Goal: Task Accomplishment & Management: Complete application form

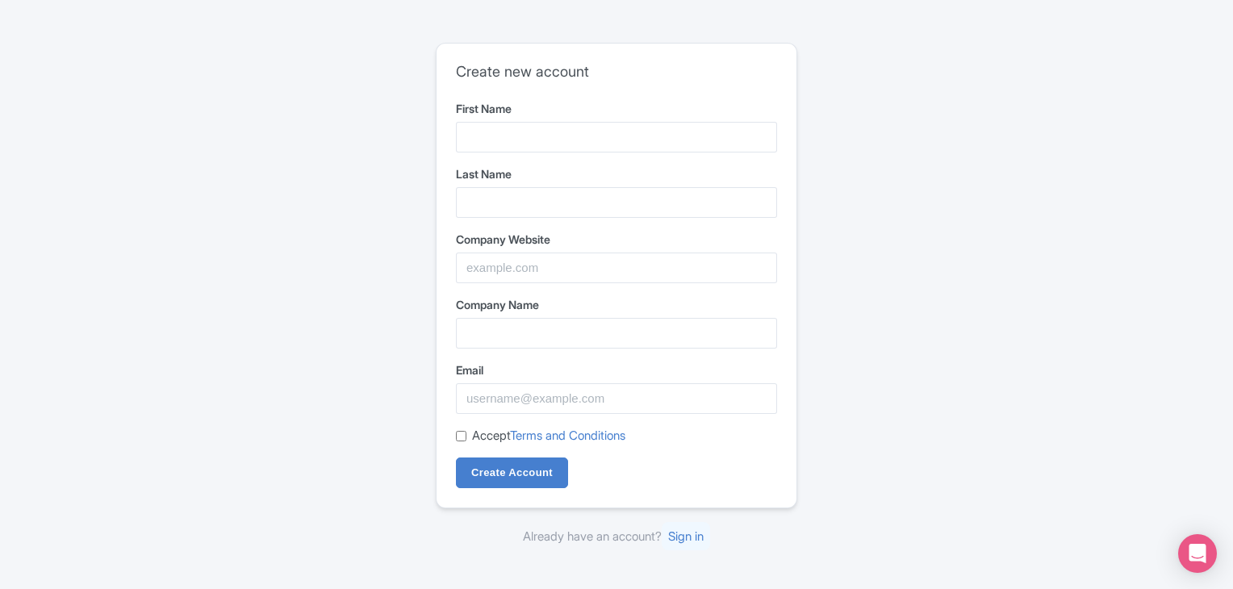
type input "Sumit"
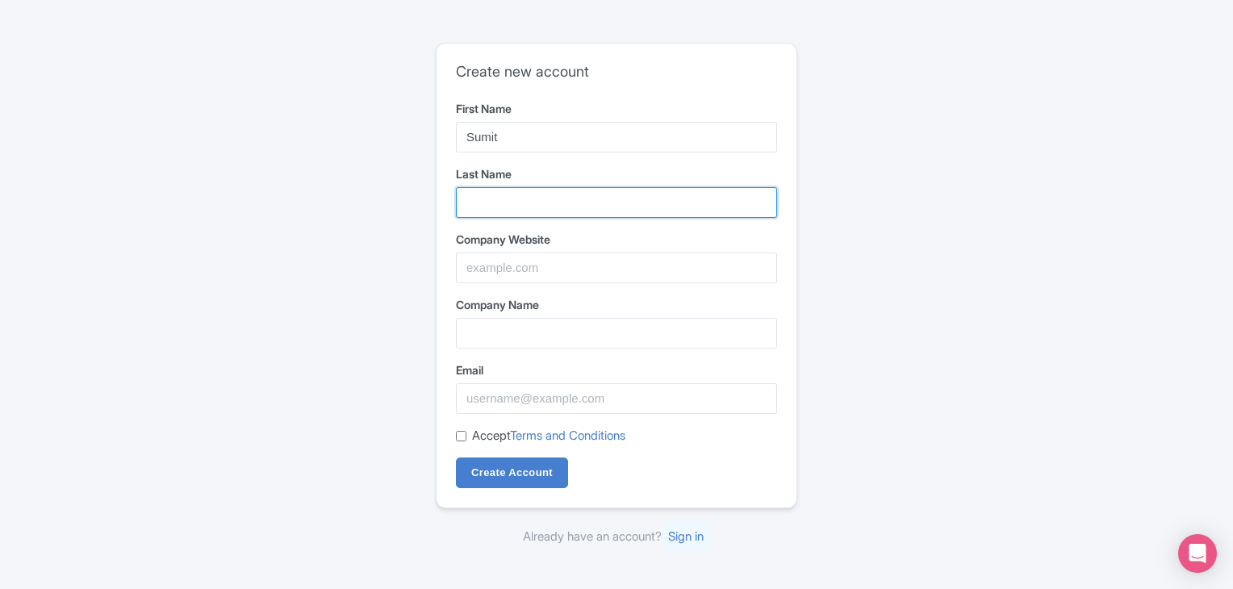
click at [529, 196] on input "Last Name" at bounding box center [616, 202] width 321 height 31
type input "[PERSON_NAME]"
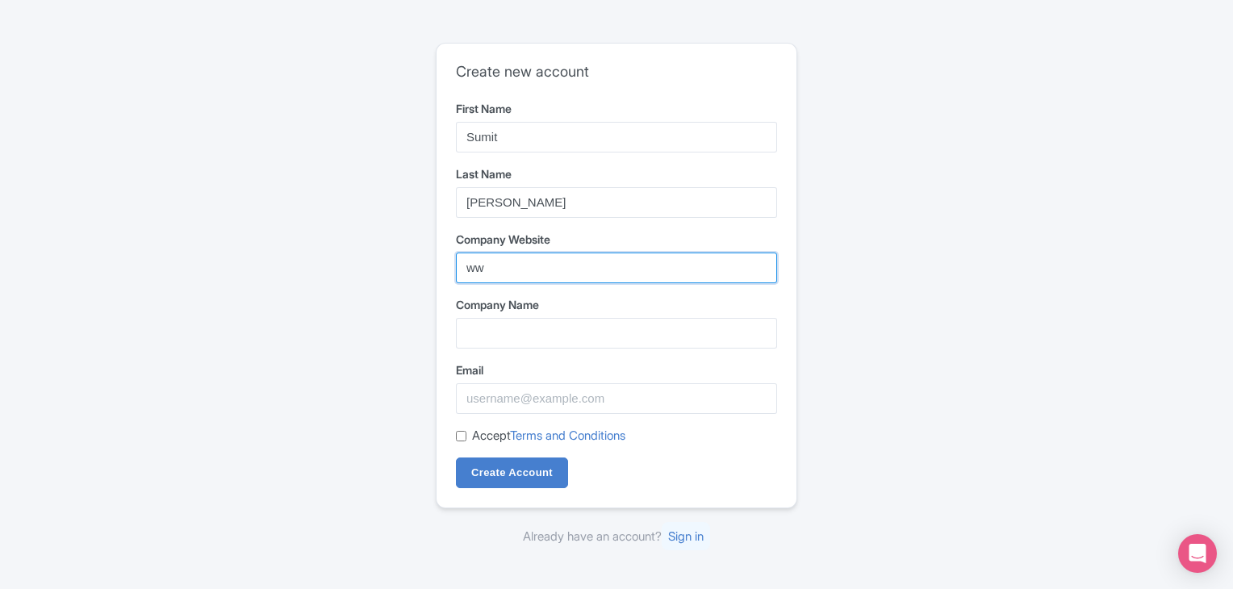
type input "w"
paste input "[URL][DOMAIN_NAME]"
type input "[URL][DOMAIN_NAME]"
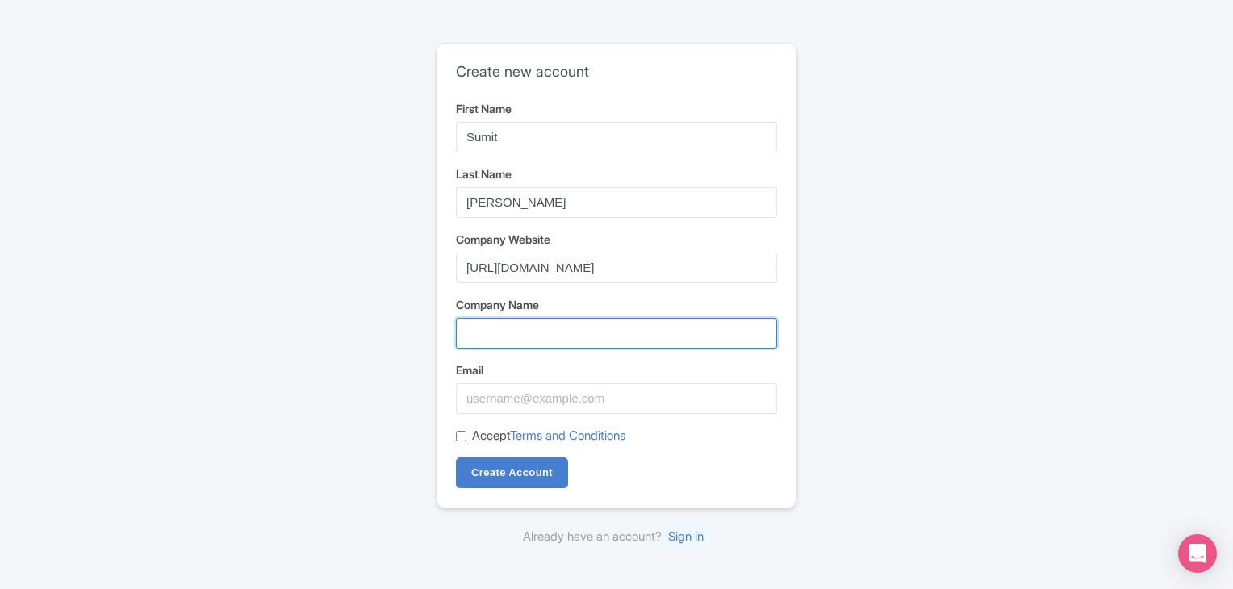
click at [493, 333] on input "Company Name" at bounding box center [616, 333] width 321 height 31
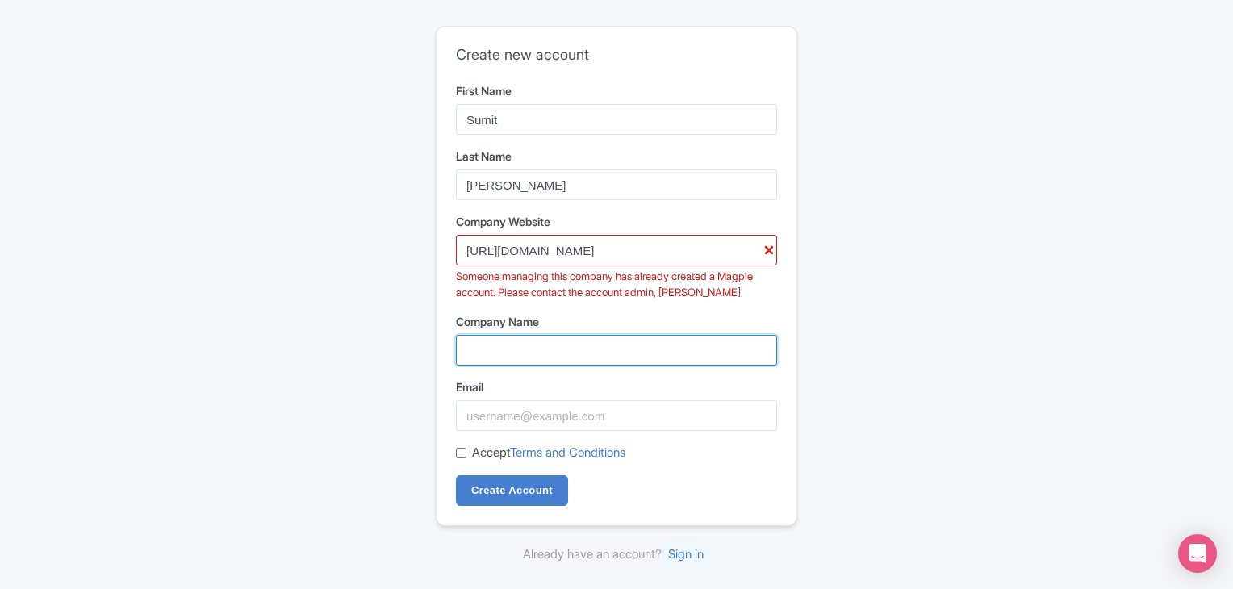
type input "Taj Voyages Tour"
drag, startPoint x: 540, startPoint y: 101, endPoint x: 537, endPoint y: 115, distance: 14.9
click at [537, 115] on div "First Name Sumit" at bounding box center [616, 108] width 321 height 52
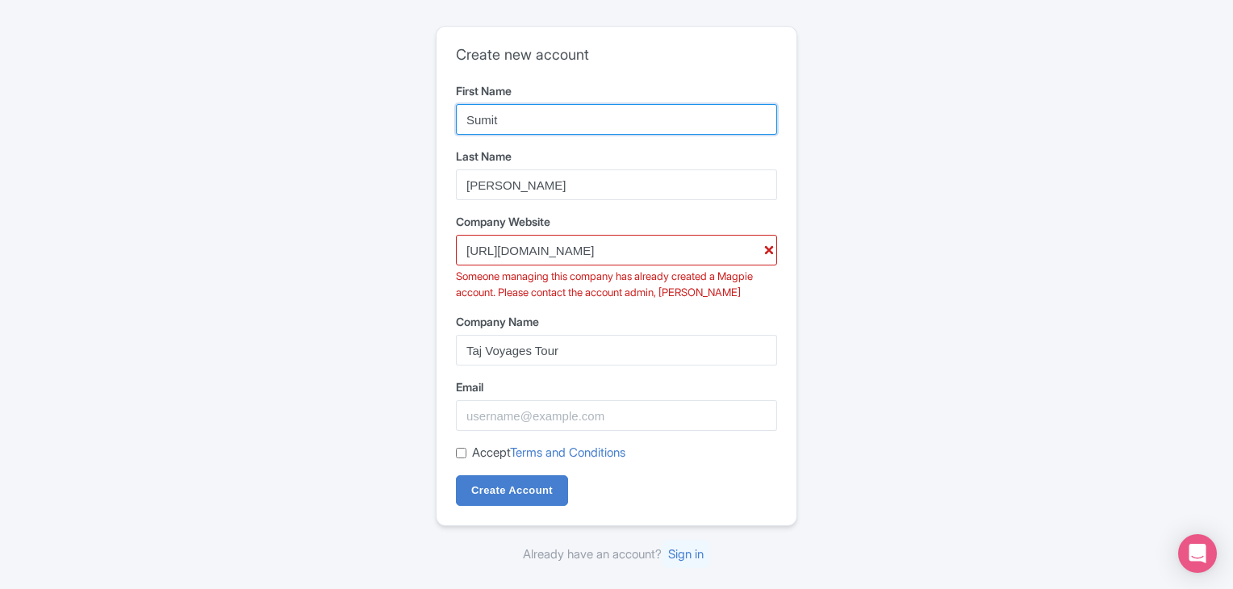
click at [537, 115] on input "Sumit" at bounding box center [616, 119] width 321 height 31
type input "Sumit"
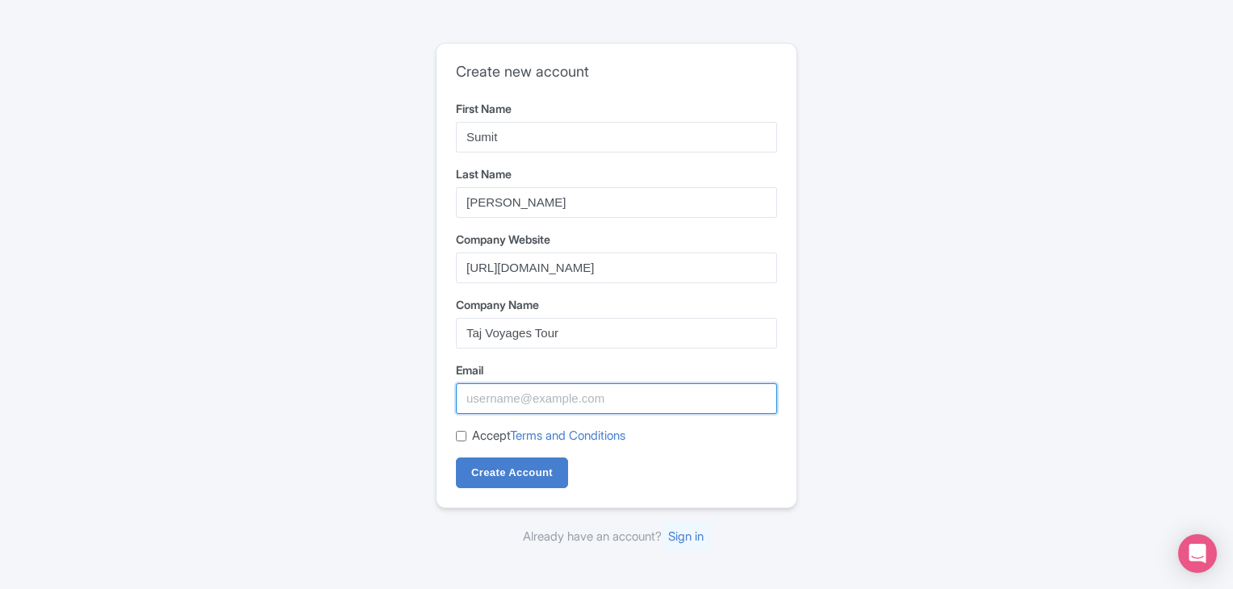
click at [581, 391] on input "Email" at bounding box center [616, 398] width 321 height 31
type input "[EMAIL_ADDRESS][DOMAIN_NAME]"
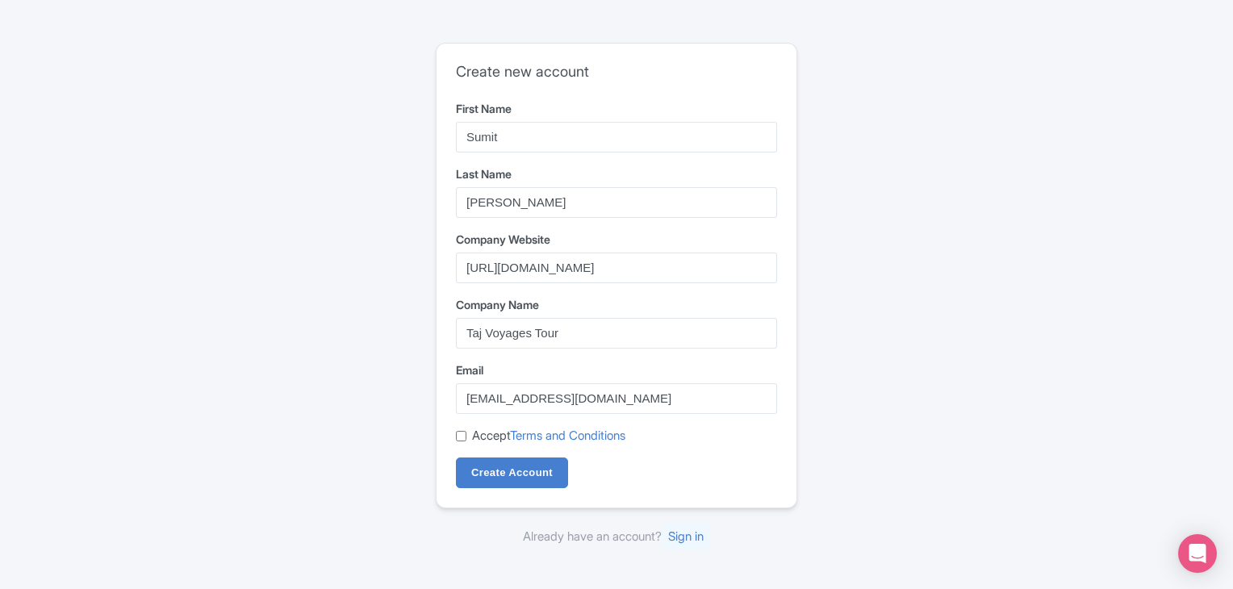
click at [458, 437] on input "Accept Terms and Conditions" at bounding box center [461, 436] width 10 height 10
checkbox input "true"
click at [492, 471] on input "Create Account" at bounding box center [512, 472] width 112 height 31
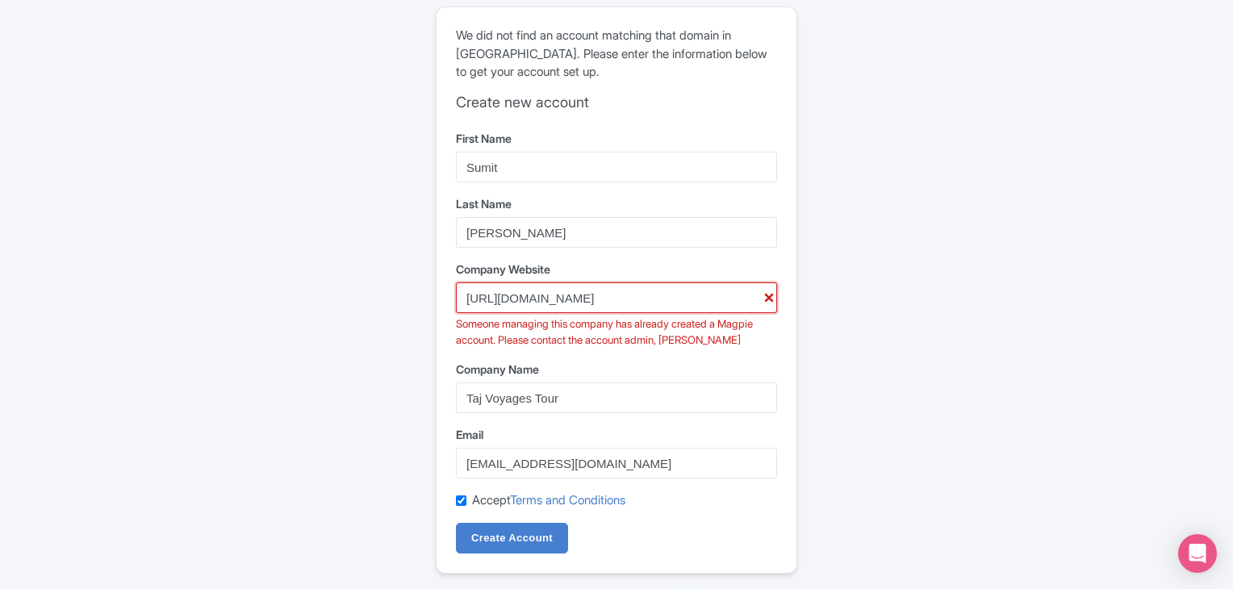
drag, startPoint x: 658, startPoint y: 298, endPoint x: 382, endPoint y: 279, distance: 276.6
click at [382, 279] on div "Error There was an error creating your account We did not find an account match…" at bounding box center [616, 308] width 1033 height 617
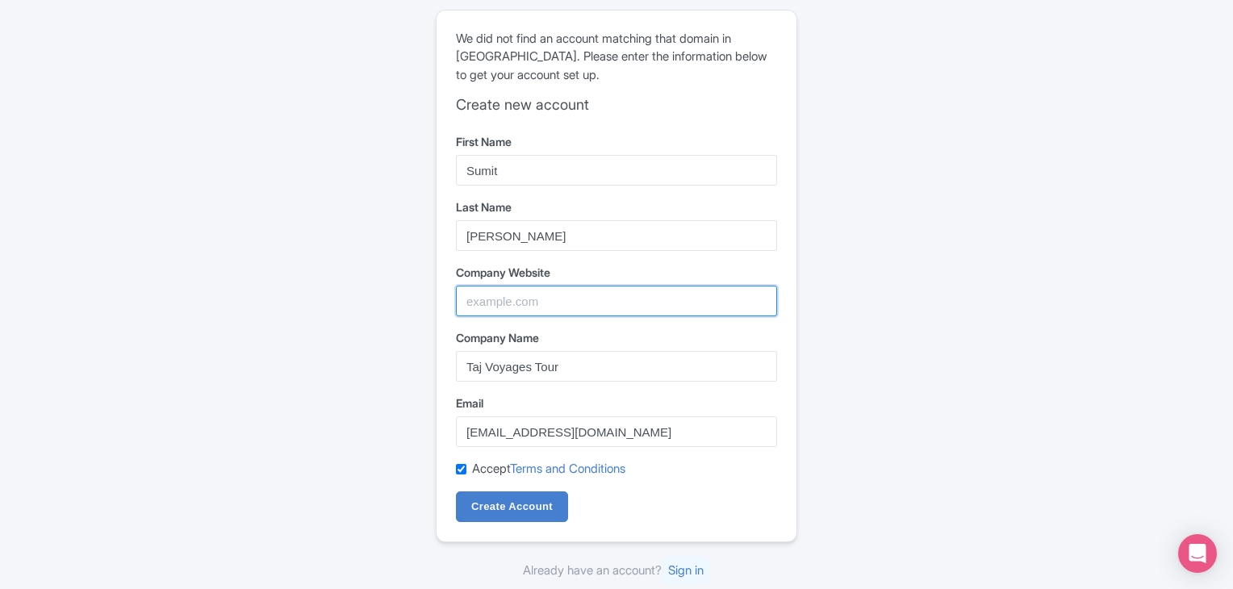
paste input "[URL][DOMAIN_NAME]"
type input "[URL][DOMAIN_NAME]"
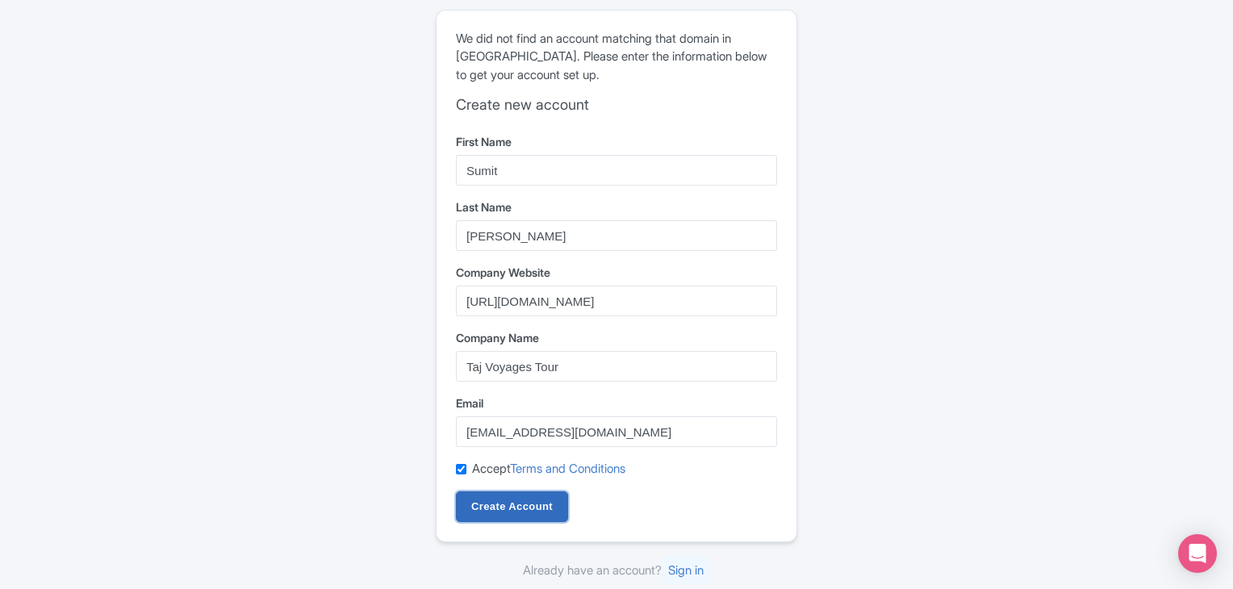
click at [488, 504] on input "Create Account" at bounding box center [512, 506] width 112 height 31
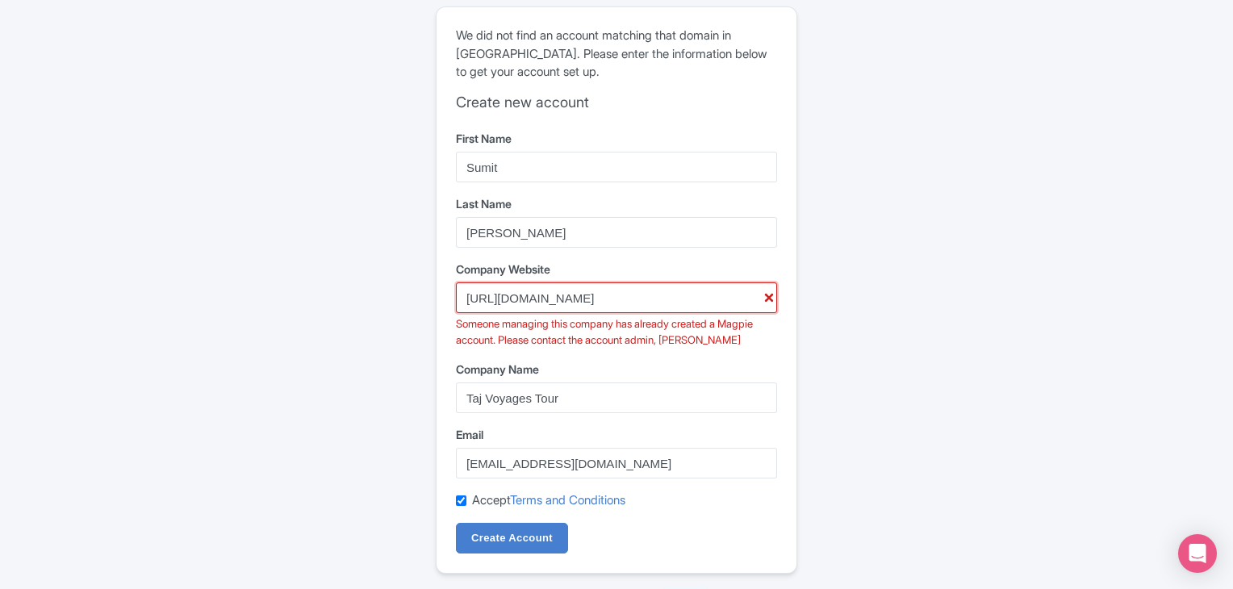
click at [767, 301] on input "[URL][DOMAIN_NAME]" at bounding box center [616, 297] width 321 height 31
drag, startPoint x: 767, startPoint y: 301, endPoint x: 368, endPoint y: 346, distance: 401.9
click at [368, 346] on div "Error There was an error creating your account We did not find an account match…" at bounding box center [616, 308] width 1033 height 617
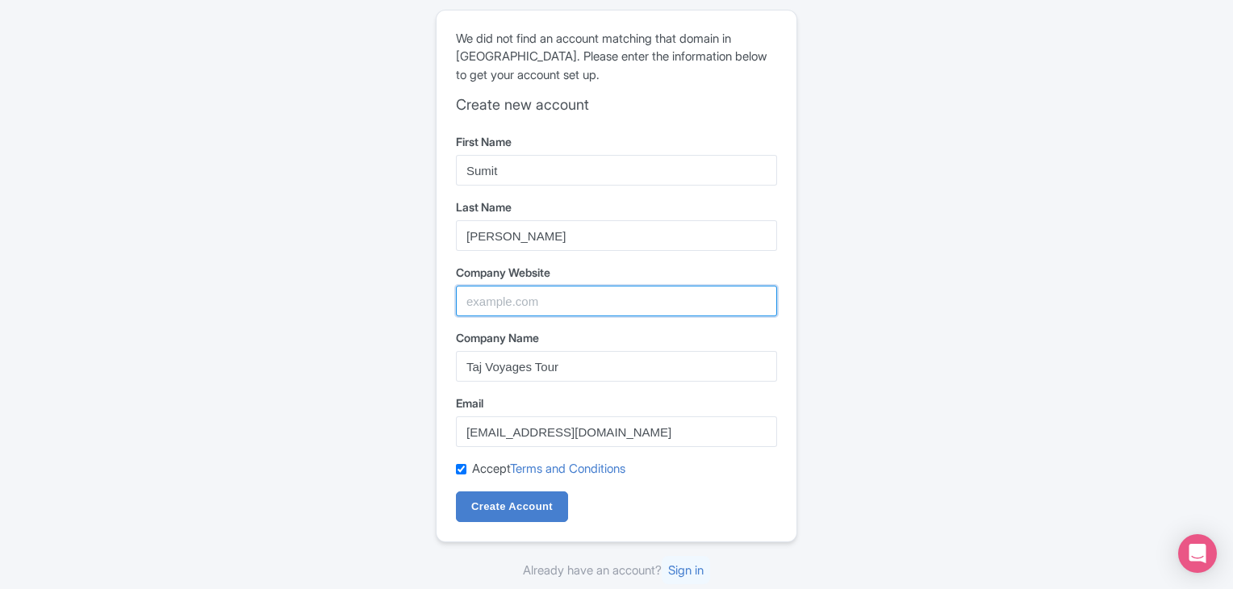
paste input "https://tajvoyagestour.com/contact.php"
type input "https://tajvoyagestour.com/contact.php"
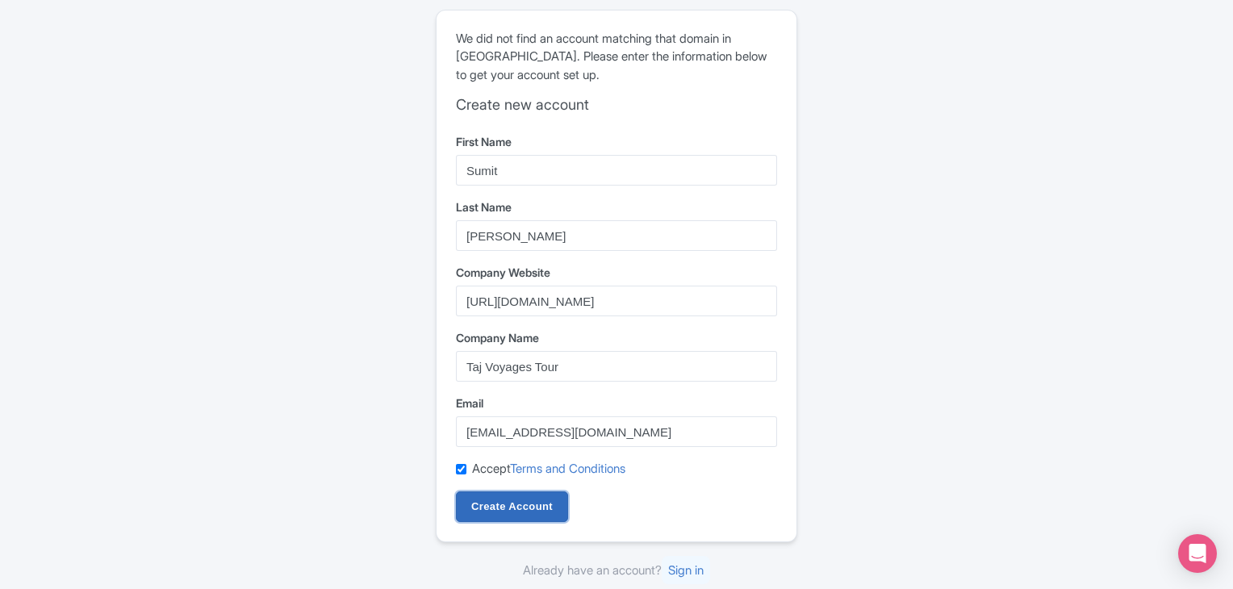
click at [531, 505] on input "Create Account" at bounding box center [512, 506] width 112 height 31
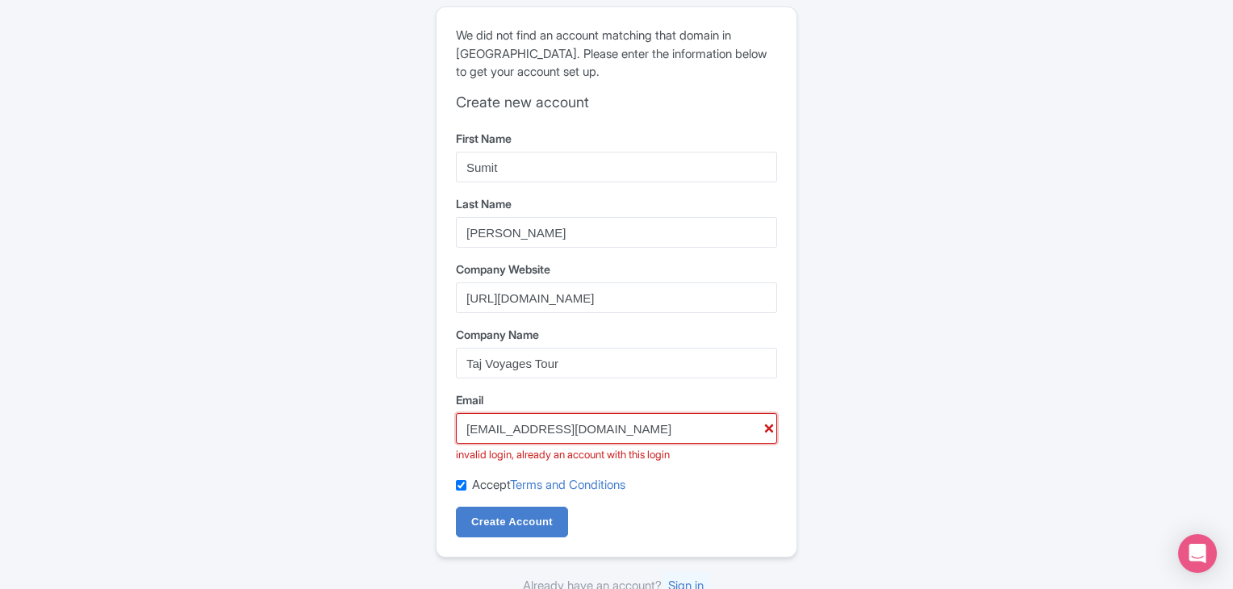
click at [764, 425] on input "[EMAIL_ADDRESS][DOMAIN_NAME]" at bounding box center [616, 428] width 321 height 31
drag, startPoint x: 764, startPoint y: 425, endPoint x: 346, endPoint y: 455, distance: 419.0
click at [346, 455] on div "Error There was an error creating your account We did not find an account match…" at bounding box center [616, 301] width 1033 height 602
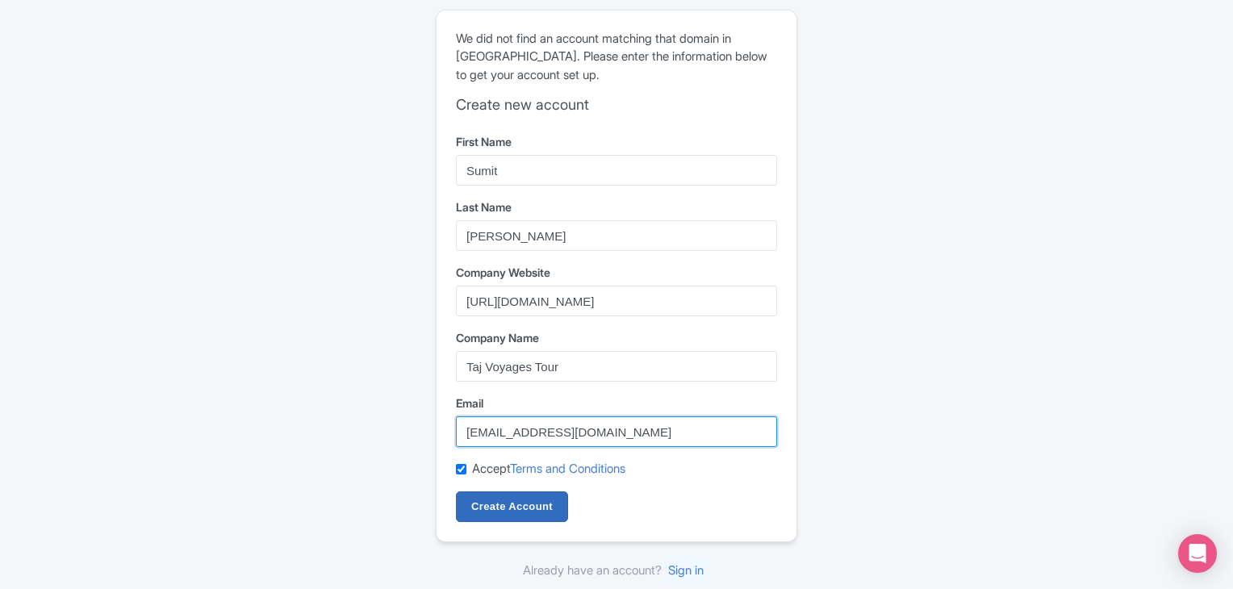
type input "prashantgupta125@gmail.com"
click at [500, 503] on input "Create Account" at bounding box center [512, 506] width 112 height 31
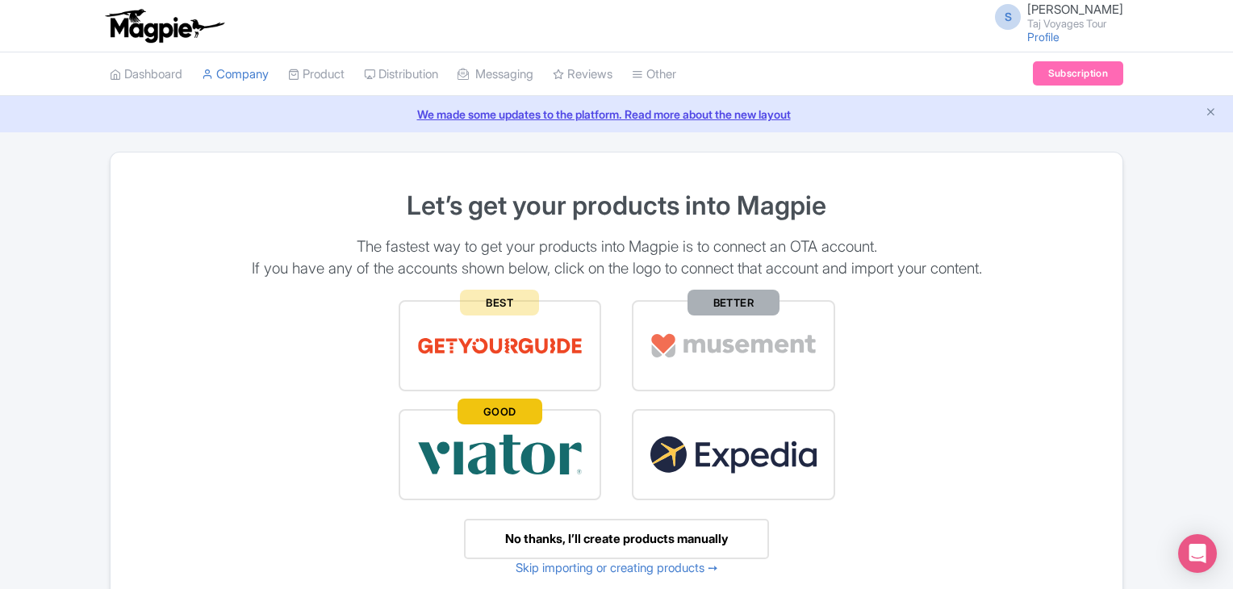
scroll to position [107, 0]
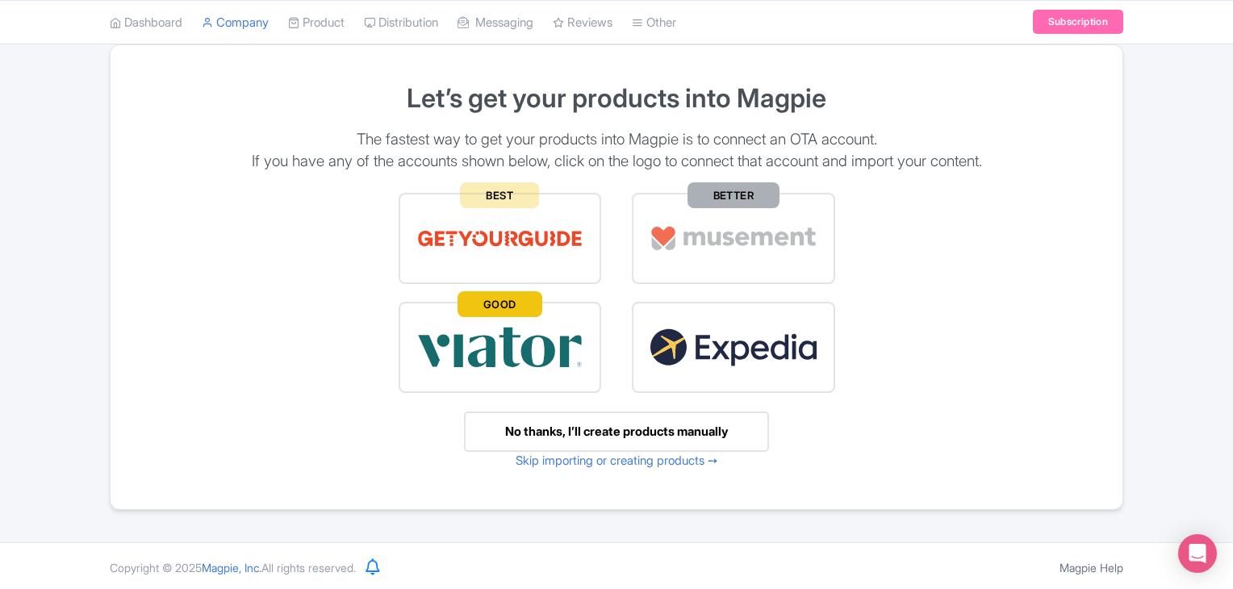
click at [507, 219] on img at bounding box center [500, 239] width 168 height 56
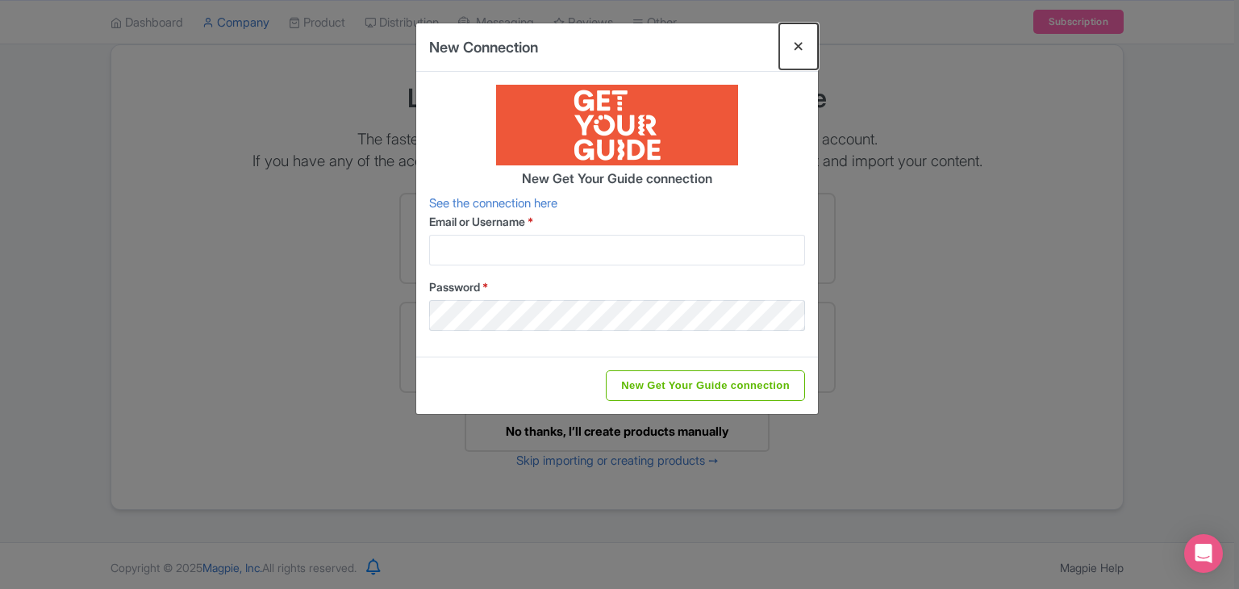
click at [792, 43] on button "Close" at bounding box center [798, 46] width 39 height 46
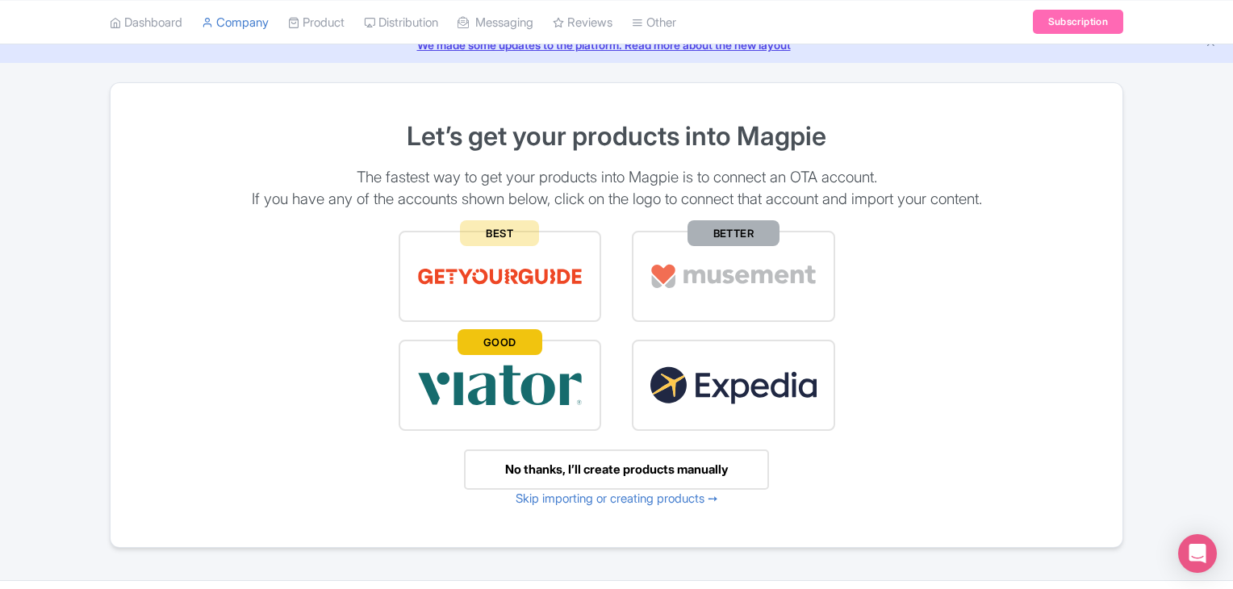
scroll to position [89, 0]
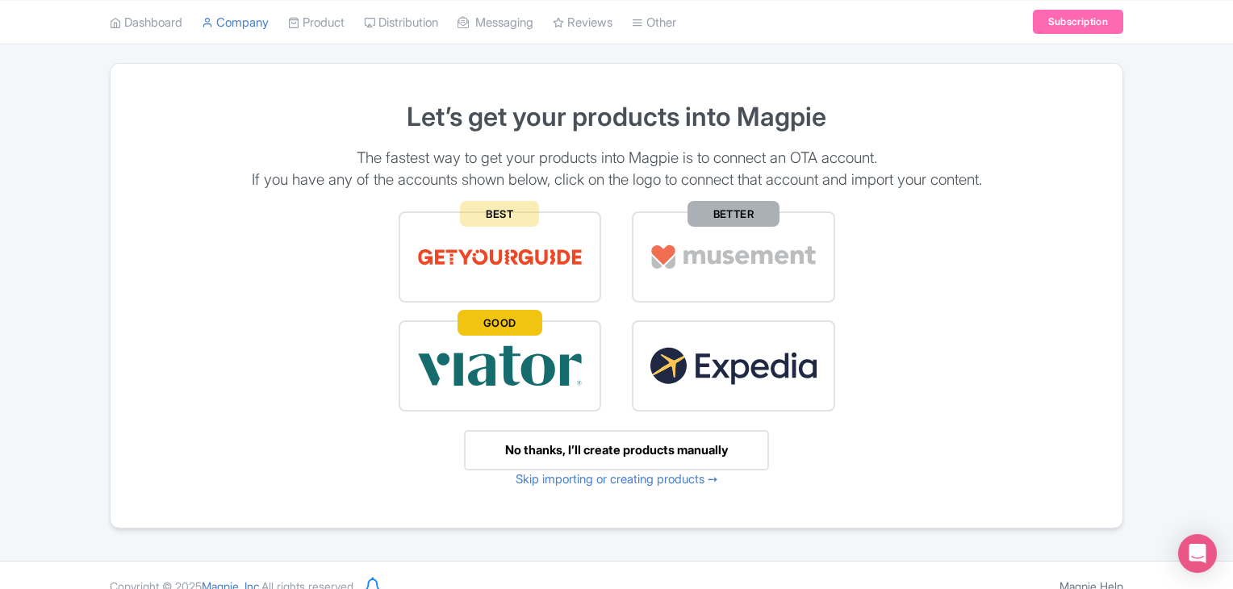
click at [575, 441] on div "No thanks, I’ll create products manually" at bounding box center [616, 450] width 305 height 41
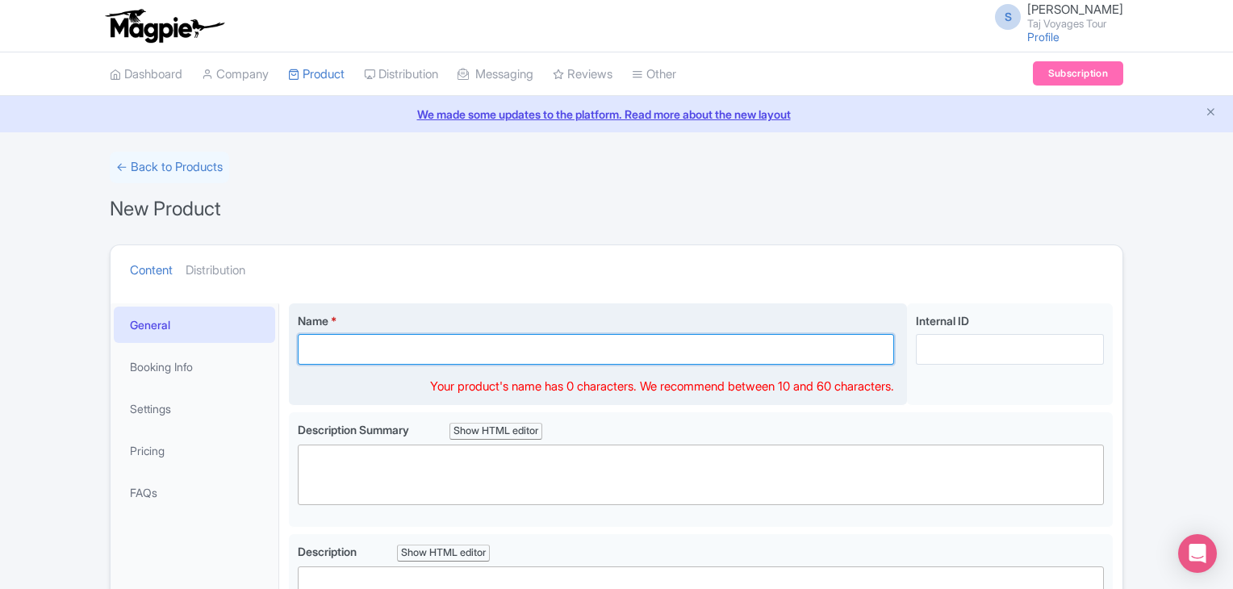
click at [384, 350] on input "Name *" at bounding box center [596, 349] width 596 height 31
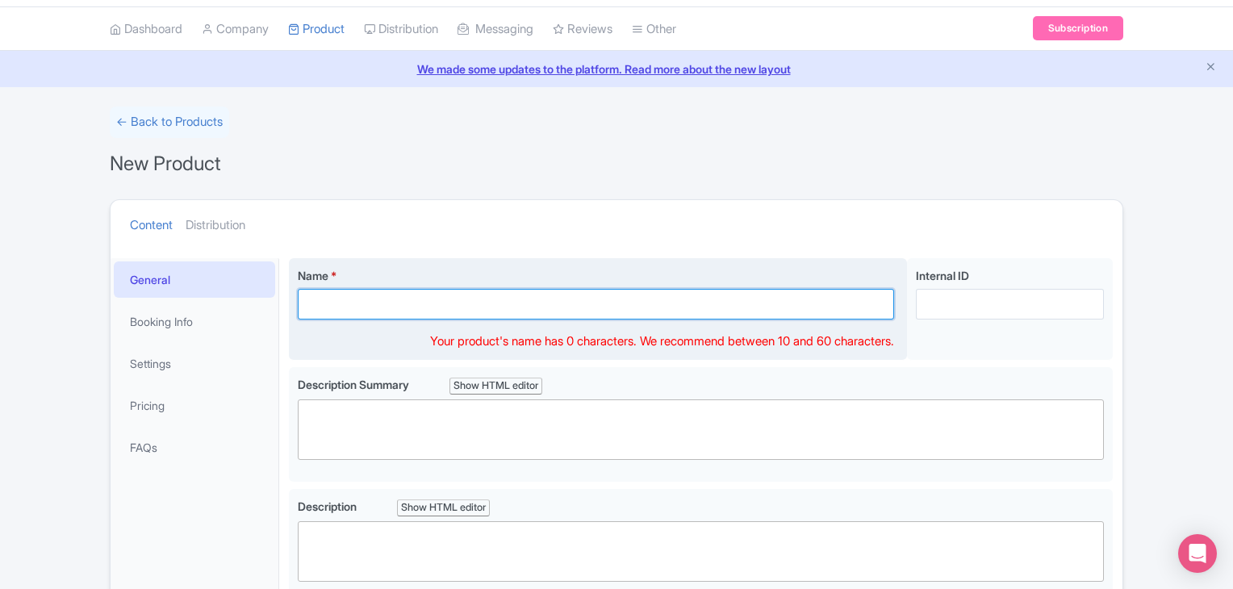
scroll to position [45, 0]
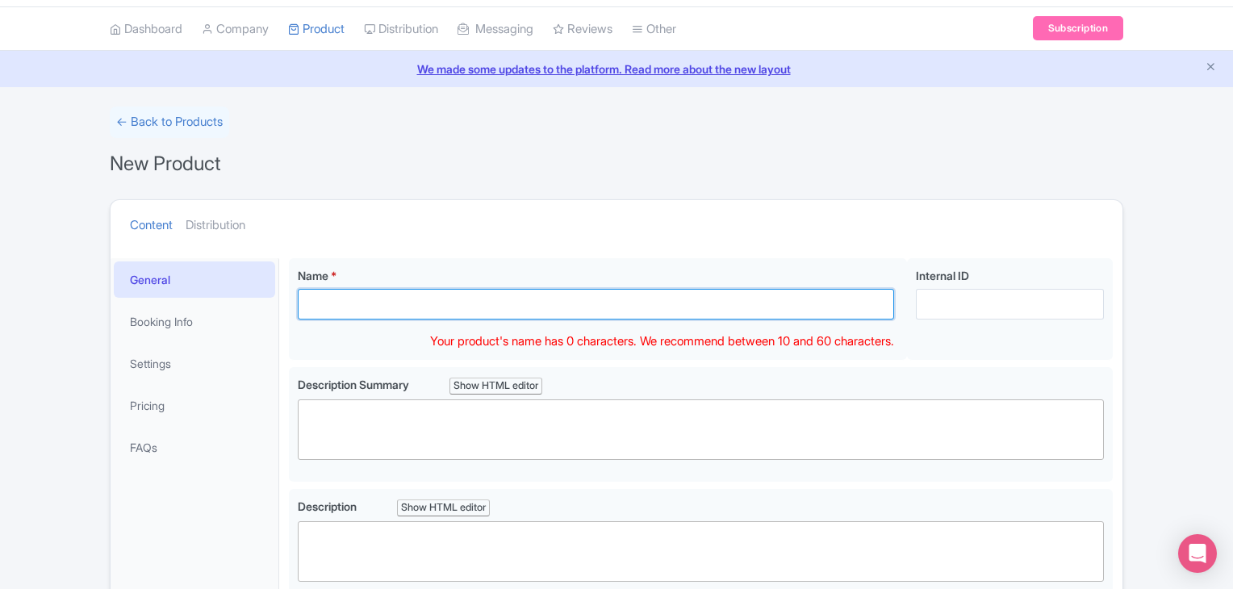
paste input "From [GEOGRAPHIC_DATA]: 6-Day Private Rajasthan Tour with Hotels"
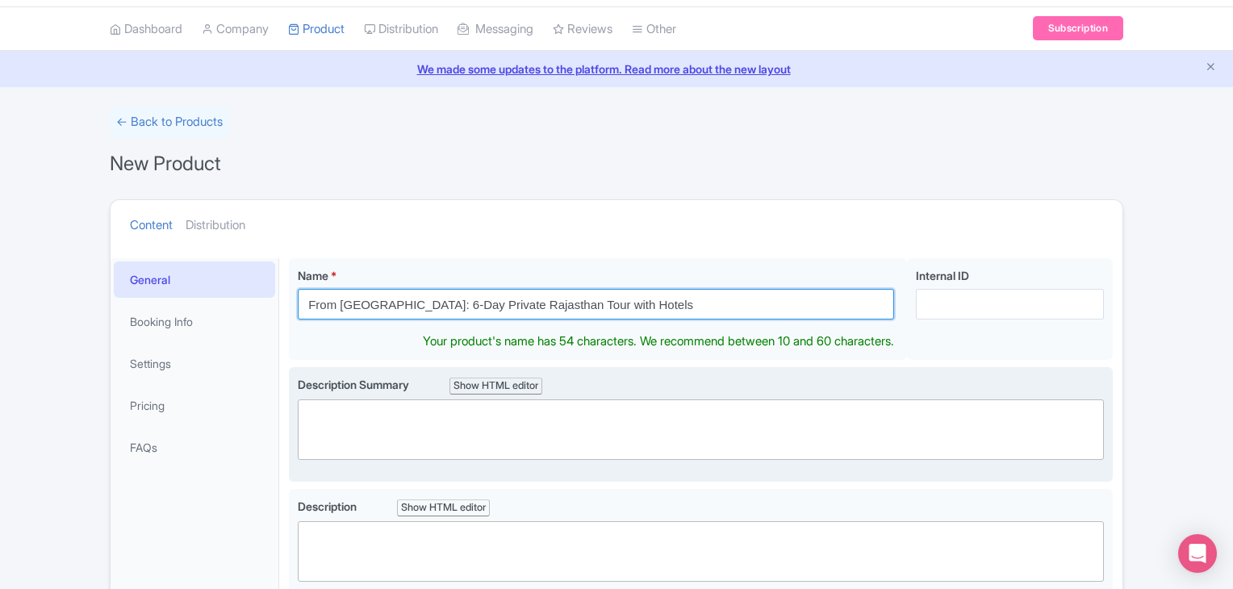
type input "From [GEOGRAPHIC_DATA]: 6-Day Private Rajasthan Tour with Hotels"
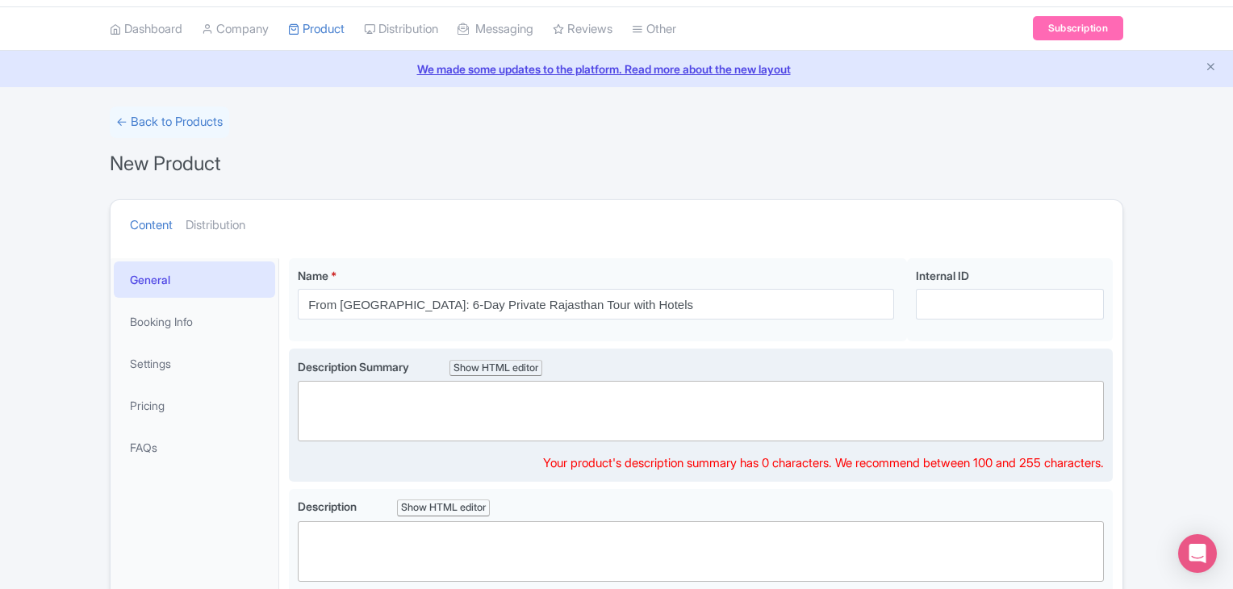
click at [535, 427] on trix-editor at bounding box center [701, 411] width 806 height 61
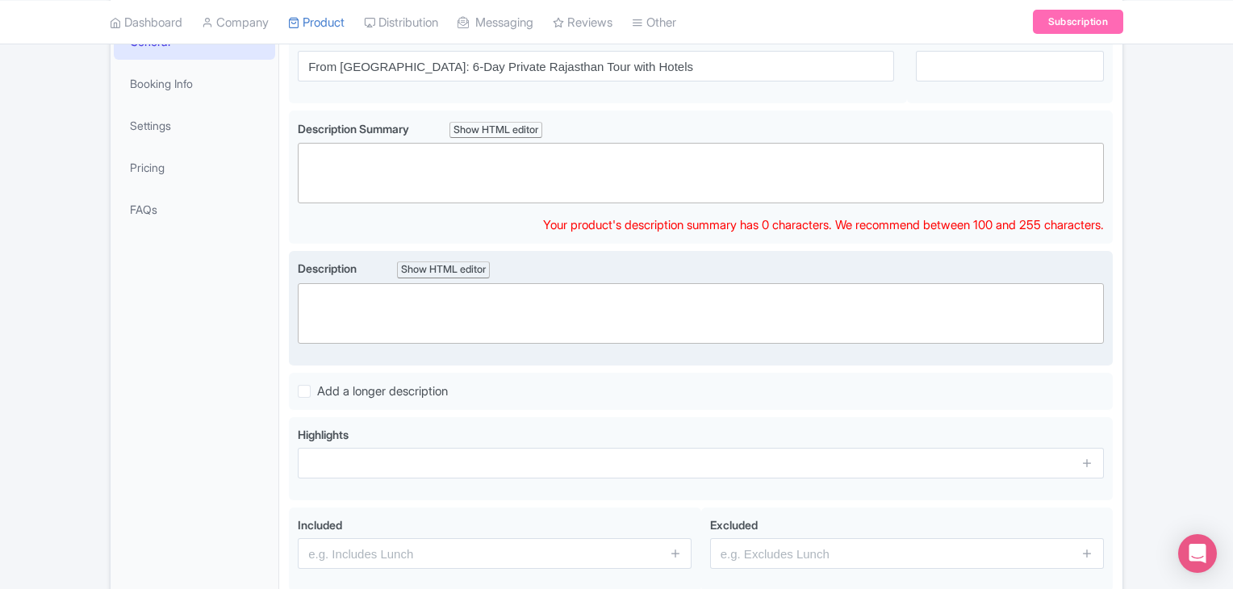
scroll to position [265, 0]
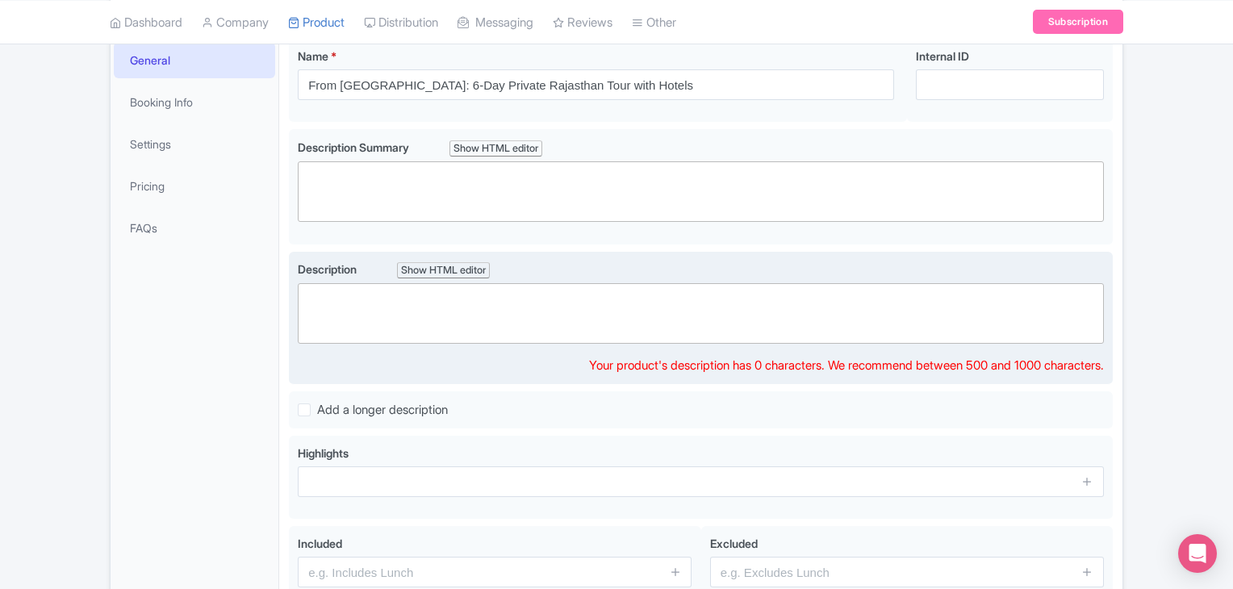
click at [558, 315] on trix-editor at bounding box center [701, 313] width 806 height 61
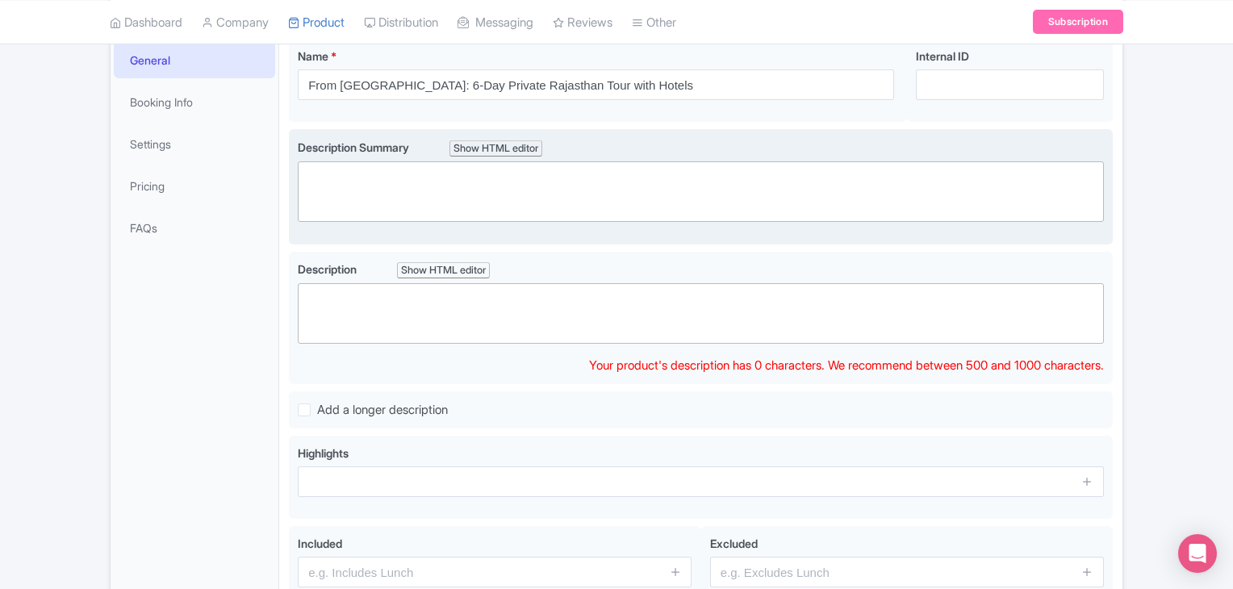
click at [506, 191] on trix-editor at bounding box center [701, 191] width 806 height 61
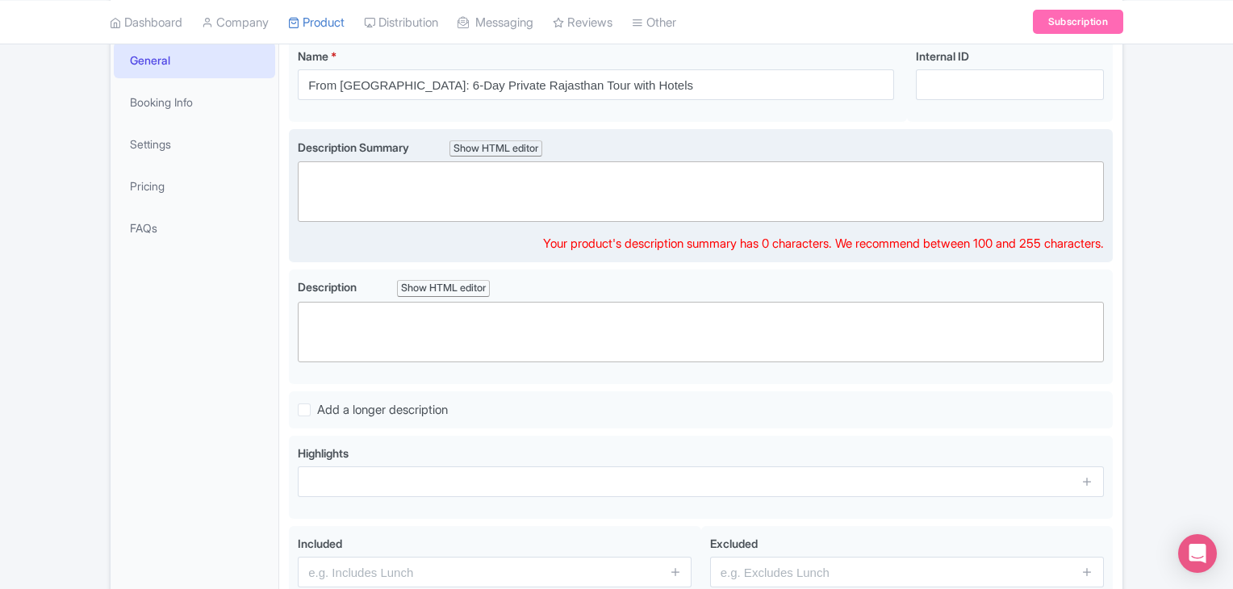
paste trix-editor "<div>&nbsp;Explore the beauty of Rajasthan on a 6-day private tour with transfe…"
type trix-editor "<div>&nbsp;Explore the beauty of Rajasthan on a 6-day private tour with transfe…"
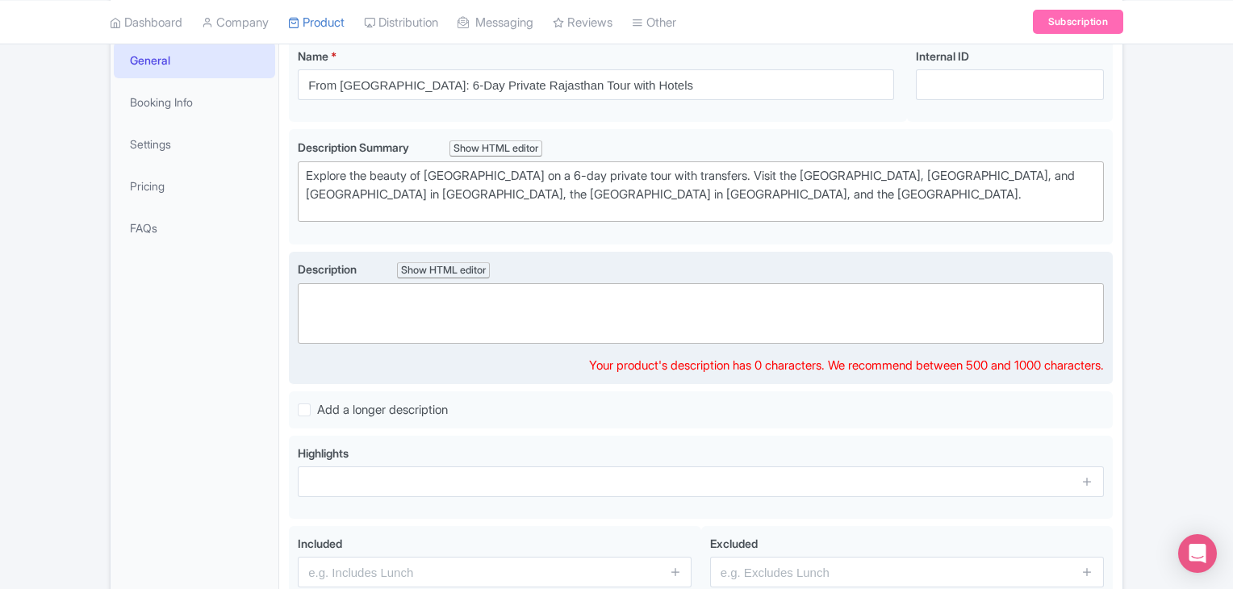
click at [444, 333] on trix-editor at bounding box center [701, 313] width 806 height 61
paste trix-editor "<div>&nbsp;Day 1: Udaipur Arrival and City Tour<br>Arrive at Udaipur Airport. t…"
type trix-editor "<div>&nbsp;Day 1: Udaipur Arrival and City Tour<br>Arrive at Udaipur Airport. t…"
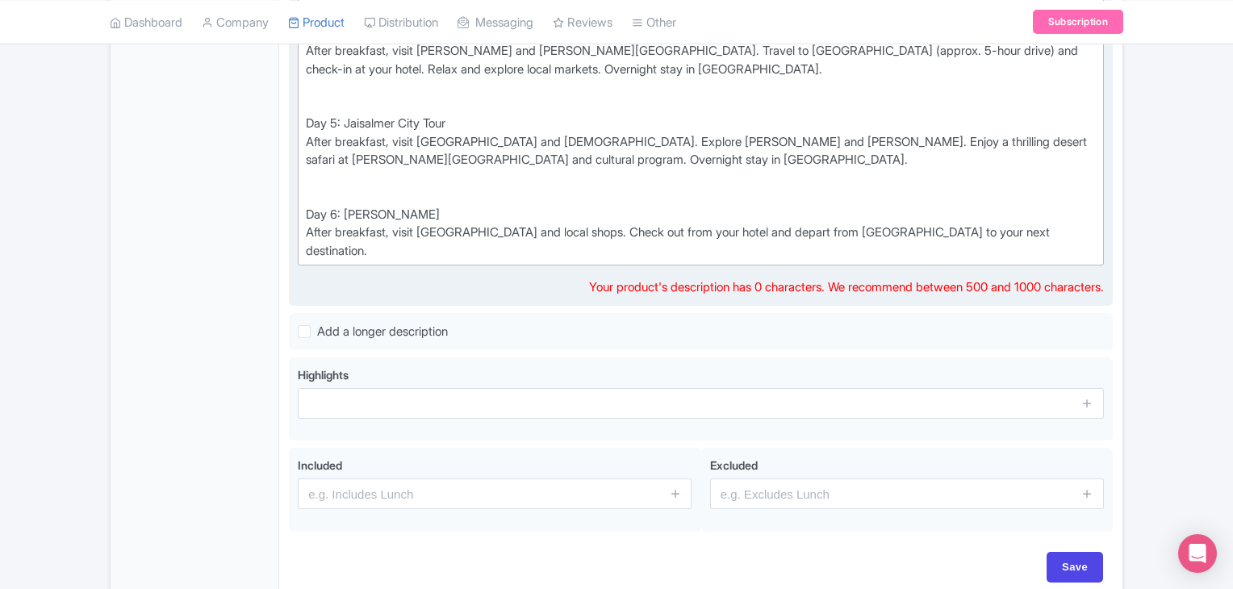
scroll to position [813, 0]
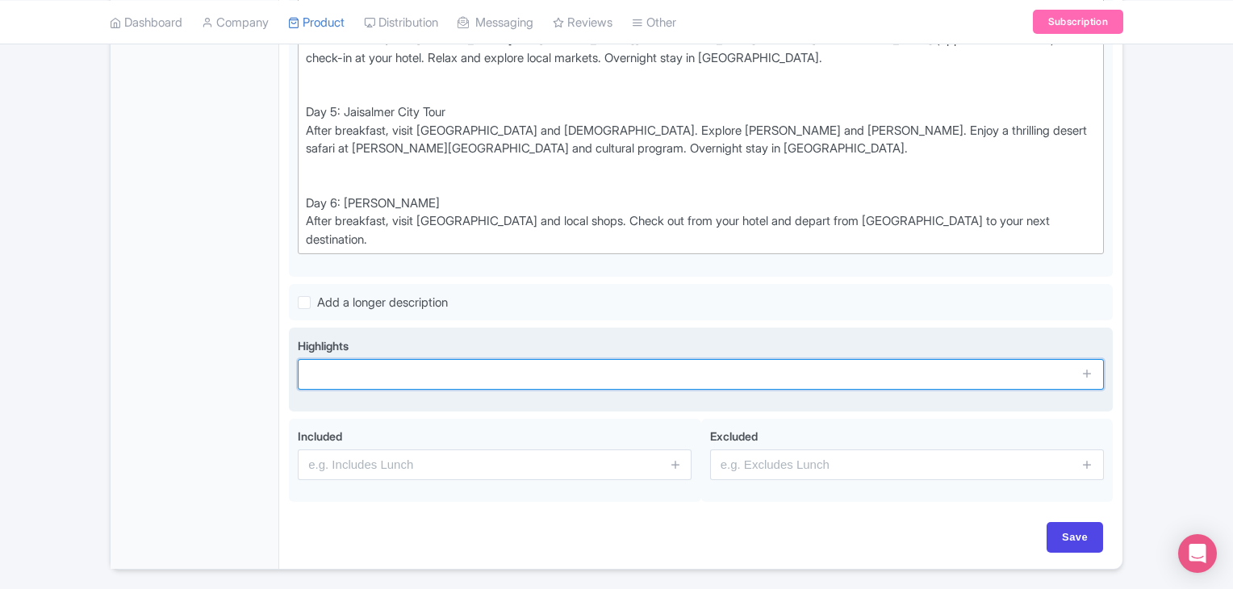
click at [361, 359] on input "text" at bounding box center [701, 374] width 806 height 31
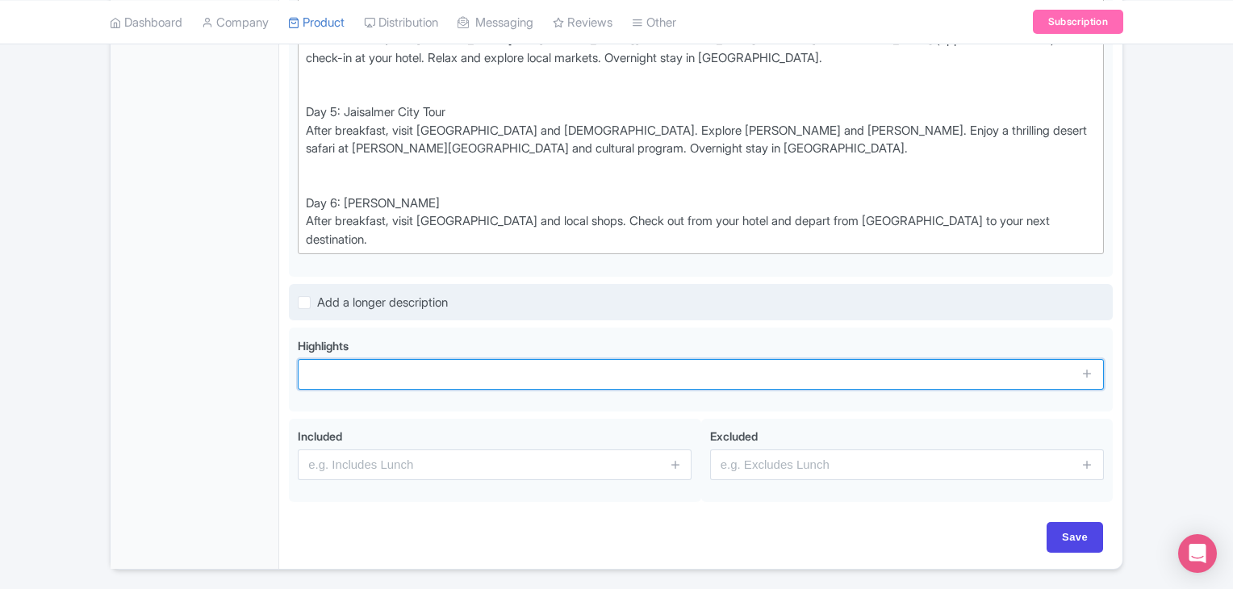
paste input "Experience the beauty of Rajasthan on a 6-day private tour with transfers Explo…"
type input "Experience the beauty of Rajasthan on a 6-day private tour with transfers Explo…"
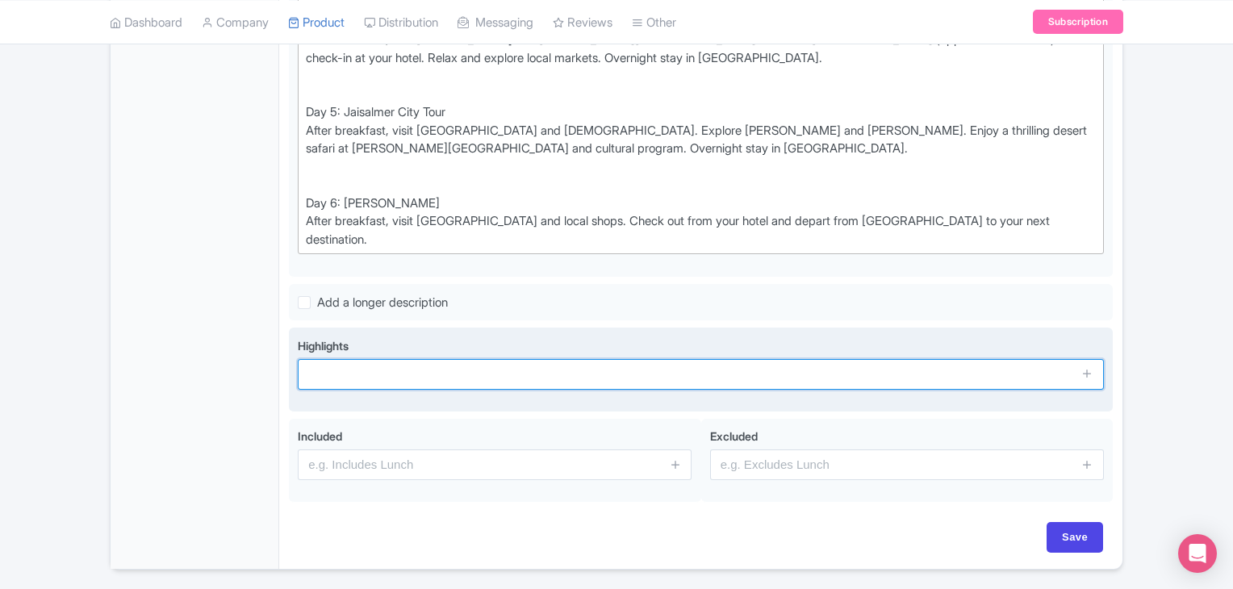
scroll to position [0, 0]
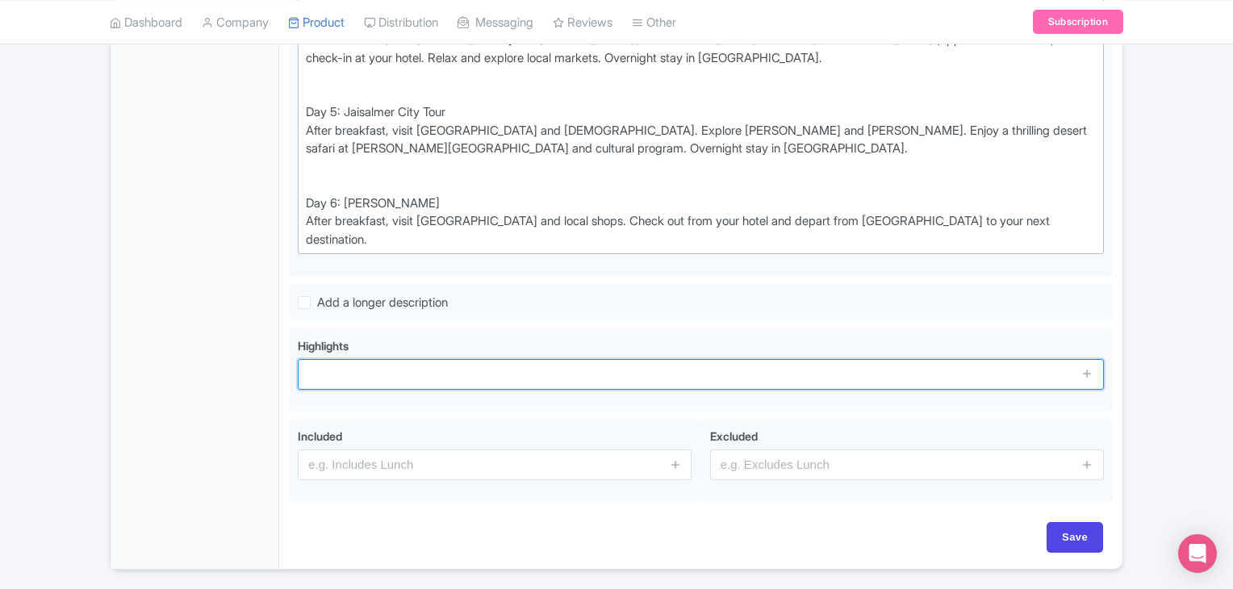
paste input "Experience the beauty of [GEOGRAPHIC_DATA] on a 6-day private tour with transfe…"
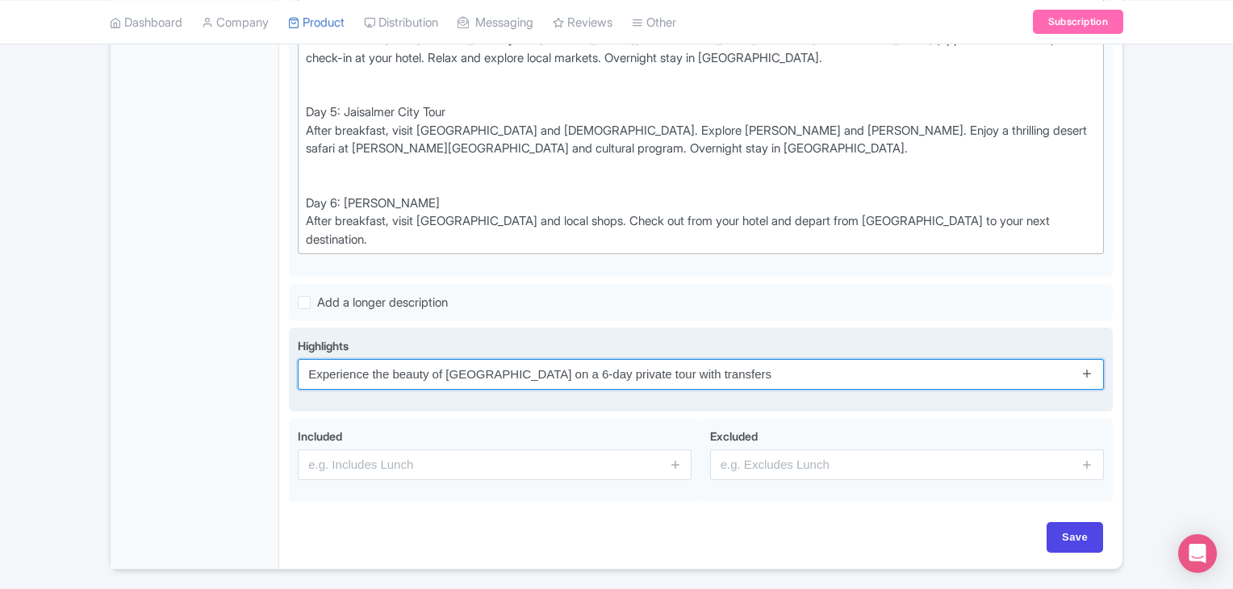
type input "Experience the beauty of [GEOGRAPHIC_DATA] on a 6-day private tour with transfe…"
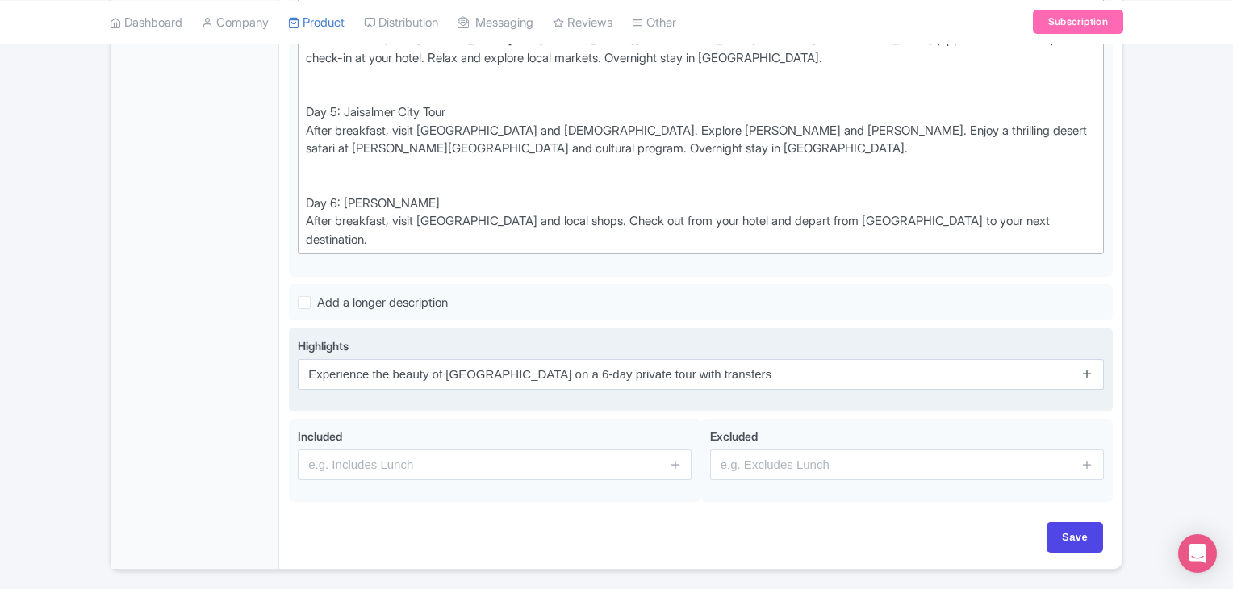
click at [1084, 365] on link at bounding box center [1087, 374] width 12 height 19
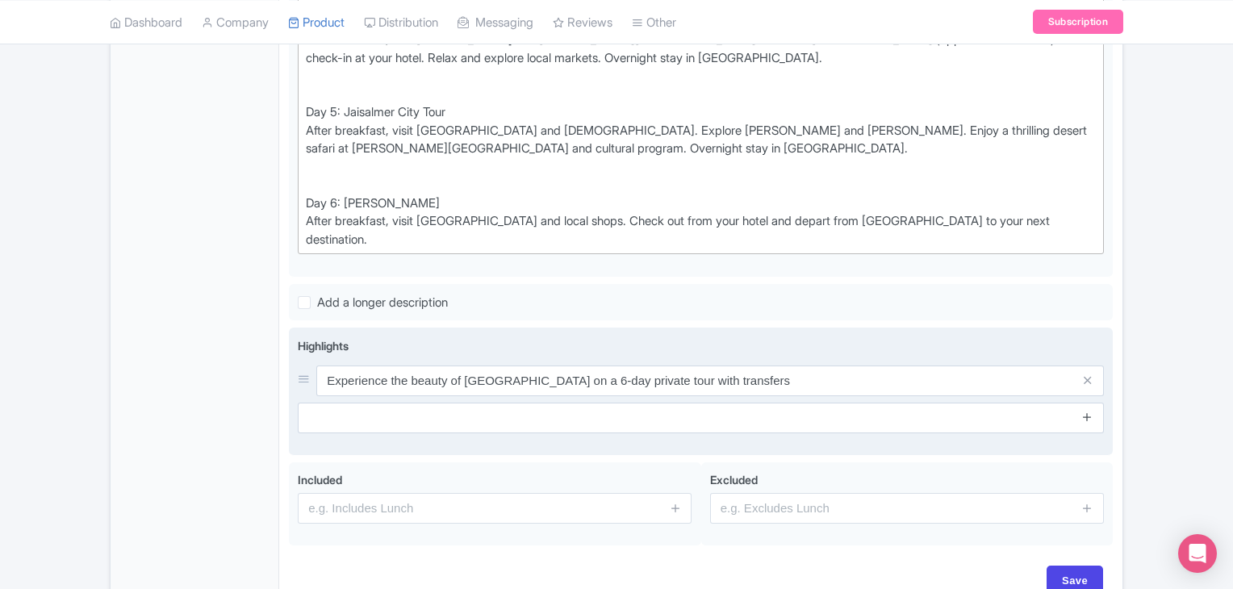
click at [1088, 411] on icon at bounding box center [1087, 417] width 12 height 12
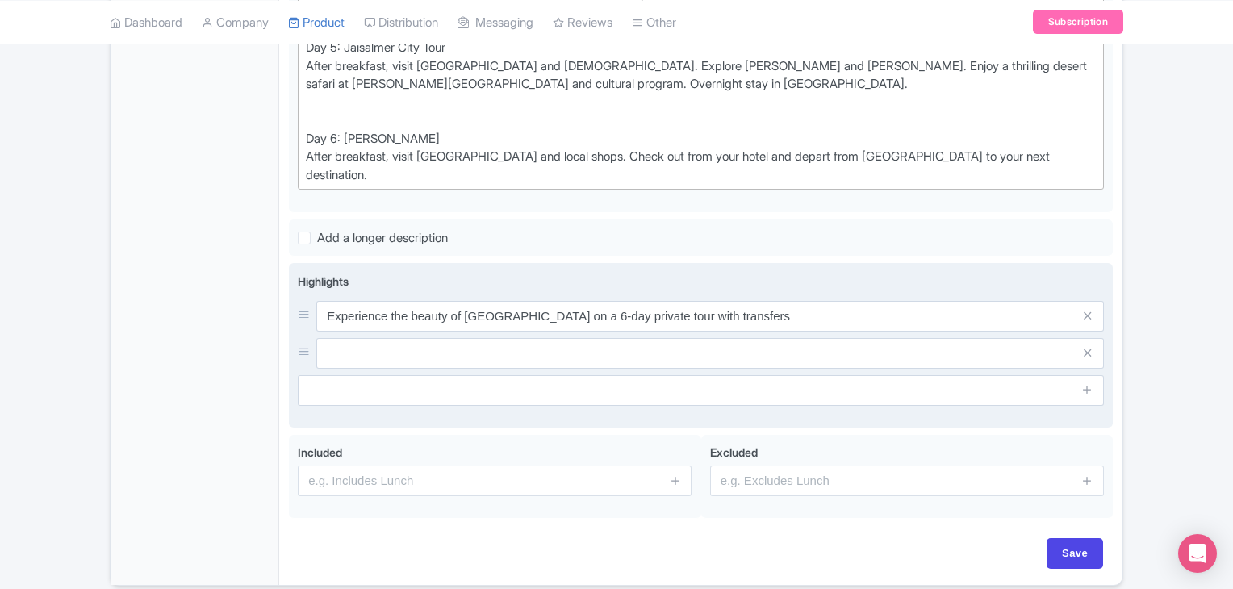
scroll to position [884, 0]
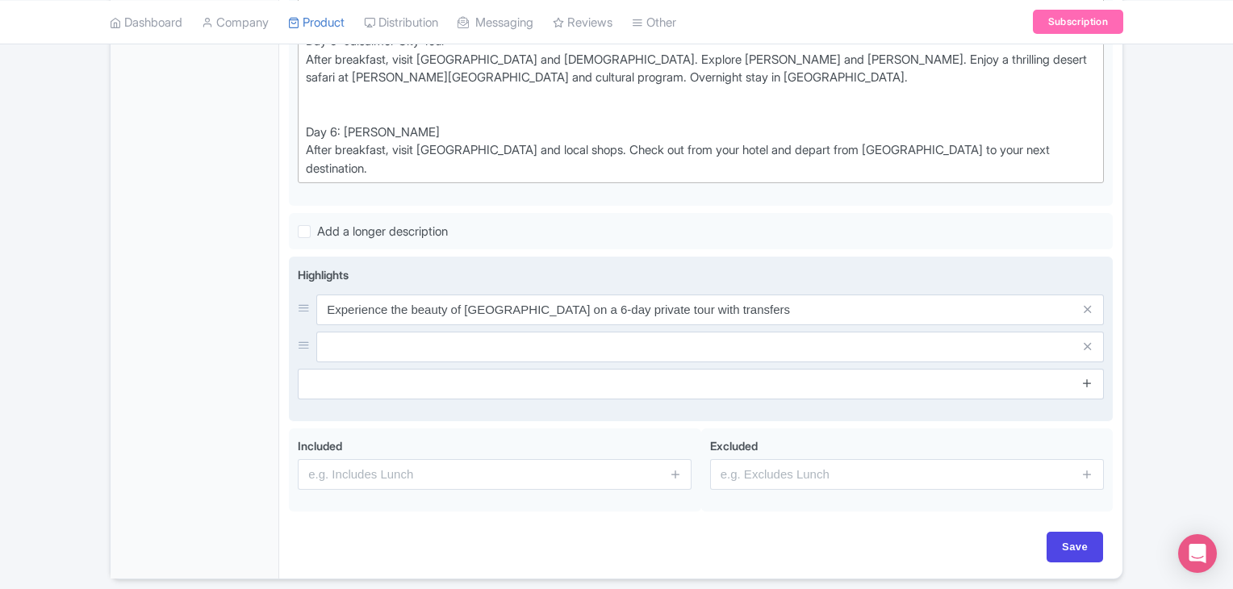
click at [1084, 377] on icon at bounding box center [1087, 383] width 12 height 12
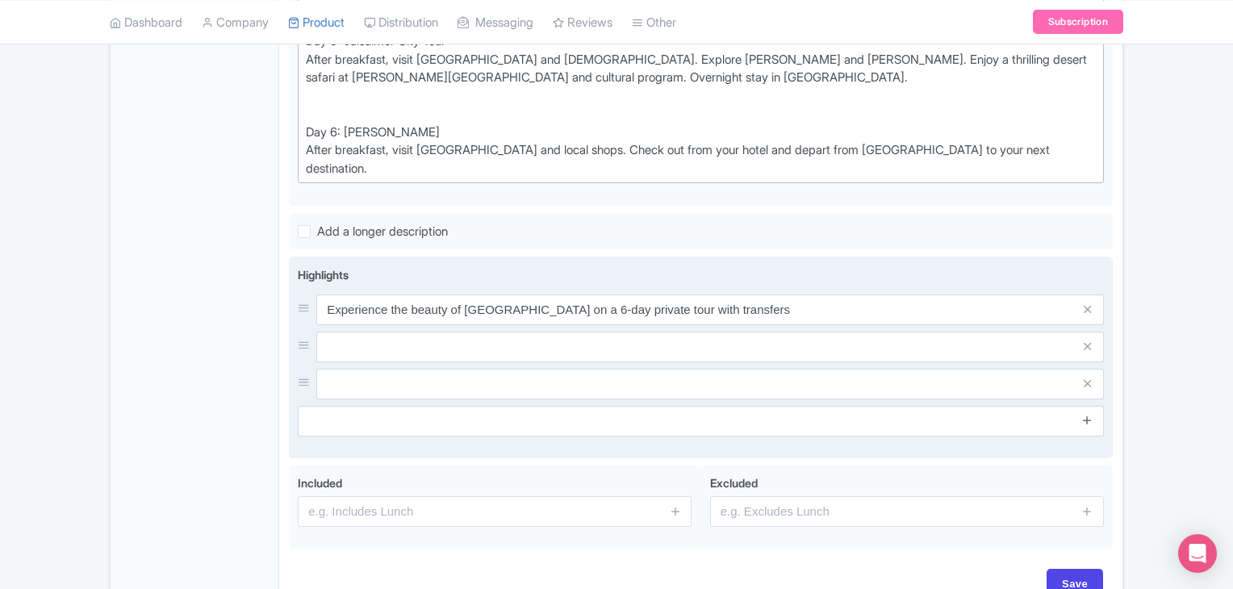
click at [1092, 414] on icon at bounding box center [1087, 420] width 12 height 12
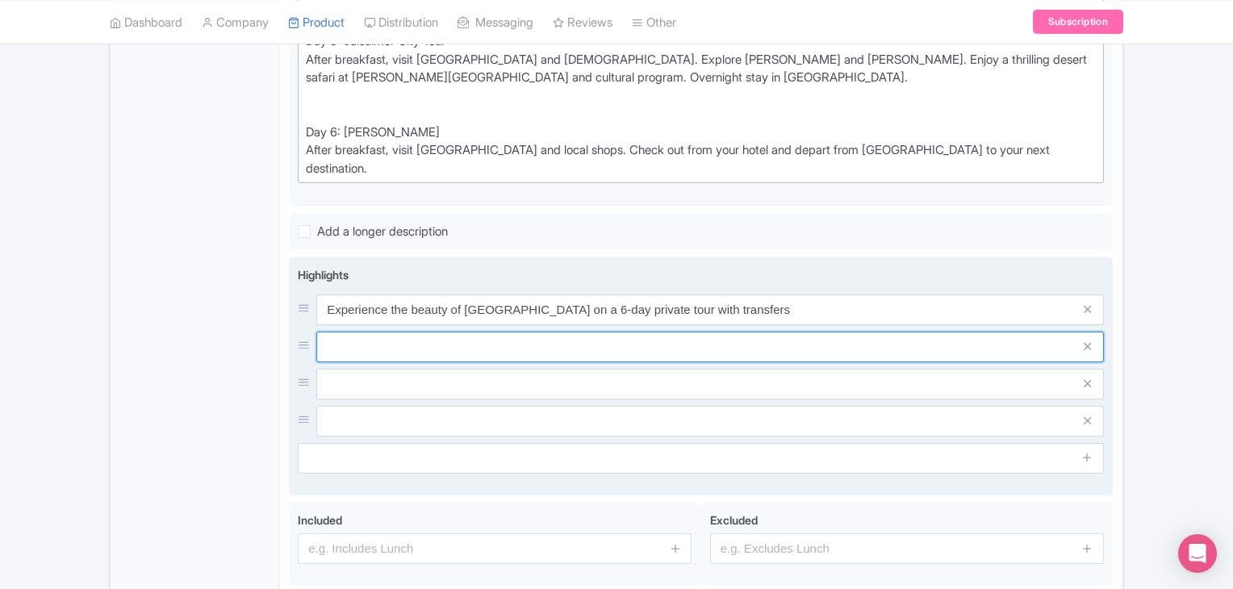
click at [495, 325] on input "text" at bounding box center [710, 310] width 788 height 31
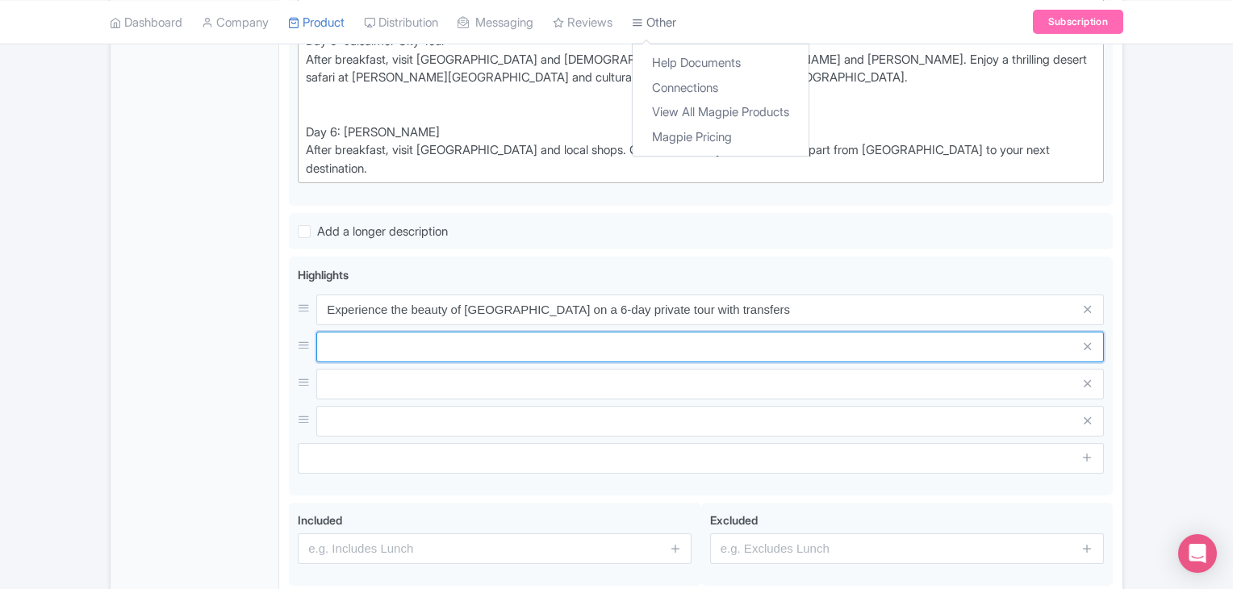
paste input "Explore the [GEOGRAPHIC_DATA], [GEOGRAPHIC_DATA], and [GEOGRAPHIC_DATA] in [GEO…"
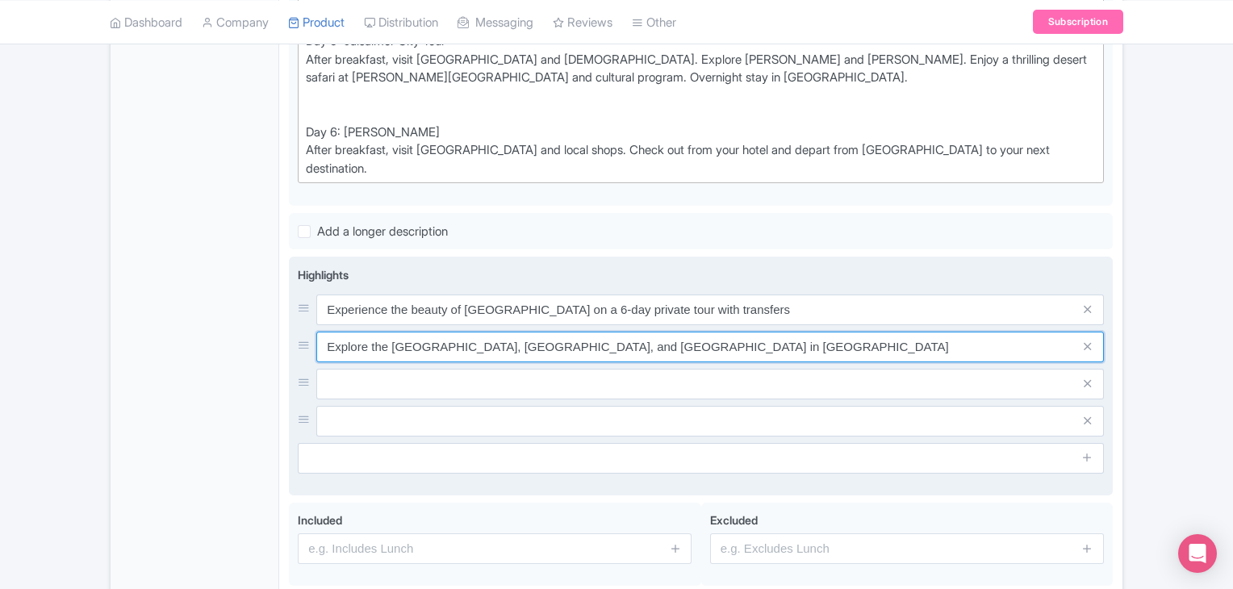
type input "Explore the [GEOGRAPHIC_DATA], [GEOGRAPHIC_DATA], and [GEOGRAPHIC_DATA] in [GEO…"
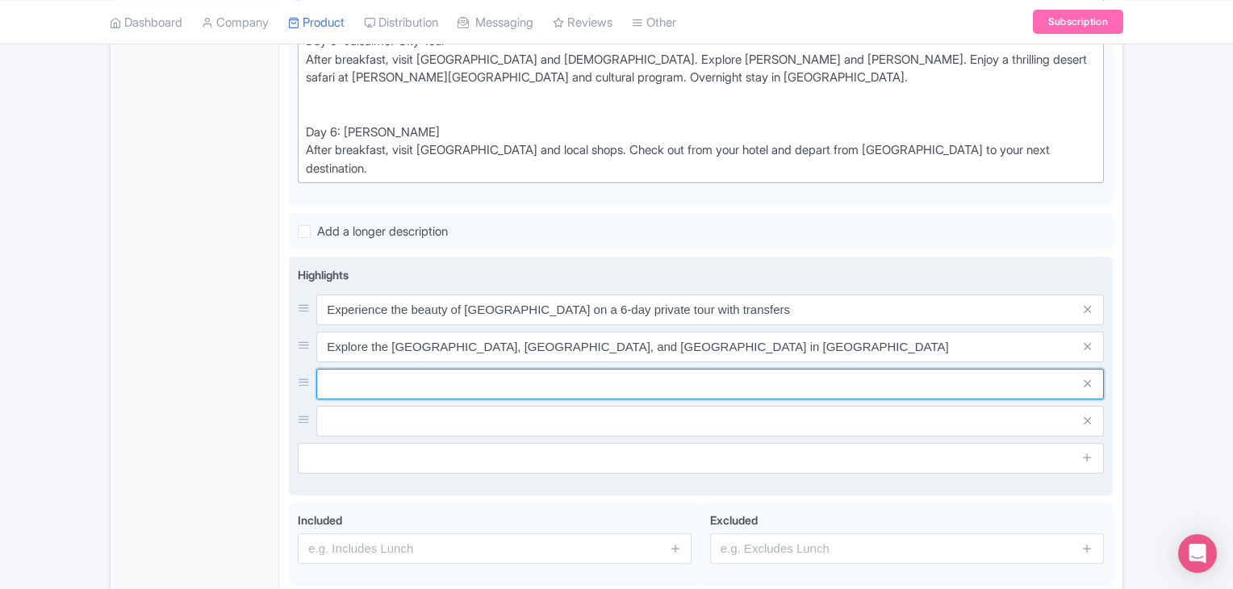
click at [433, 325] on input "text" at bounding box center [710, 310] width 788 height 31
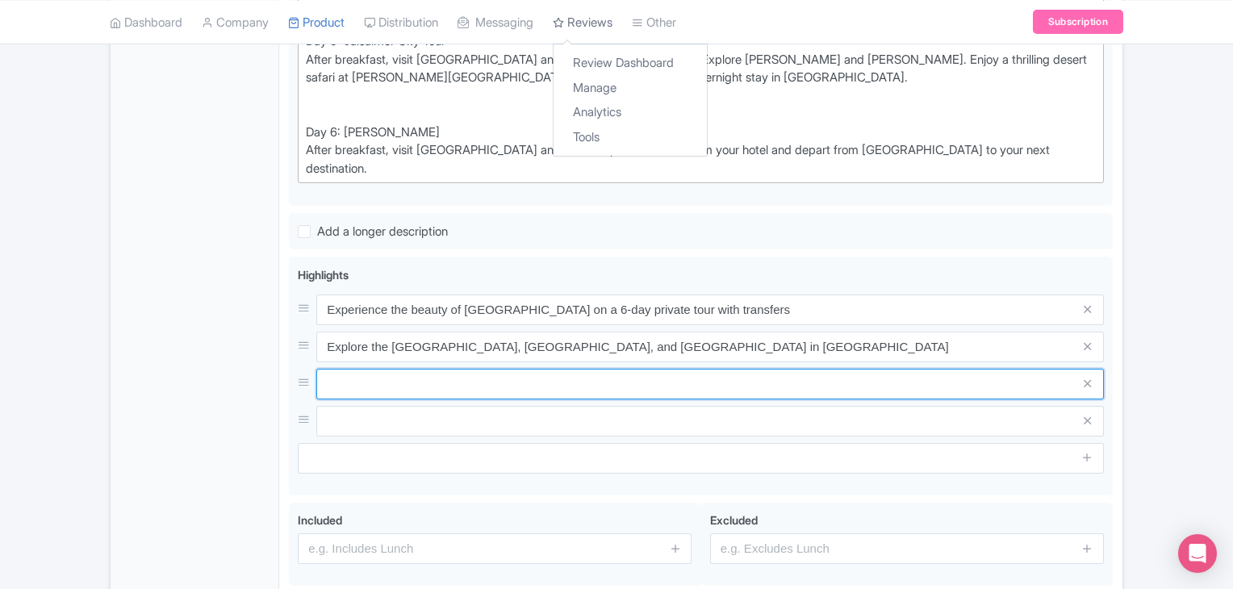
paste input "Explore the [GEOGRAPHIC_DATA], [GEOGRAPHIC_DATA], and [GEOGRAPHIC_DATA] in [GEO…"
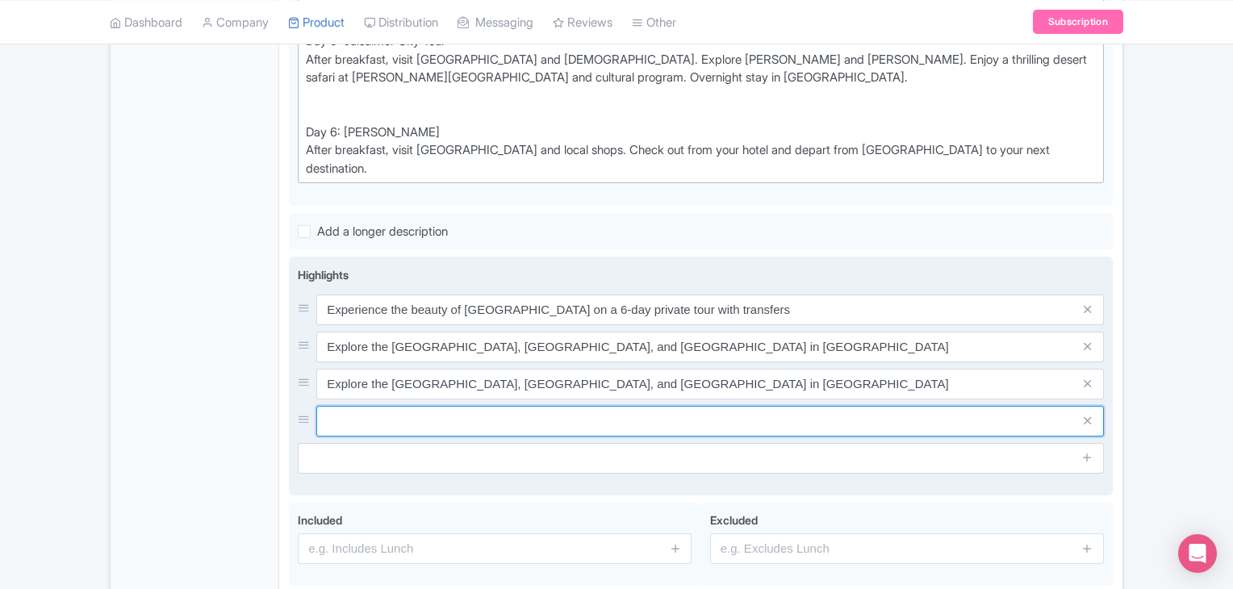
click at [389, 325] on input "text" at bounding box center [710, 310] width 788 height 31
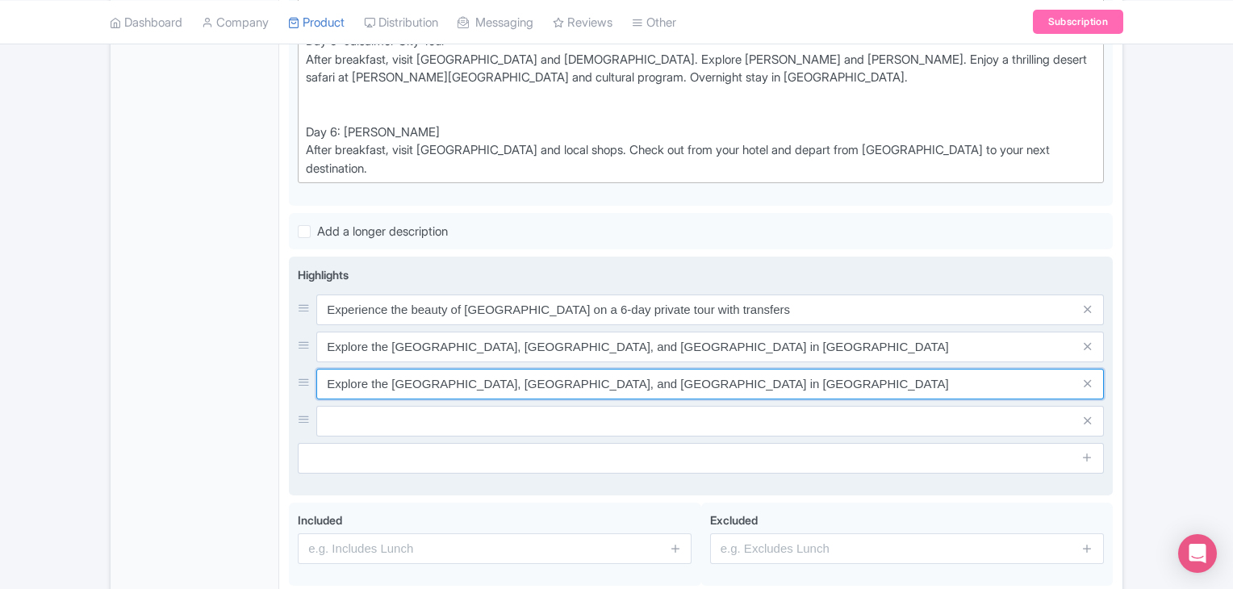
drag, startPoint x: 740, startPoint y: 356, endPoint x: 310, endPoint y: 386, distance: 431.2
click at [310, 386] on div "Experience the beauty of Rajasthan on a 6-day private tour with transfers Explo…" at bounding box center [701, 366] width 806 height 142
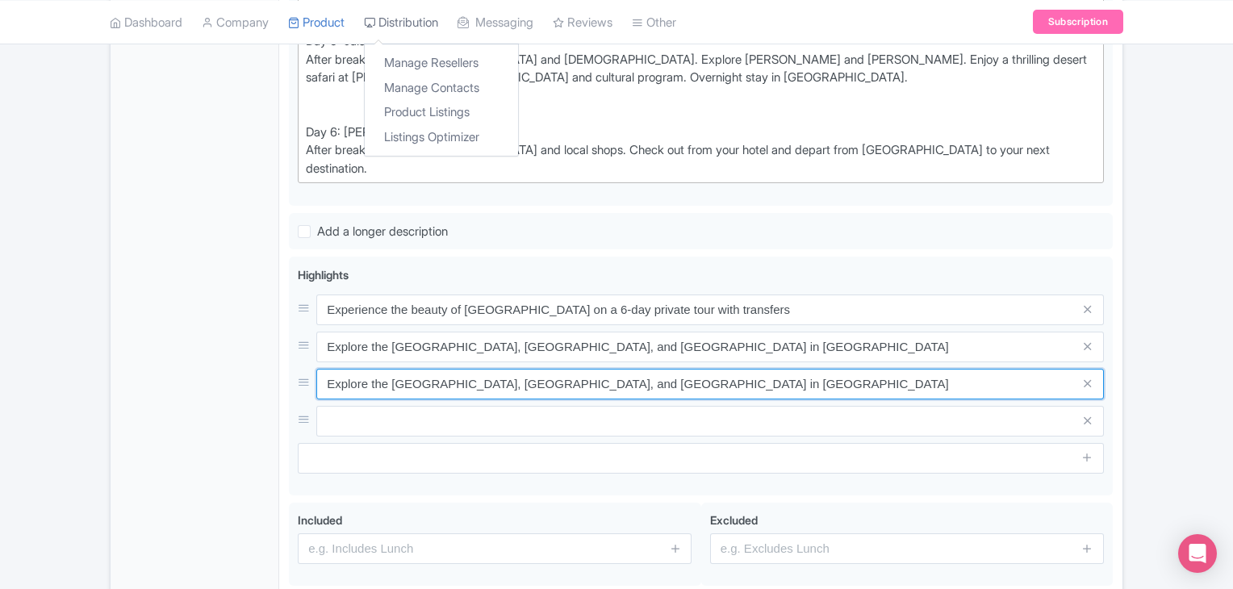
paste input "Visit the Jagdish Temple, Saheliyon Ki Bari, and Sajjangarh Palace"
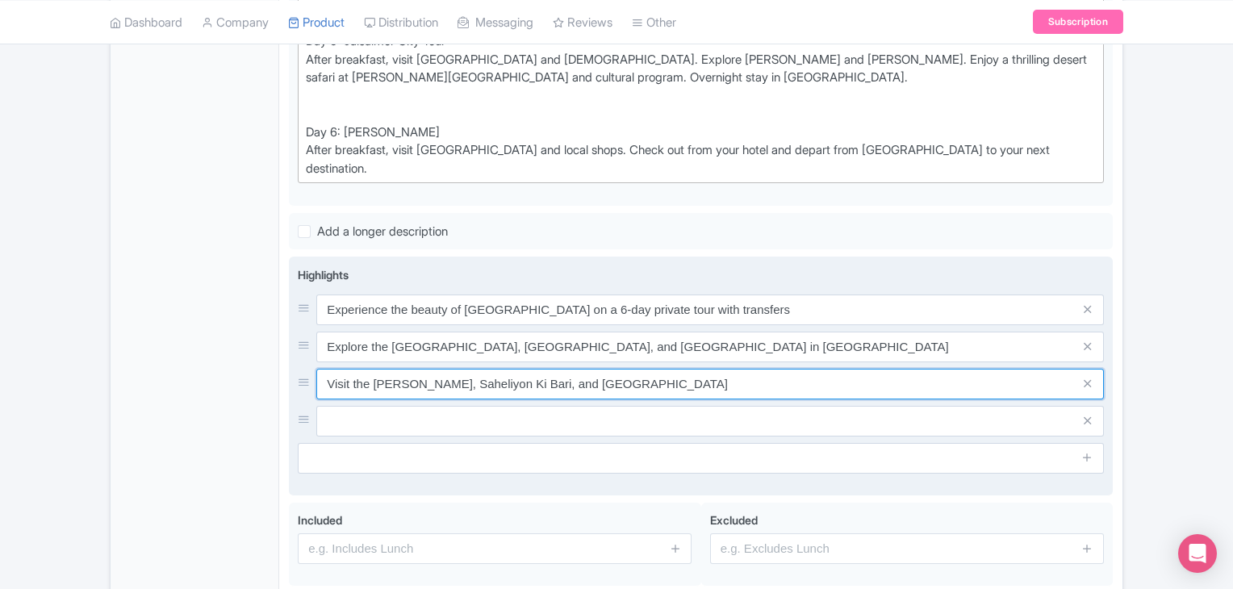
type input "Visit the Jagdish Temple, Saheliyon Ki Bari, and Sajjangarh Palace"
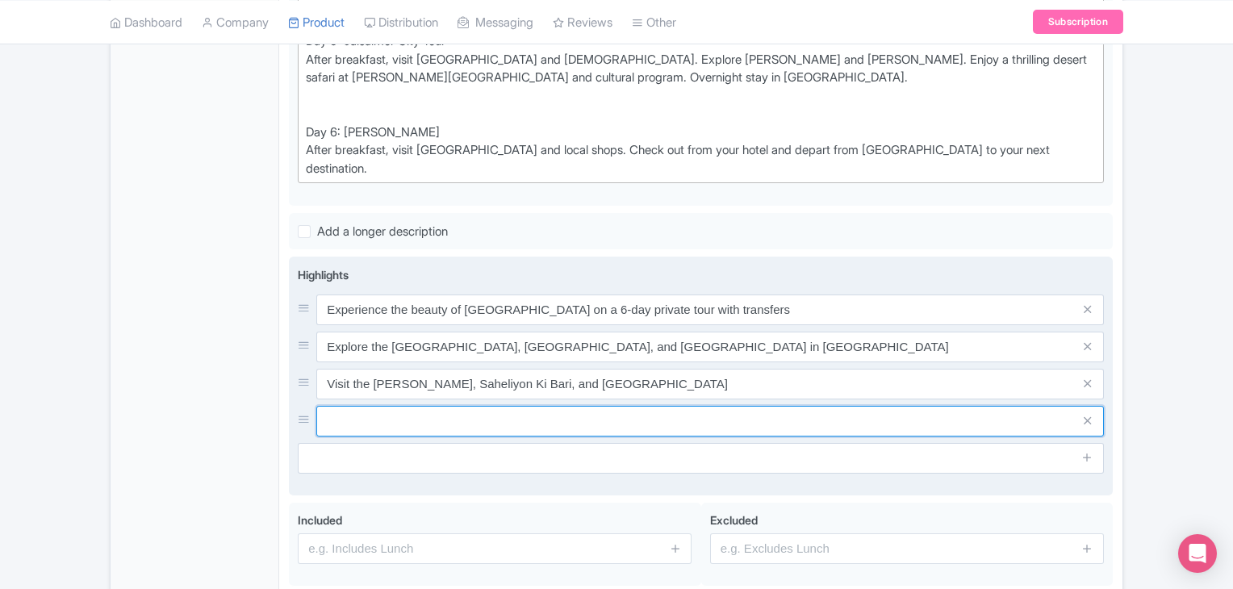
click at [445, 325] on input "text" at bounding box center [710, 310] width 788 height 31
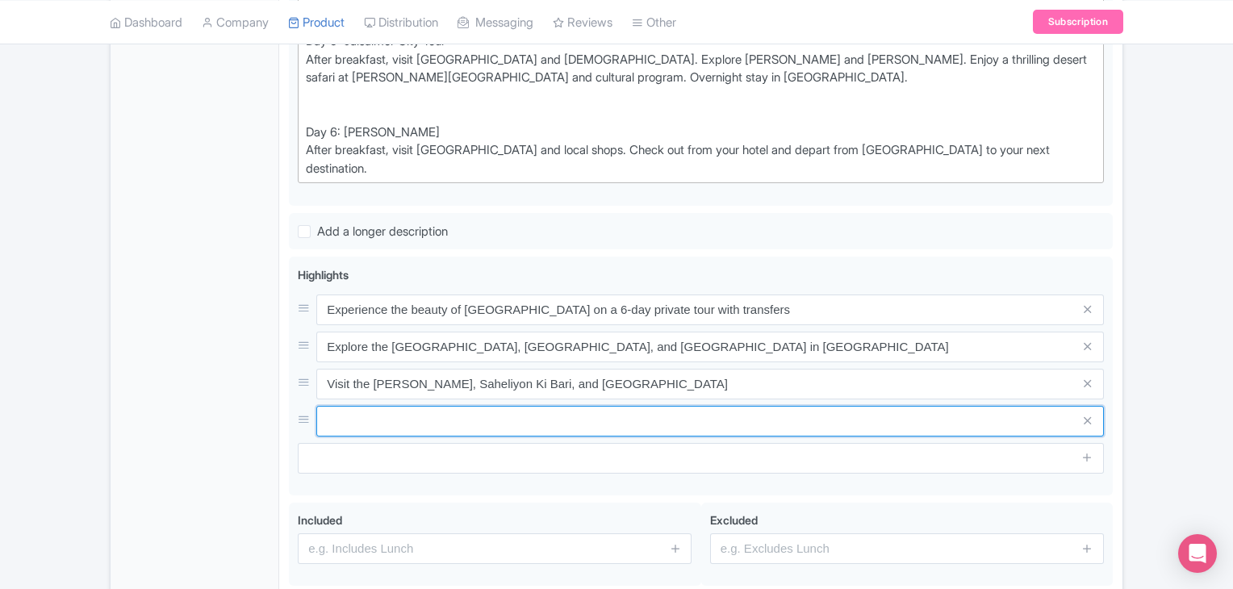
paste input "See the Mehrangarh Fort, the Clock Tower market, and the old city in Jodhpur"
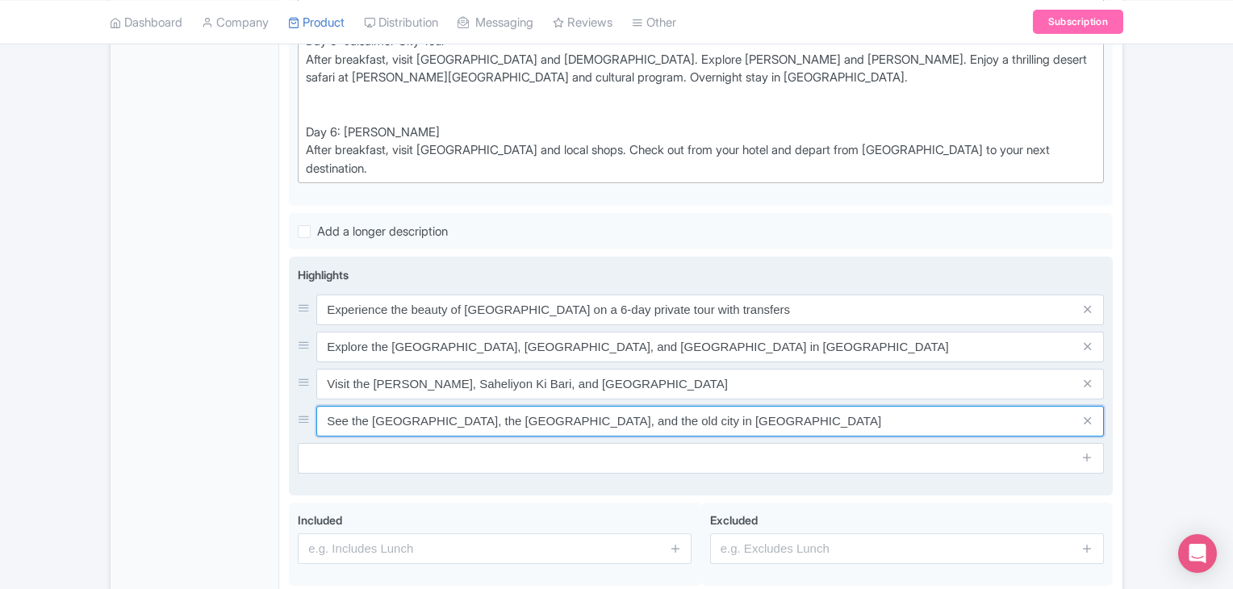
type input "See the Mehrangarh Fort, the Clock Tower market, and the old city in Jodhpur"
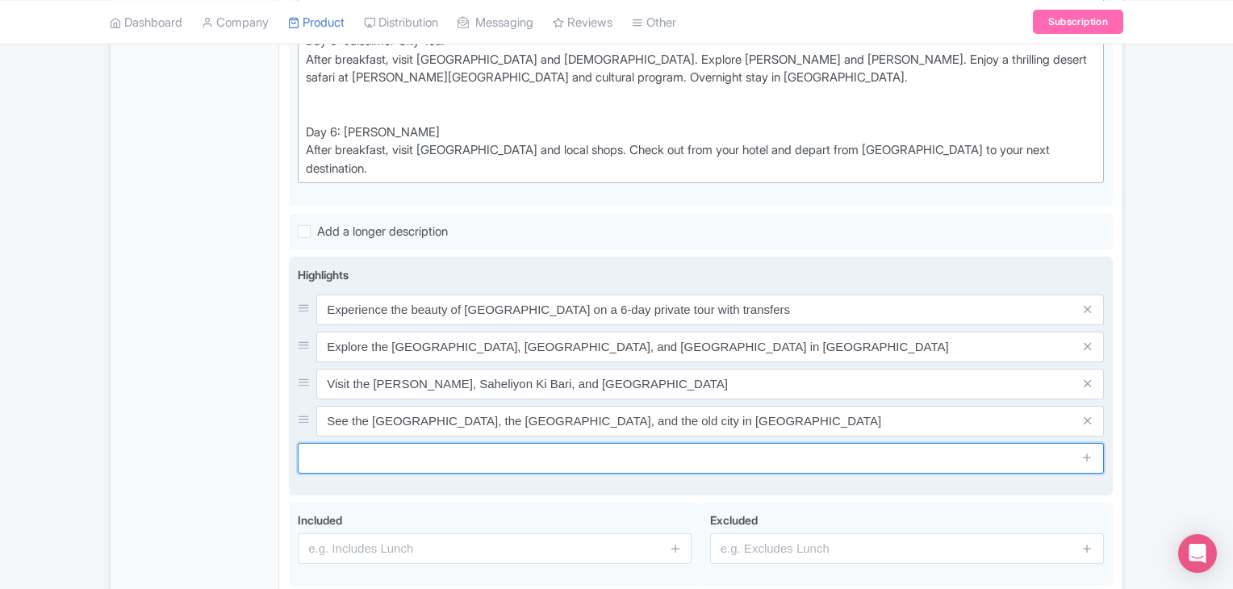
click at [583, 443] on input "text" at bounding box center [701, 458] width 806 height 31
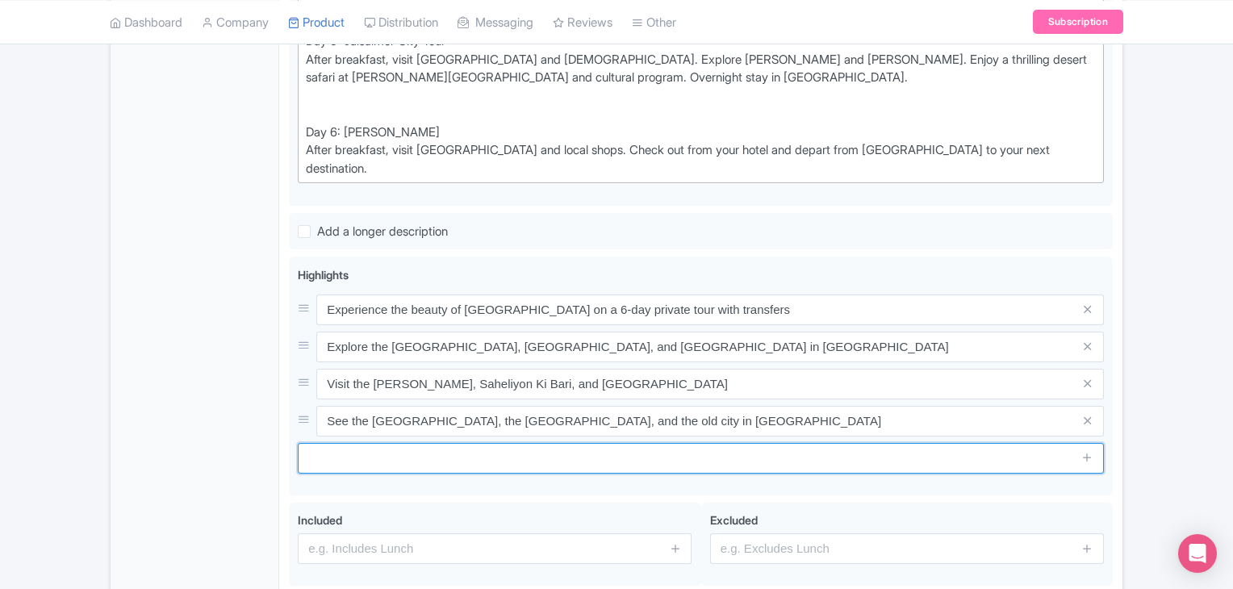
paste input "Discover the Umaid Bhawan Palace, Jaswant Thada, and the Jaisalmer Fort"
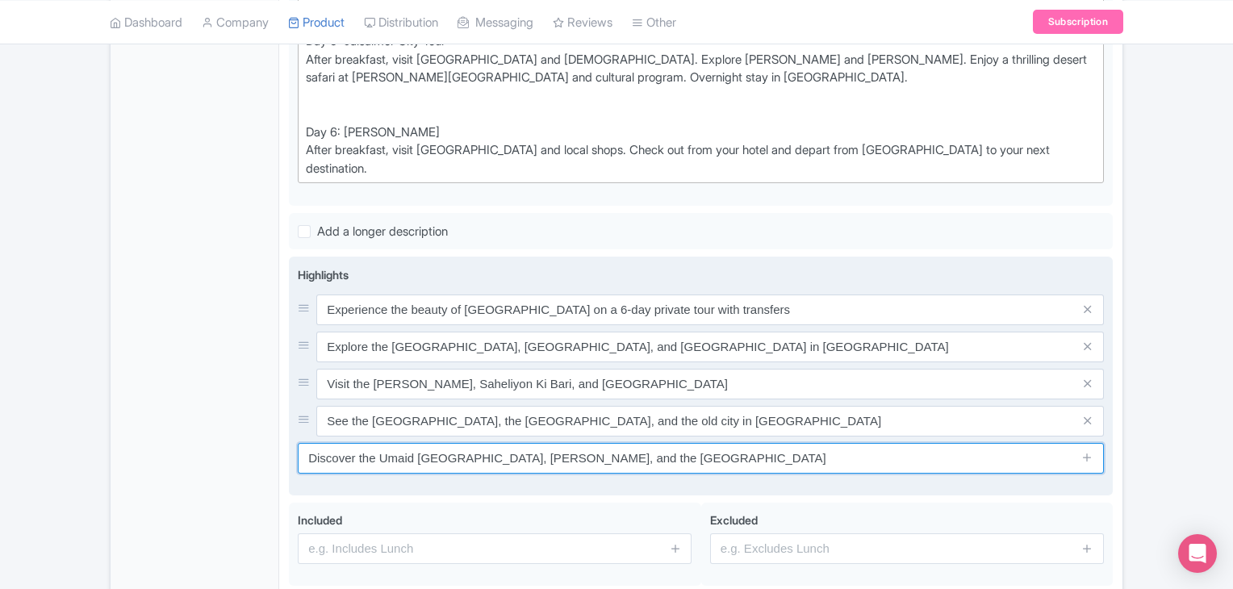
scroll to position [996, 0]
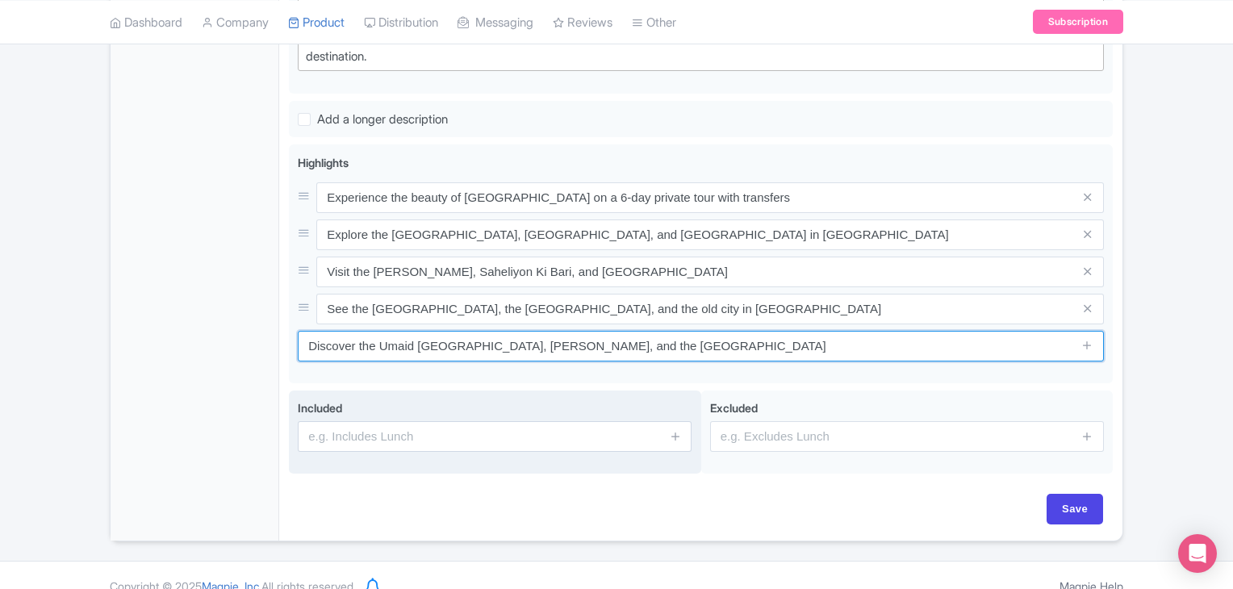
type input "Discover the Umaid Bhawan Palace, Jaswant Thada, and the Jaisalmer Fort"
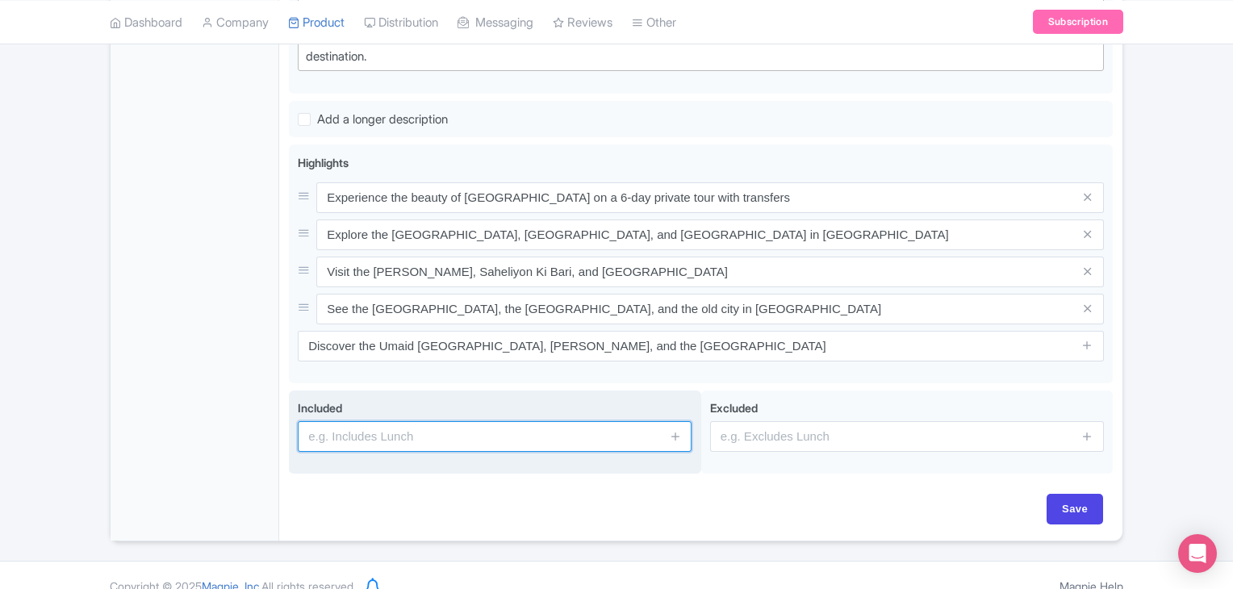
click at [520, 421] on input "text" at bounding box center [495, 436] width 394 height 31
click at [676, 430] on icon at bounding box center [676, 436] width 12 height 12
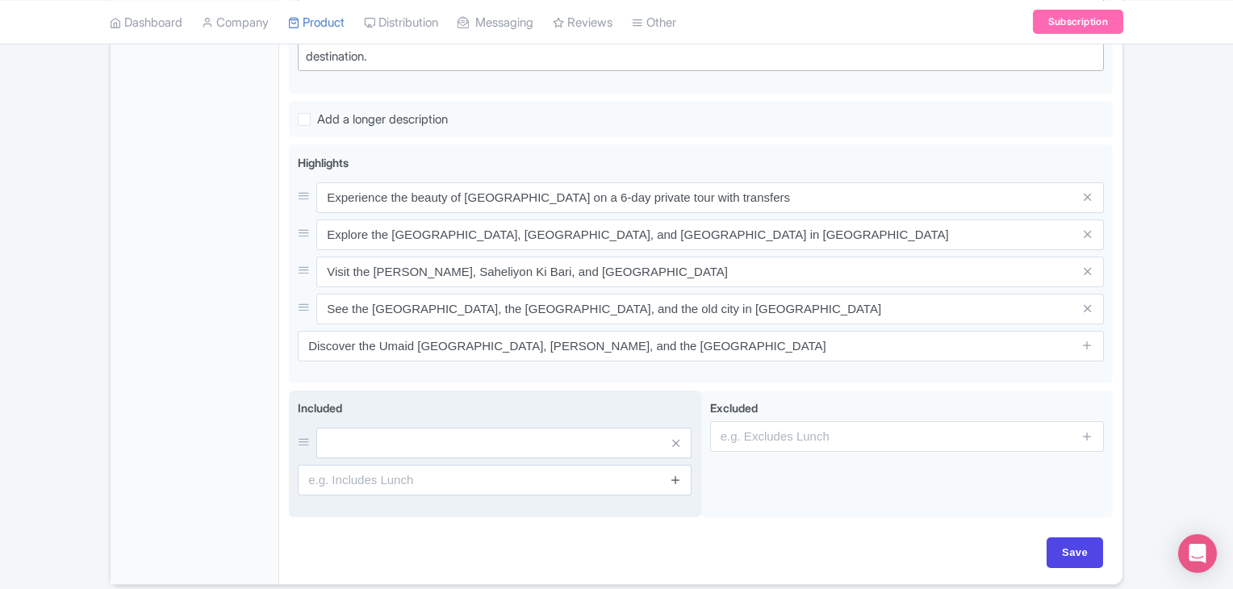
click at [681, 474] on icon at bounding box center [676, 480] width 12 height 12
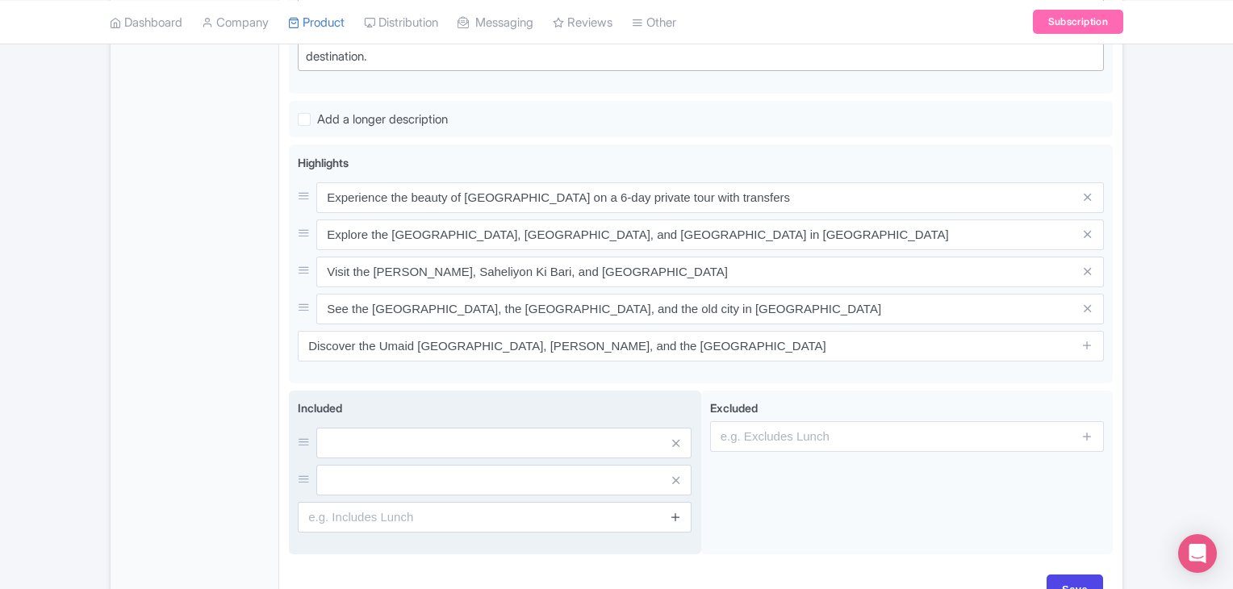
click at [677, 511] on icon at bounding box center [676, 517] width 12 height 12
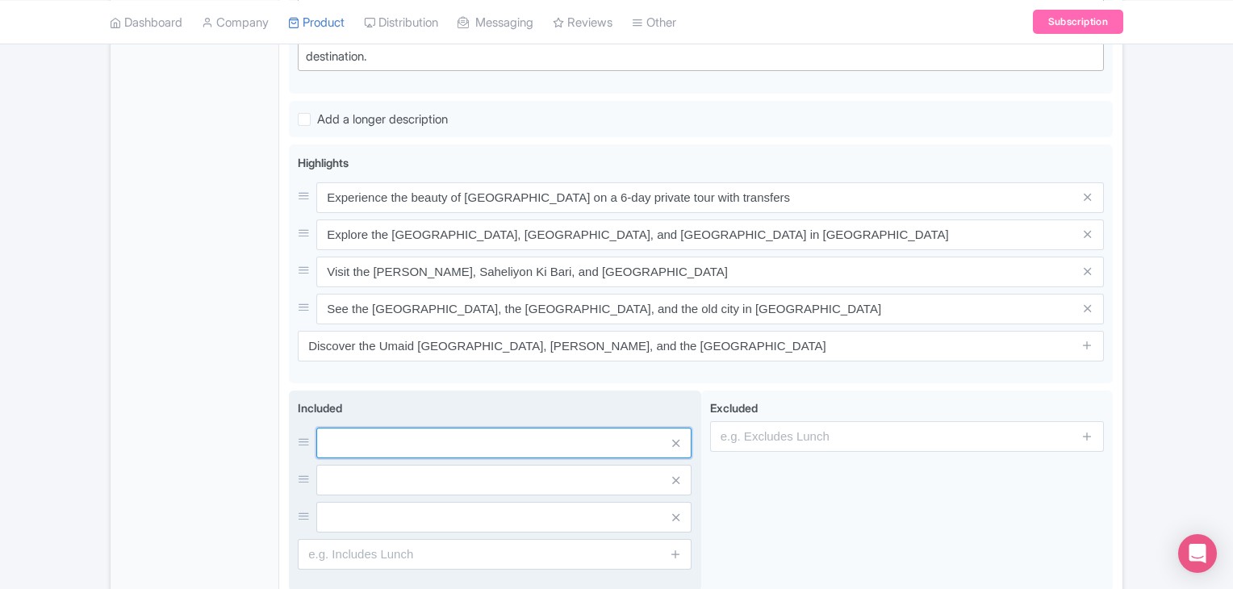
click at [554, 428] on input "text" at bounding box center [503, 443] width 375 height 31
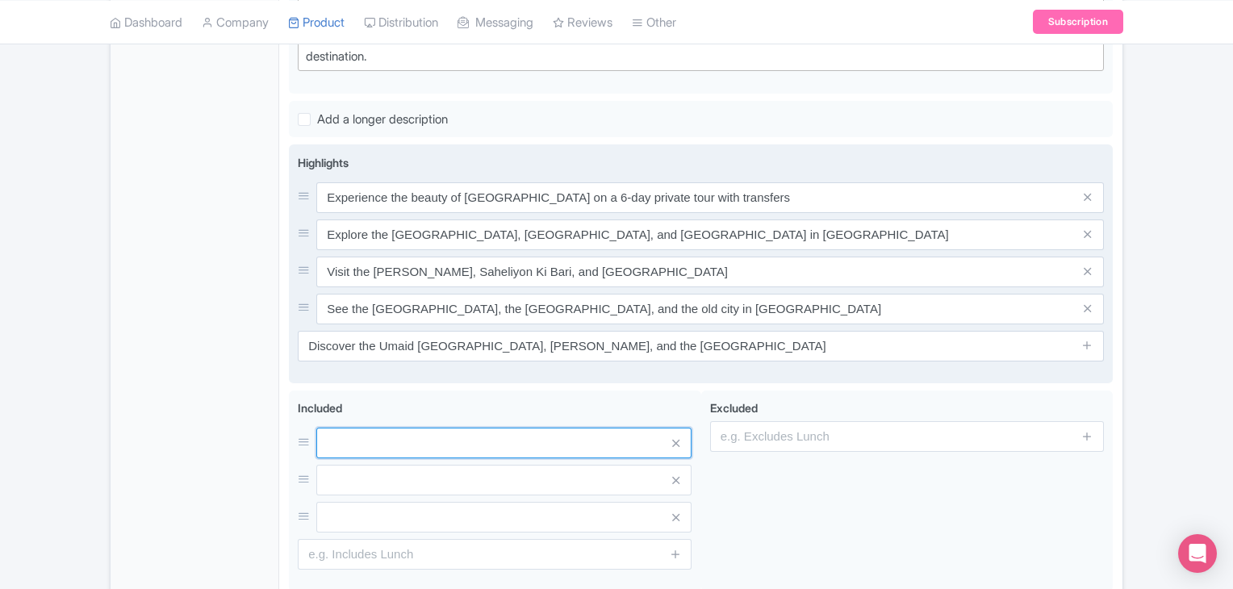
paste input "Private air-conditioned car Hotel pickup and drop-off Accommodation (3 ,4or 5 S…"
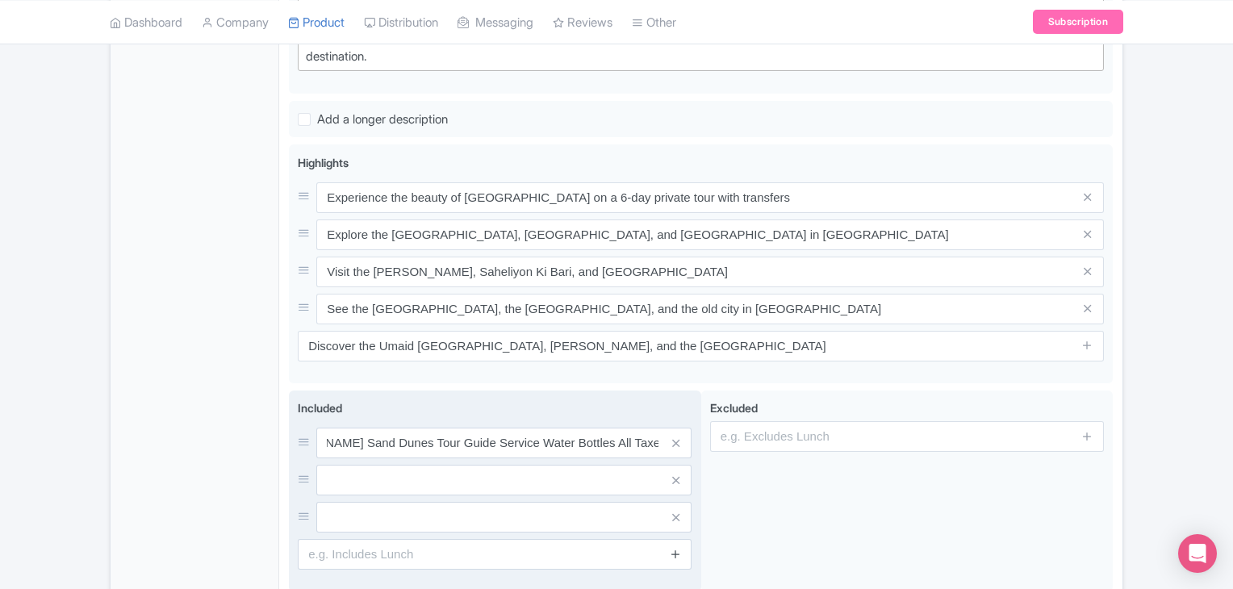
scroll to position [0, 0]
click at [675, 548] on icon at bounding box center [676, 554] width 12 height 12
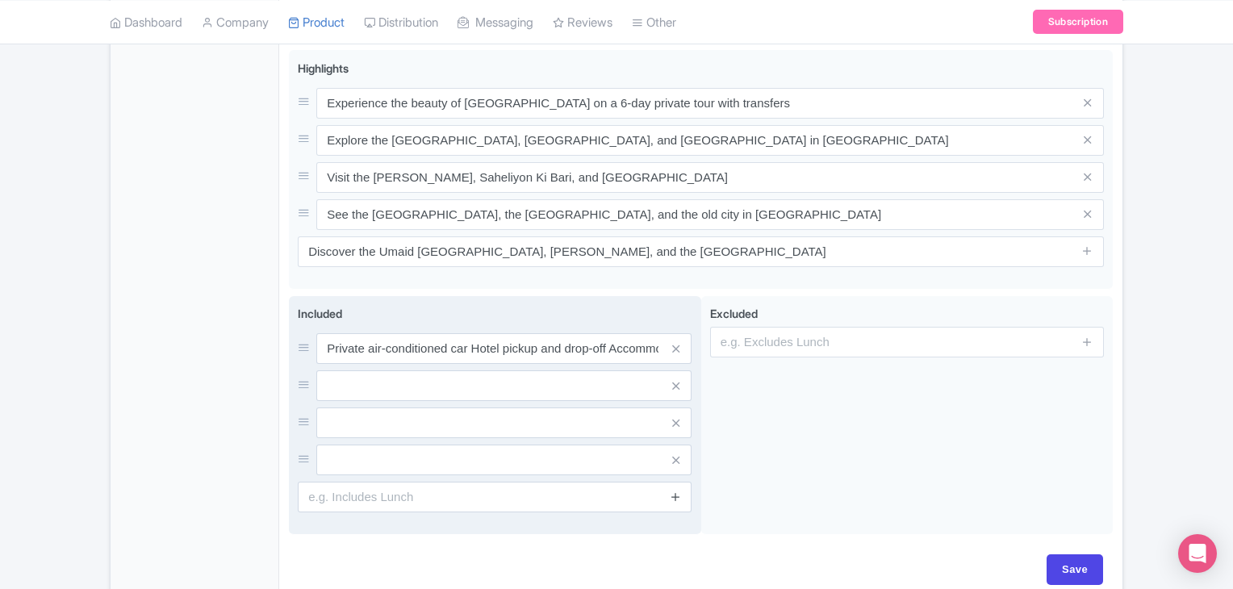
scroll to position [1097, 0]
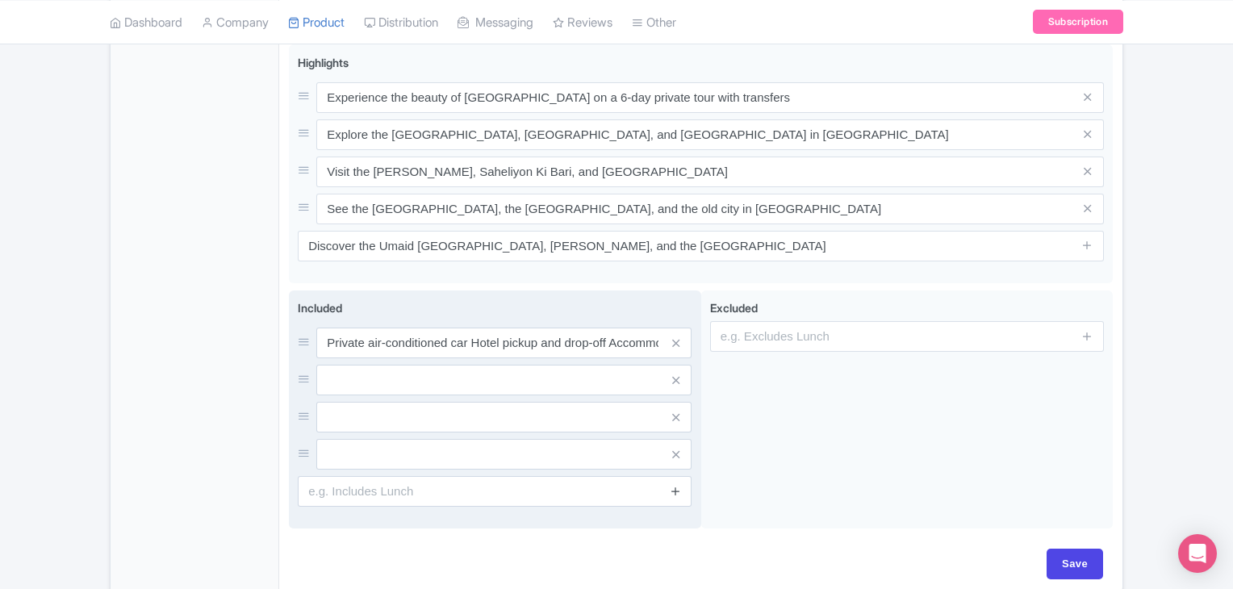
click at [674, 483] on link at bounding box center [676, 492] width 12 height 19
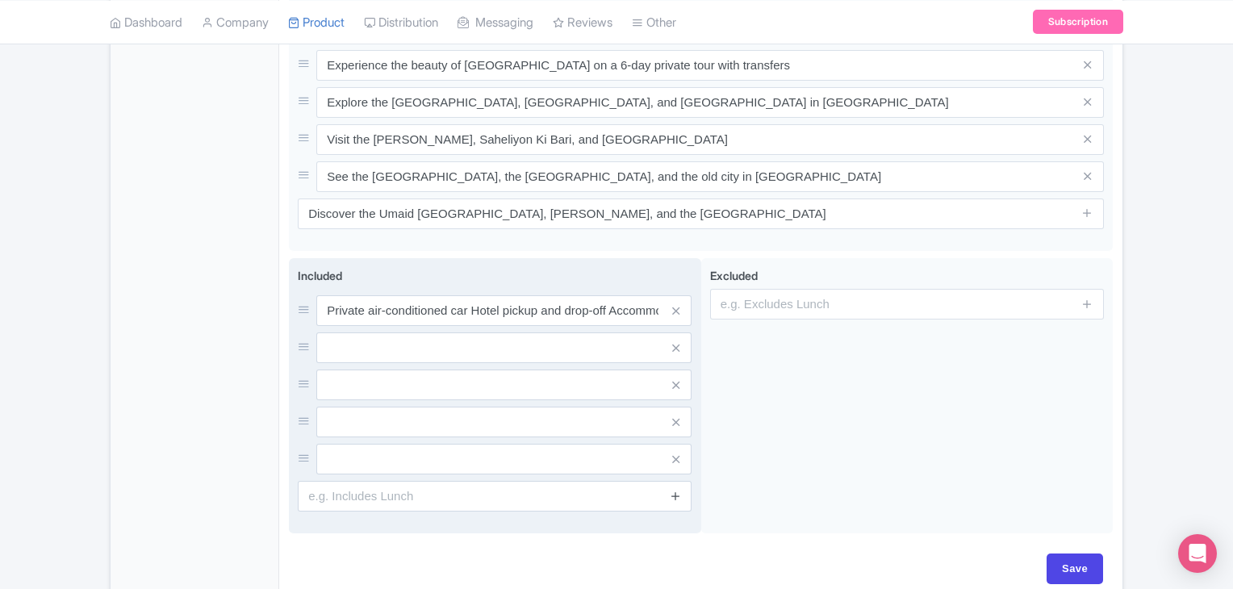
scroll to position [1145, 0]
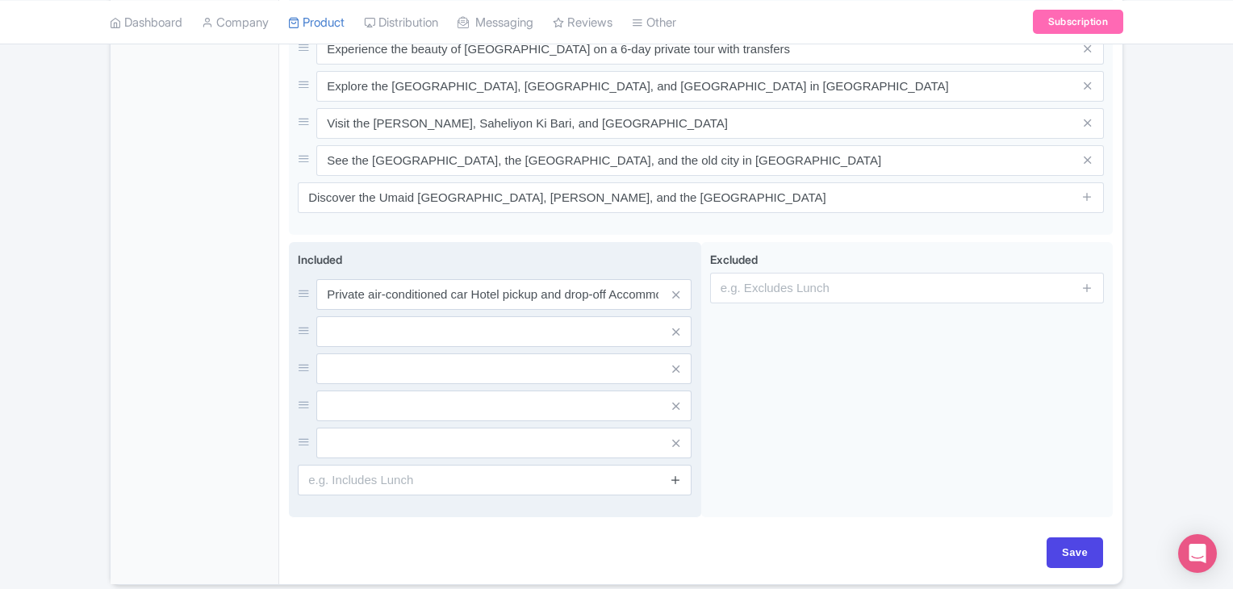
click at [674, 474] on icon at bounding box center [676, 480] width 12 height 12
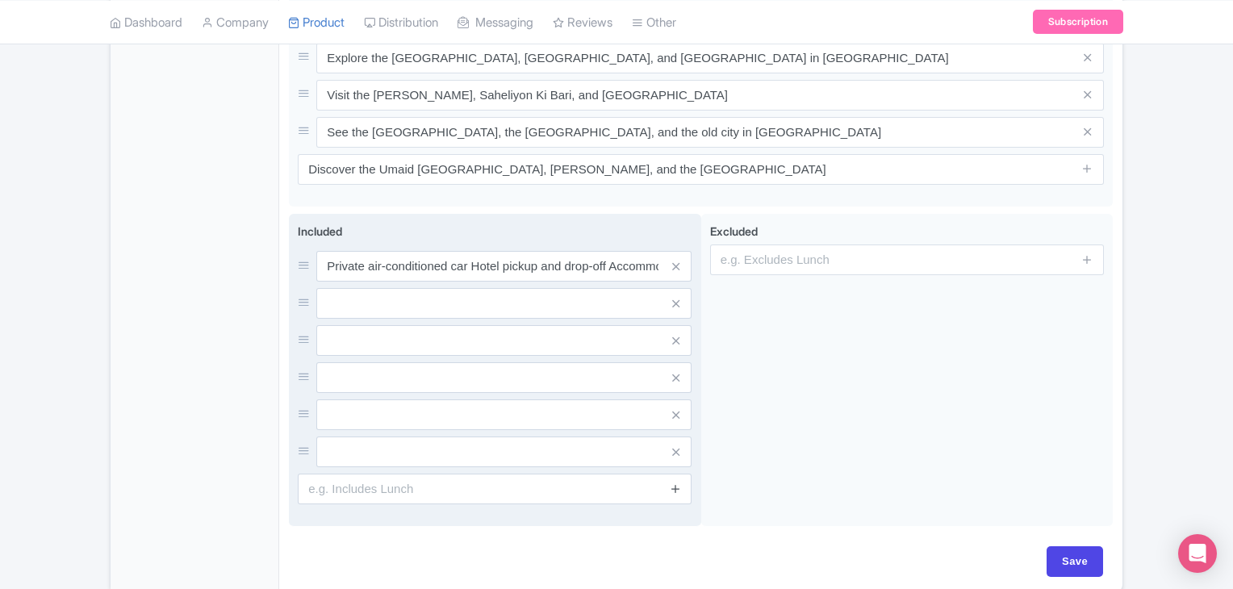
scroll to position [1174, 0]
click at [674, 482] on icon at bounding box center [676, 488] width 12 height 12
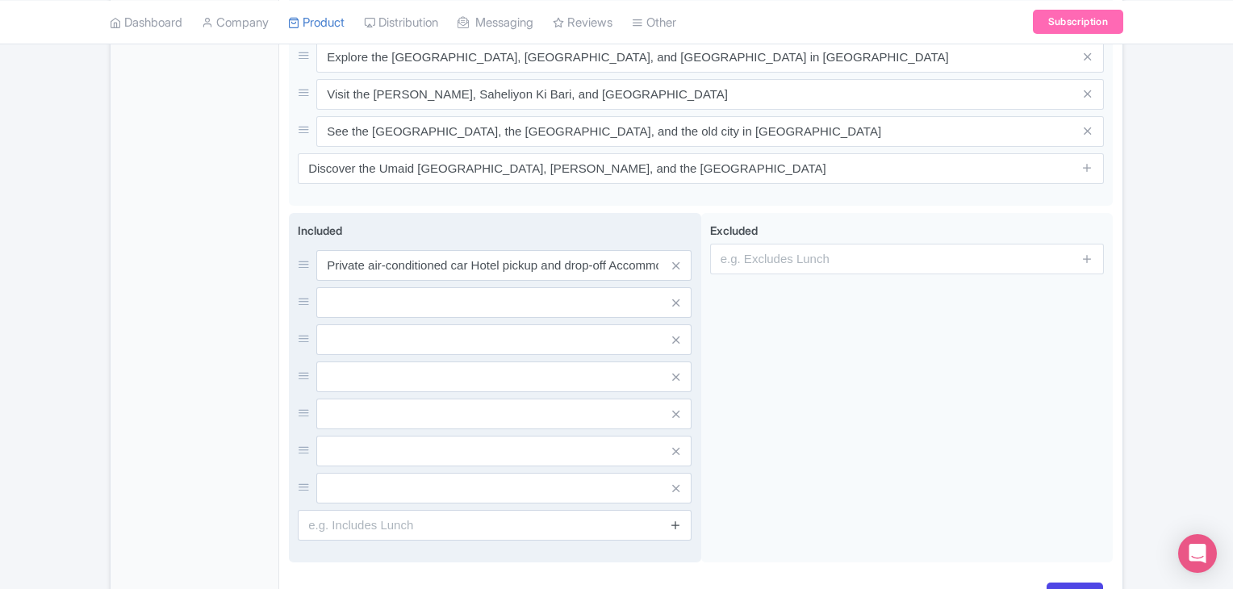
click at [674, 483] on icon at bounding box center [675, 489] width 7 height 12
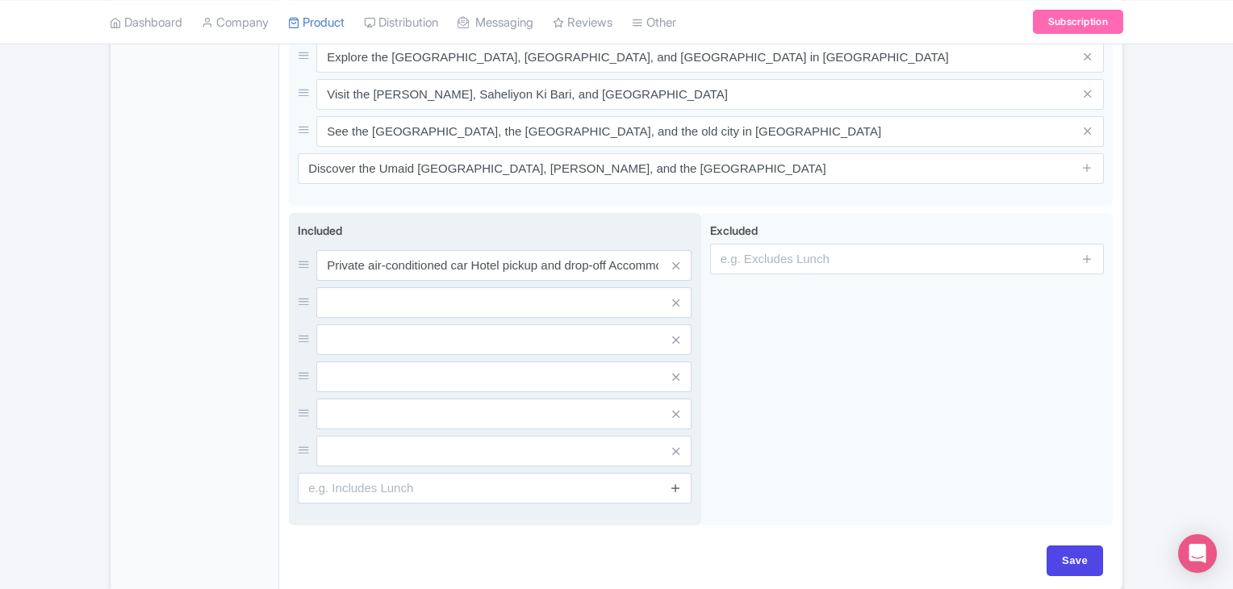
click at [674, 482] on icon at bounding box center [676, 488] width 12 height 12
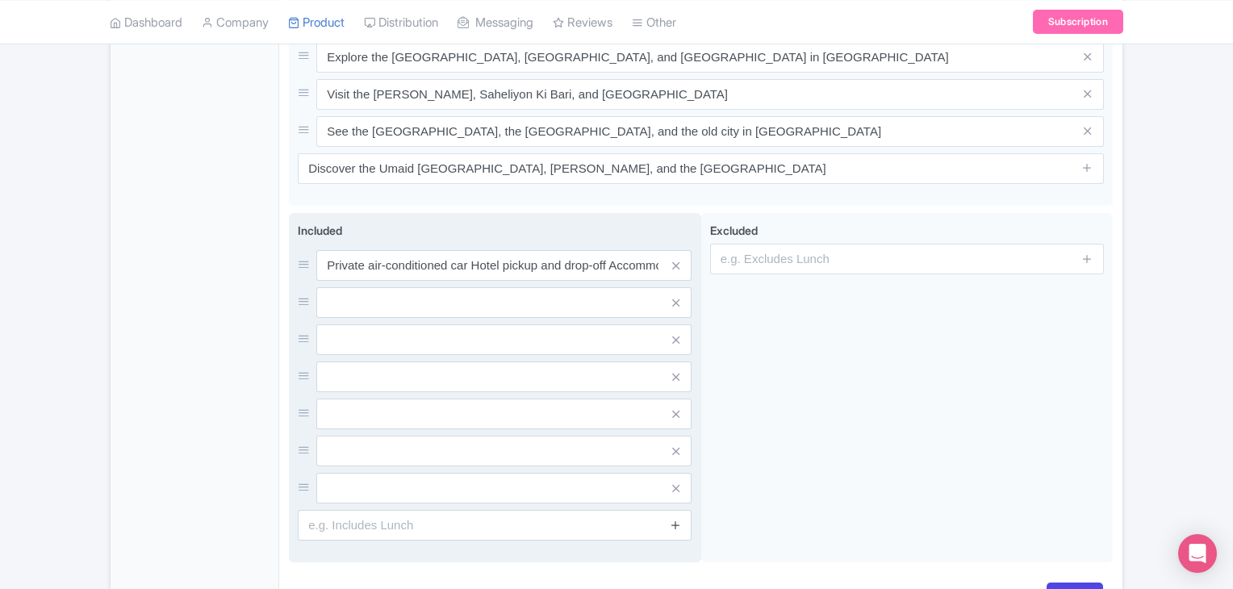
click at [674, 483] on icon at bounding box center [675, 489] width 7 height 12
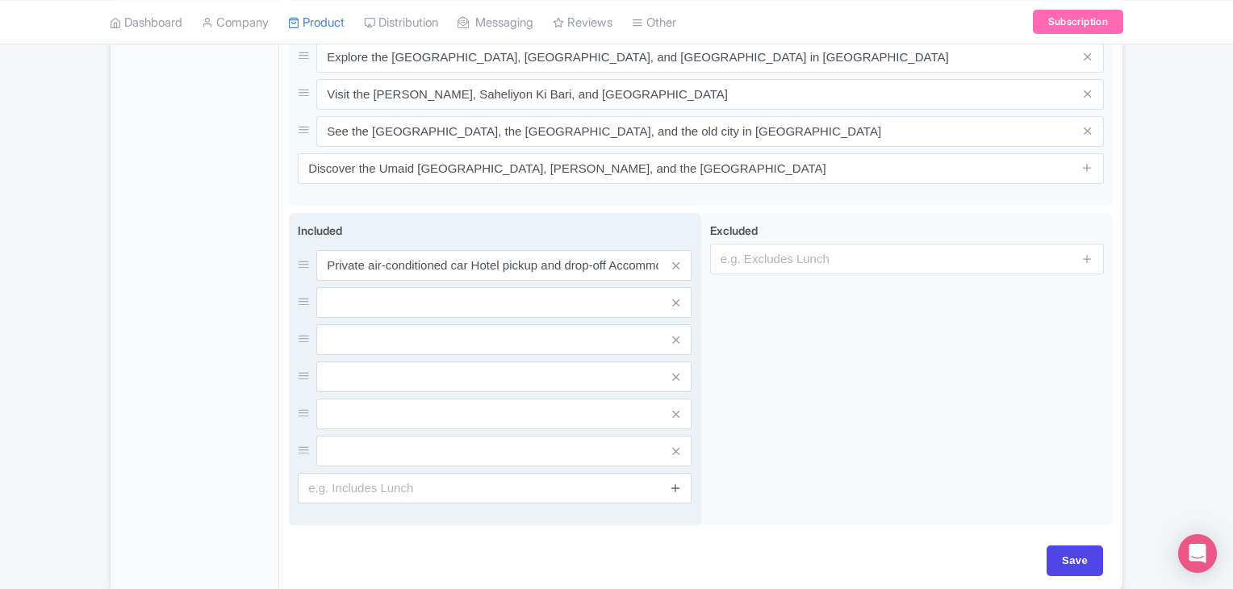
click at [674, 482] on icon at bounding box center [676, 488] width 12 height 12
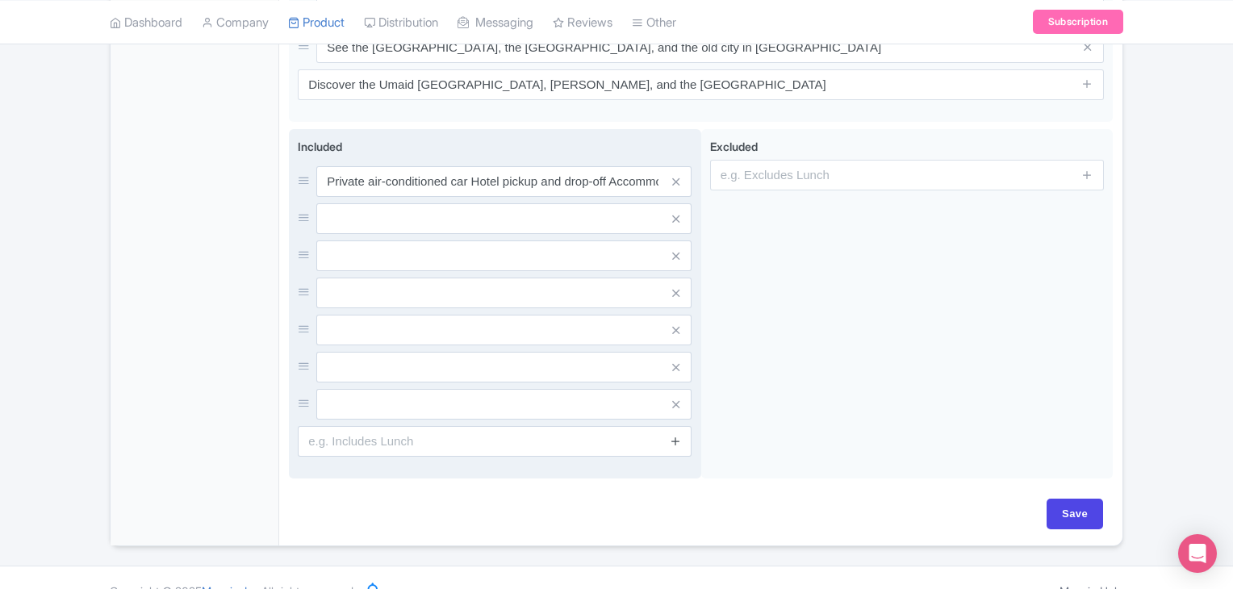
scroll to position [1263, 0]
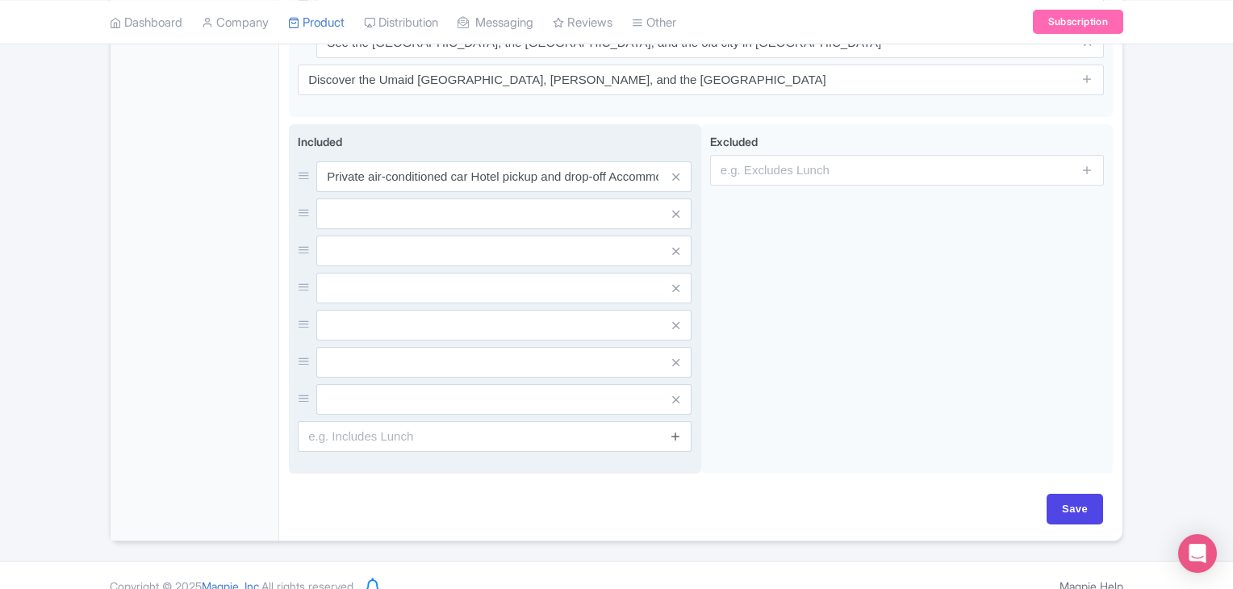
click at [673, 430] on icon at bounding box center [676, 436] width 12 height 12
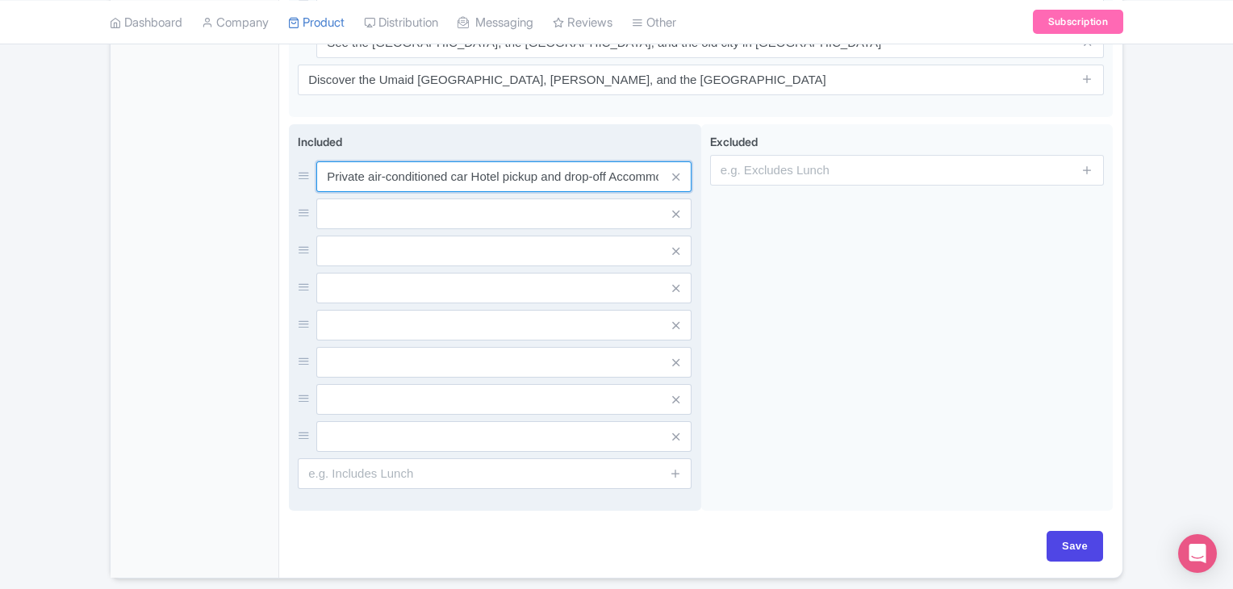
click at [561, 165] on input "Private air-conditioned car Hotel pickup and drop-off Accommodation (3 ,4or 5 S…" at bounding box center [503, 176] width 375 height 31
type input "Private air-conditioned car Hotel pickup and drop-off Accommodation (3 ,4or 5 S…"
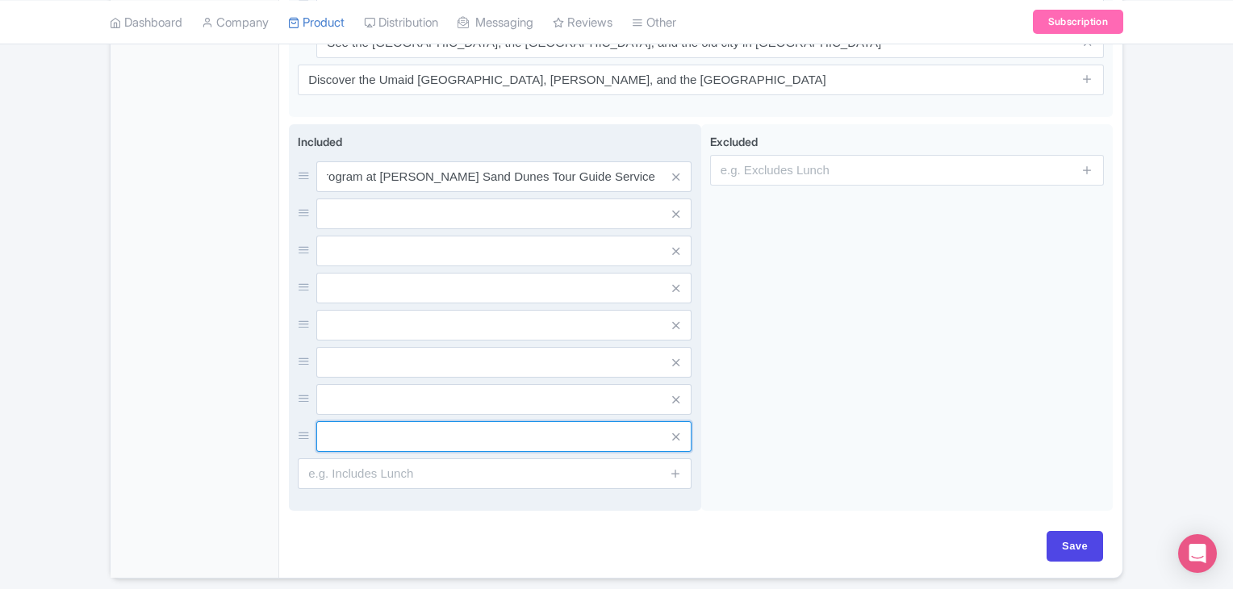
scroll to position [0, 0]
click at [472, 192] on input "text" at bounding box center [503, 176] width 375 height 31
paste input "All Taxes and Parking"
type input "All Taxes and Parking"
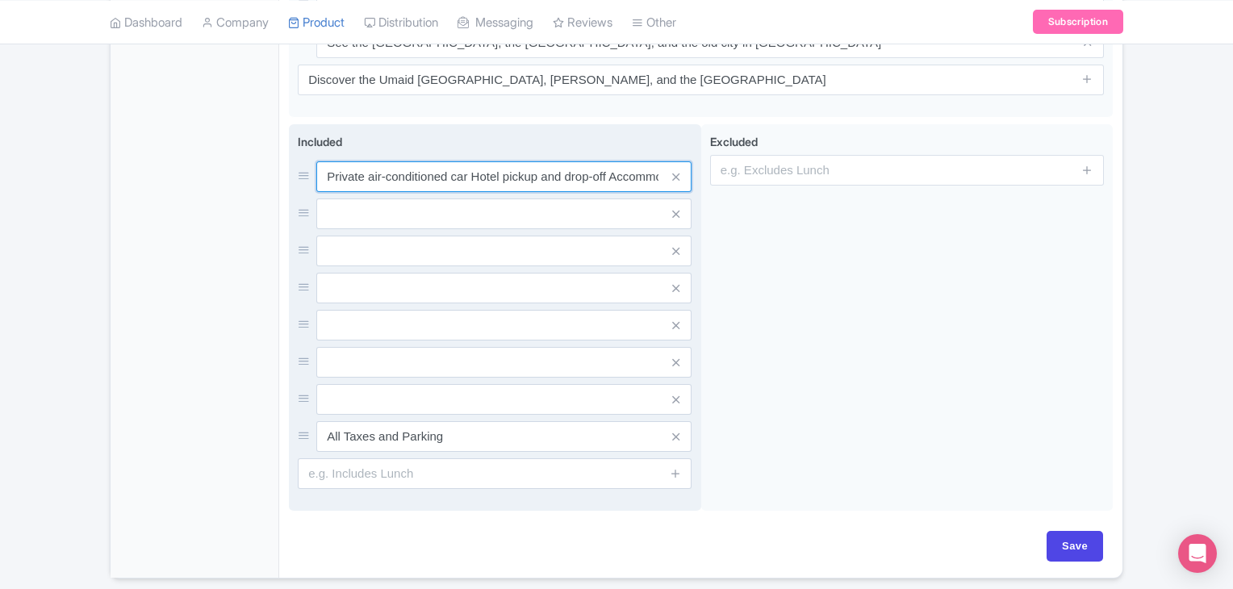
click at [612, 161] on input "Private air-conditioned car Hotel pickup and drop-off Accommodation (3 ,4or 5 S…" at bounding box center [503, 176] width 375 height 31
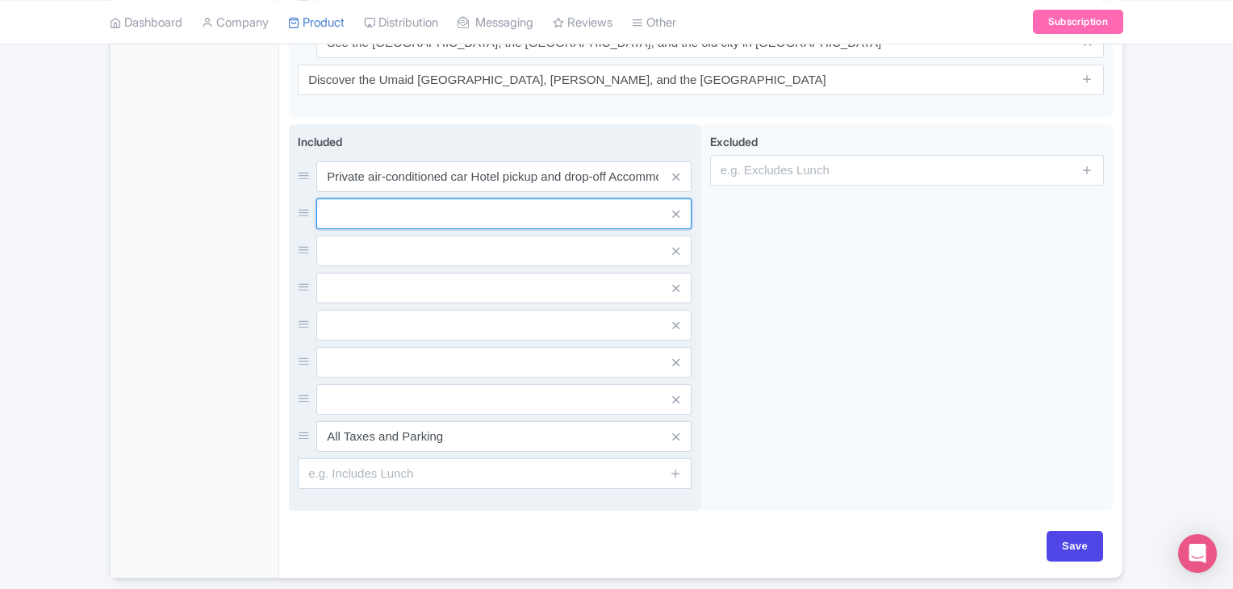
click at [499, 190] on input "text" at bounding box center [503, 176] width 375 height 31
paste input "Hotel pickup and drop-off"
type input "Hotel pickup and drop-off"
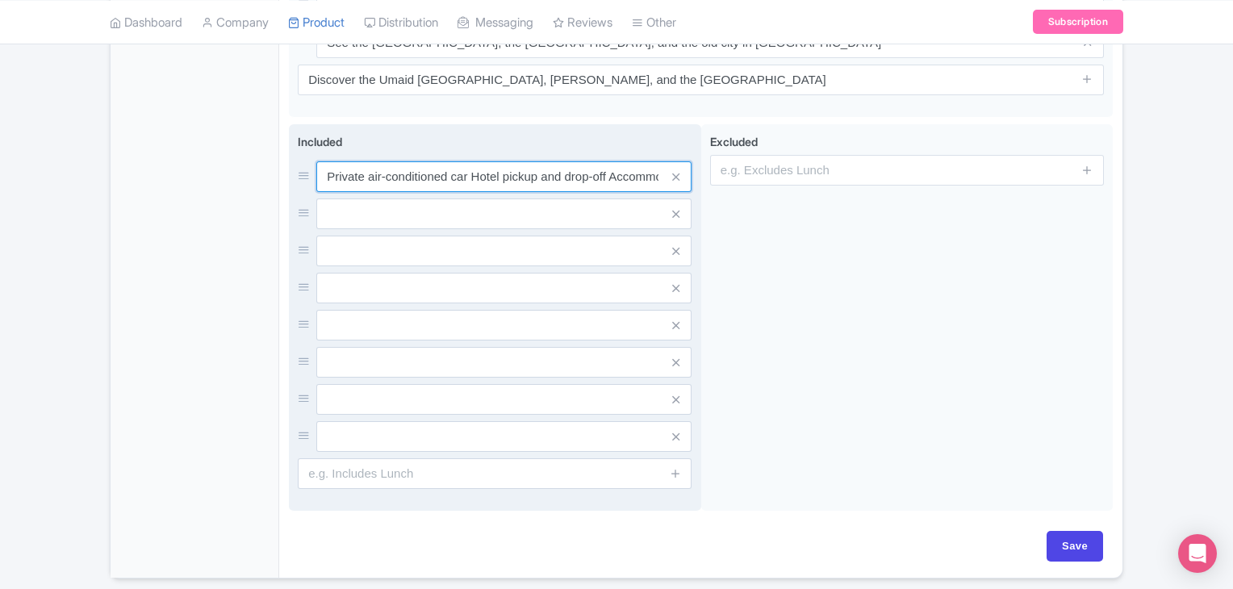
drag, startPoint x: 469, startPoint y: 152, endPoint x: 613, endPoint y: 145, distance: 144.6
click at [613, 161] on input "Private air-conditioned car Hotel pickup and drop-off Accommodation (3 ,4or 5 S…" at bounding box center [503, 176] width 375 height 31
type input "Private air-conditioned car Accommodation (3 ,4or 5 Star) Optional Boat ride on…"
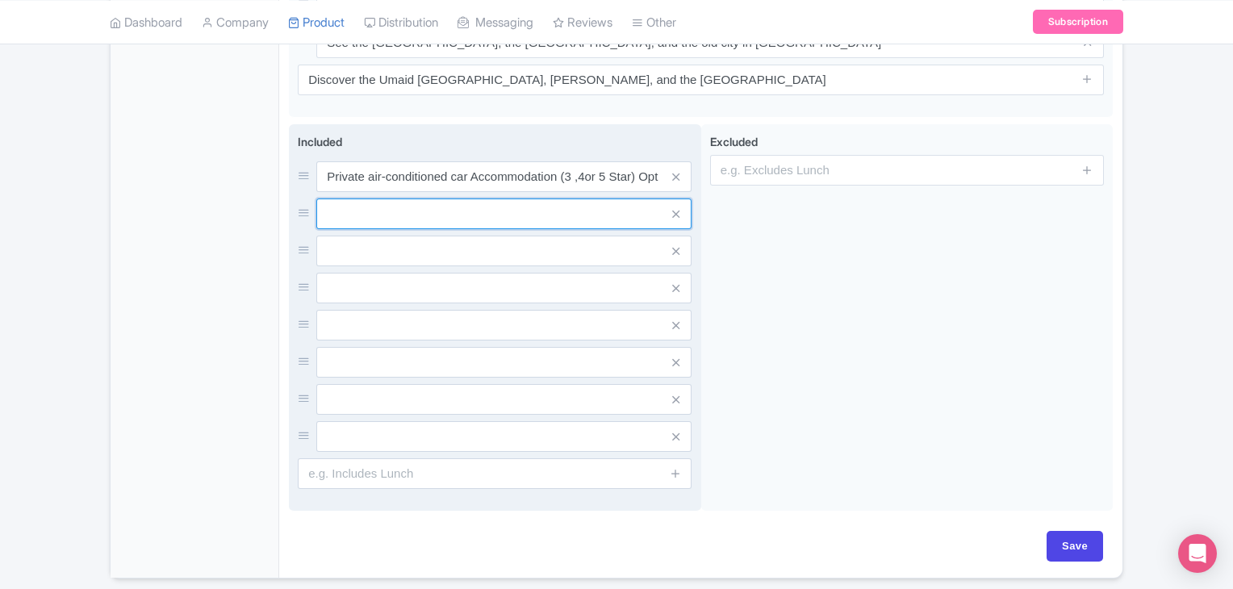
click at [466, 191] on input "text" at bounding box center [503, 176] width 375 height 31
paste input "Hotel pickup and drop-off"
type input "Hotel pickup and drop-off"
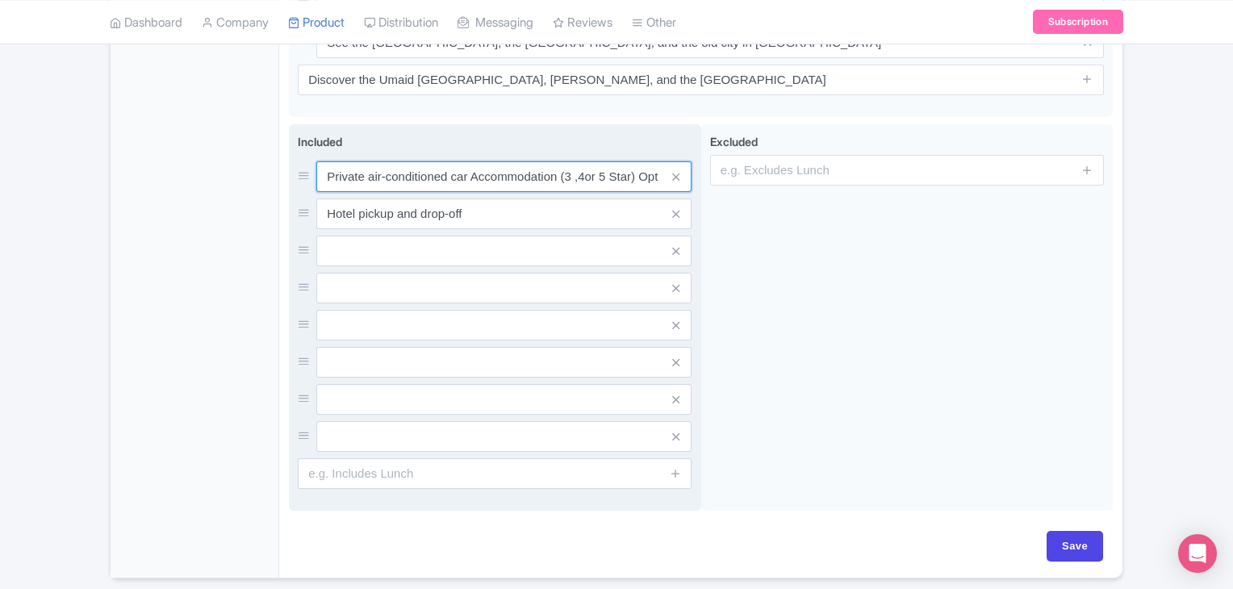
click at [469, 161] on input "Private air-conditioned car Accommodation (3 ,4or 5 Star) Optional Boat ride on…" at bounding box center [503, 176] width 375 height 31
type input "Private air-conditioned car Boat ride on Lake Pichola Cultural program at Sam S…"
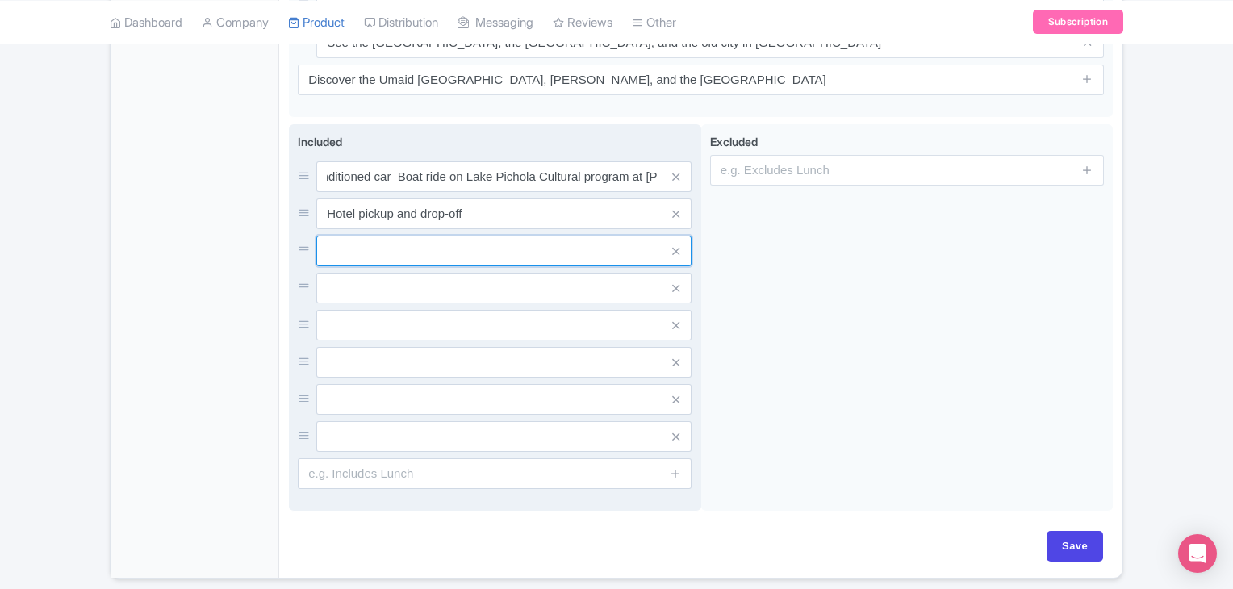
scroll to position [0, 0]
click at [399, 192] on input "text" at bounding box center [503, 176] width 375 height 31
paste input "Accommodation (3 ,4or 5 Star) Optional"
type input "Accommodation (3 ,4or 5 Star) Optional"
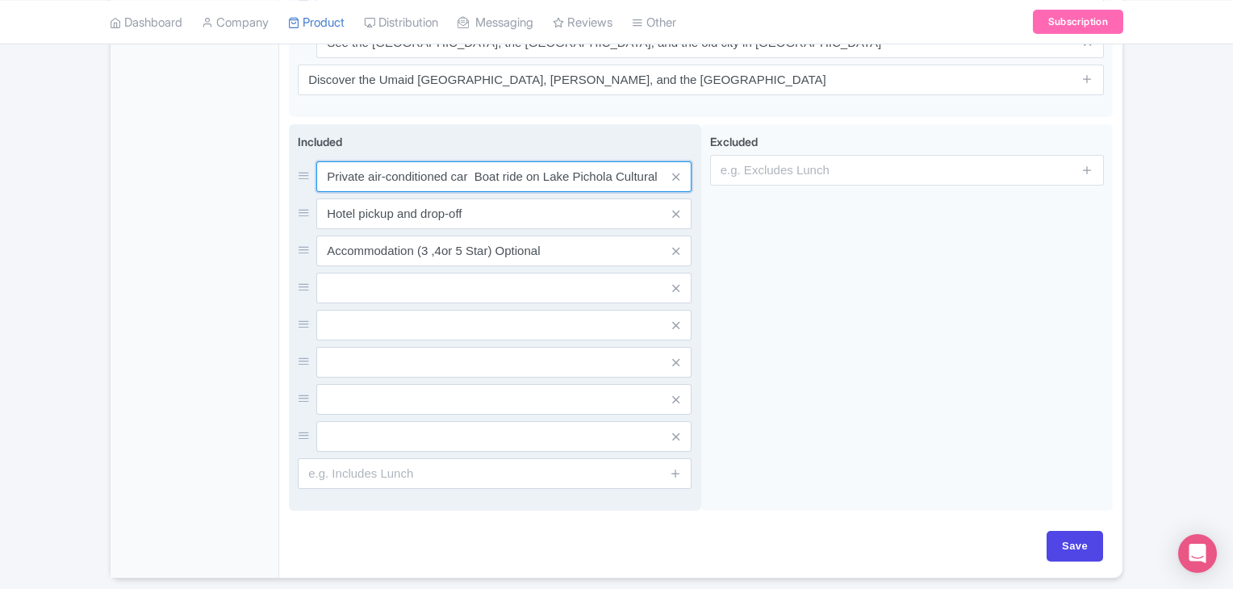
click at [476, 161] on input "Private air-conditioned car Boat ride on Lake Pichola Cultural program at Sam S…" at bounding box center [503, 176] width 375 height 31
type input "Private air-conditioned car Cultural program at Sam Sand Dunes Tour Guide Servi…"
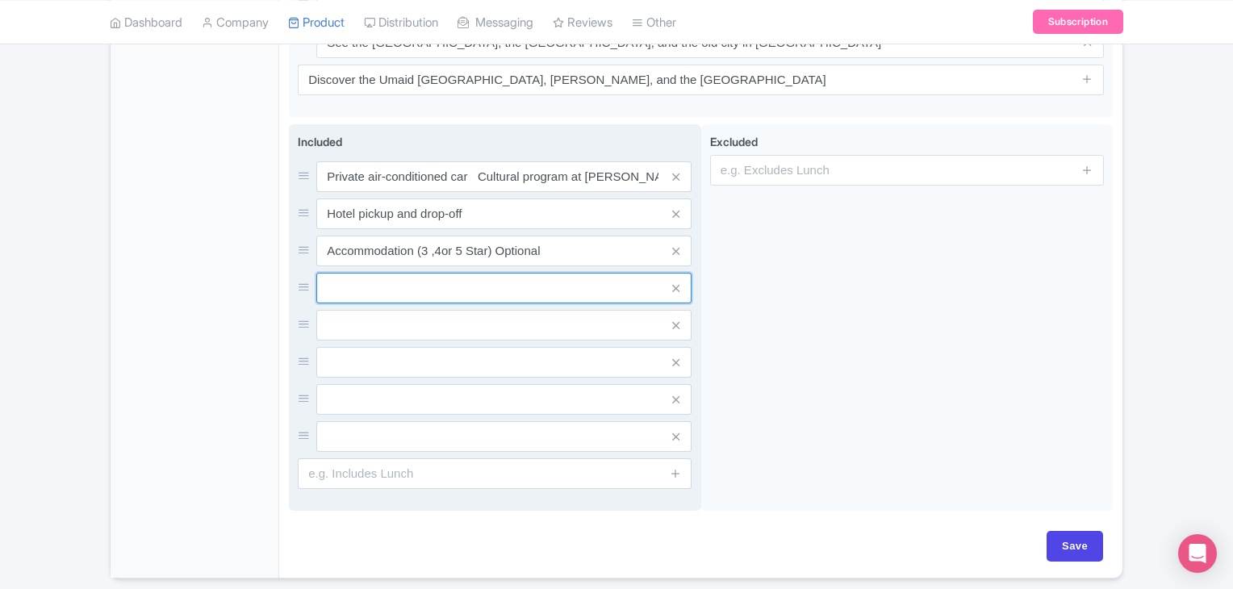
click at [407, 192] on input "text" at bounding box center [503, 176] width 375 height 31
paste input "Boat ride on Lake Pichola"
type input "Boat ride on Lake Pichola"
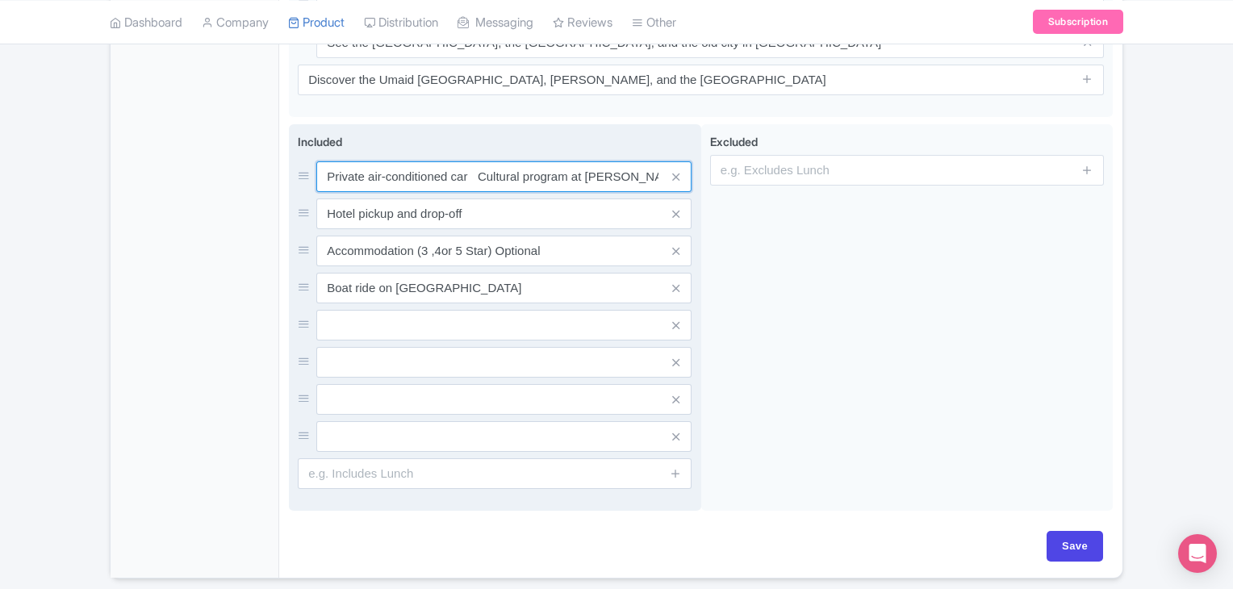
click at [480, 161] on input "Private air-conditioned car Cultural program at Sam Sand Dunes Tour Guide Servi…" at bounding box center [503, 176] width 375 height 31
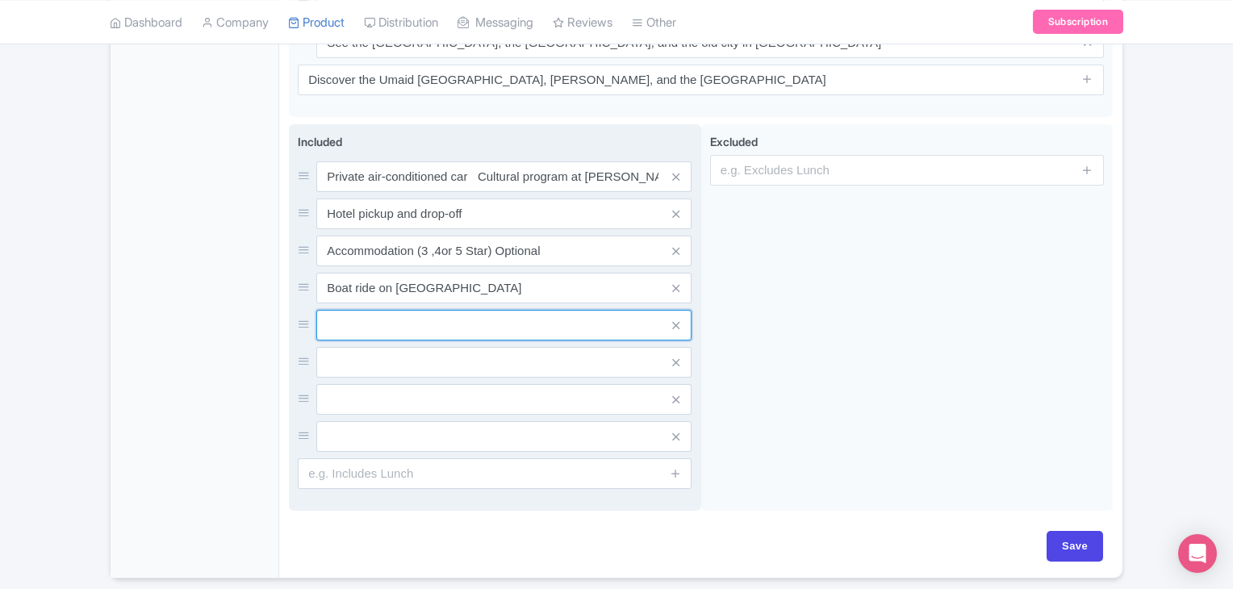
click at [399, 192] on input "text" at bounding box center [503, 176] width 375 height 31
paste input "Cultural program at Sam Sand Dunes"
type input "Cultural program at Sam Sand Dunes"
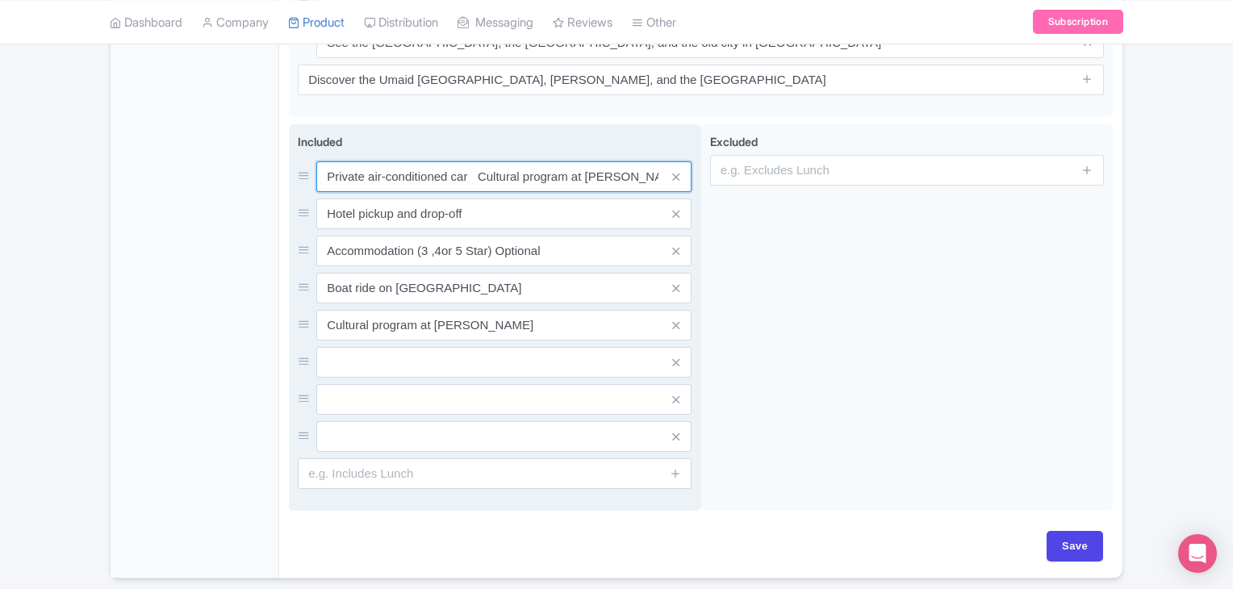
click at [472, 161] on input "Private air-conditioned car Cultural program at Sam Sand Dunes Tour Guide Servi…" at bounding box center [503, 176] width 375 height 31
type input "Private air-conditioned car Water Bottles"
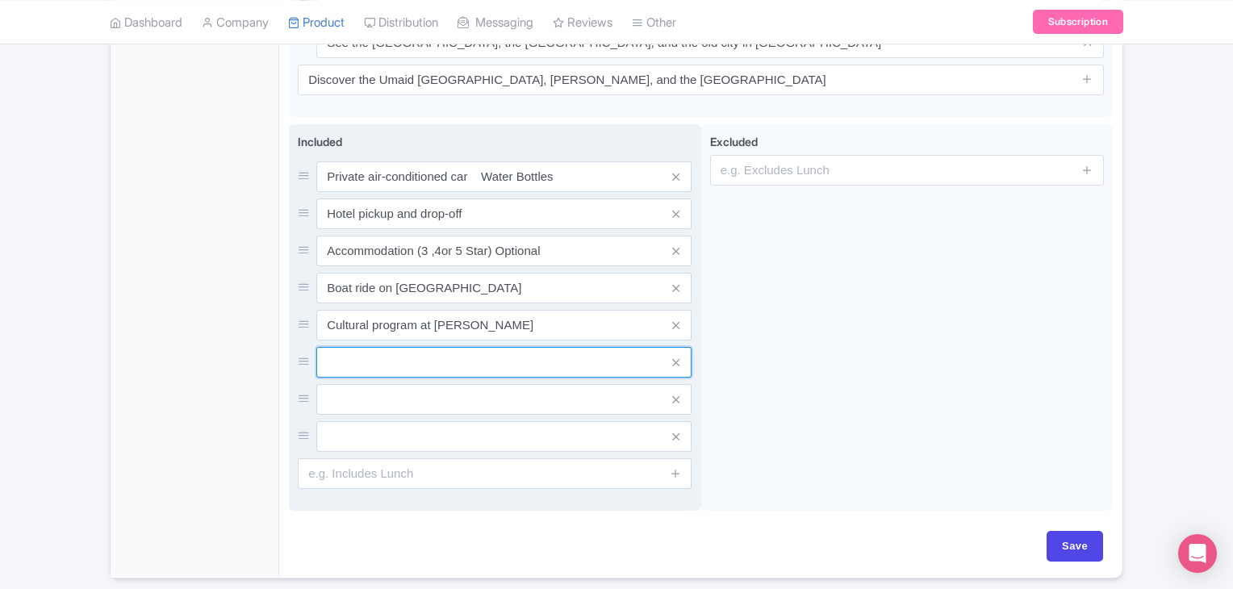
click at [404, 192] on input "text" at bounding box center [503, 176] width 375 height 31
paste input "Tour Guide Service"
type input "Tour Guide Service"
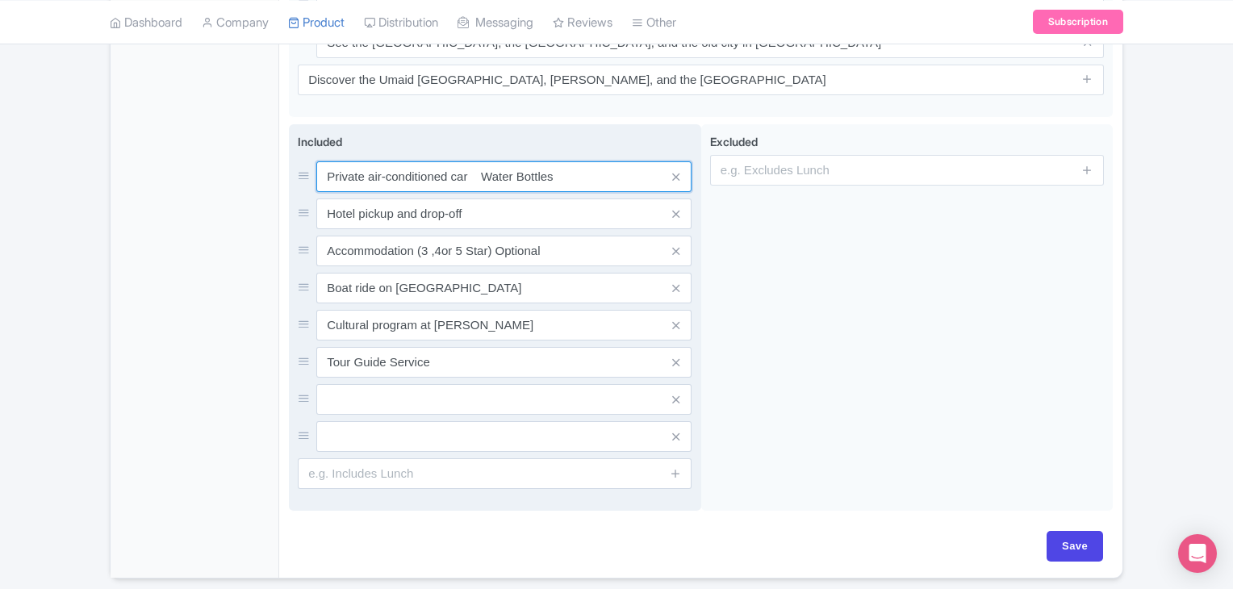
click at [576, 161] on input "Private air-conditioned car Water Bottles" at bounding box center [503, 176] width 375 height 31
type input "Private air-conditioned car"
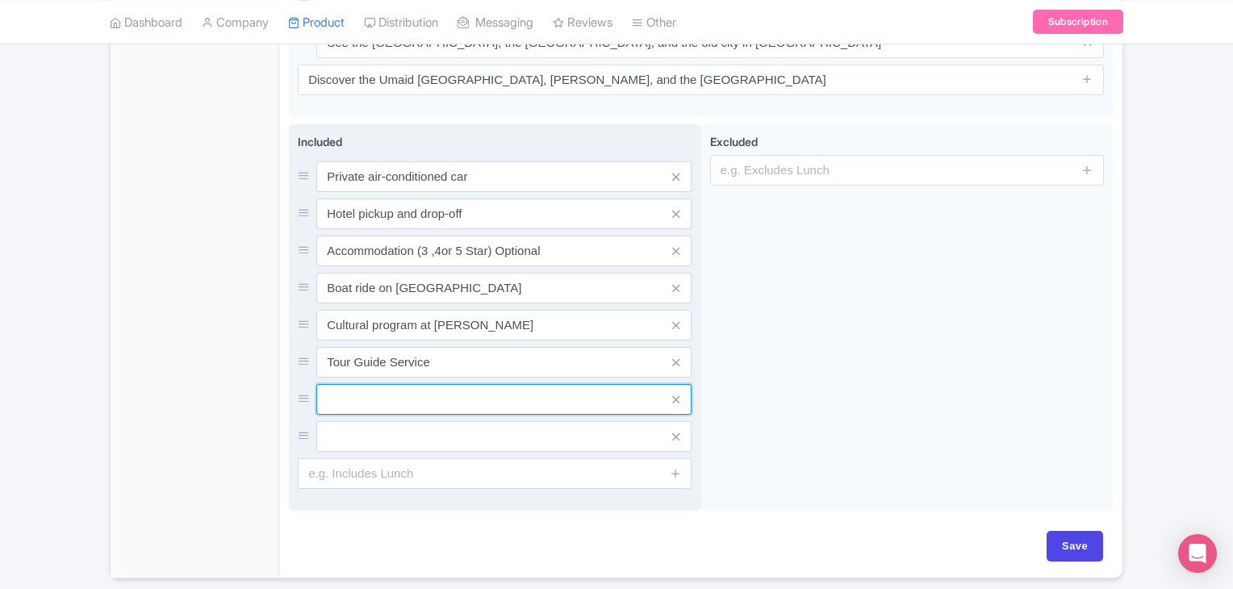
click at [418, 192] on input "text" at bounding box center [503, 176] width 375 height 31
paste input "Water Bottles"
type input "Water Bottles"
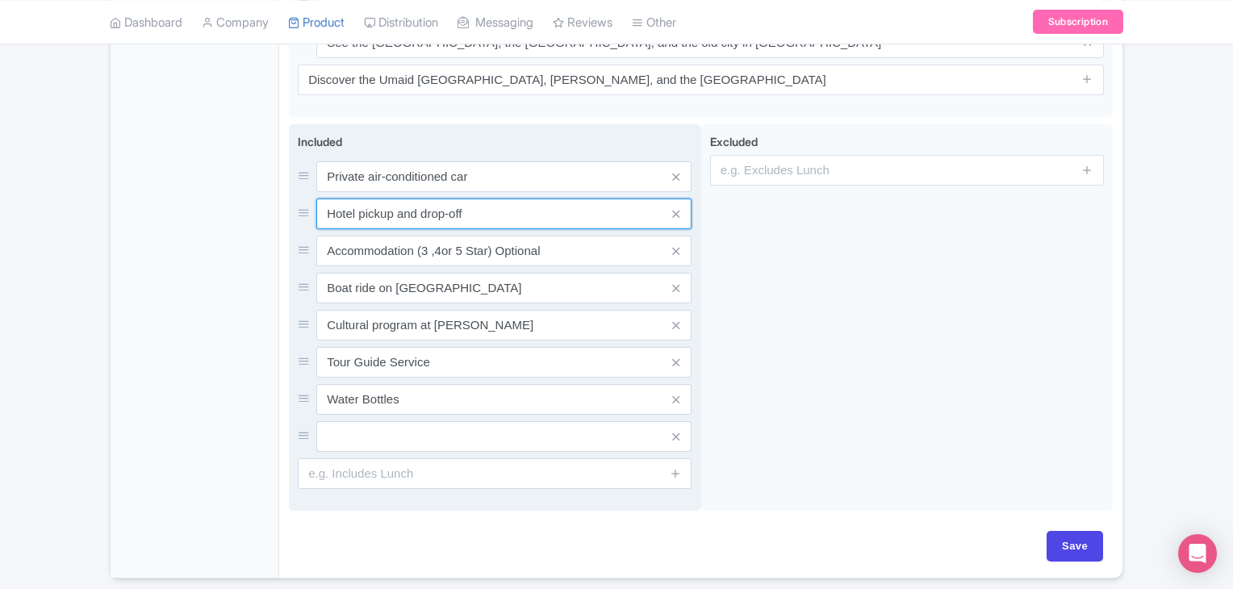
click at [495, 185] on input "Hotel pickup and drop-off" at bounding box center [503, 176] width 375 height 31
click at [674, 431] on icon at bounding box center [675, 437] width 7 height 12
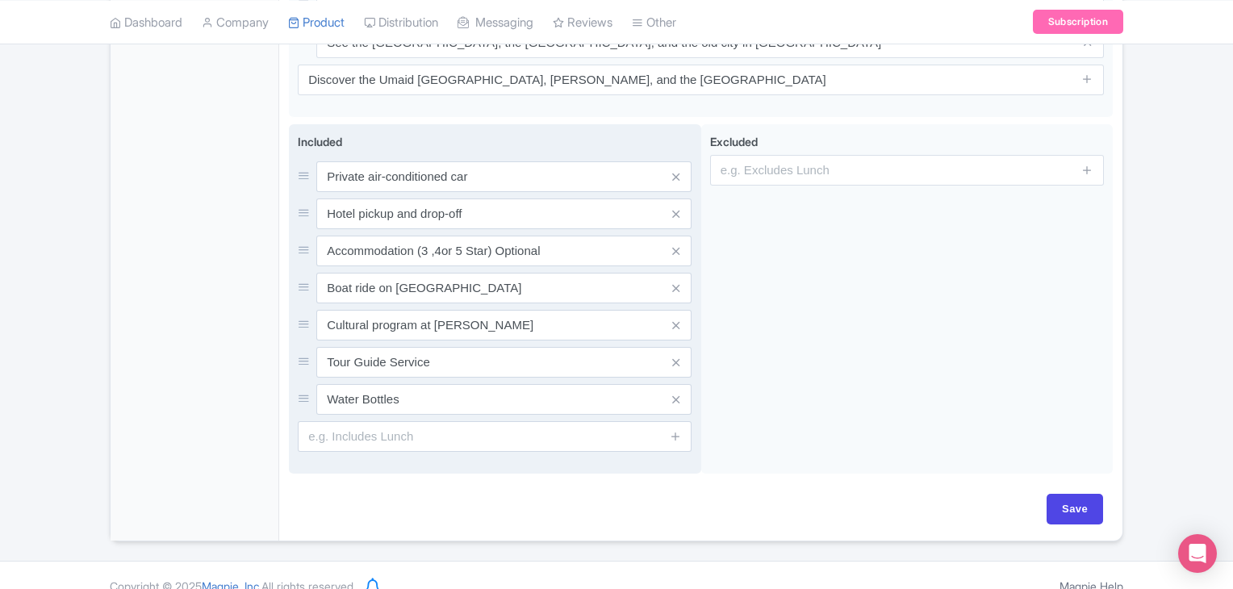
click at [674, 430] on icon at bounding box center [676, 436] width 12 height 12
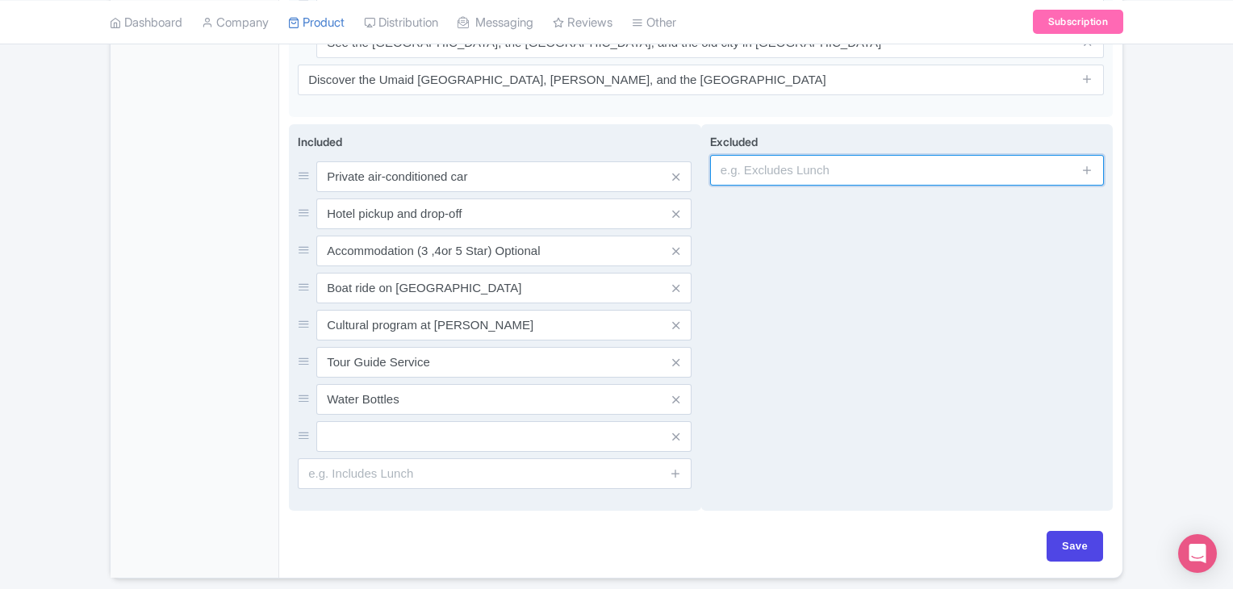
click at [772, 155] on input "text" at bounding box center [907, 170] width 394 height 31
type input "Lunch, Dinner"
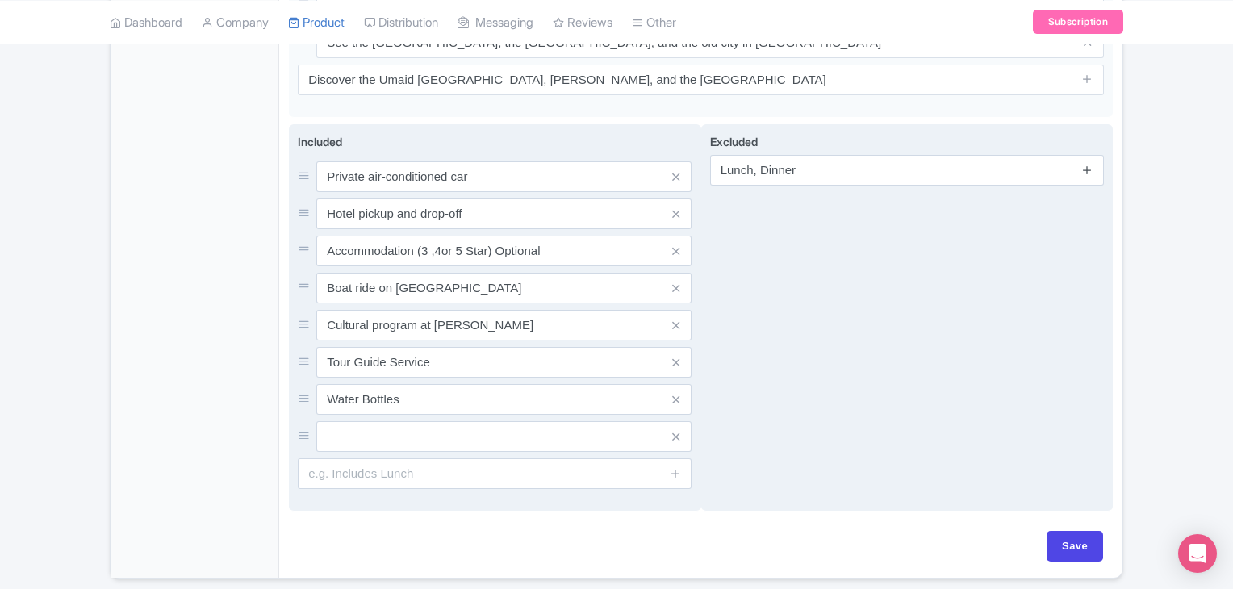
click at [1086, 161] on link at bounding box center [1087, 170] width 12 height 19
click at [1090, 207] on icon at bounding box center [1087, 213] width 12 height 12
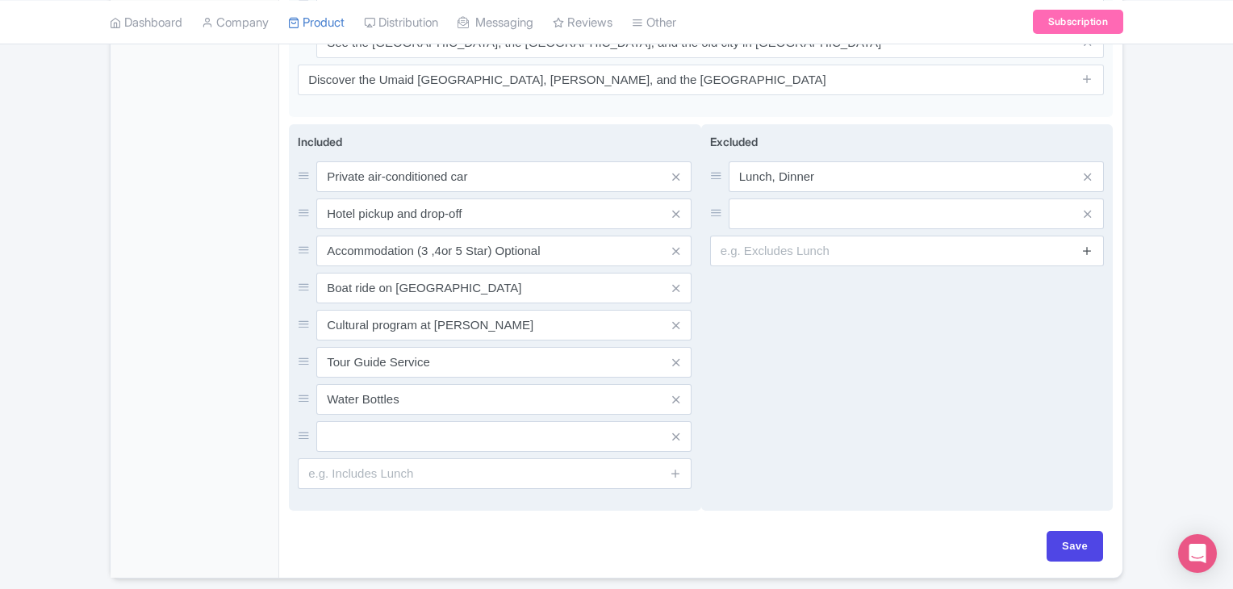
click at [1092, 244] on icon at bounding box center [1087, 250] width 12 height 12
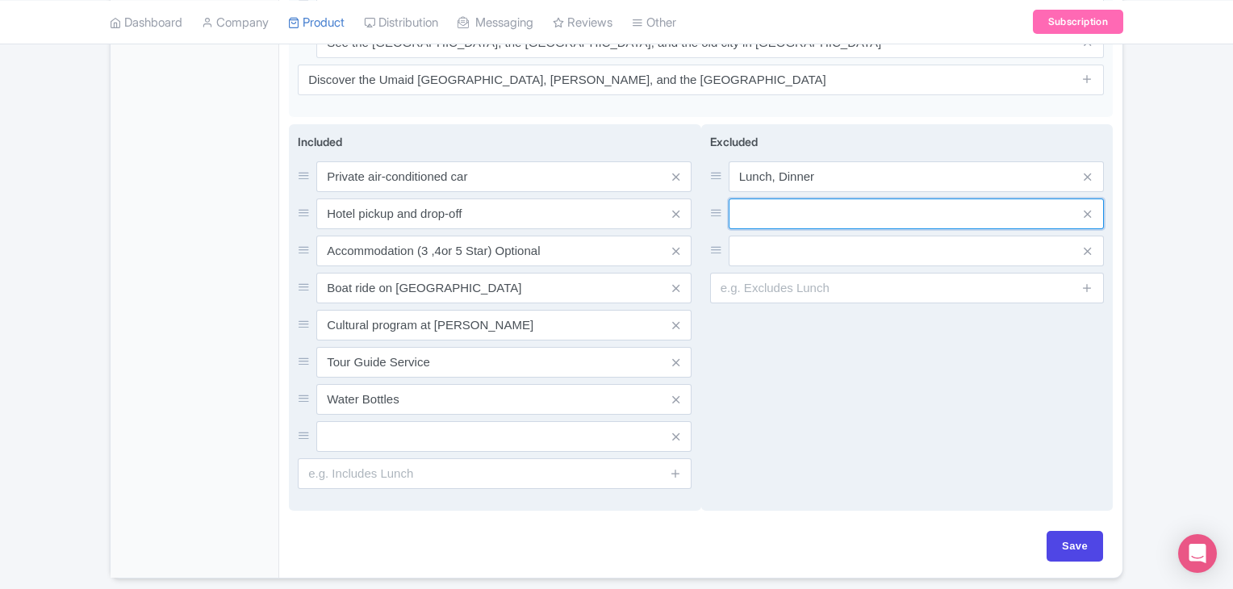
click at [910, 192] on input "text" at bounding box center [916, 176] width 375 height 31
type input "Entrance Fee"
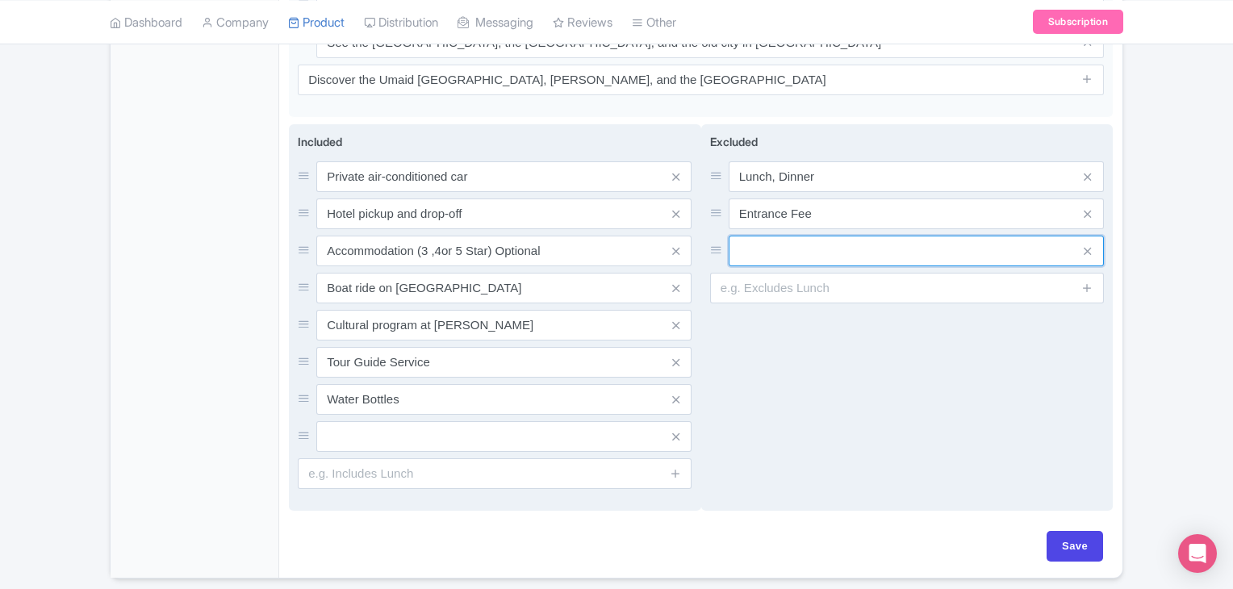
click at [857, 192] on input "text" at bounding box center [916, 176] width 375 height 31
type input "Personal Expenses"
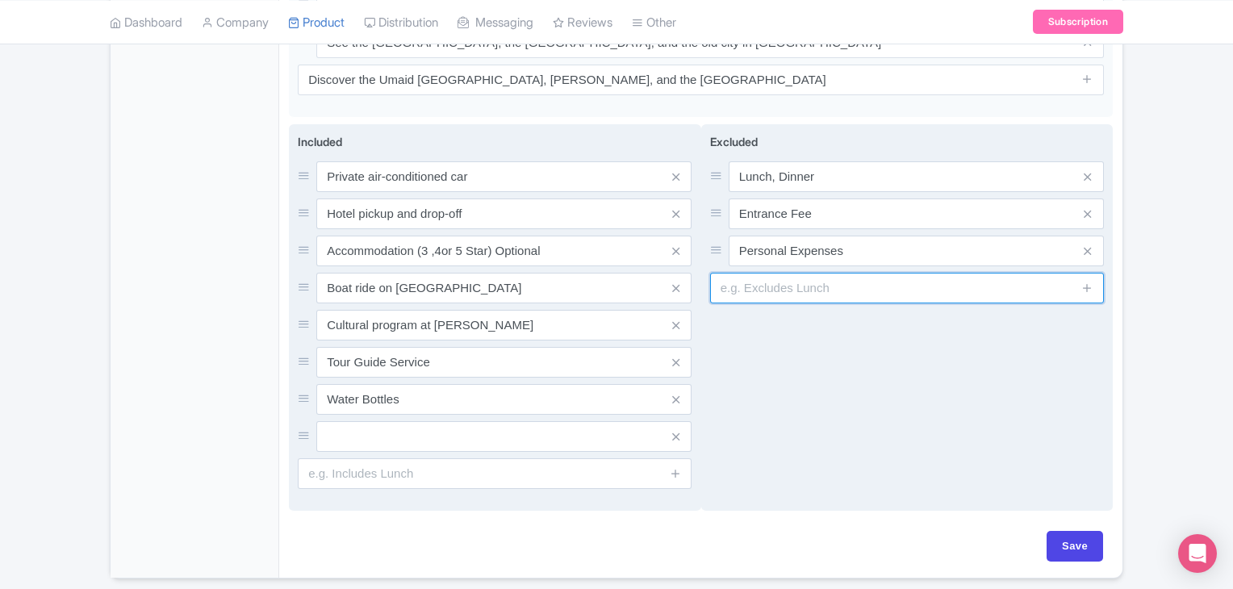
click at [1055, 278] on input "text" at bounding box center [907, 288] width 394 height 31
type input "Tip & Gratuities"
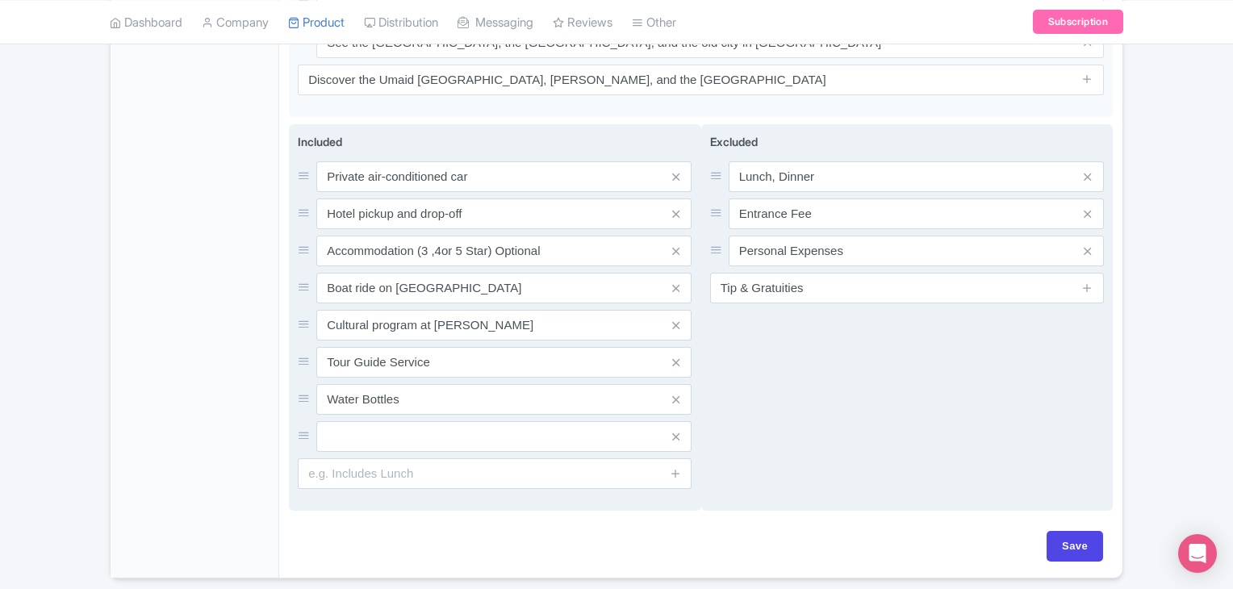
click at [863, 346] on div "Excluded Lunch, Dinner Entrance Fee Personal Expenses Tip & Gratuities" at bounding box center [907, 317] width 412 height 387
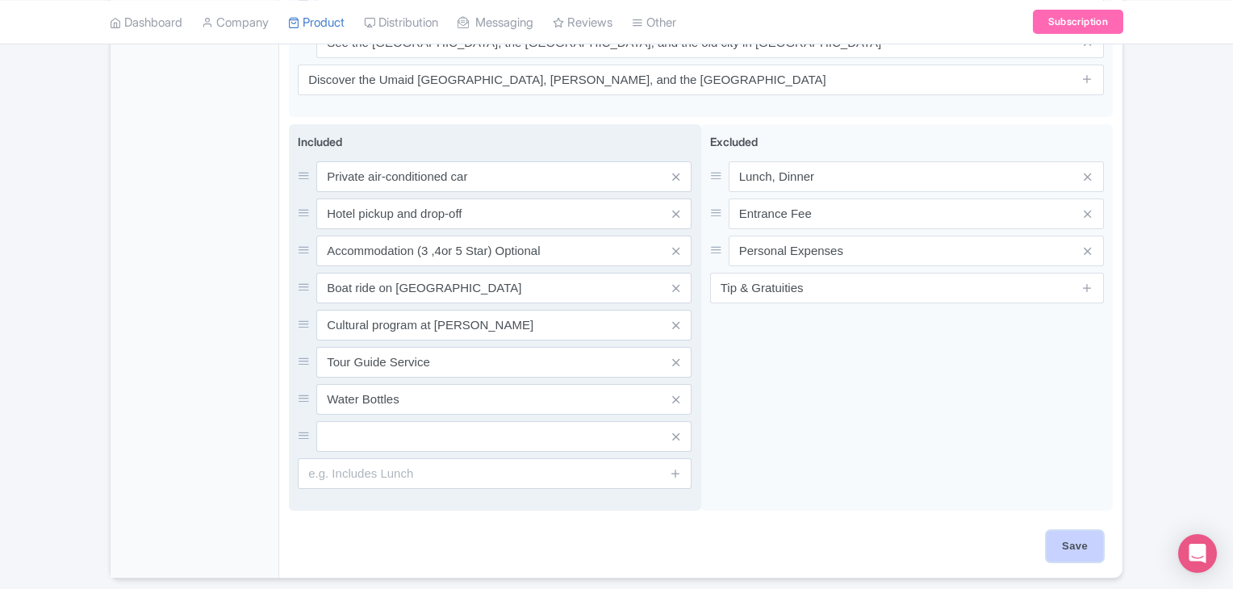
click at [1078, 531] on input "Save" at bounding box center [1075, 546] width 56 height 31
type input "Saving..."
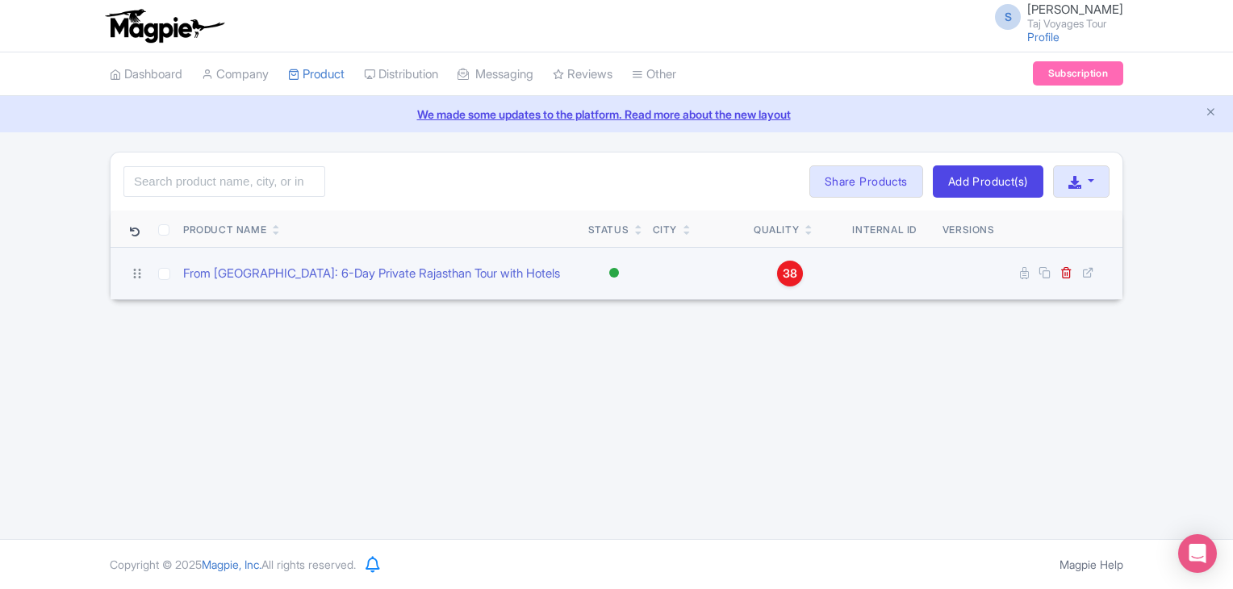
click at [789, 271] on span "38" at bounding box center [790, 274] width 15 height 18
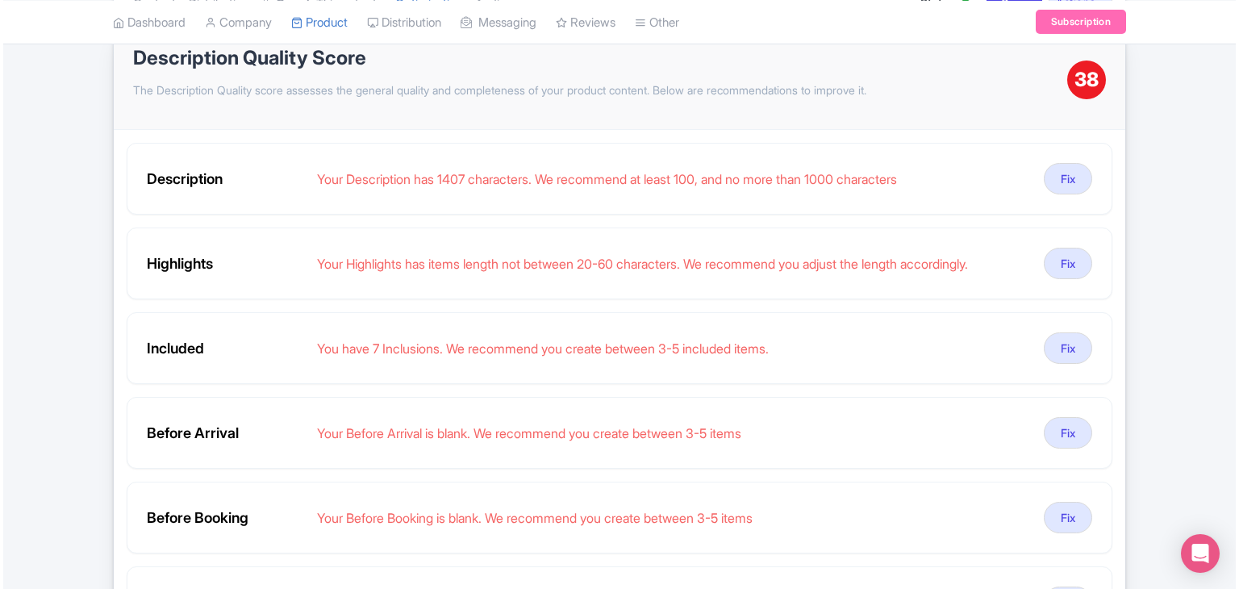
scroll to position [239, 0]
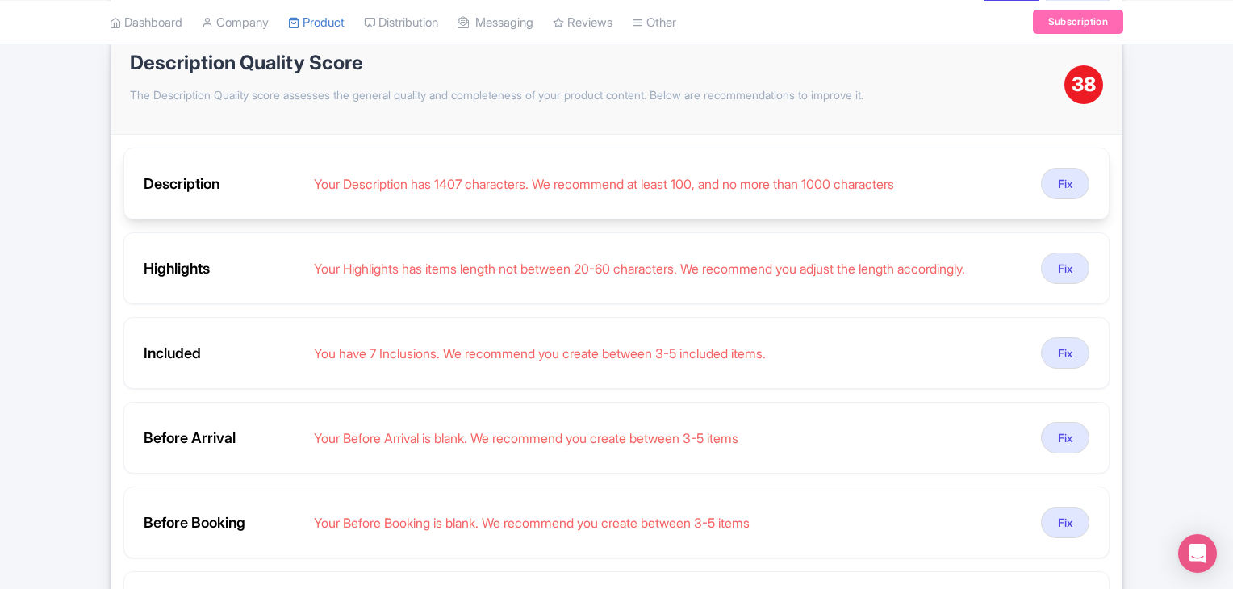
click at [634, 176] on div "Your Description has 1407 characters. We recommend at least 100, and no more th…" at bounding box center [671, 183] width 714 height 19
click at [1060, 168] on button "Fix" at bounding box center [1065, 183] width 48 height 31
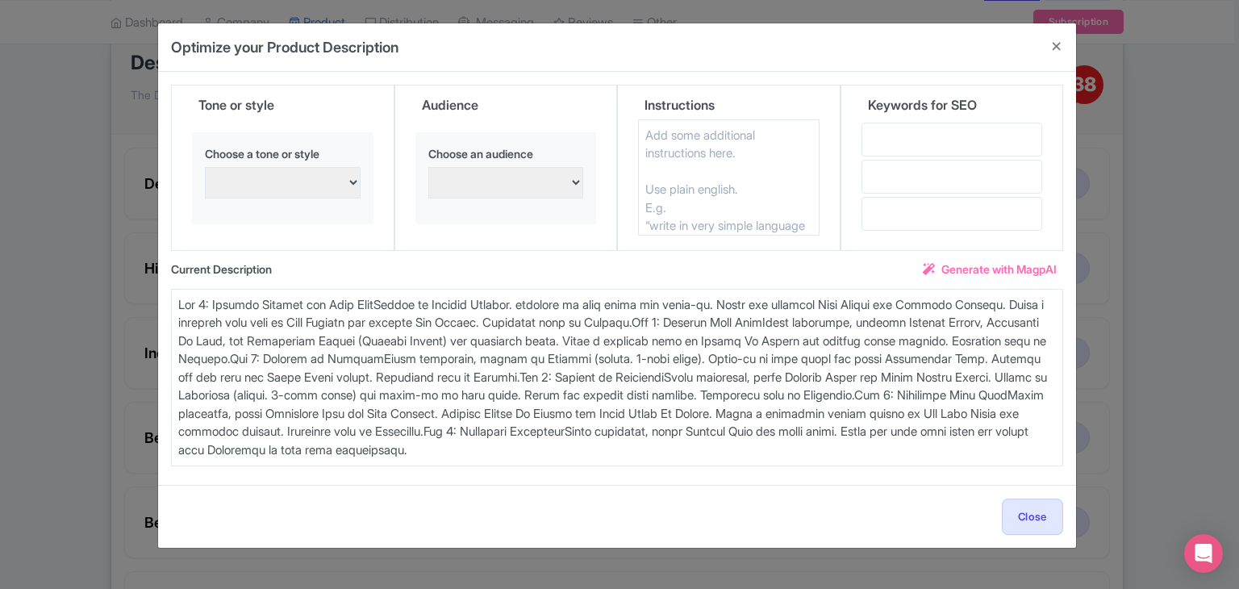
click at [242, 171] on select "persuasive, informative, and engaging Excited and enthusiastic Confident and as…" at bounding box center [283, 182] width 156 height 31
select select "Excited and enthusiastic"
click at [205, 167] on select "persuasive, informative, and engaging Excited and enthusiastic Confident and as…" at bounding box center [283, 182] width 156 height 31
click at [476, 194] on select "Families with young children Confident and assertive Adventure seekers and thri…" at bounding box center [506, 182] width 156 height 31
select select "Families with young children"
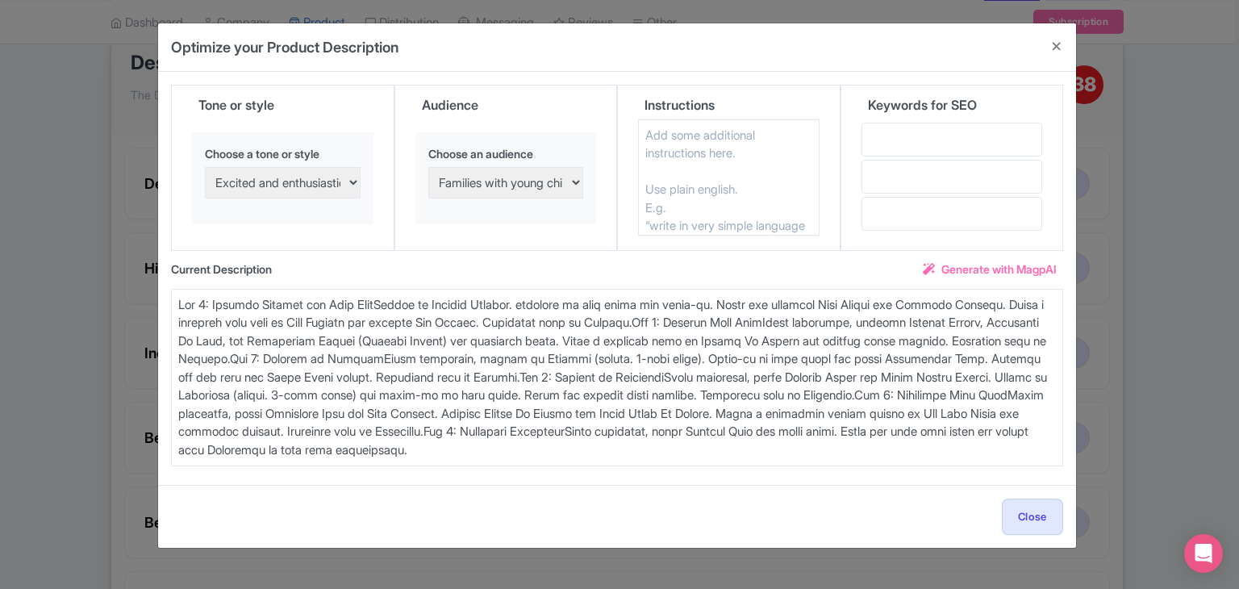
click at [428, 167] on select "Families with young children Confident and assertive Adventure seekers and thri…" at bounding box center [506, 182] width 156 height 31
click at [675, 162] on textarea at bounding box center [729, 177] width 182 height 116
click at [900, 128] on input "text" at bounding box center [953, 140] width 182 height 34
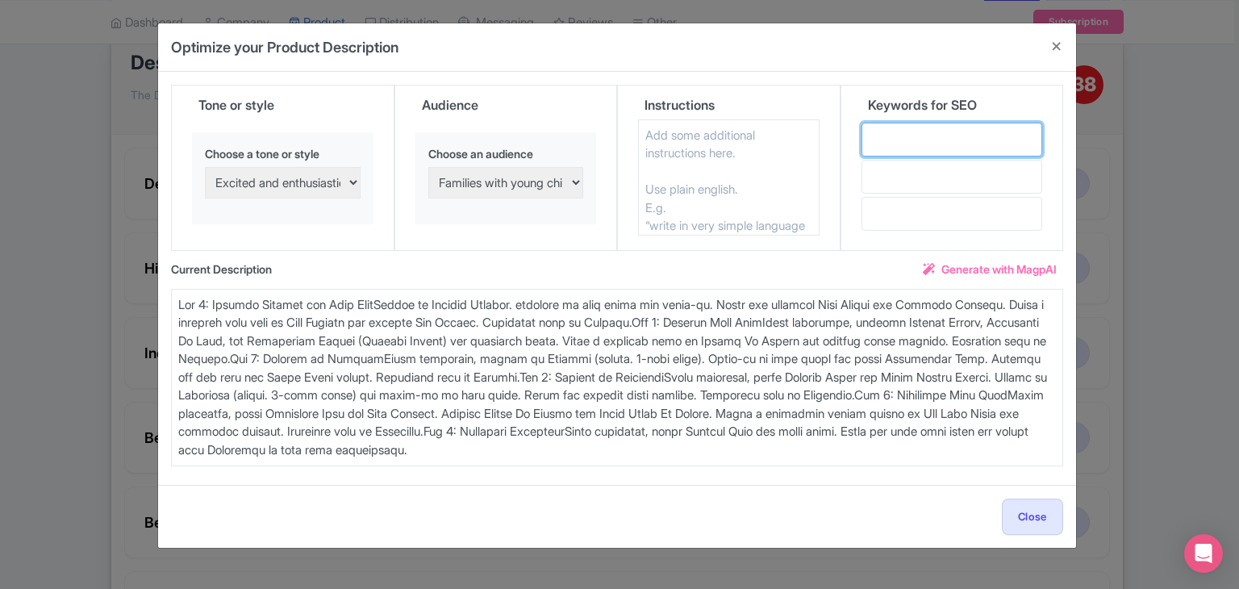
type input "Travel & tours"
click at [934, 185] on input "text" at bounding box center [953, 177] width 182 height 34
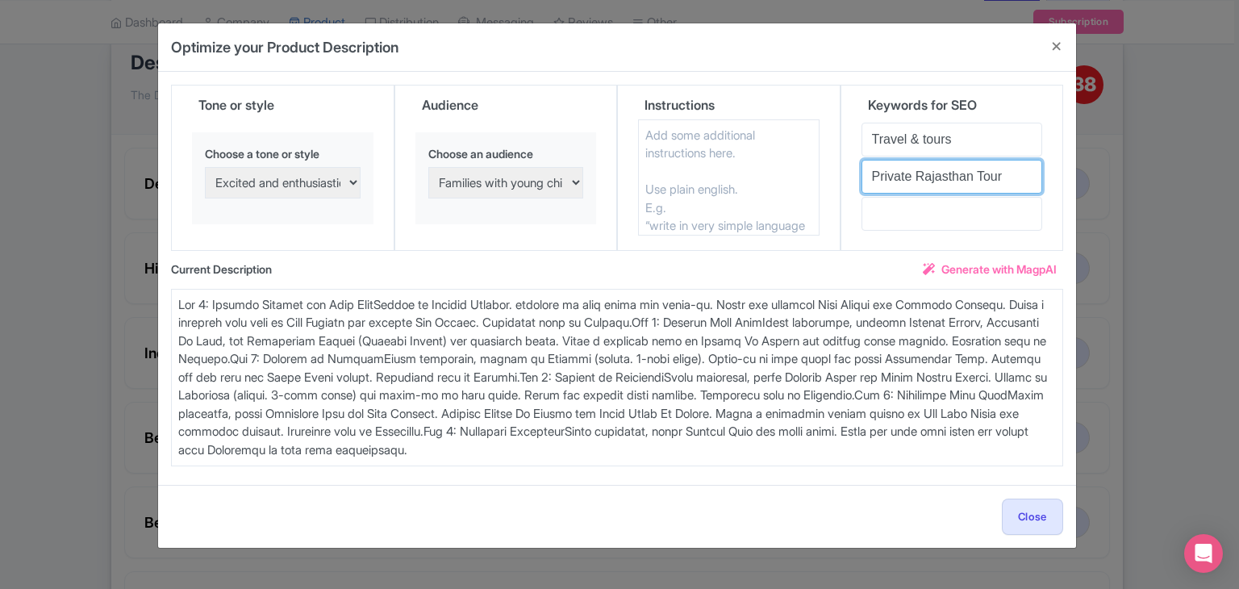
type input "Private Rajasthan Tour"
click at [899, 214] on input "text" at bounding box center [953, 214] width 182 height 34
type input "R"
type input "Colorfull Rajasthan"
click at [986, 262] on span "Generate with MagpAI" at bounding box center [999, 269] width 115 height 17
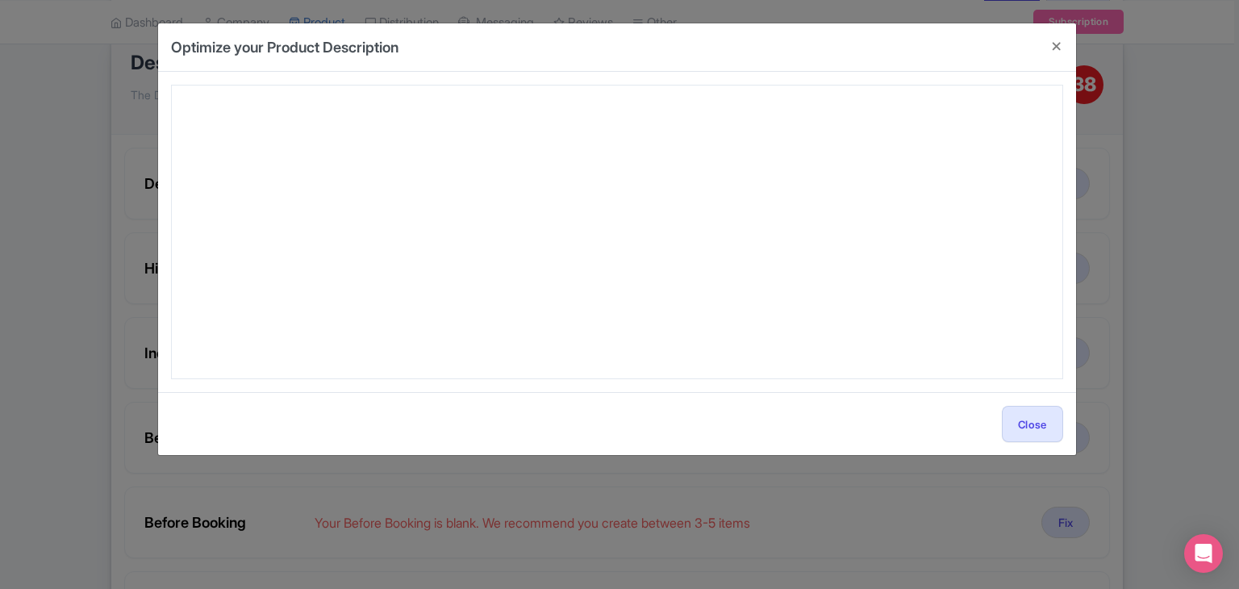
type textarea "Embark on an unforgettable family adventure with the “From [GEOGRAPHIC_DATA]: 6…"
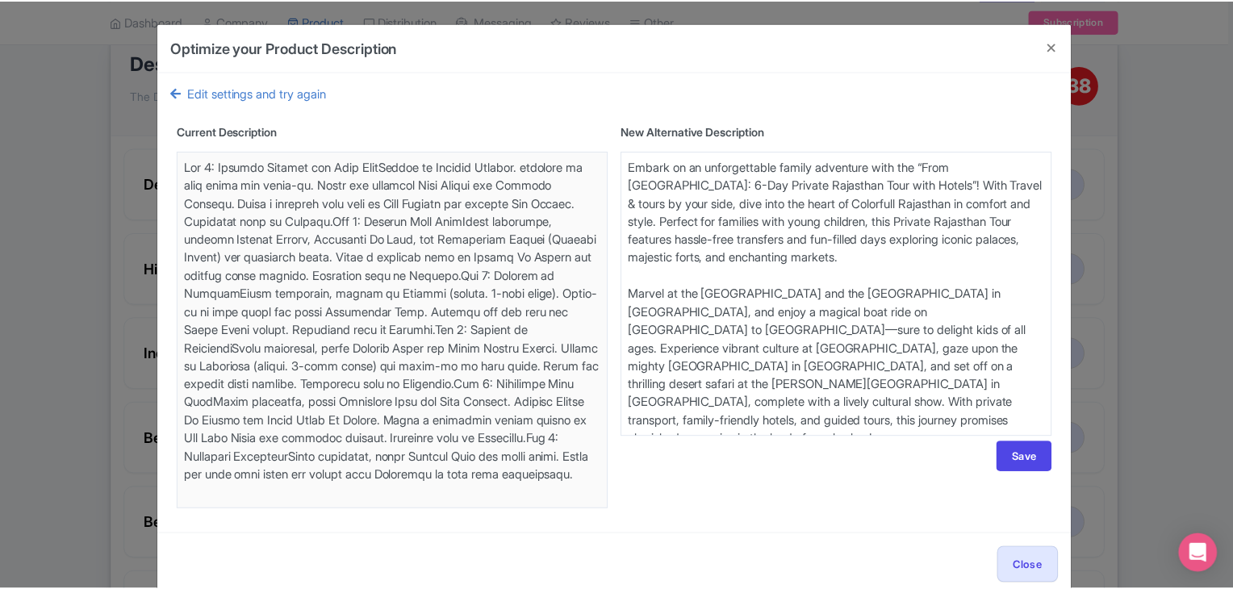
scroll to position [30, 0]
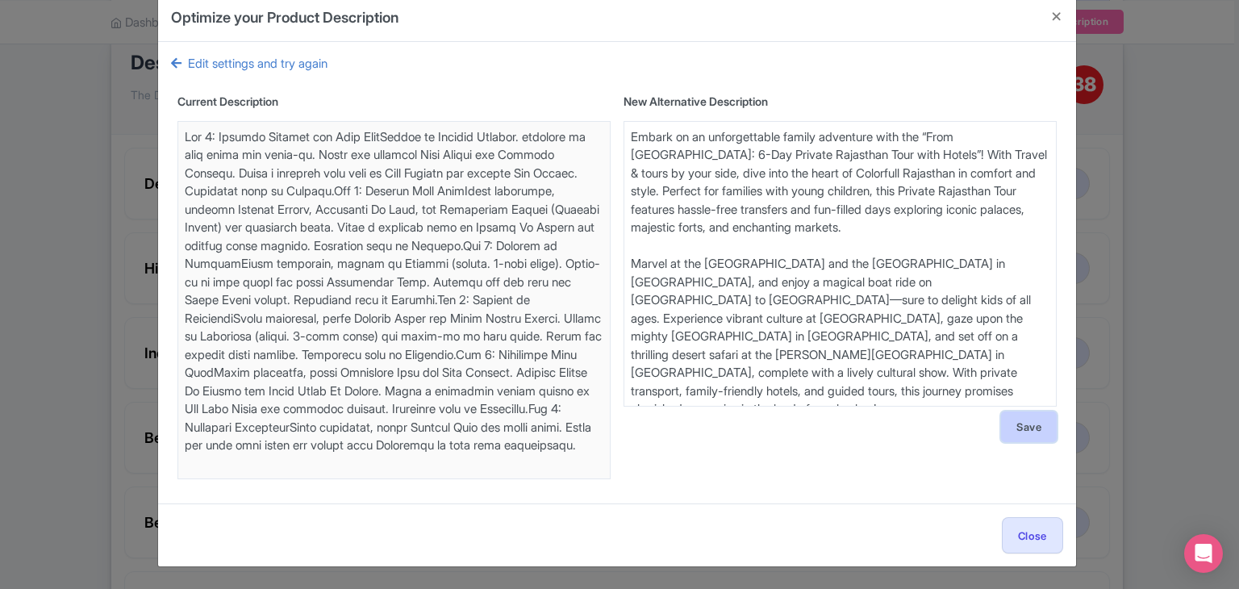
click at [1013, 429] on button "Save" at bounding box center [1029, 427] width 56 height 31
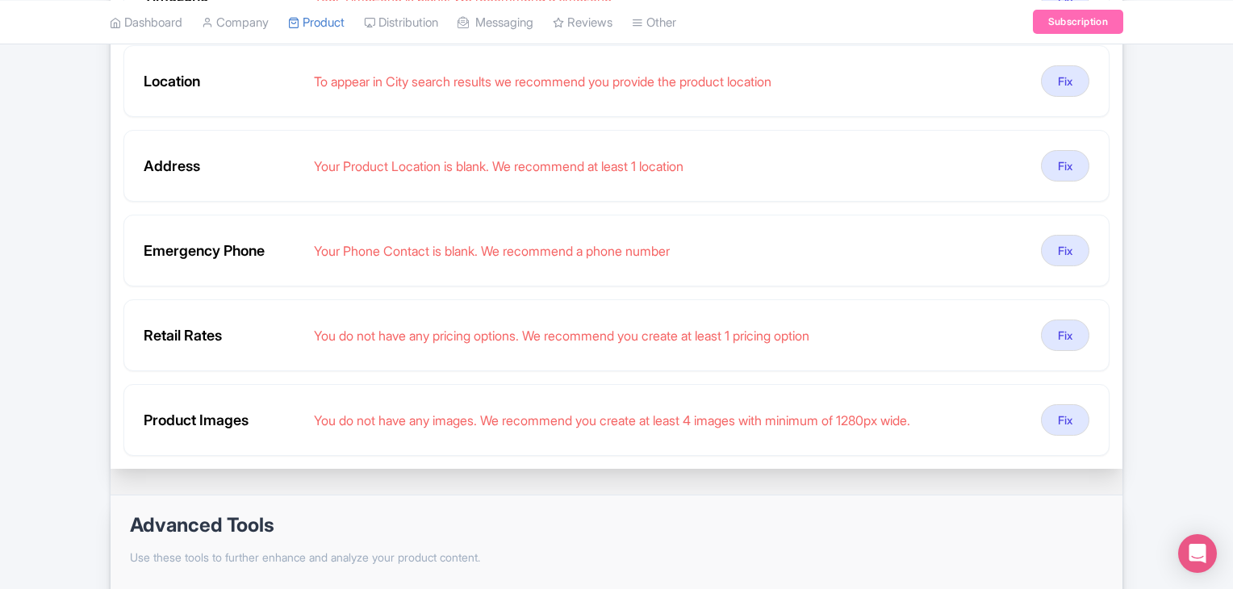
scroll to position [1113, 0]
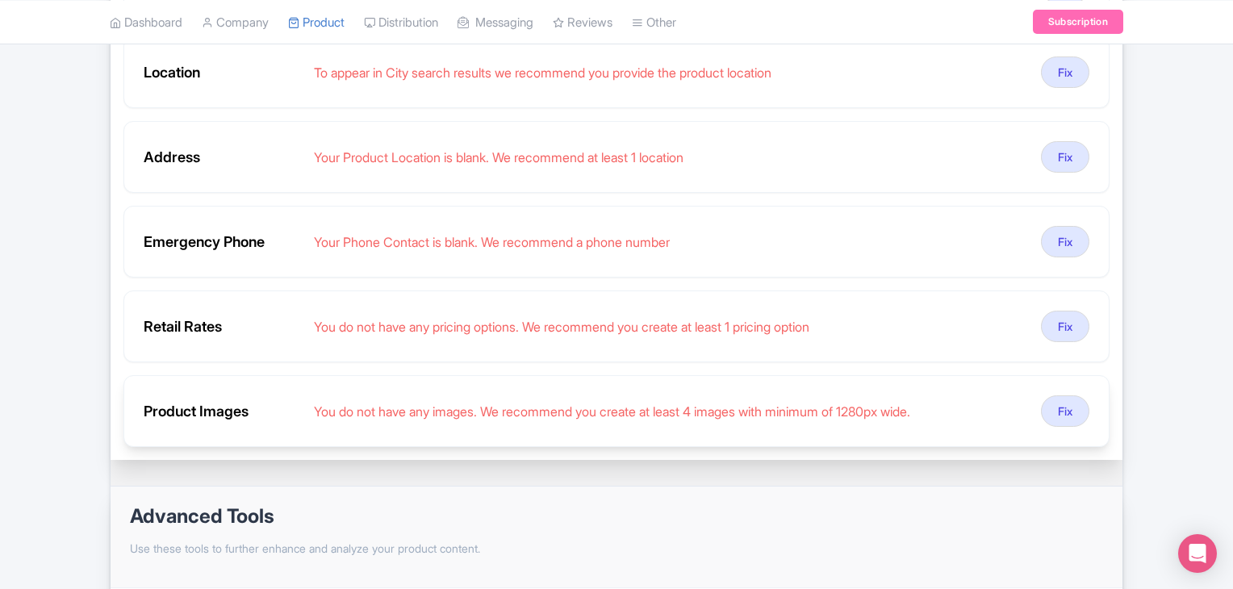
click at [887, 407] on div "You do not have any images. We recommend you create at least 4 images with mini…" at bounding box center [671, 411] width 714 height 19
click at [209, 404] on div "Product Images" at bounding box center [222, 411] width 157 height 22
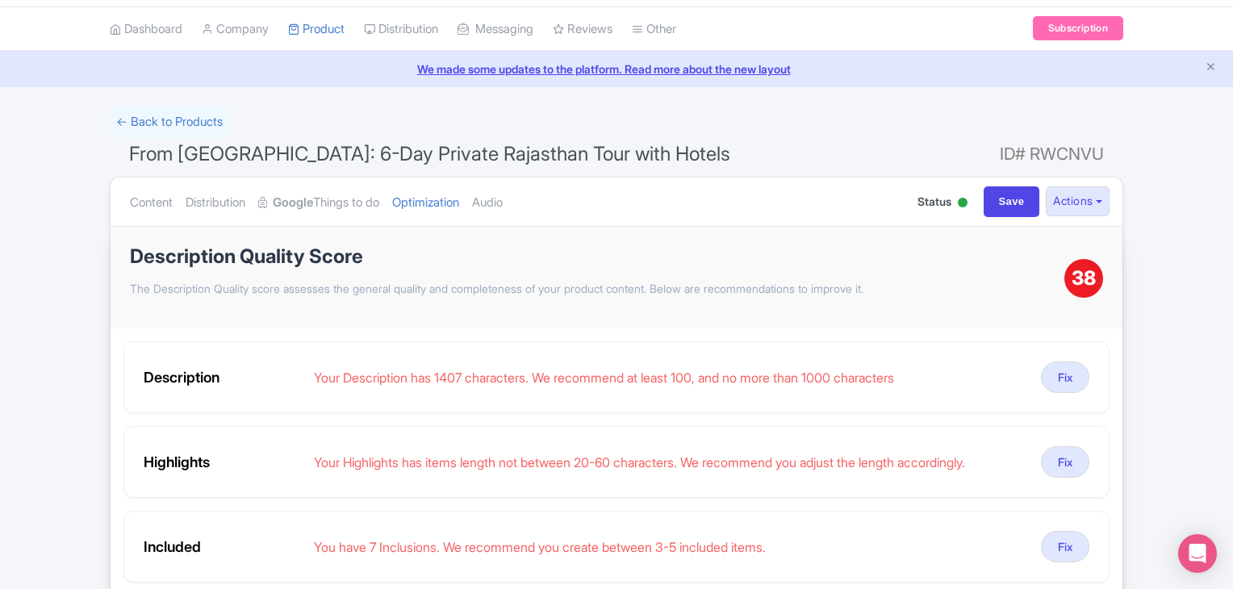
scroll to position [0, 0]
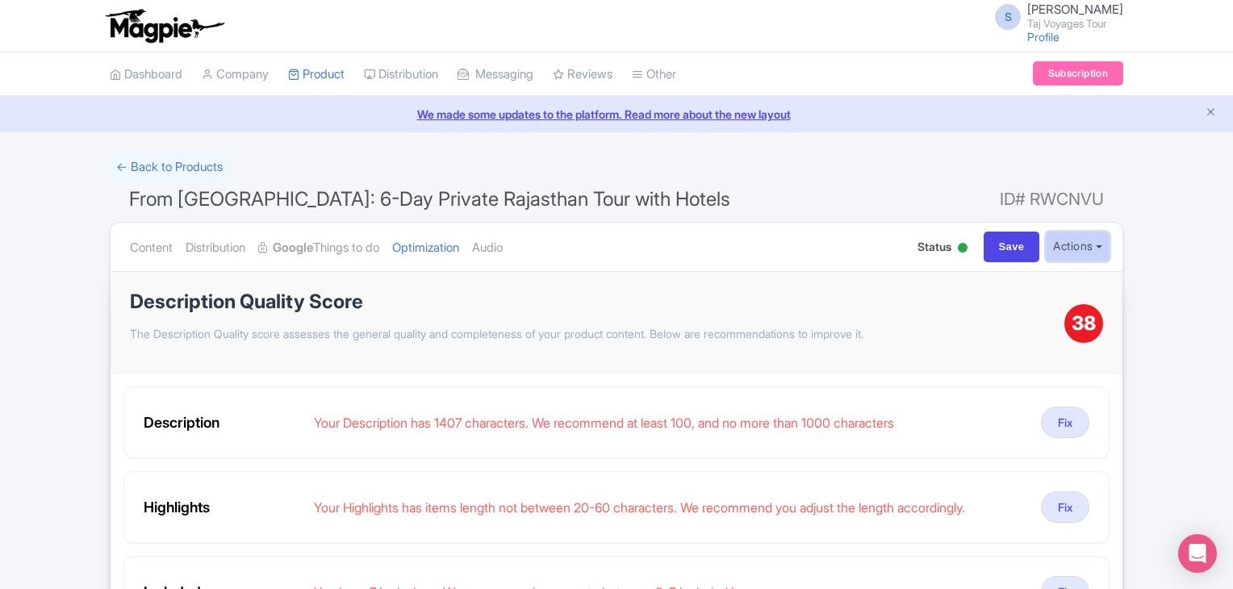
click at [1096, 232] on button "Actions" at bounding box center [1078, 247] width 64 height 30
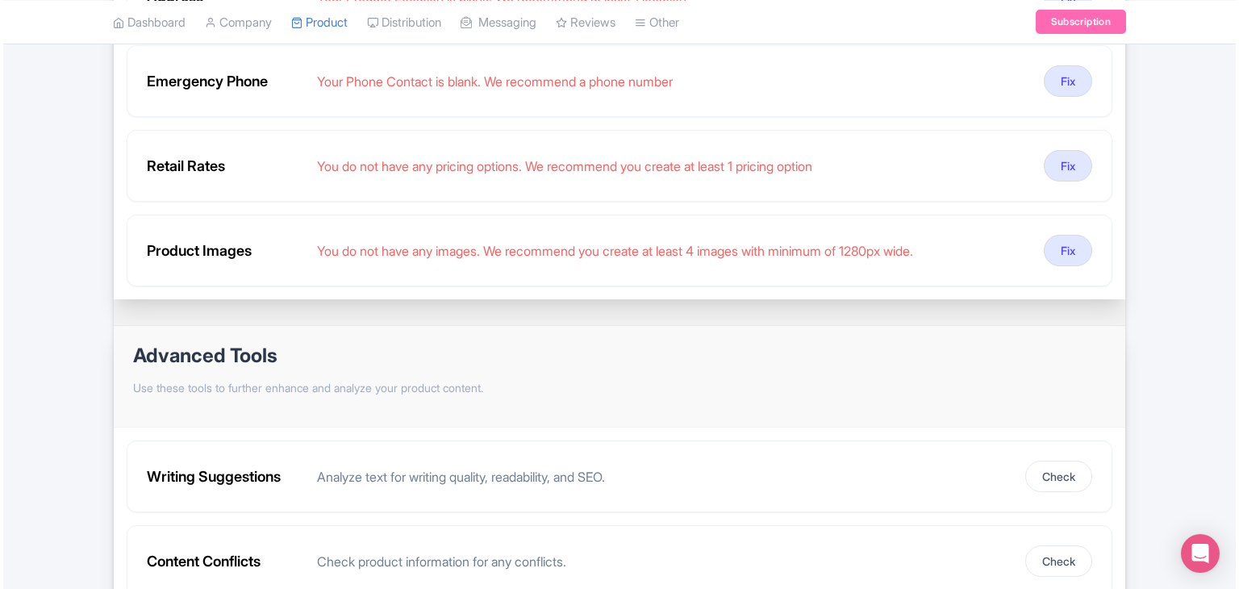
scroll to position [1353, 0]
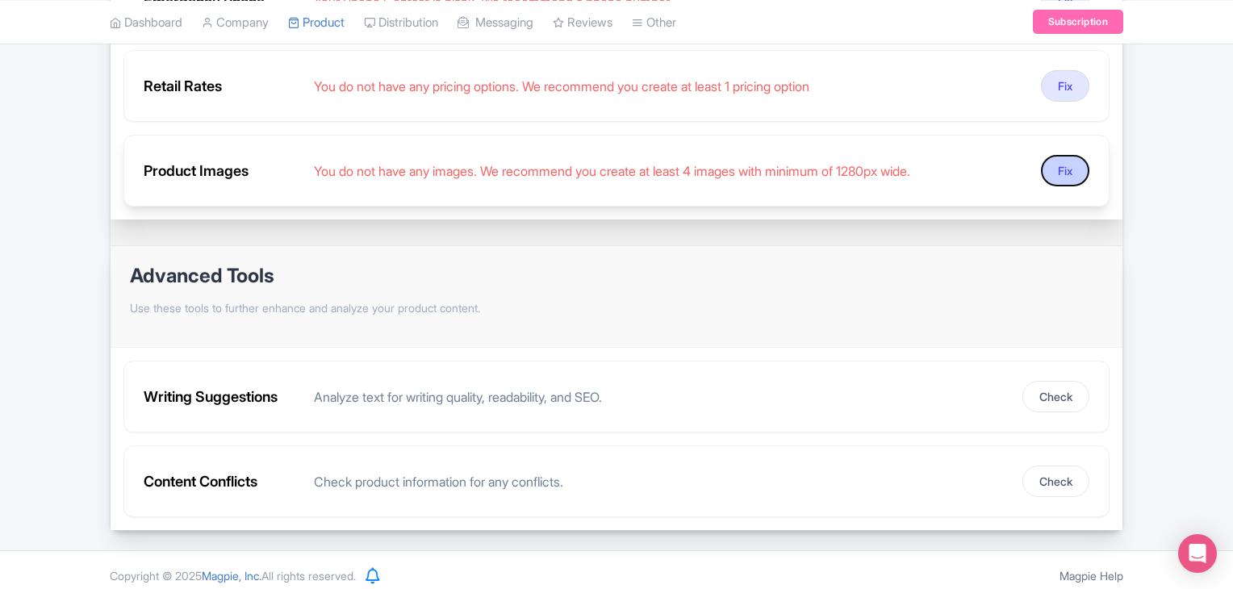
click at [1069, 162] on button "Fix" at bounding box center [1065, 170] width 48 height 31
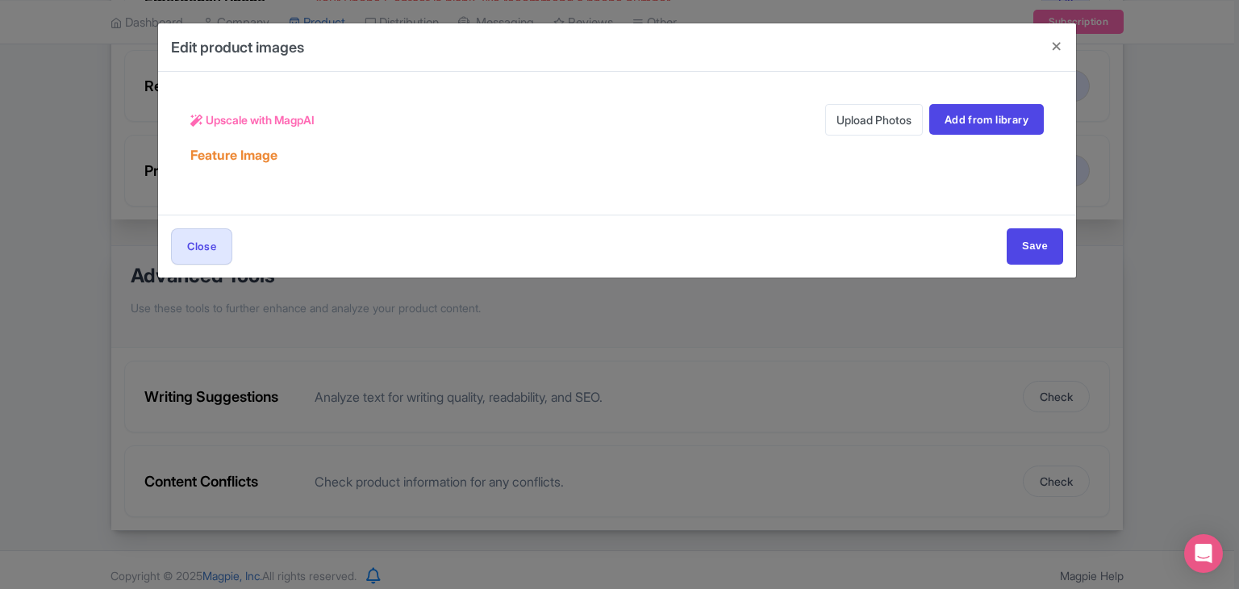
click at [869, 111] on link "Upload Photos" at bounding box center [874, 119] width 98 height 31
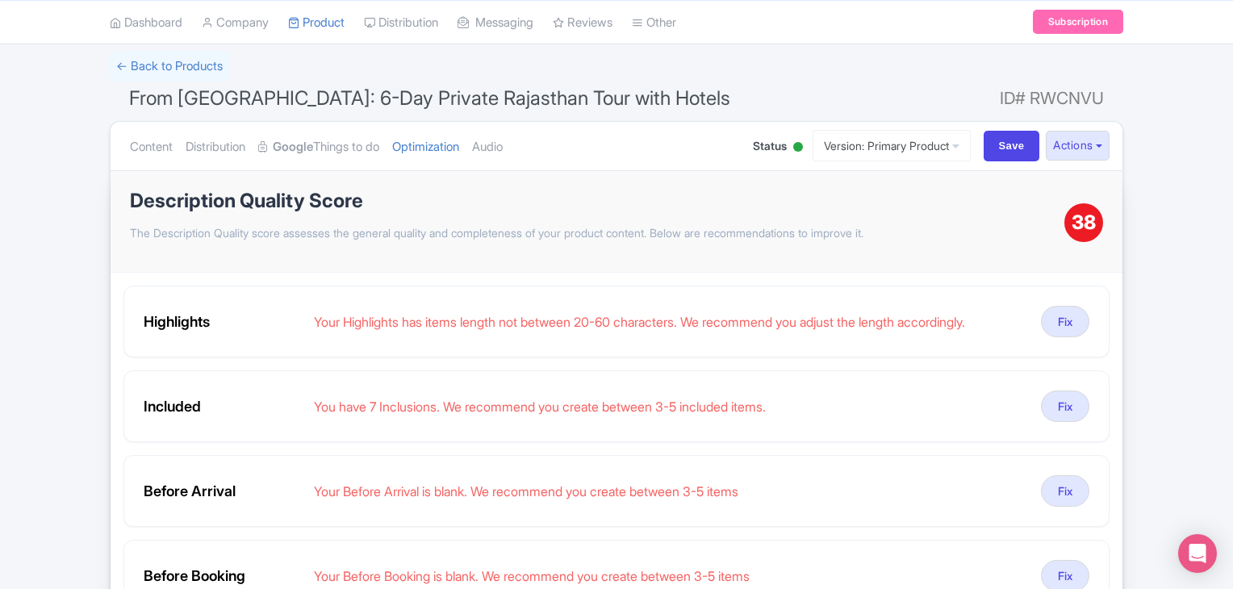
scroll to position [68, 0]
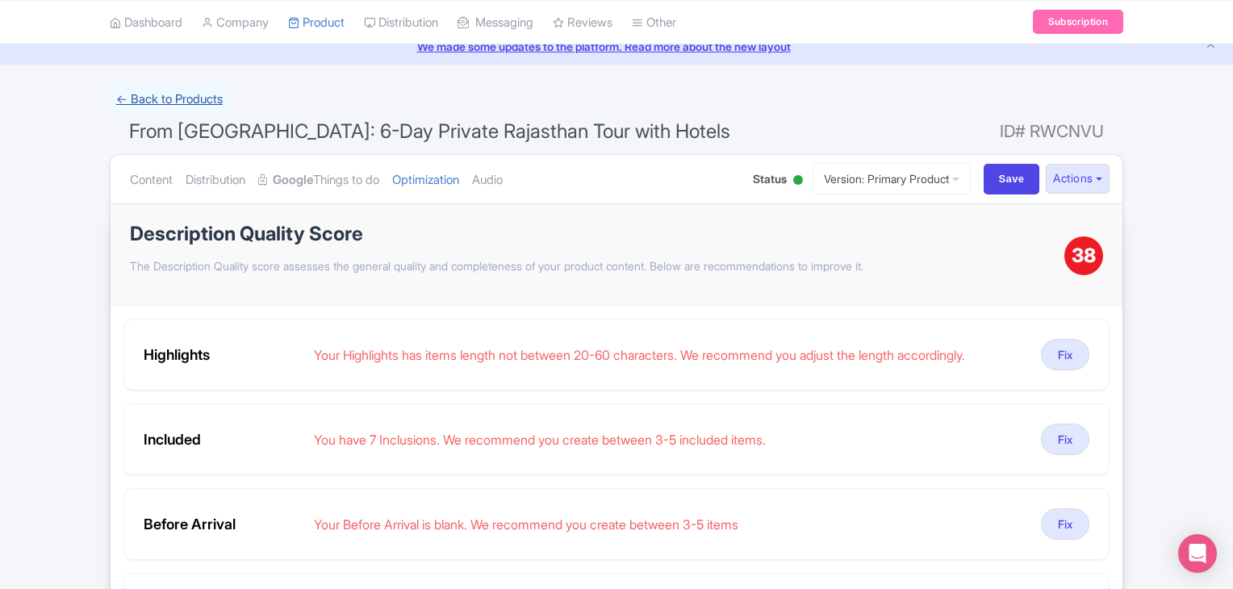
click at [157, 90] on link "← Back to Products" at bounding box center [169, 99] width 119 height 31
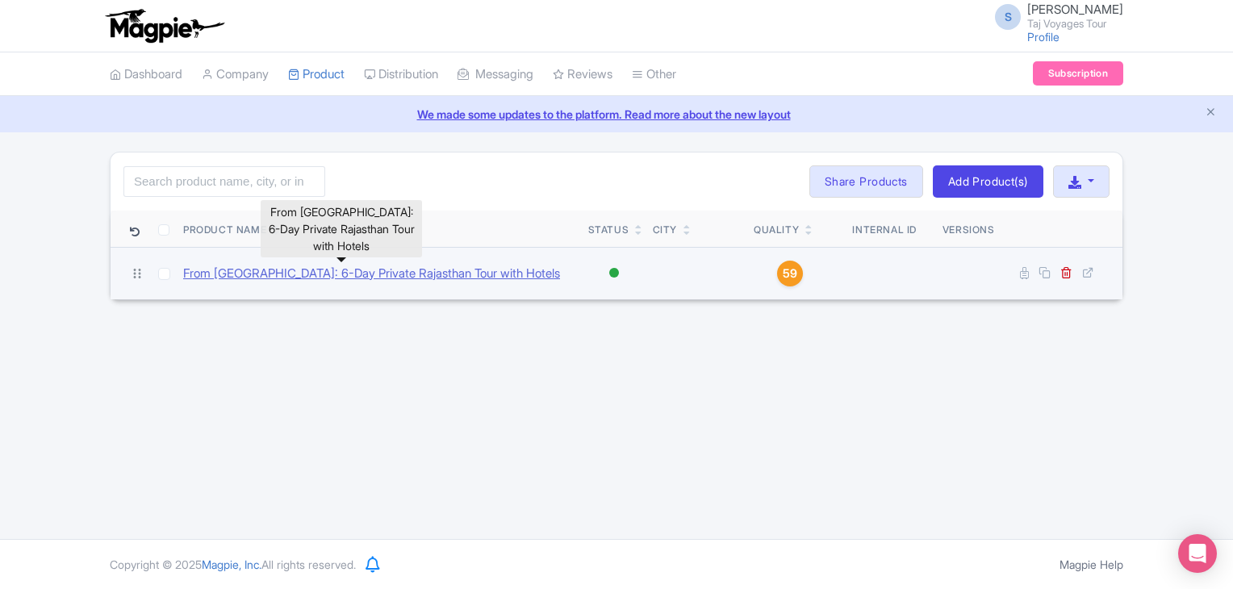
click at [424, 274] on link "From [GEOGRAPHIC_DATA]: 6-Day Private Rajasthan Tour with Hotels" at bounding box center [371, 274] width 377 height 19
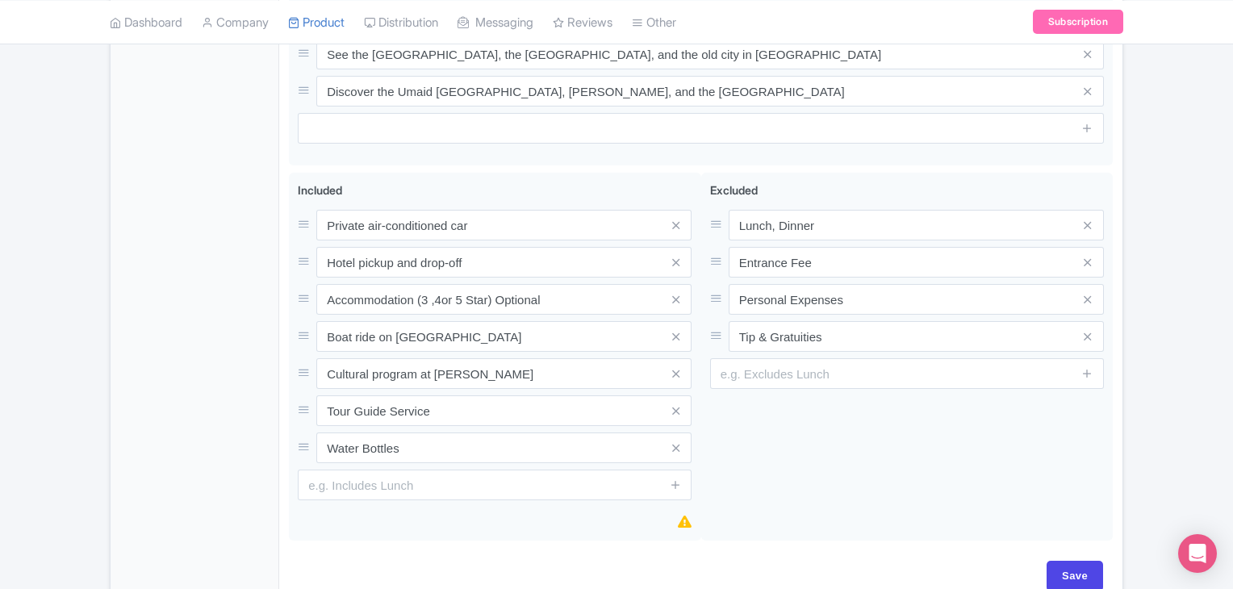
scroll to position [907, 0]
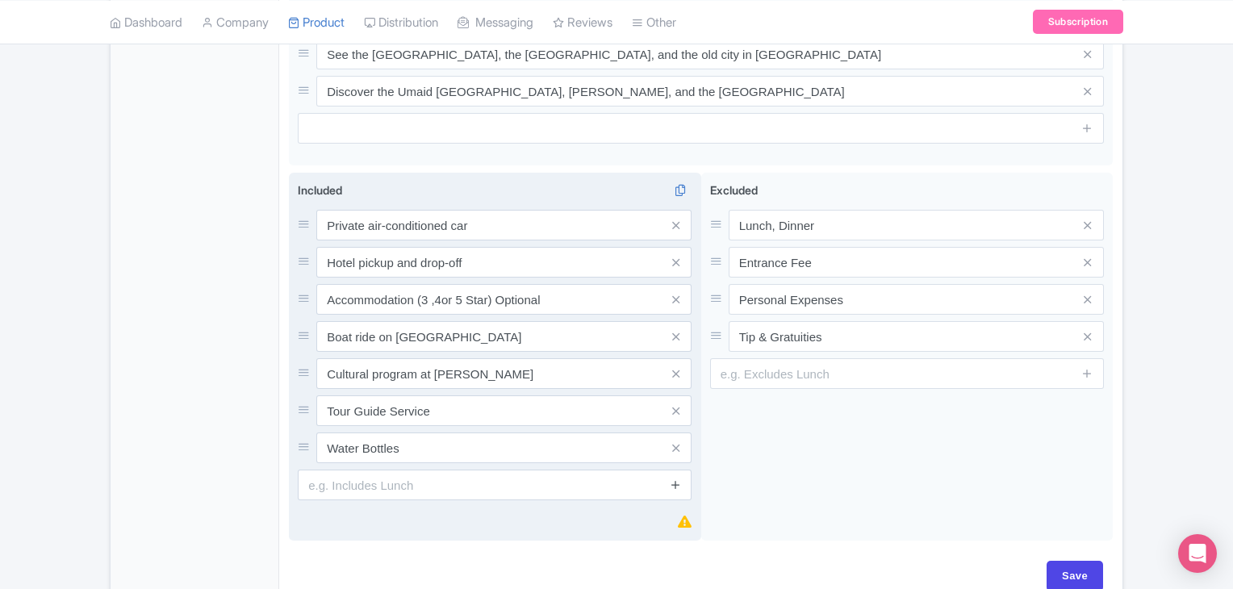
click at [675, 470] on span at bounding box center [675, 485] width 32 height 31
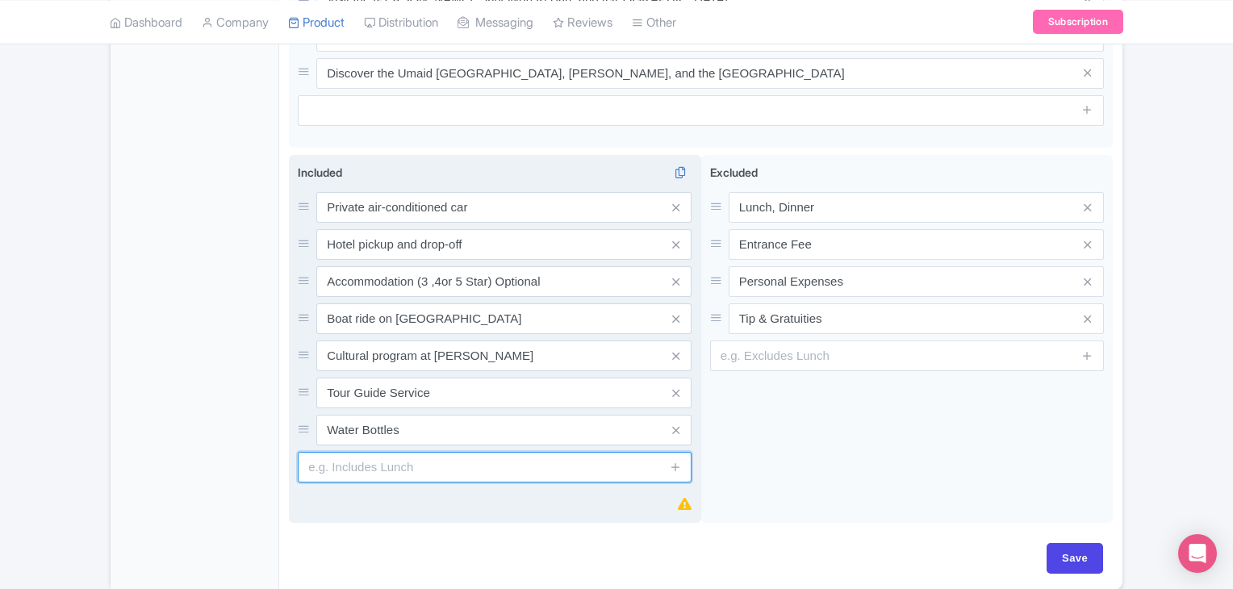
click at [598, 452] on input "text" at bounding box center [495, 467] width 394 height 31
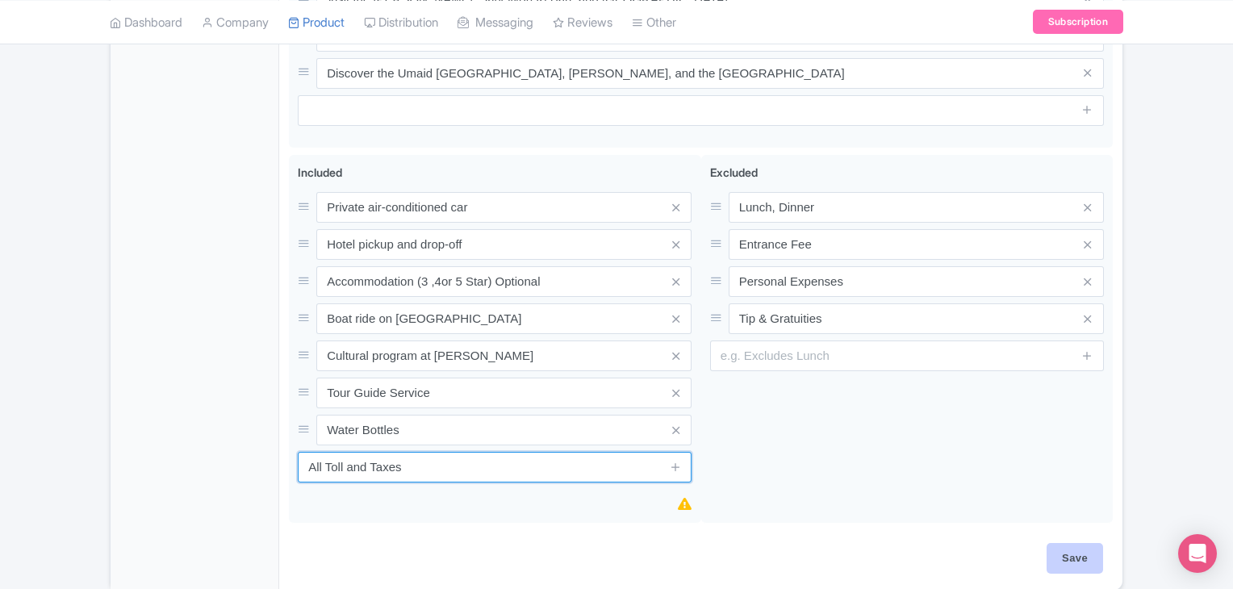
type input "All Toll and Taxes"
click at [1064, 543] on input "Save" at bounding box center [1075, 558] width 56 height 31
type input "Saving..."
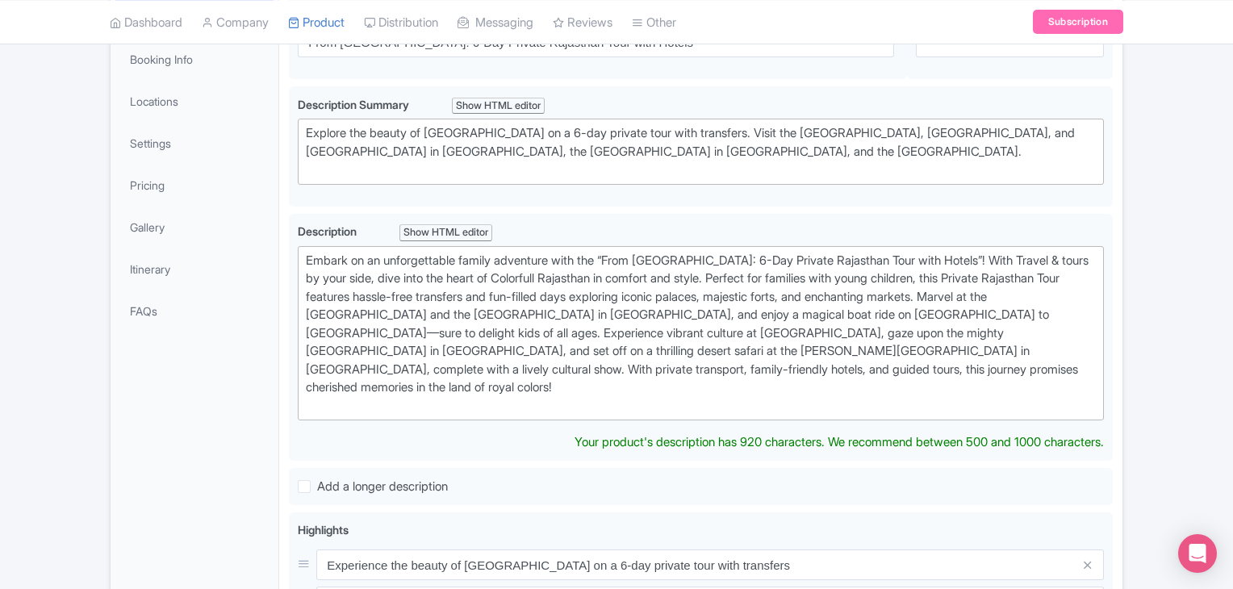
scroll to position [284, 0]
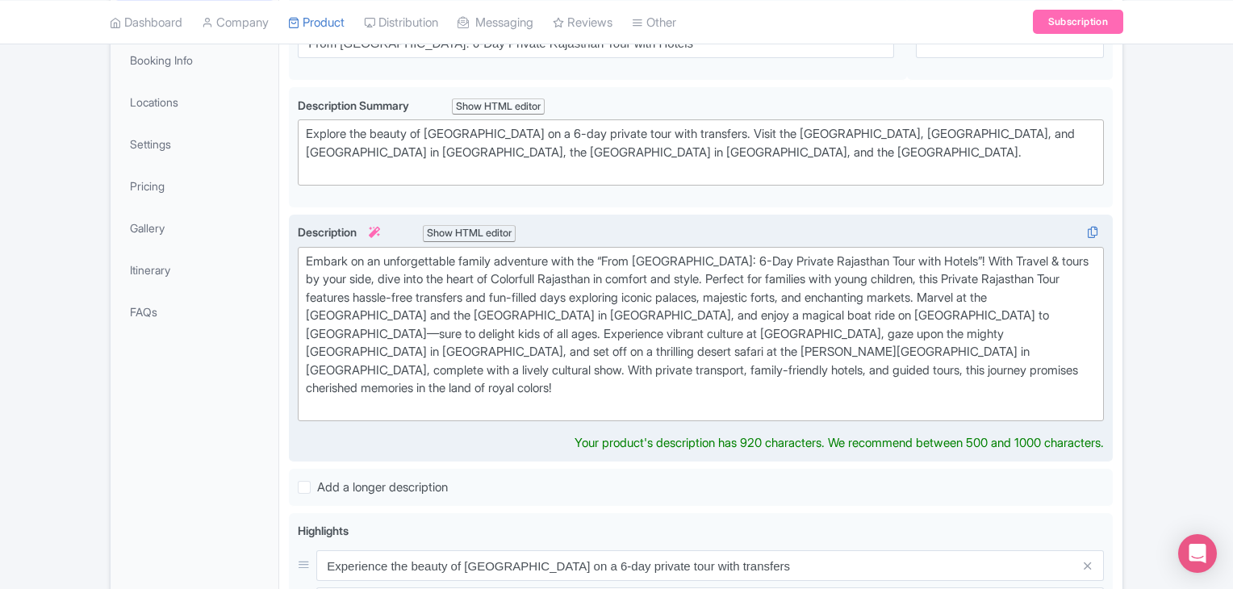
click at [775, 357] on div "Embark on an unforgettable family adventure with the “From Udaipur: 6-Day Priva…" at bounding box center [701, 335] width 790 height 164
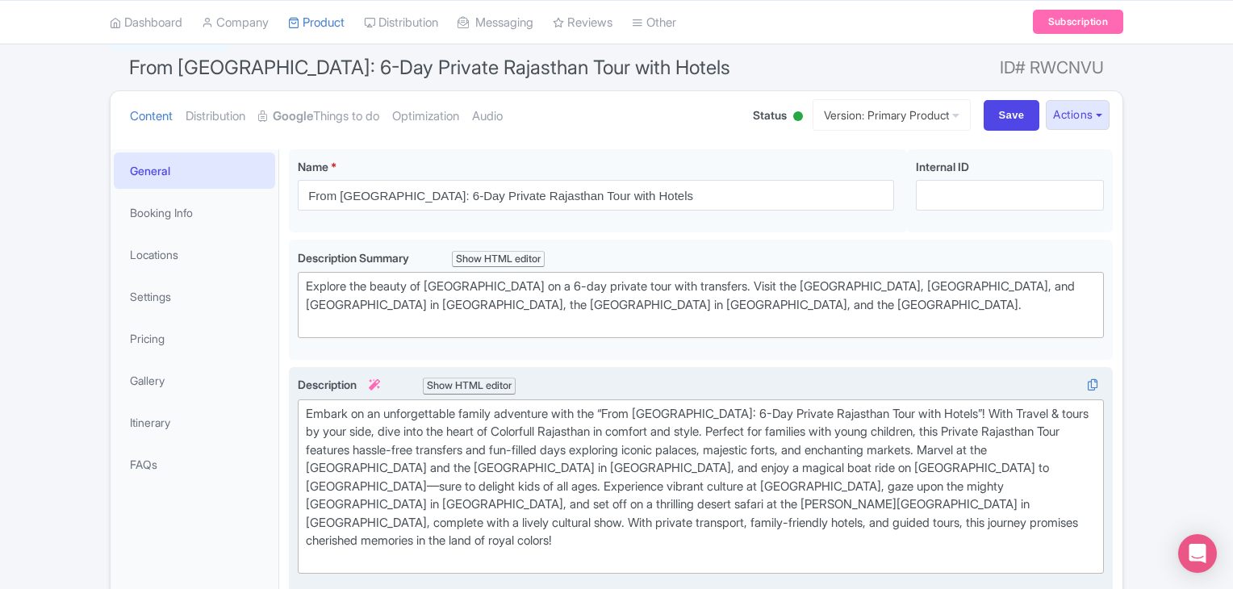
scroll to position [130, 0]
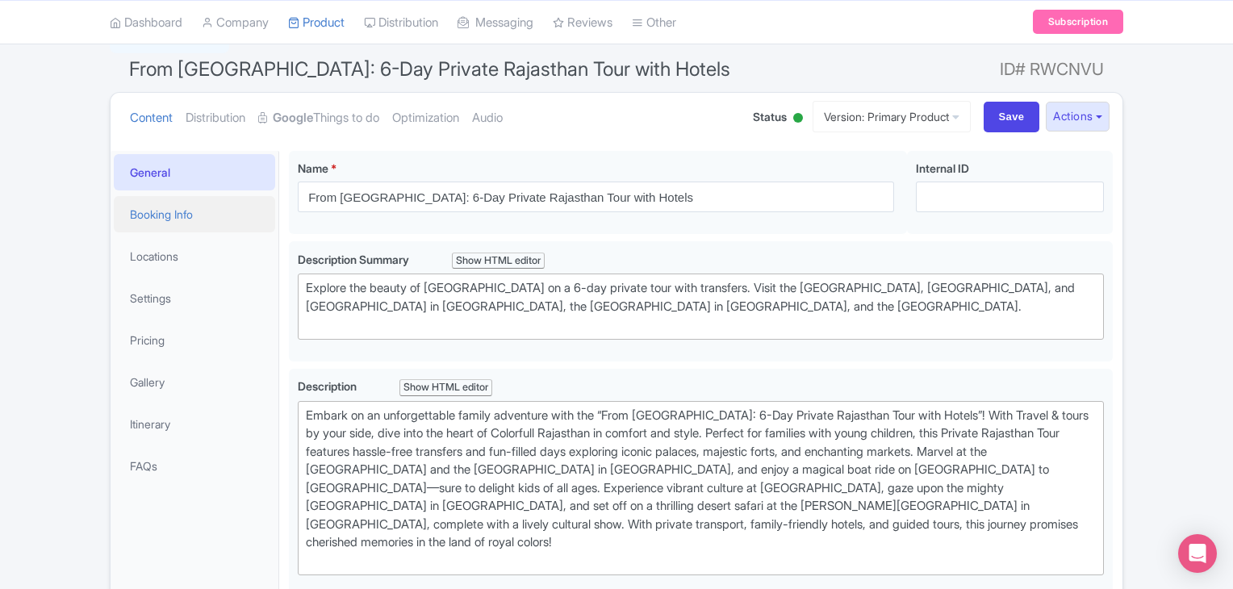
click at [169, 217] on link "Booking Info" at bounding box center [194, 214] width 161 height 36
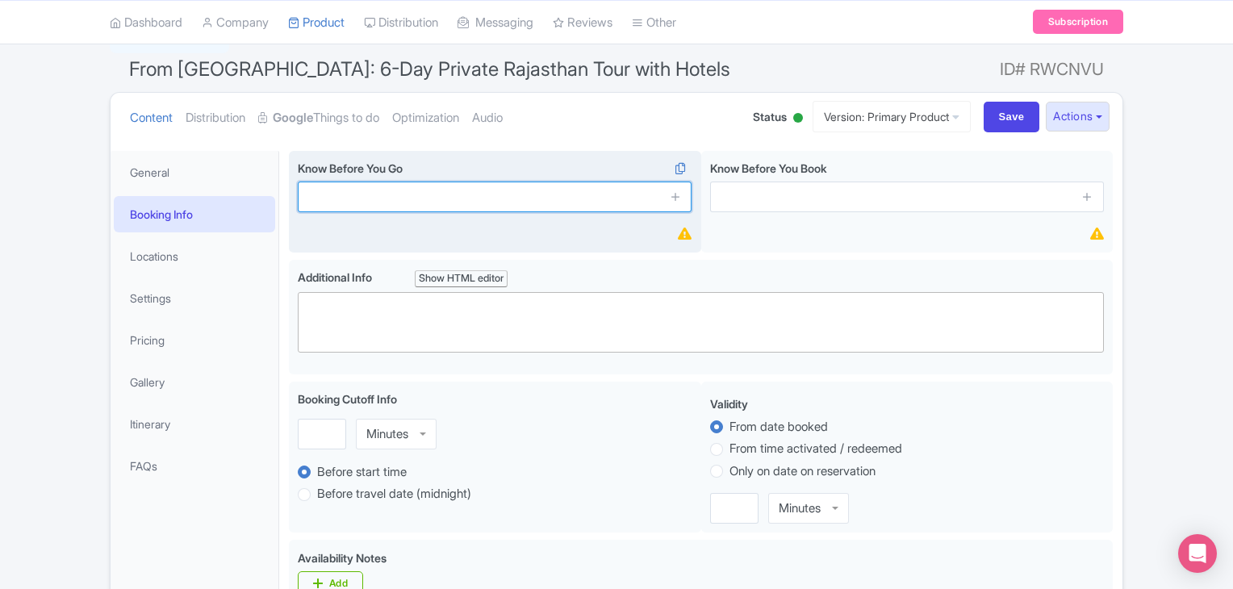
click at [541, 182] on input "text" at bounding box center [495, 197] width 394 height 31
click at [677, 199] on icon at bounding box center [676, 196] width 12 height 12
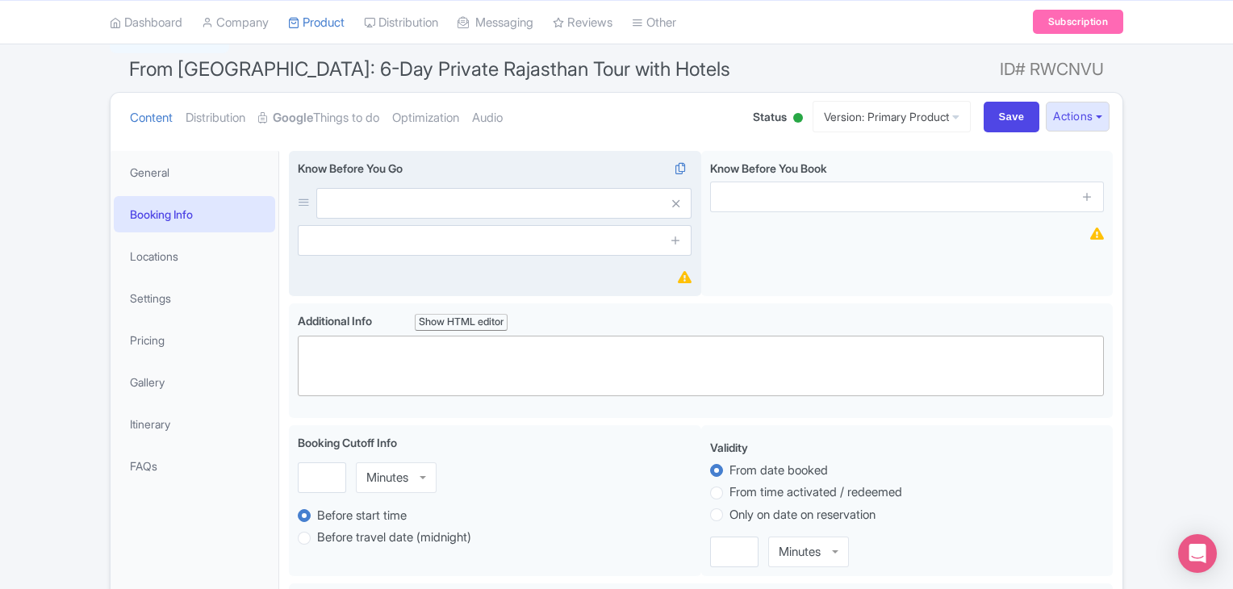
click at [681, 202] on span at bounding box center [675, 203] width 32 height 31
click at [675, 202] on icon at bounding box center [675, 204] width 7 height 12
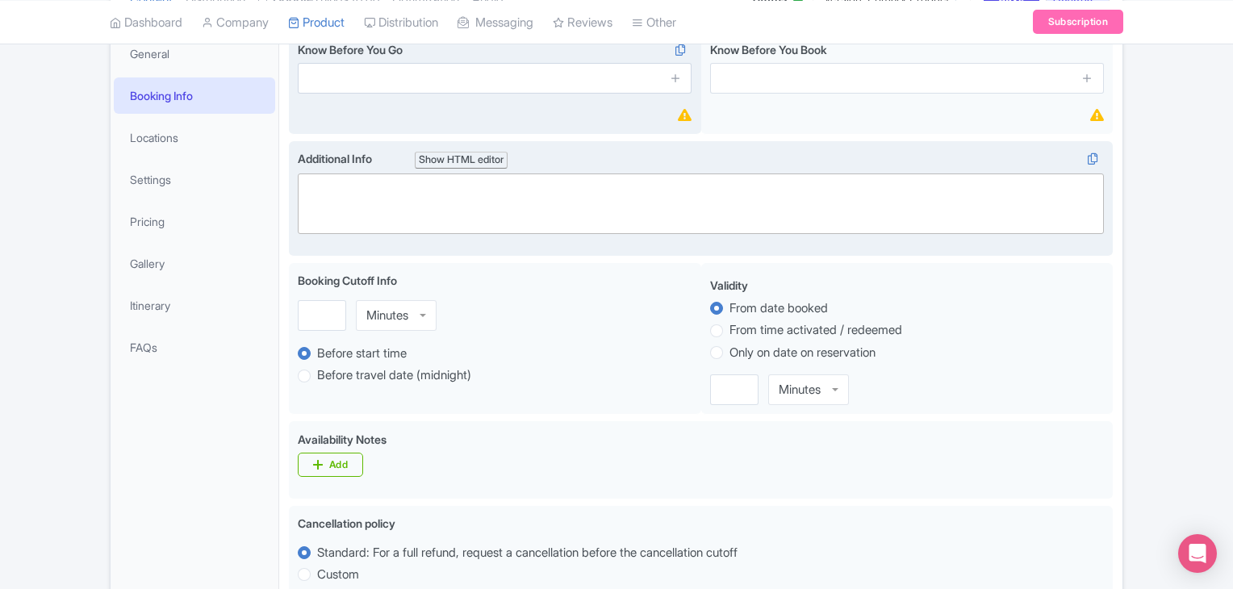
scroll to position [249, 0]
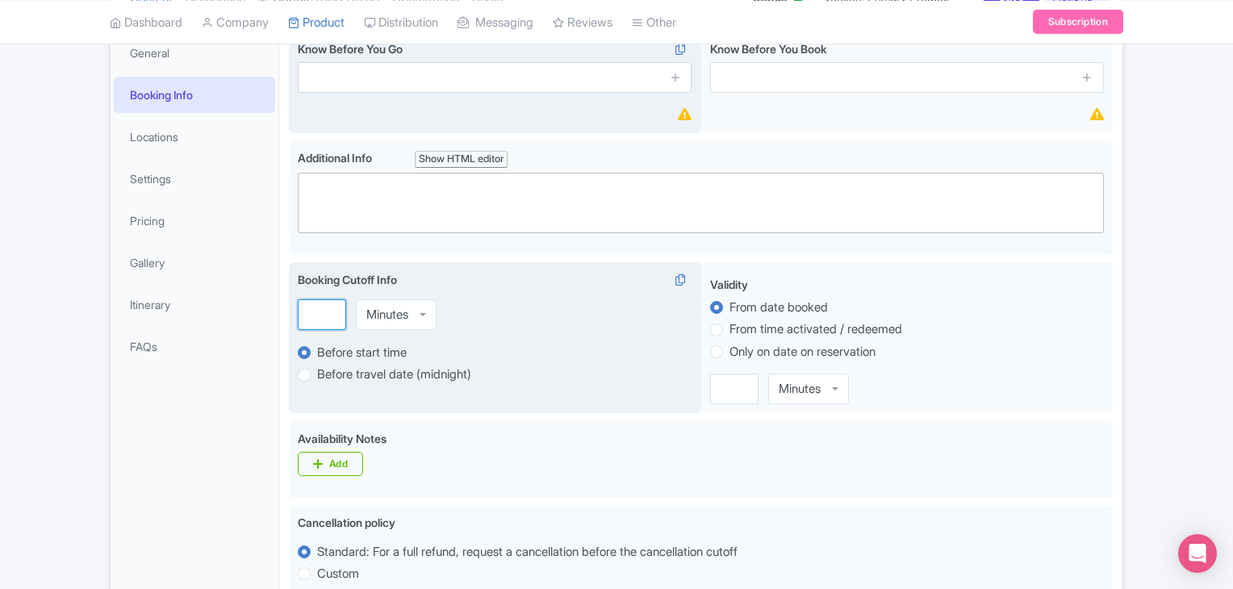
click at [306, 312] on input "number" at bounding box center [322, 314] width 48 height 31
type input "1"
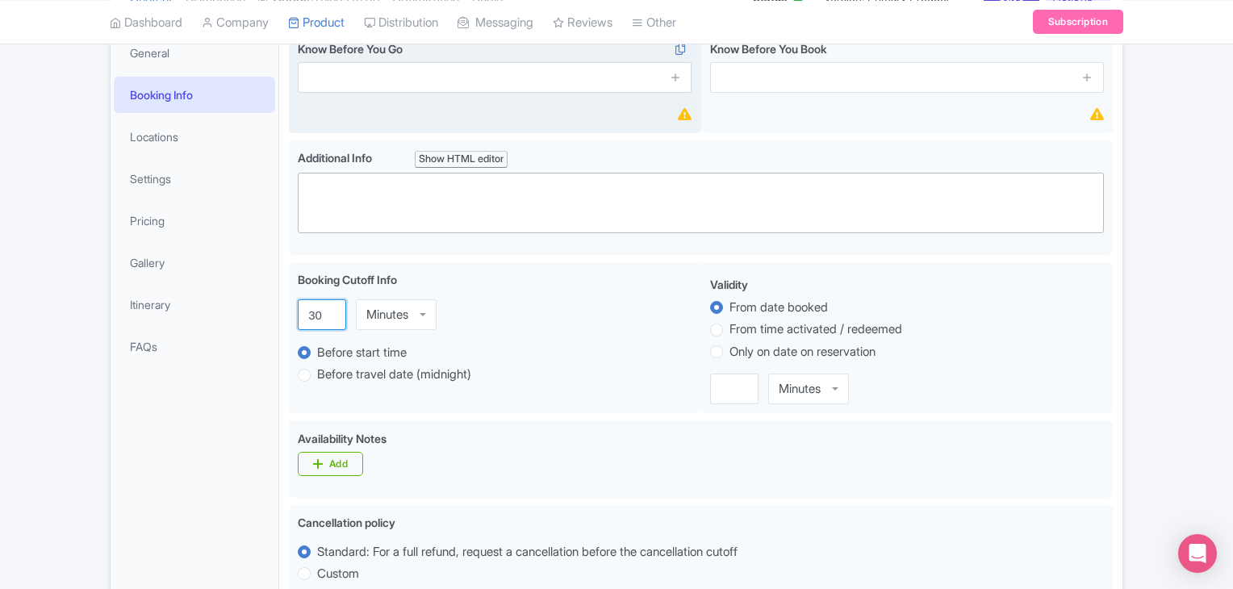
type input "30"
click at [1201, 203] on div "Success Product updated successfully ← Back to Products From Udaipur: 6-Day Pri…" at bounding box center [616, 508] width 1233 height 1213
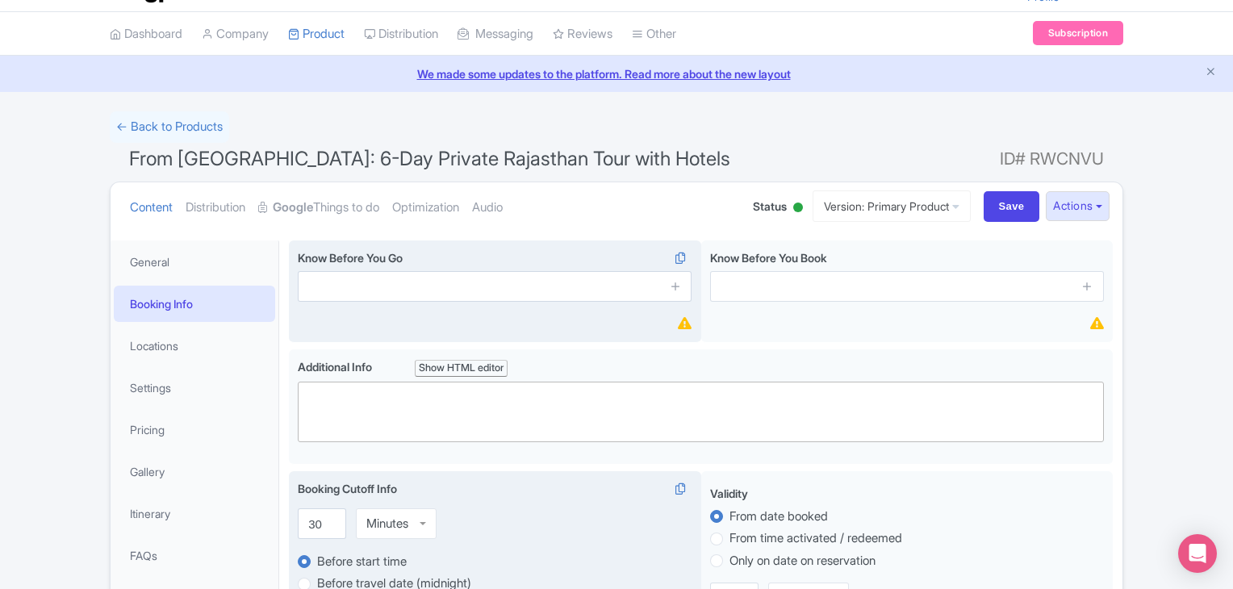
scroll to position [25, 0]
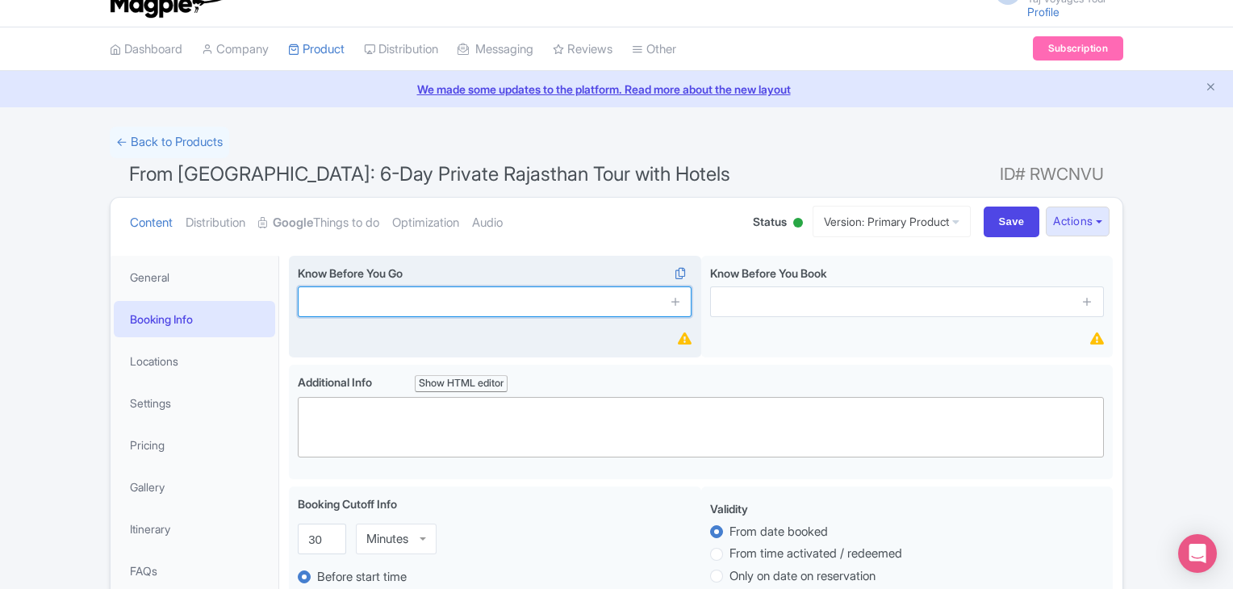
click at [423, 296] on input "text" at bounding box center [495, 301] width 394 height 31
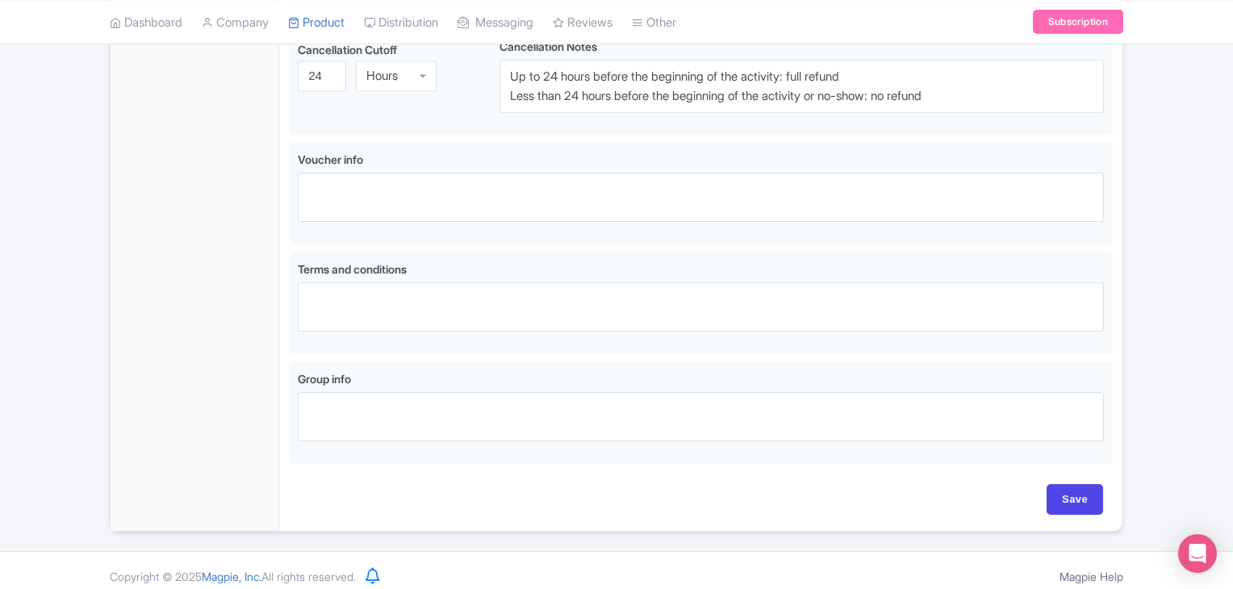
scroll to position [842, 0]
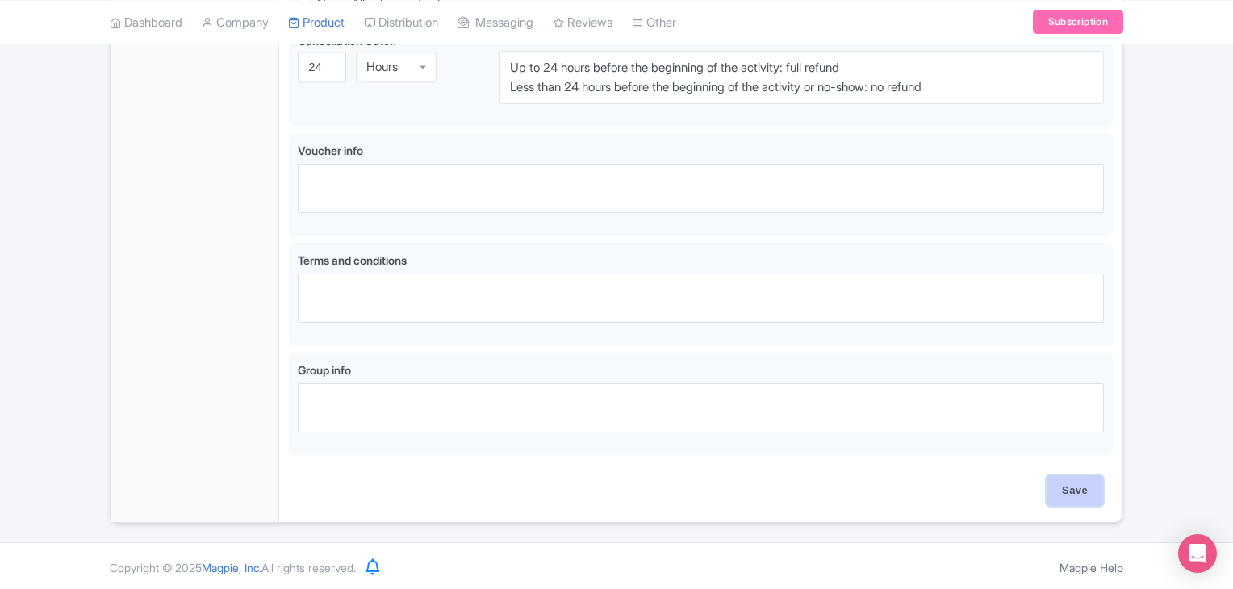
click at [1068, 483] on input "Save" at bounding box center [1075, 490] width 56 height 31
type input "Saving..."
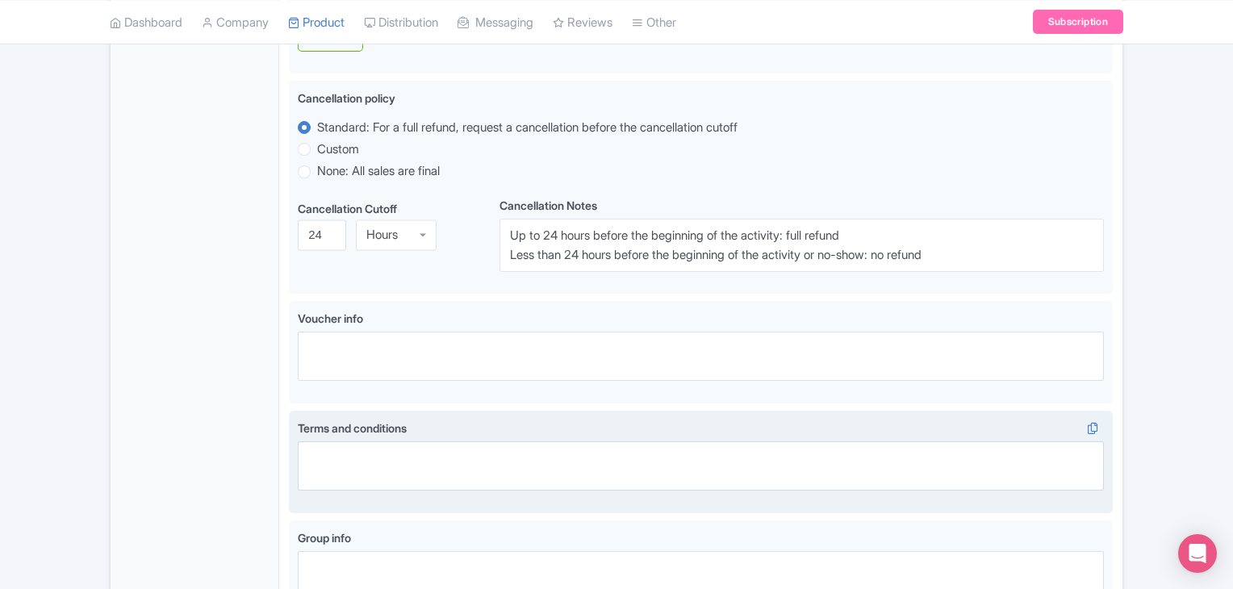
scroll to position [620, 0]
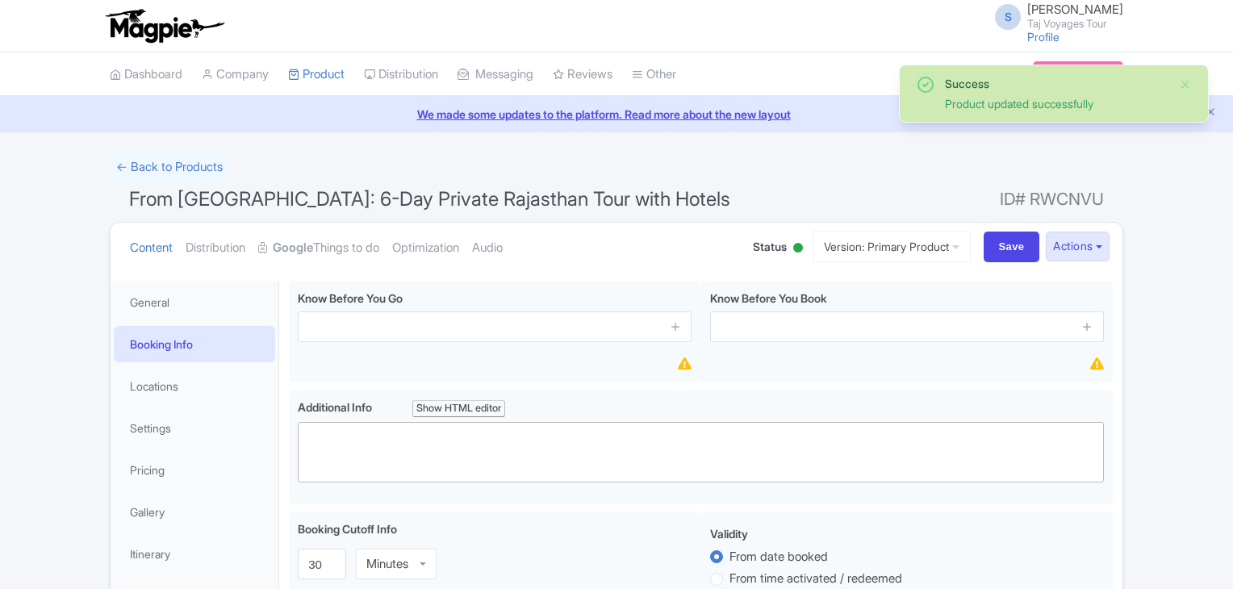
scroll to position [47, 0]
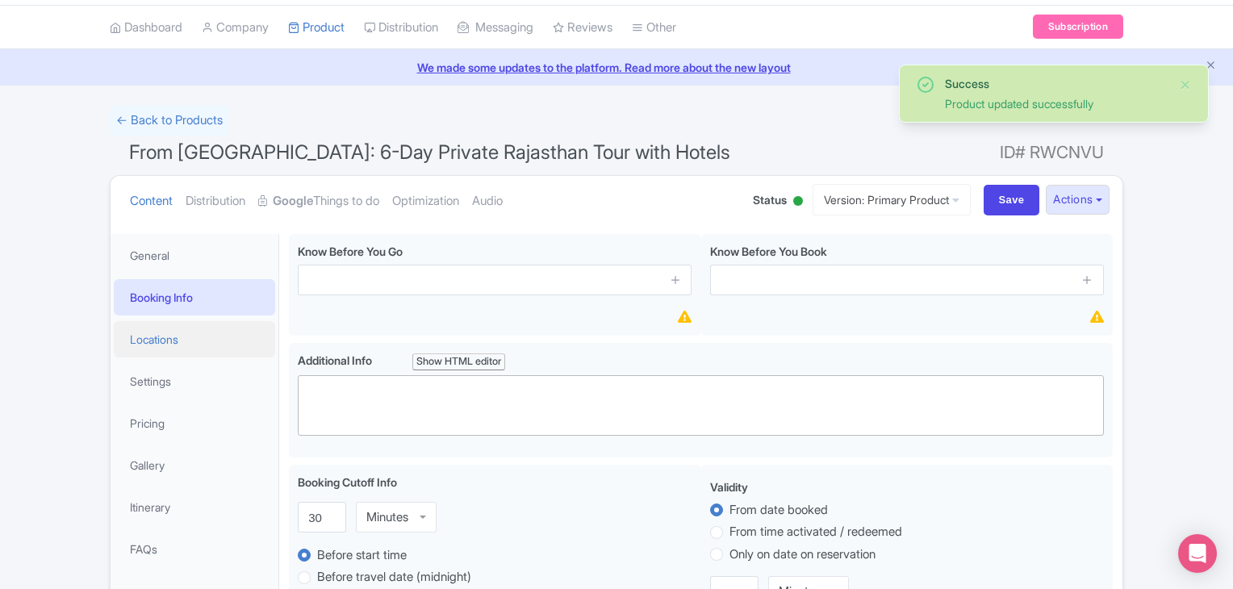
click at [169, 328] on link "Locations" at bounding box center [194, 339] width 161 height 36
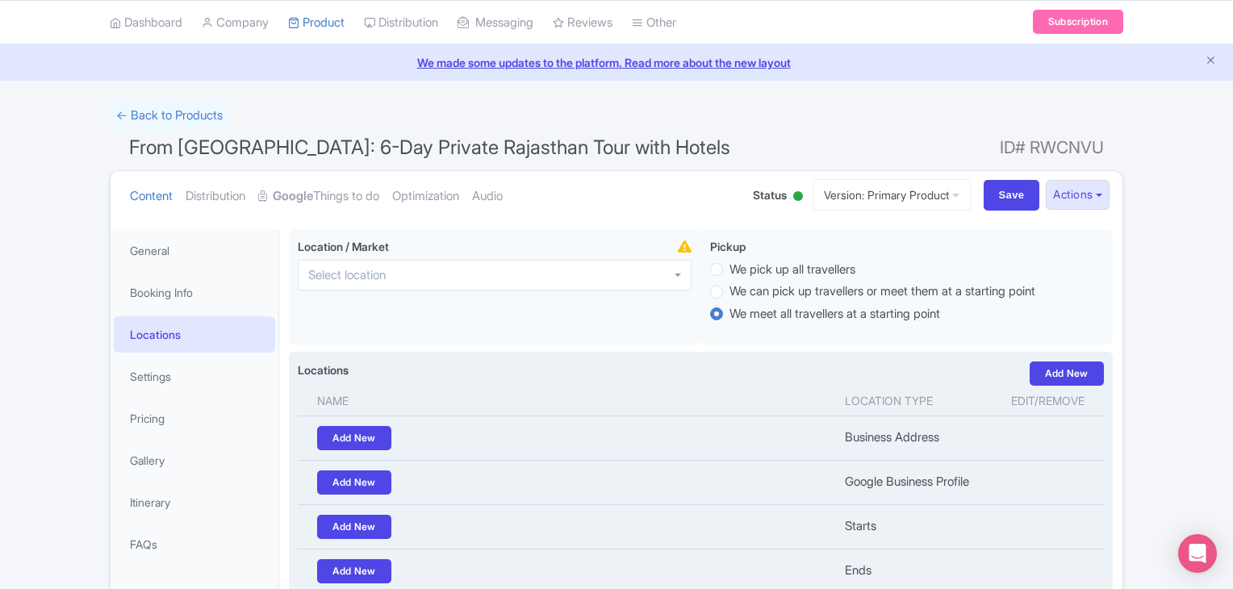
scroll to position [48, 0]
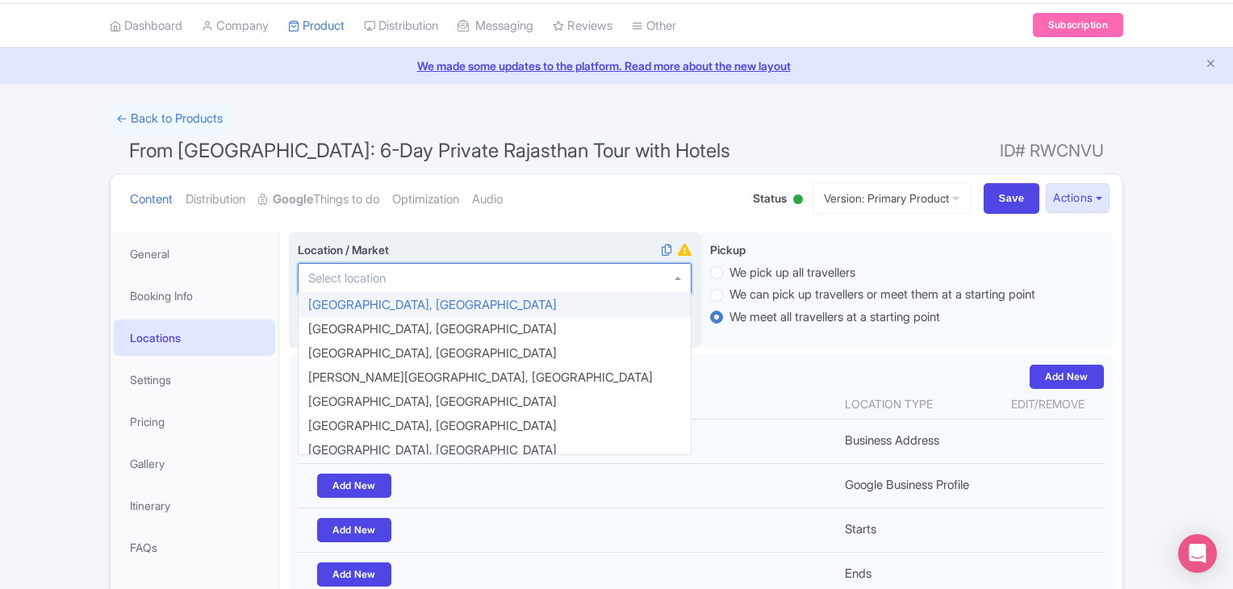
click at [589, 275] on div at bounding box center [495, 278] width 394 height 31
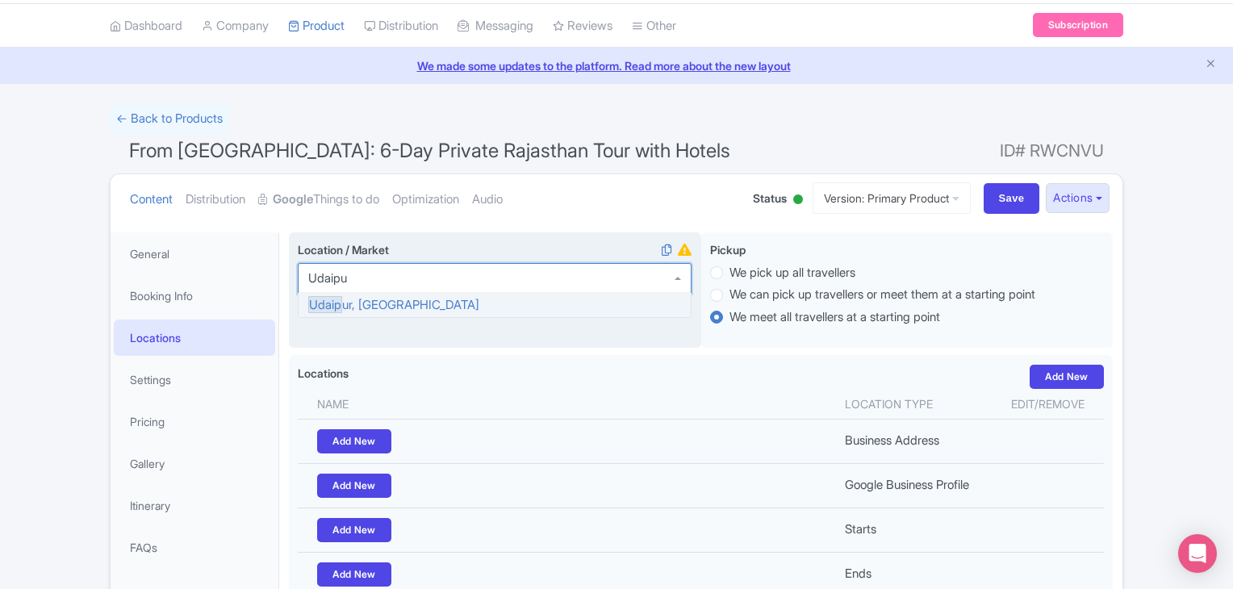
type input "Udaipur"
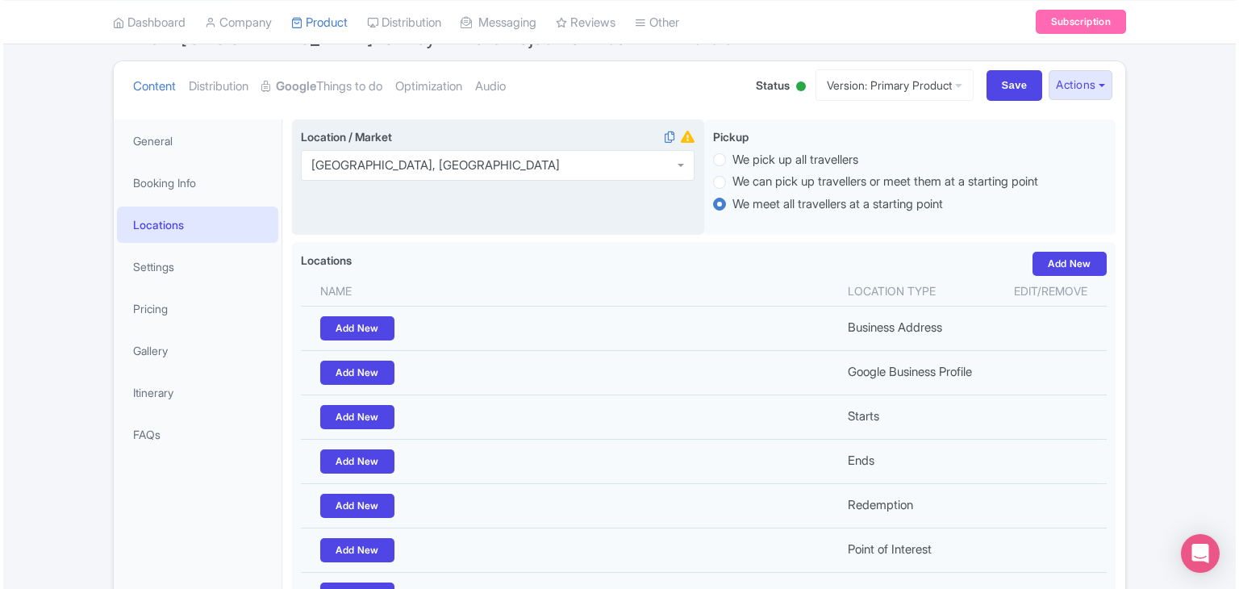
scroll to position [164, 0]
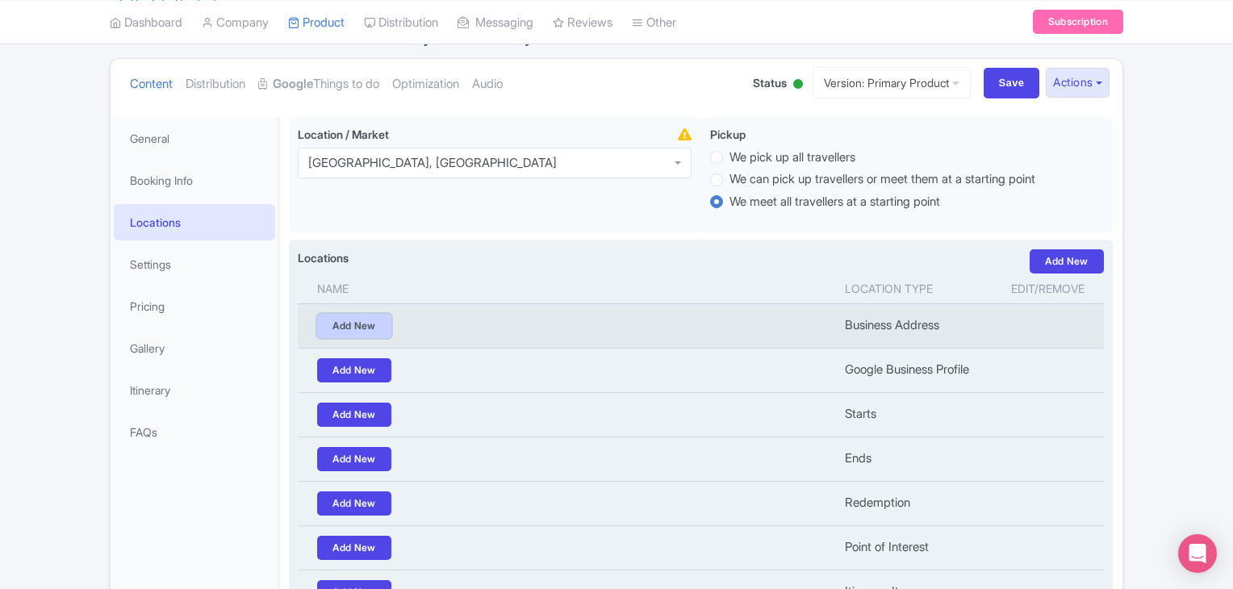
click at [361, 319] on link "Add New" at bounding box center [354, 326] width 74 height 24
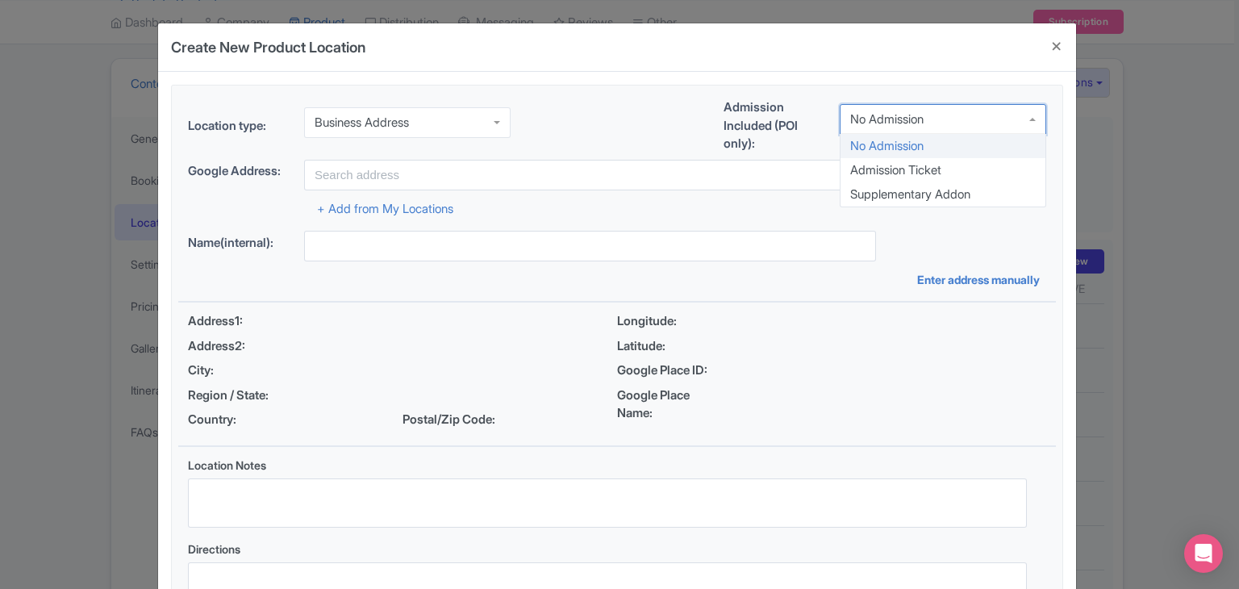
click at [875, 125] on div "No Admission" at bounding box center [886, 119] width 73 height 15
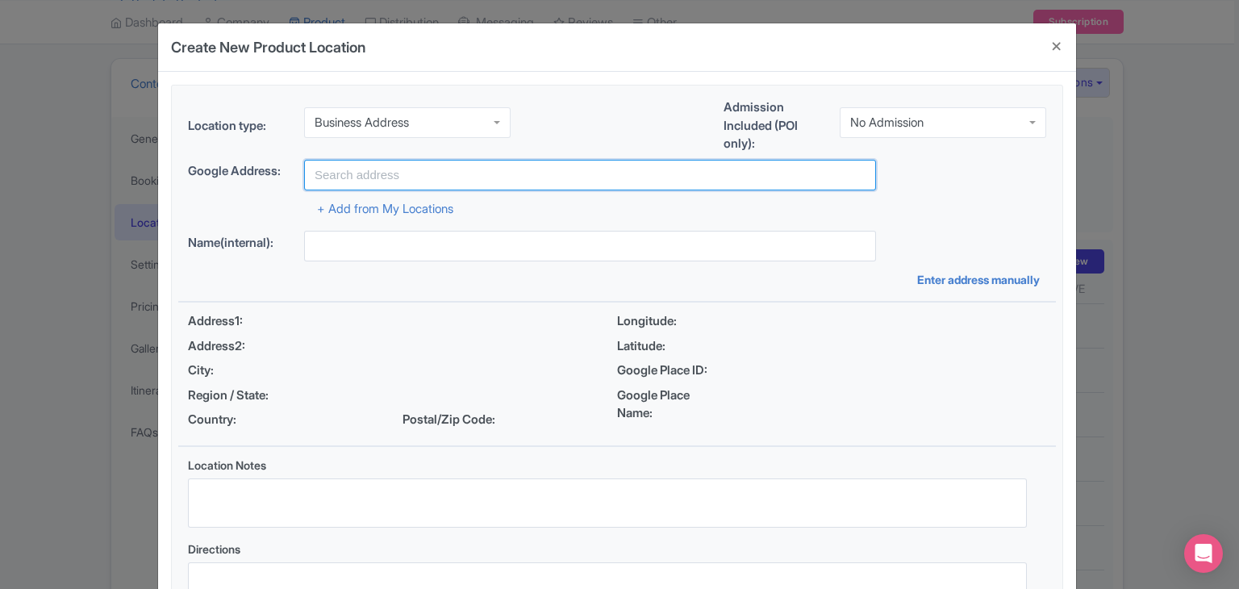
click at [364, 178] on input "text" at bounding box center [590, 175] width 572 height 31
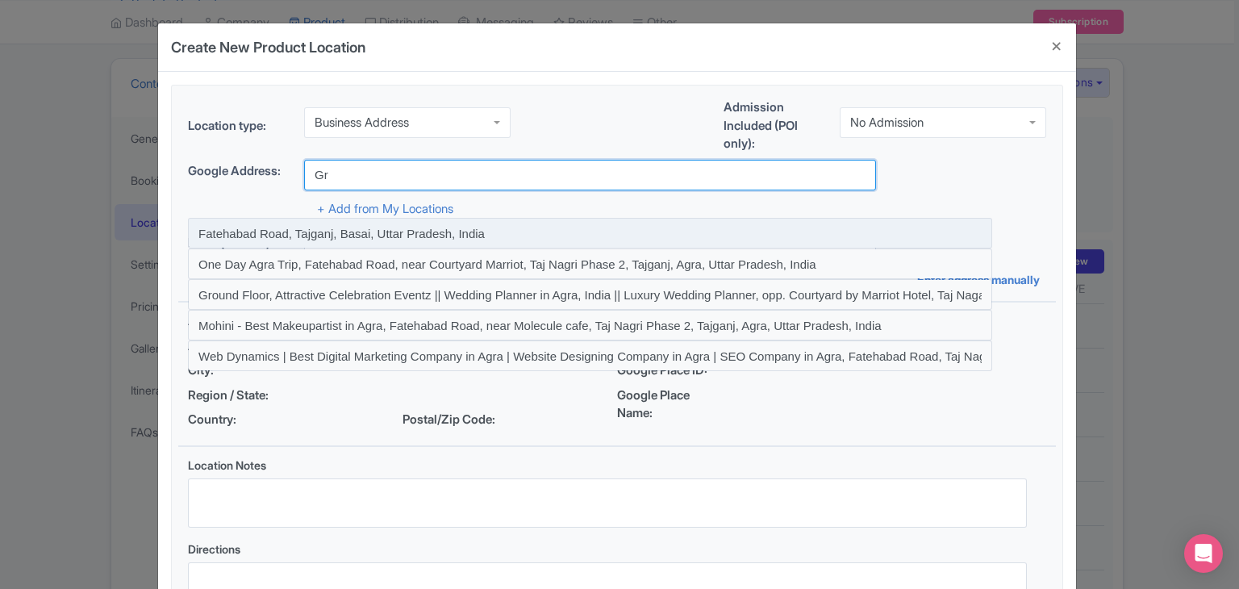
type input "G"
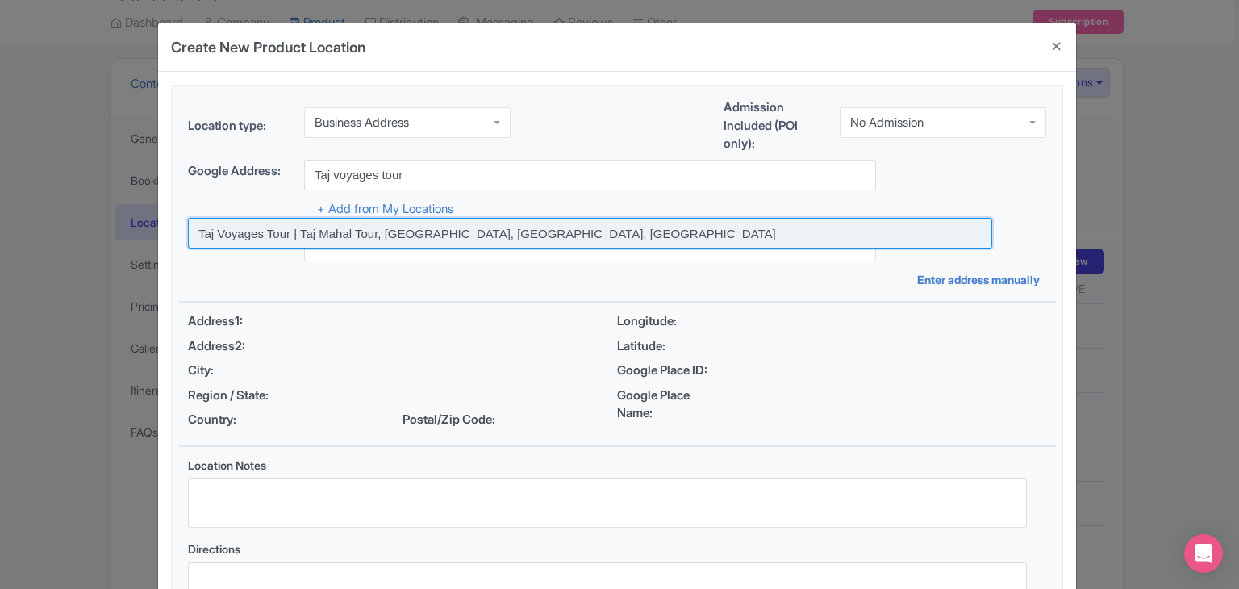
click at [364, 230] on input at bounding box center [590, 233] width 804 height 31
type input "Taj Voyages Tour | Taj Mahal Tour, Agra, Uttar Pradesh, India"
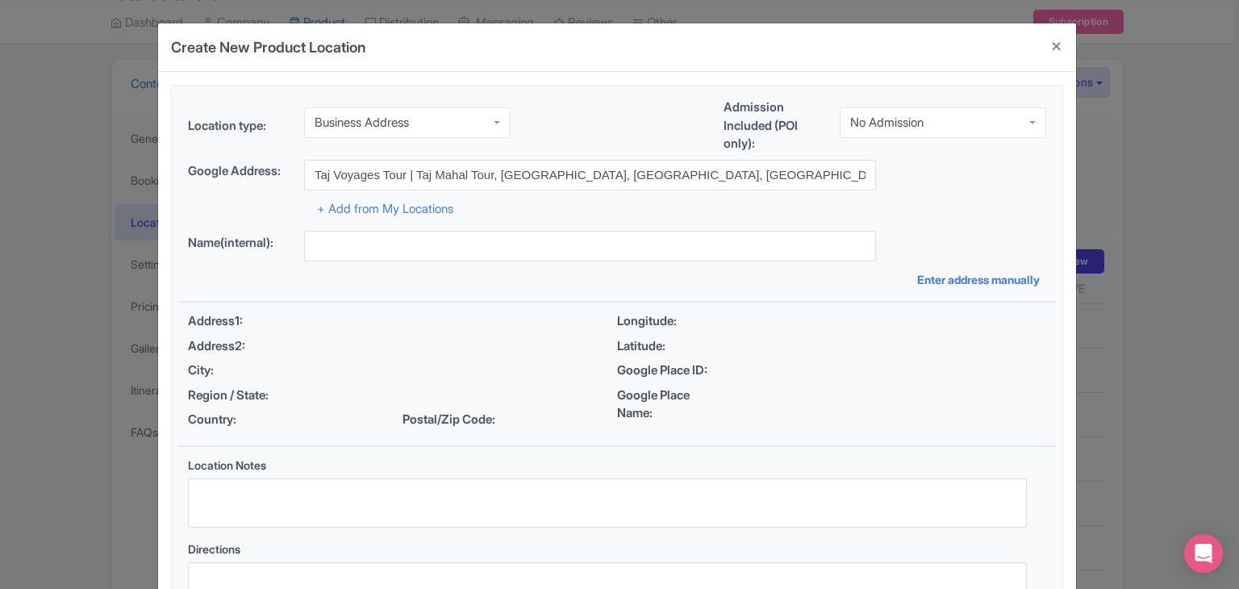
type input "Taj Voyages Tour | Taj Mahal Tour, Agra, Uttar Pradesh, India"
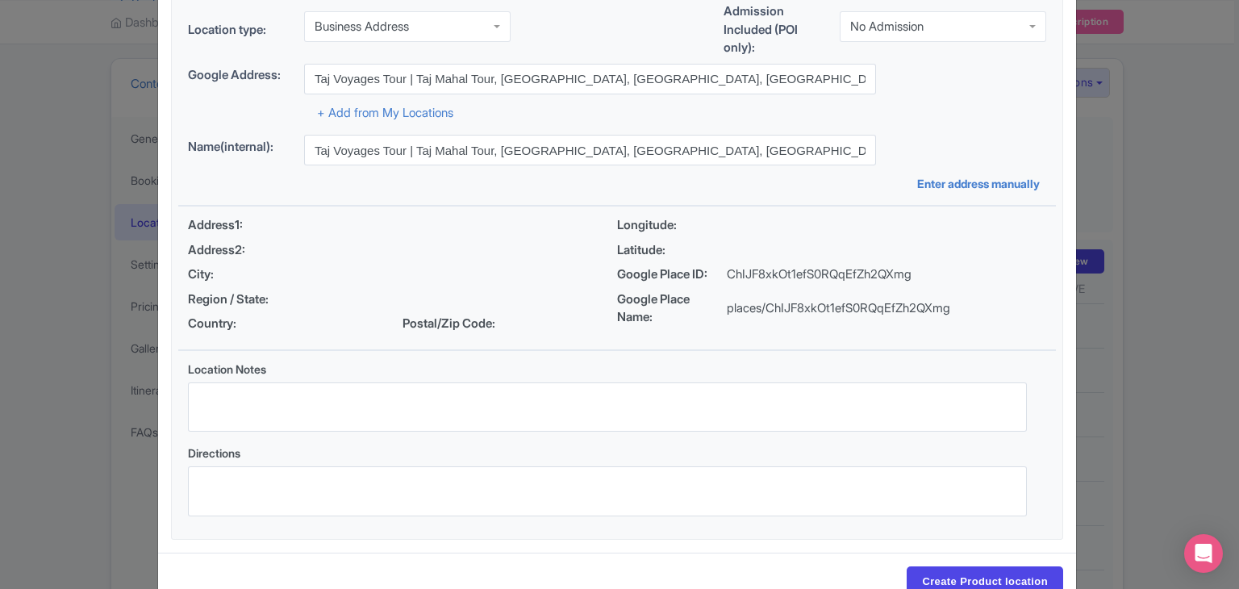
scroll to position [140, 0]
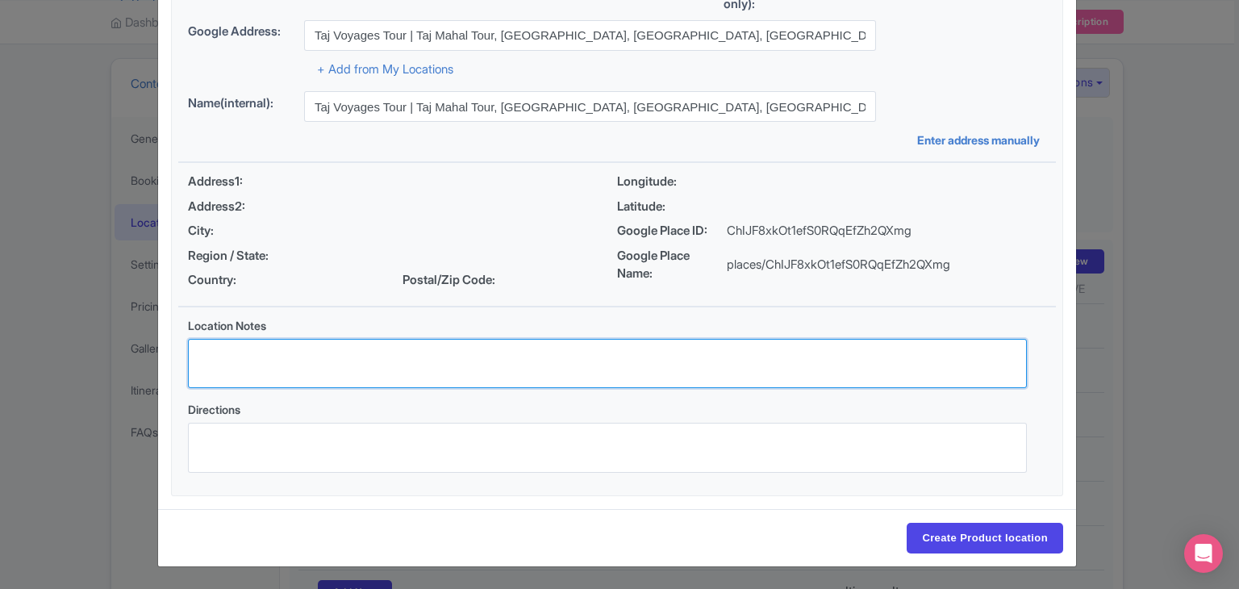
click at [437, 350] on textarea "Location Notes" at bounding box center [607, 364] width 839 height 50
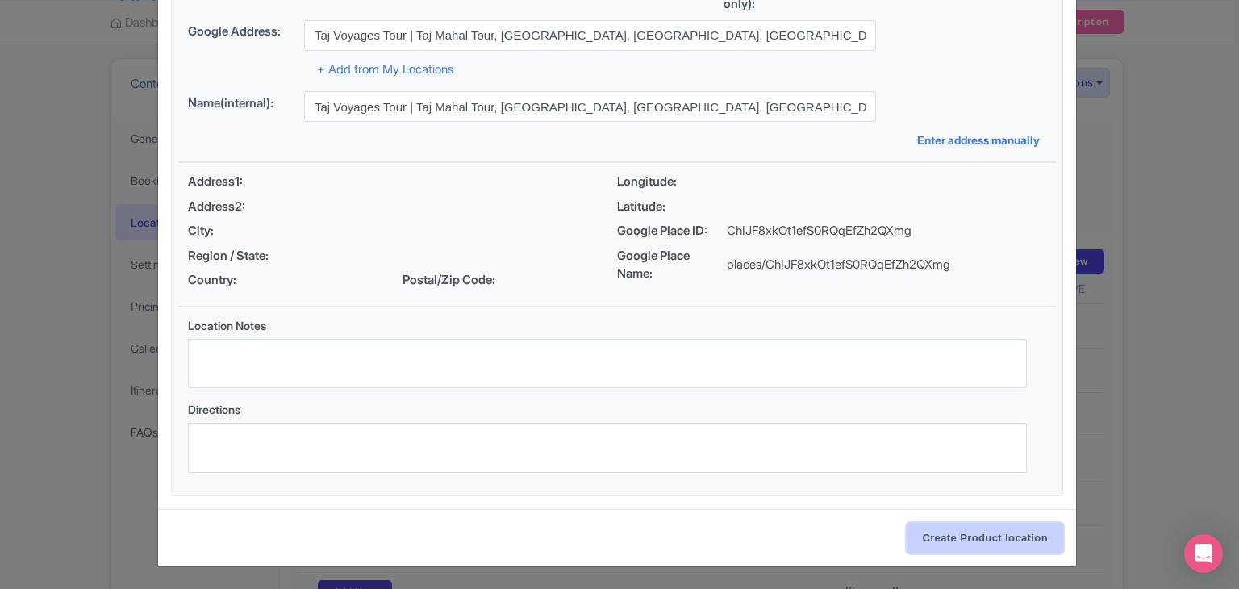
click at [972, 546] on input "Create Product location" at bounding box center [985, 538] width 157 height 31
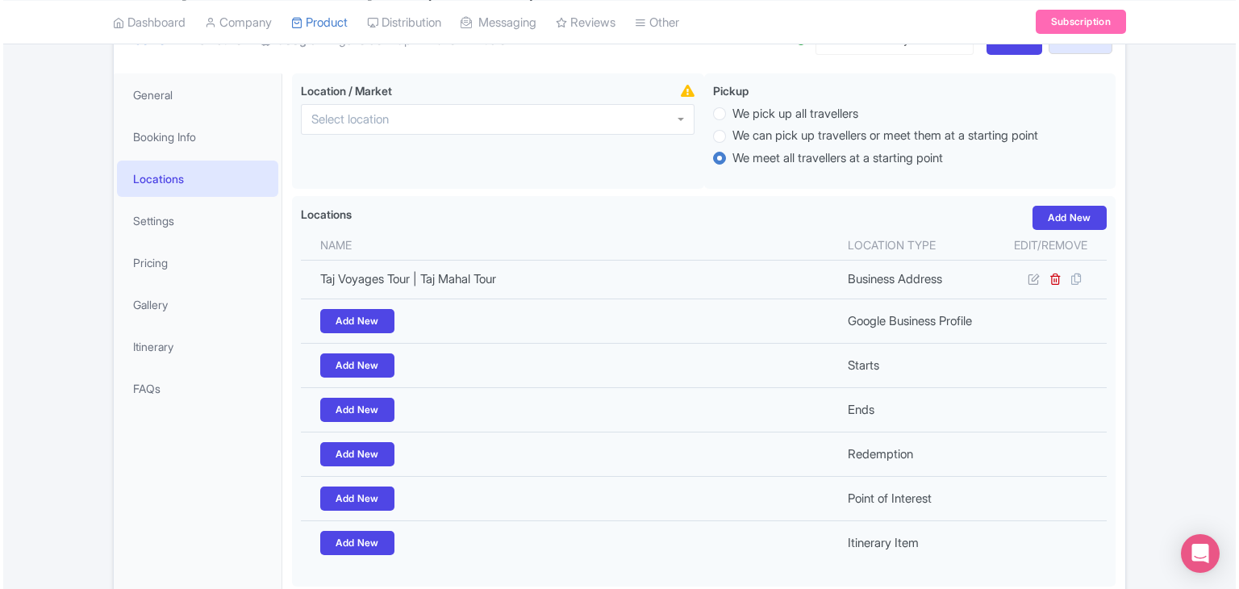
scroll to position [209, 0]
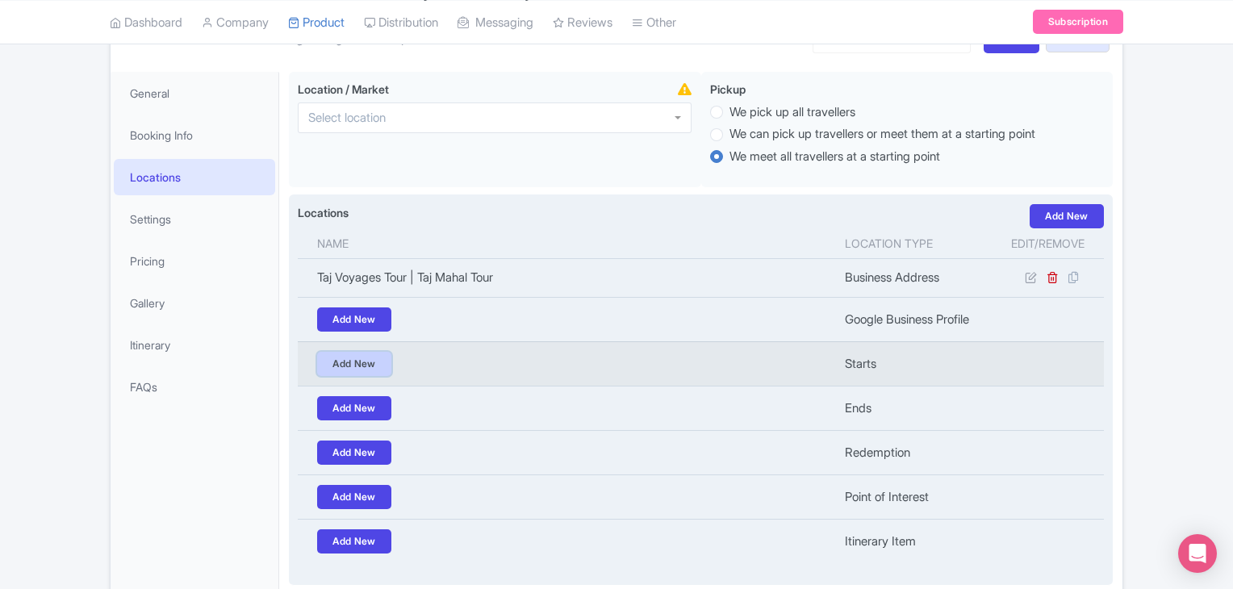
click at [351, 356] on link "Add New" at bounding box center [354, 364] width 74 height 24
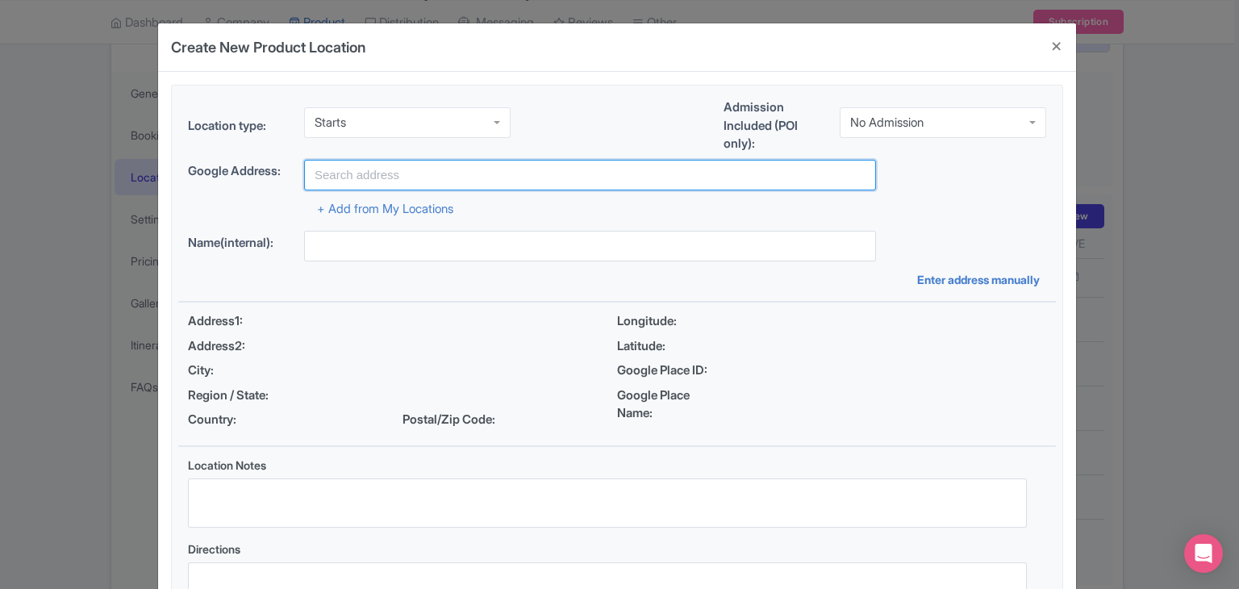
click at [361, 171] on input "text" at bounding box center [590, 175] width 572 height 31
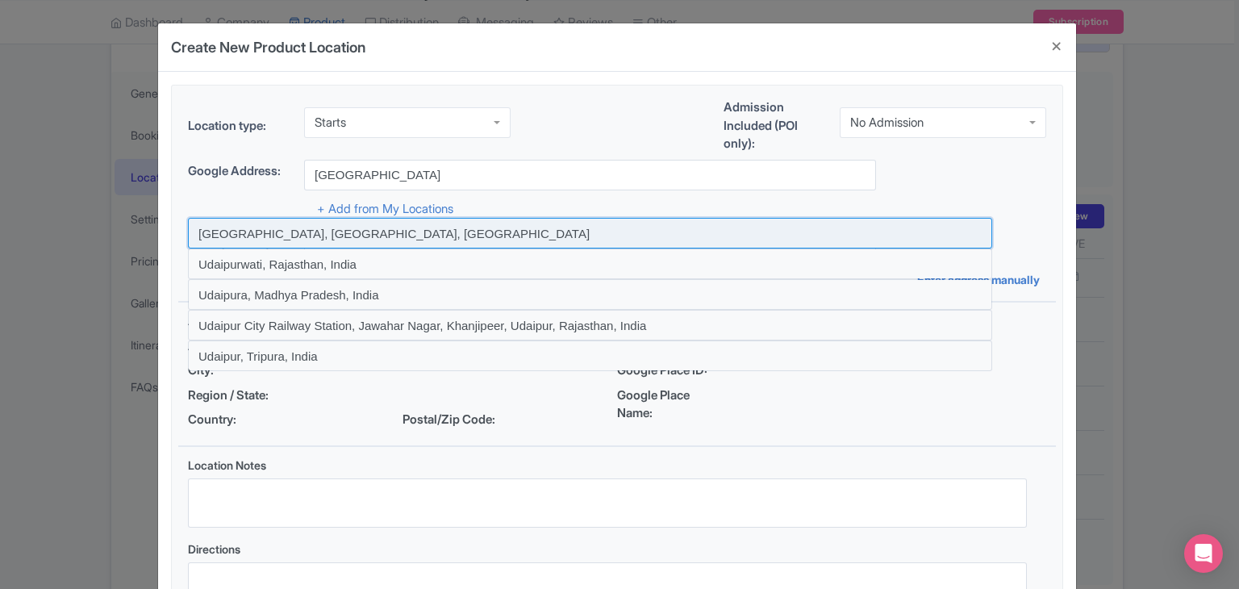
click at [250, 232] on input at bounding box center [590, 233] width 804 height 31
type input "[GEOGRAPHIC_DATA], [GEOGRAPHIC_DATA], [GEOGRAPHIC_DATA]"
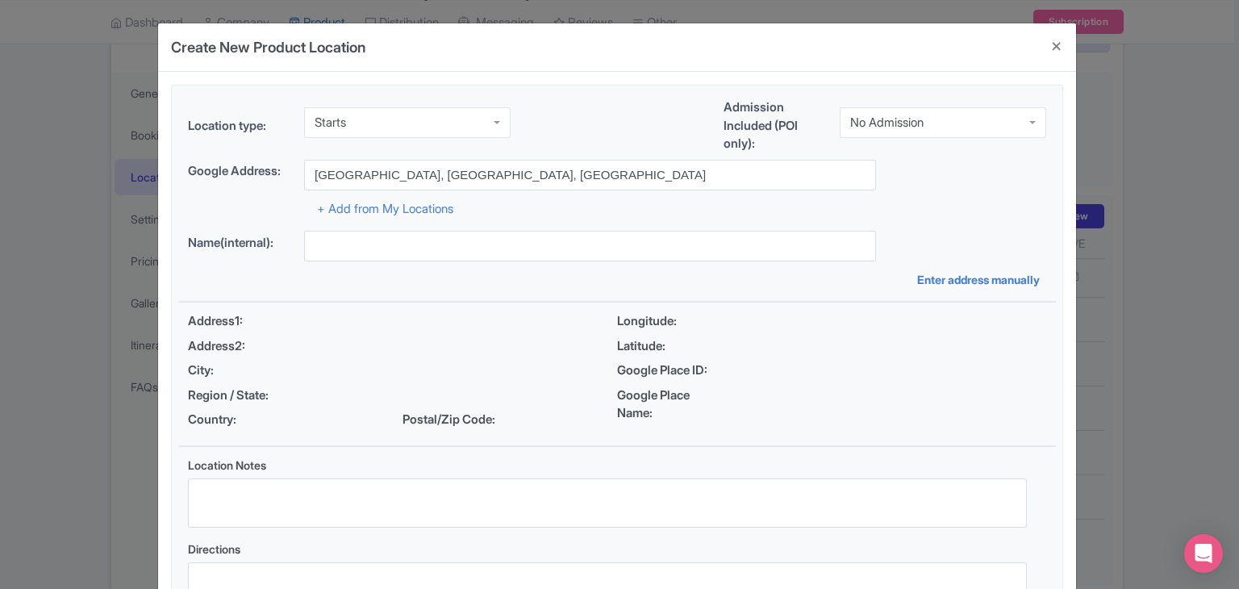
type input "[GEOGRAPHIC_DATA], [GEOGRAPHIC_DATA], [GEOGRAPHIC_DATA]"
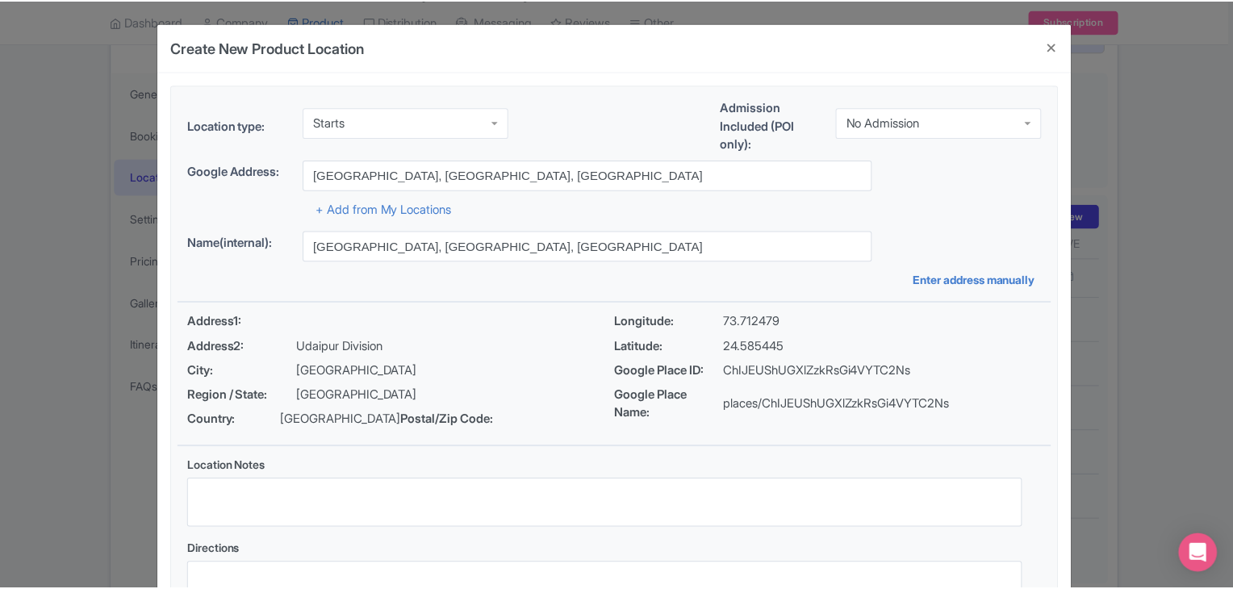
scroll to position [140, 0]
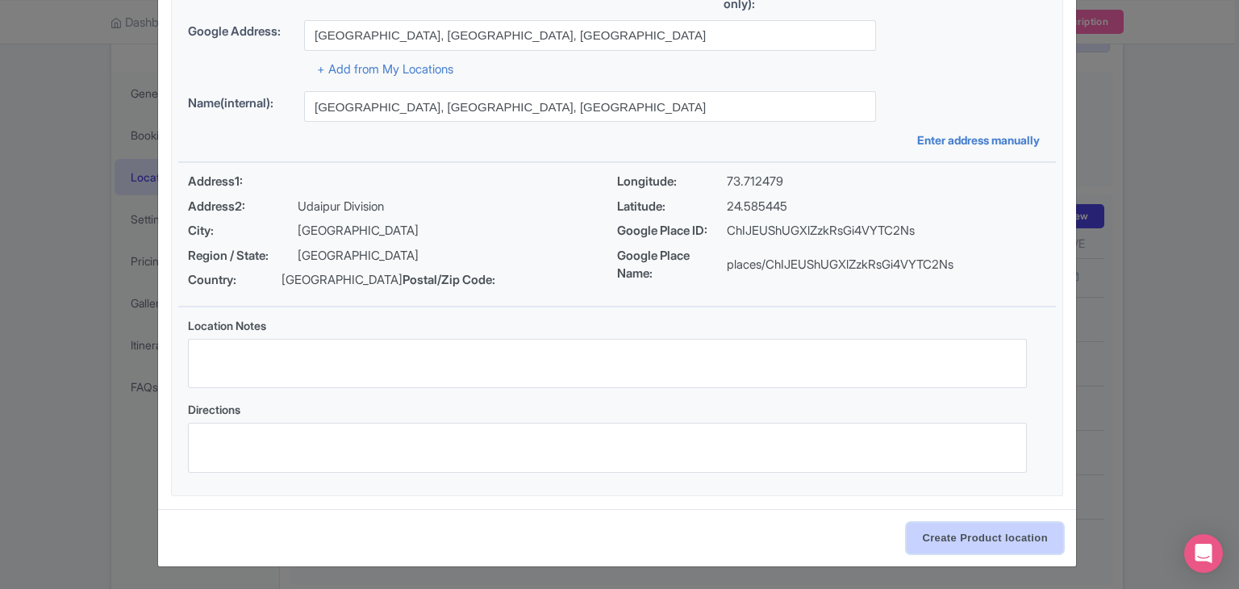
click at [948, 528] on input "Create Product location" at bounding box center [985, 538] width 157 height 31
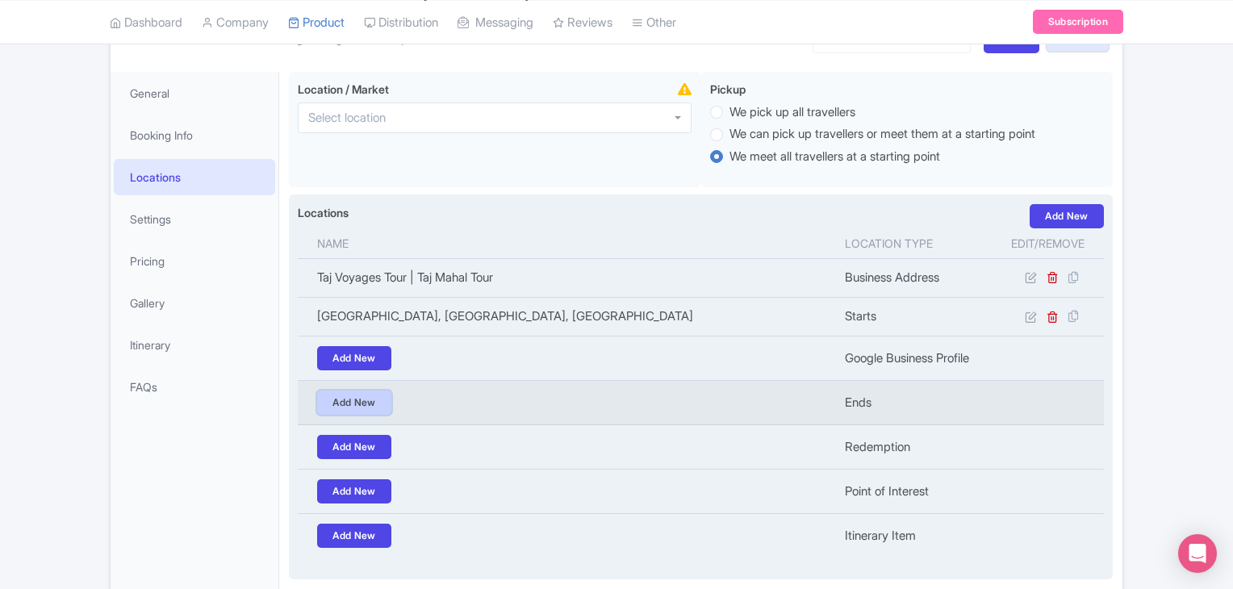
click at [360, 392] on link "Add New" at bounding box center [354, 403] width 74 height 24
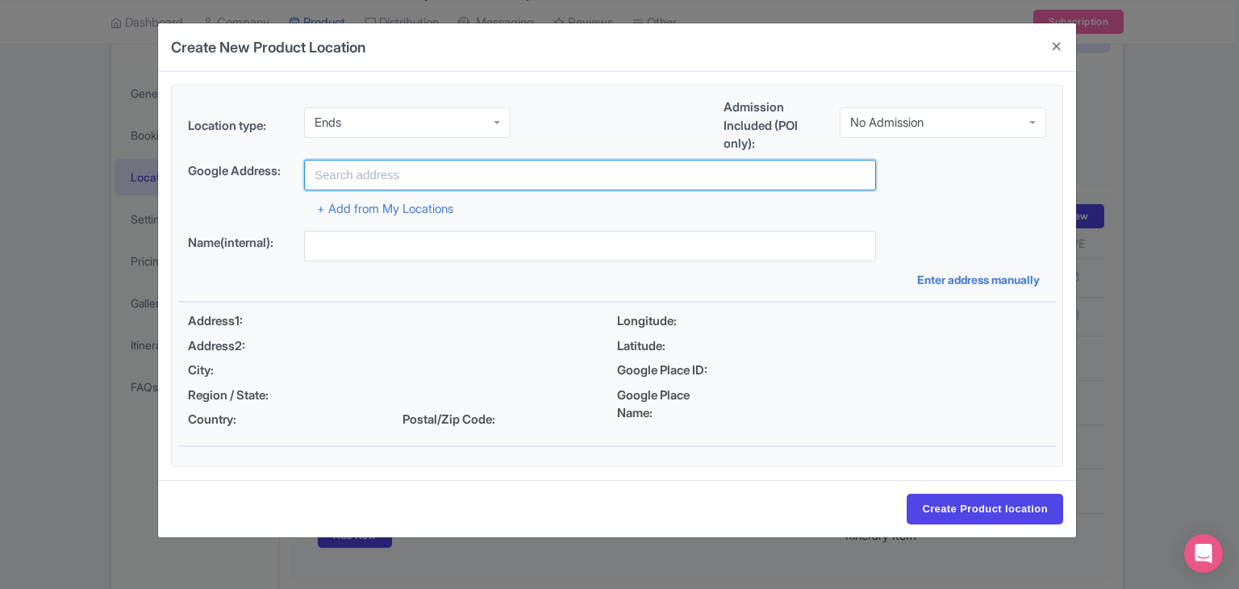
click at [358, 182] on input "text" at bounding box center [590, 175] width 572 height 31
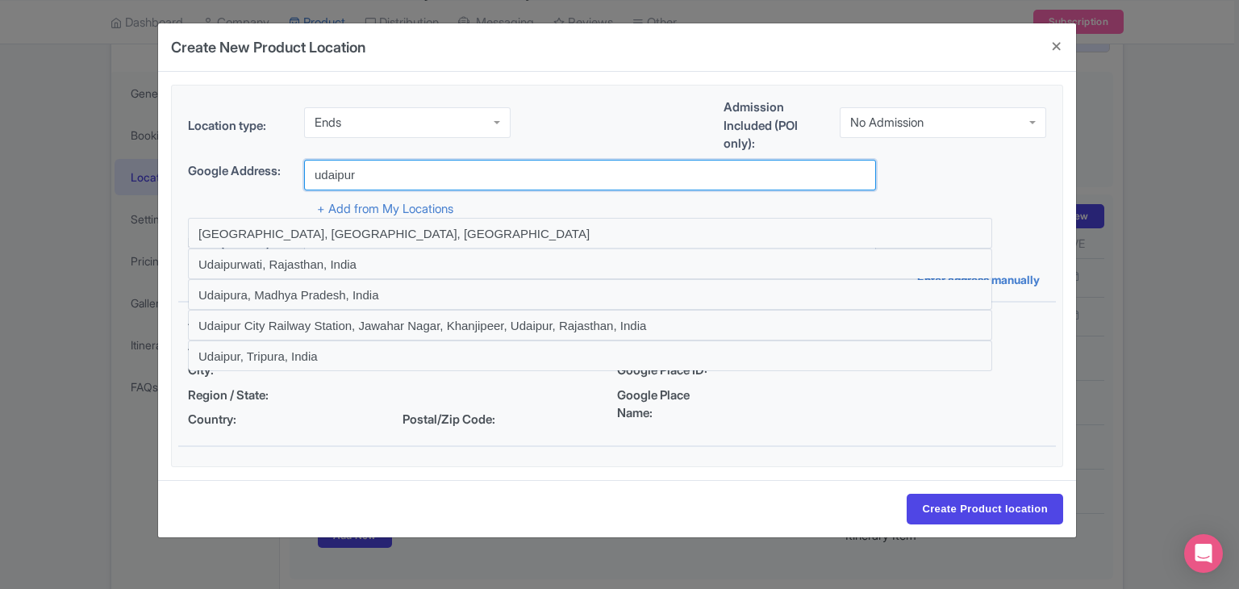
type input "Udaipur, Rajasthan, India"
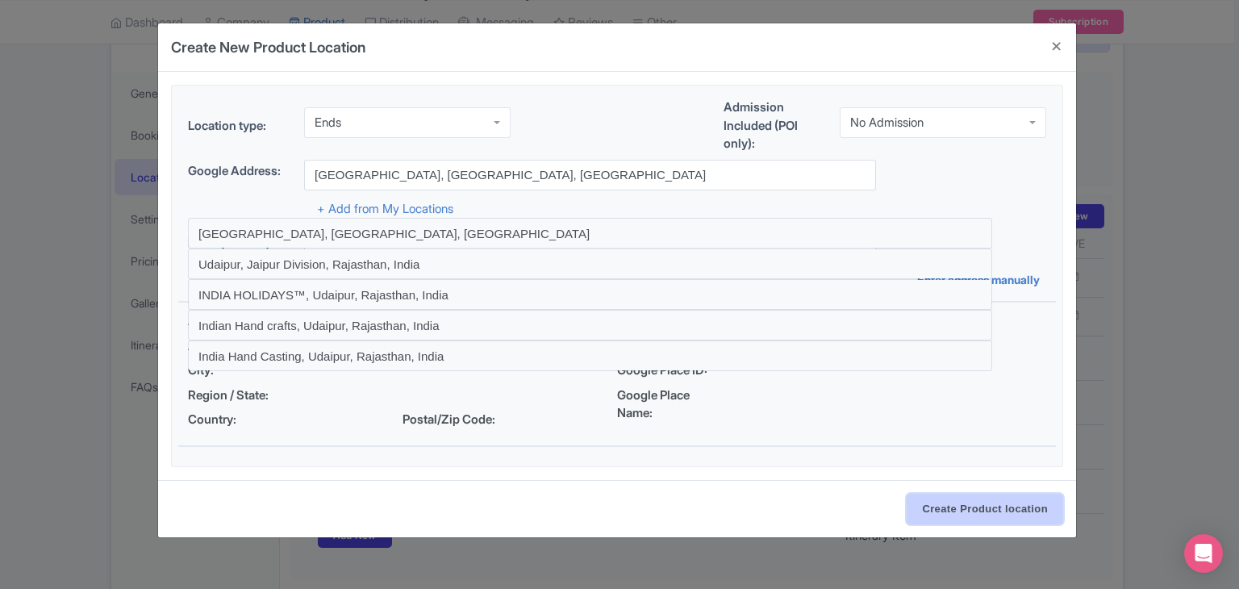
click at [990, 504] on input "Create Product location" at bounding box center [985, 509] width 157 height 31
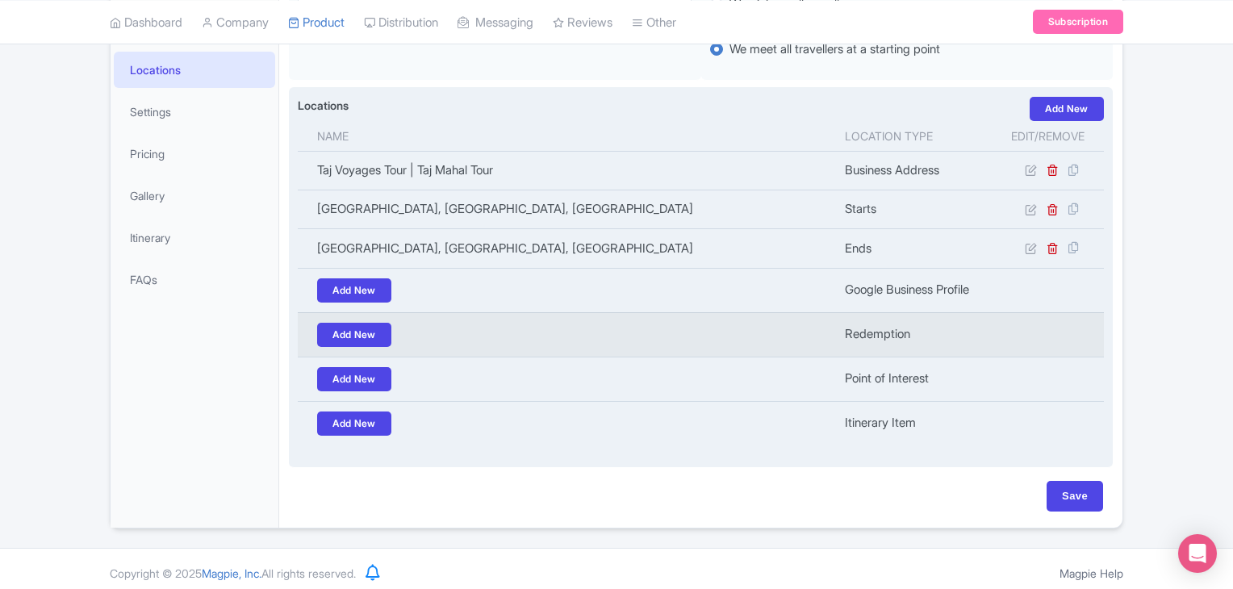
scroll to position [316, 0]
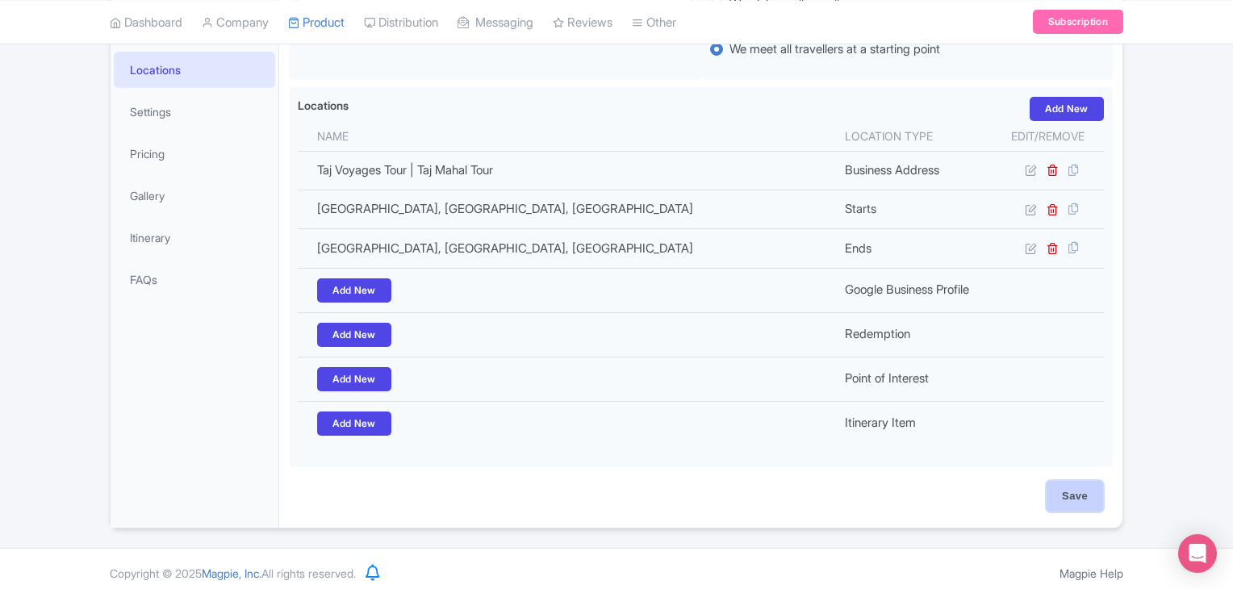
click at [1054, 492] on input "Save" at bounding box center [1075, 496] width 56 height 31
type input "Update Product"
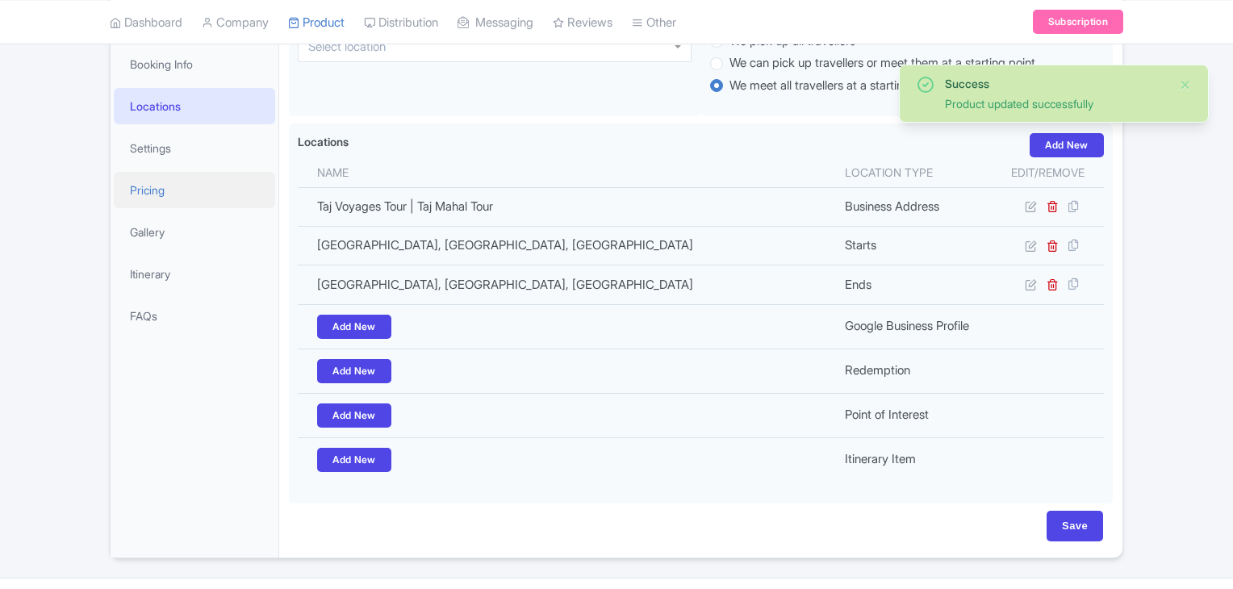
scroll to position [280, 0]
click at [129, 151] on link "Settings" at bounding box center [194, 148] width 161 height 36
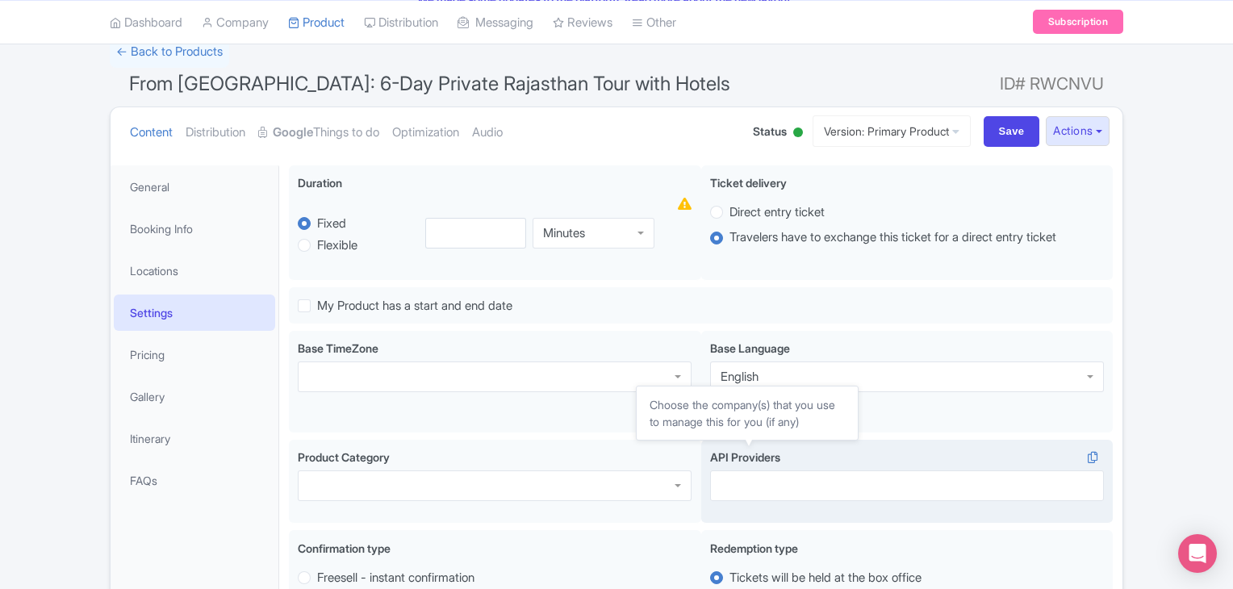
scroll to position [109, 0]
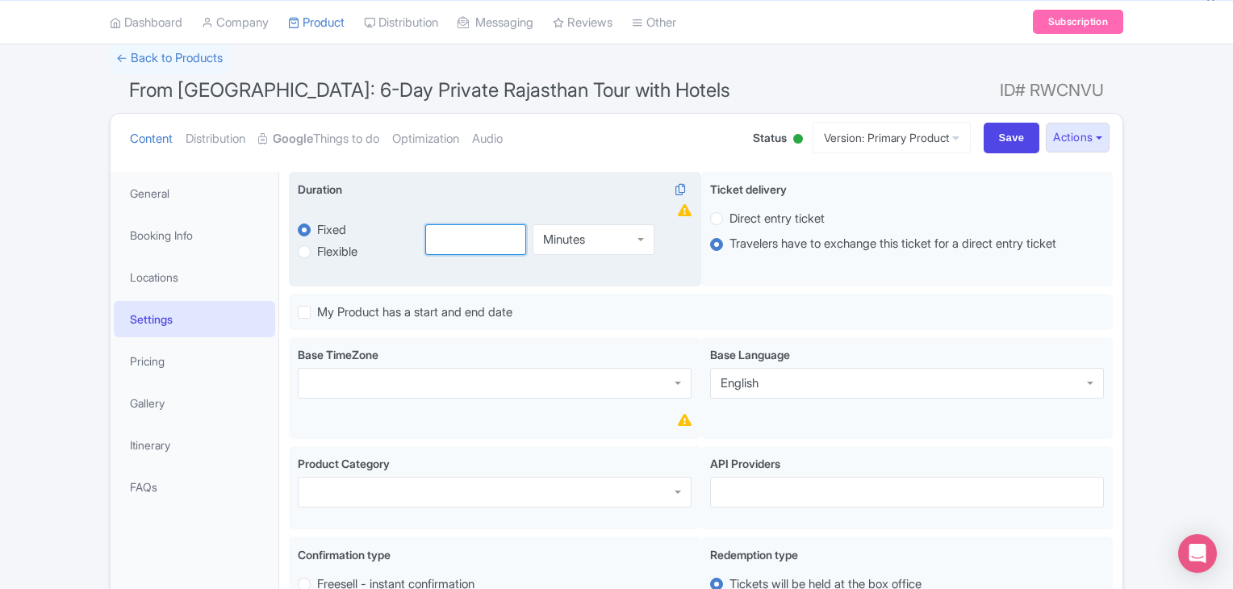
click at [447, 251] on input "number" at bounding box center [476, 239] width 102 height 31
type input "6"
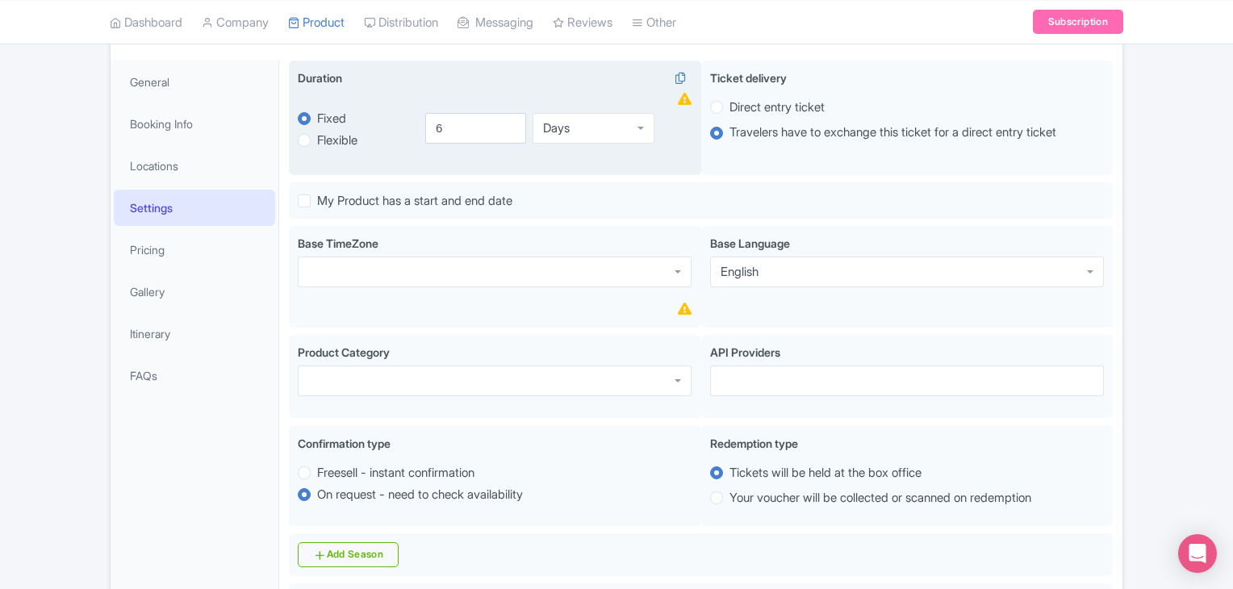
scroll to position [224, 0]
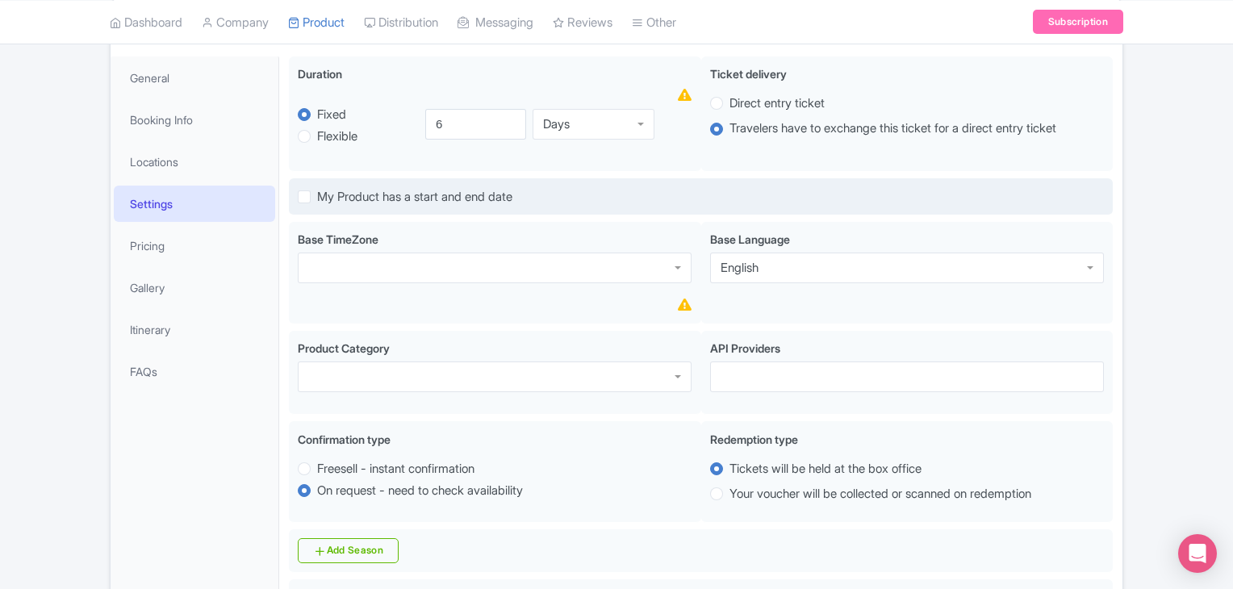
click at [317, 192] on label "My Product has a start and end date" at bounding box center [414, 197] width 195 height 19
click at [317, 192] on input "My Product has a start and end date" at bounding box center [322, 192] width 10 height 10
checkbox input "true"
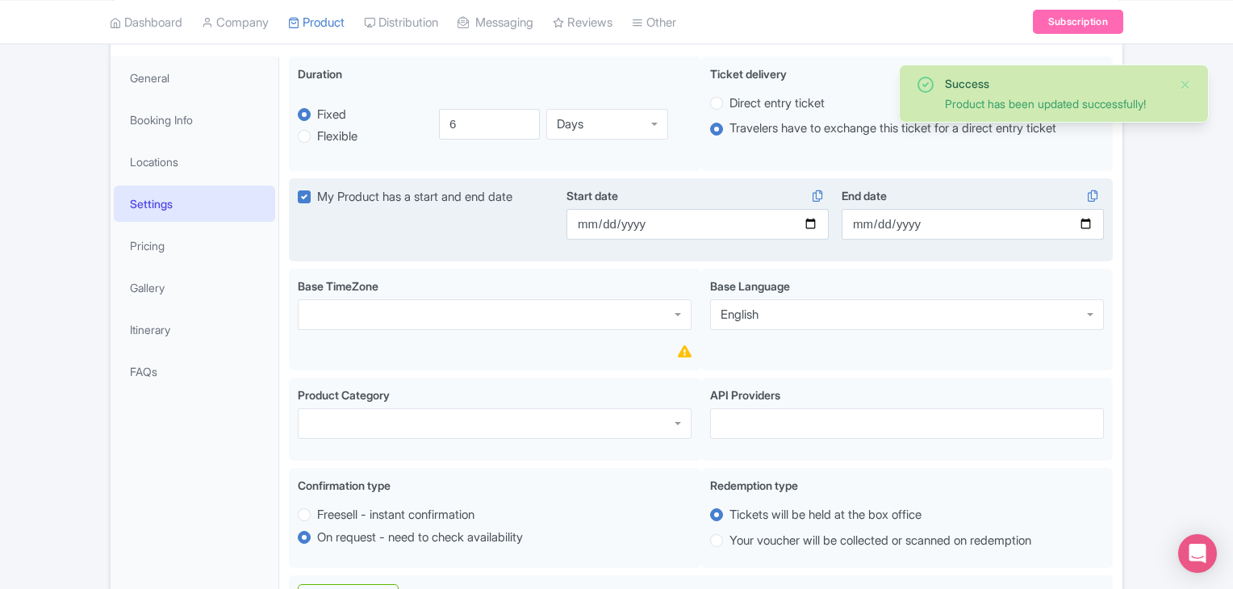
click at [317, 192] on label "My Product has a start and end date" at bounding box center [414, 197] width 195 height 19
click at [317, 192] on input "My Product has a start and end date" at bounding box center [322, 192] width 10 height 10
checkbox input "false"
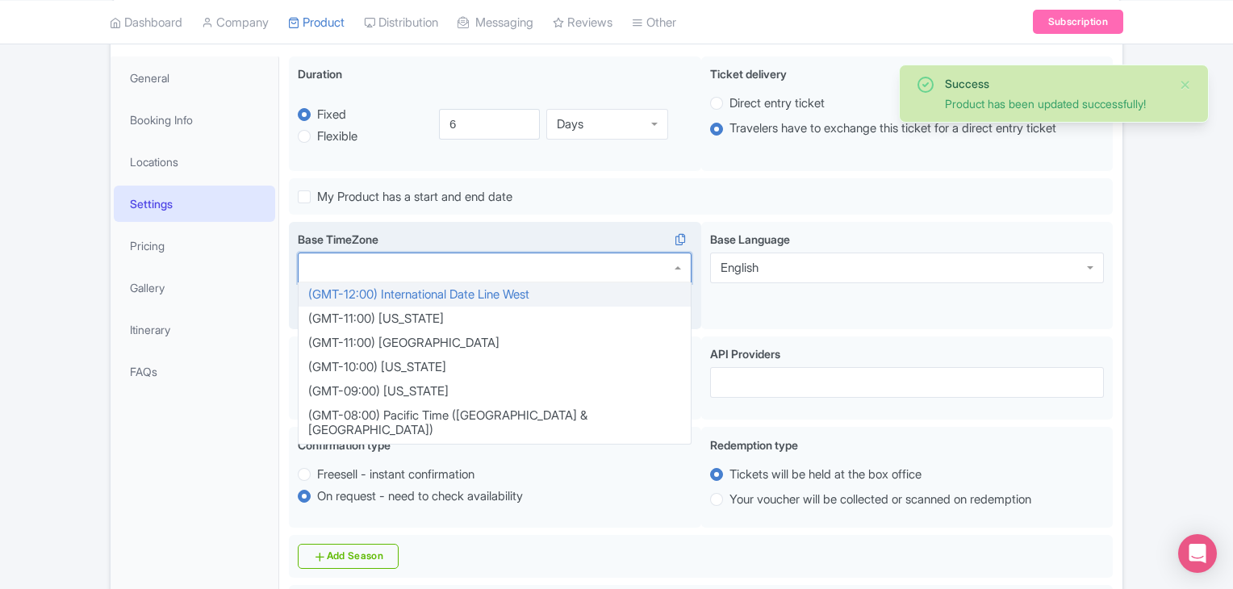
click at [536, 268] on div at bounding box center [495, 268] width 394 height 31
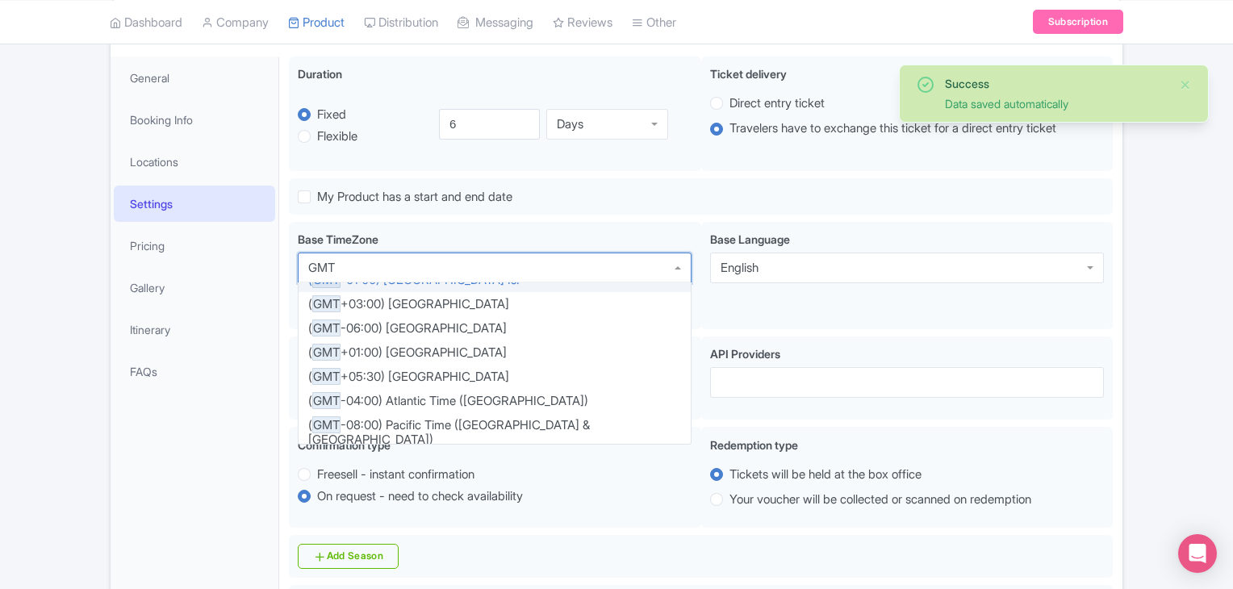
scroll to position [3316, 0]
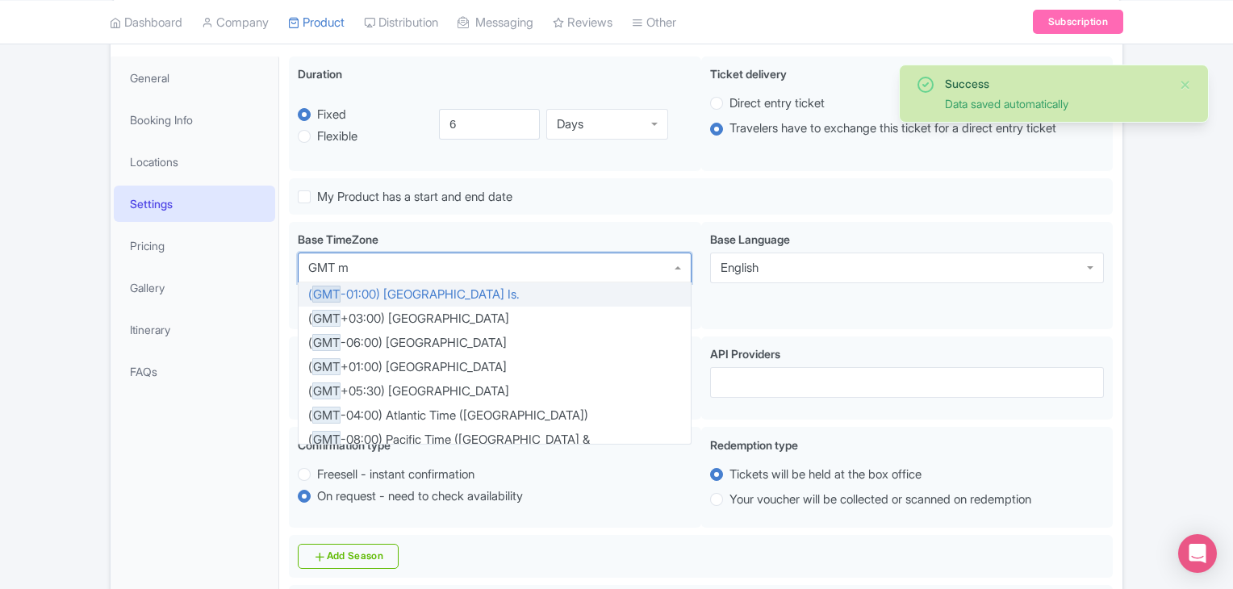
type input "GMT mu"
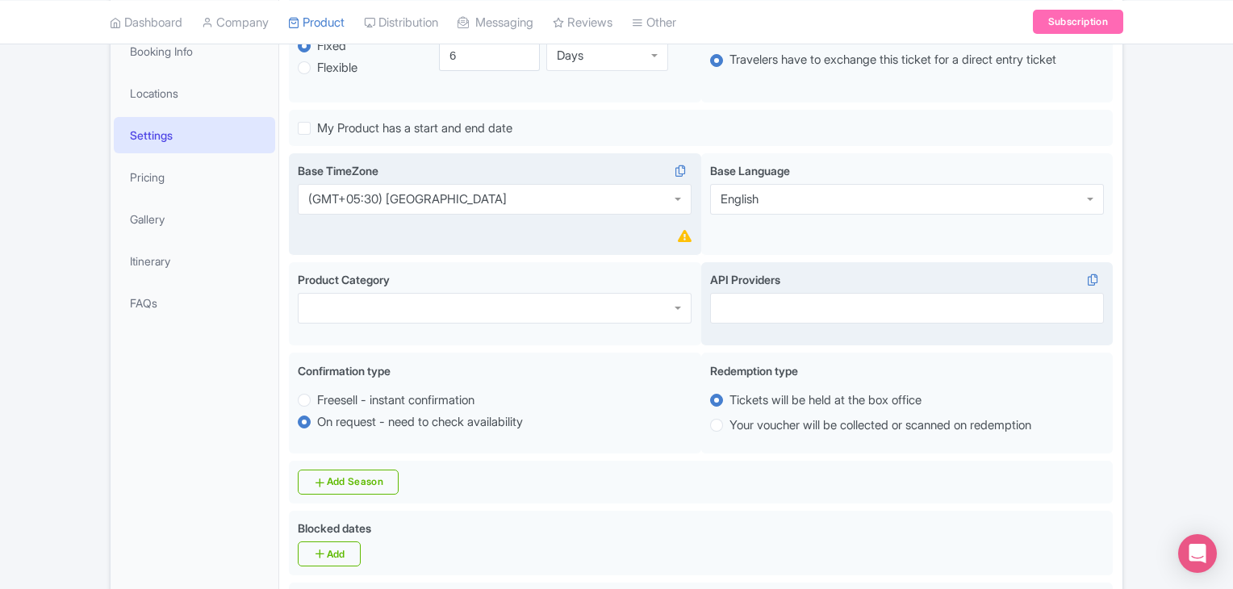
scroll to position [294, 0]
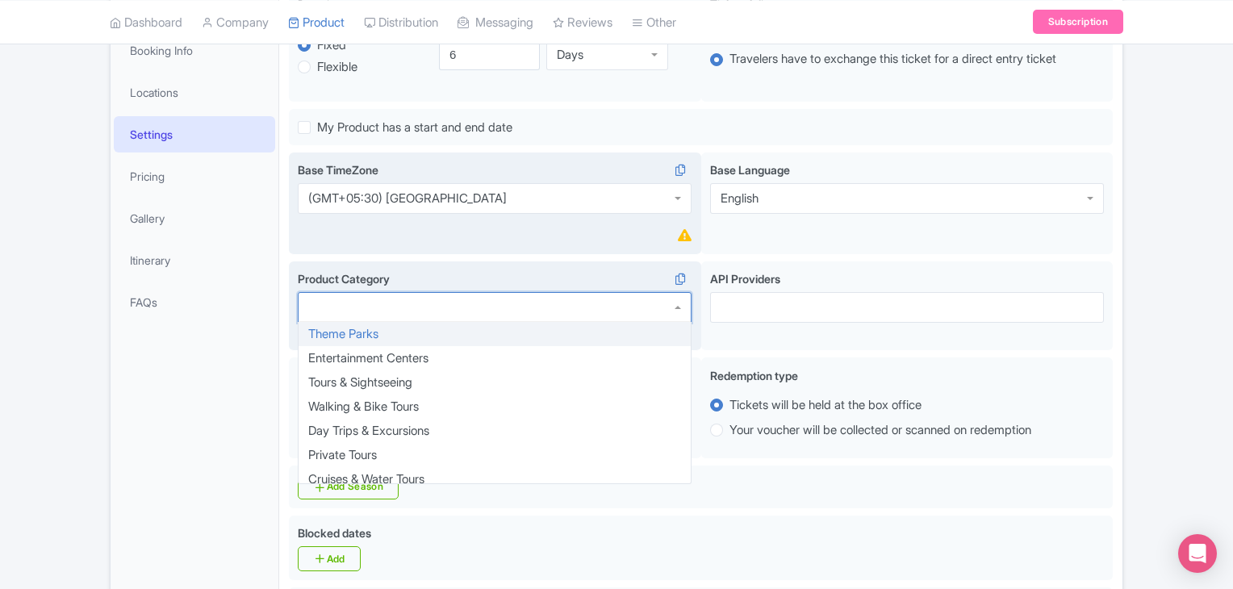
click at [594, 296] on div at bounding box center [495, 307] width 394 height 31
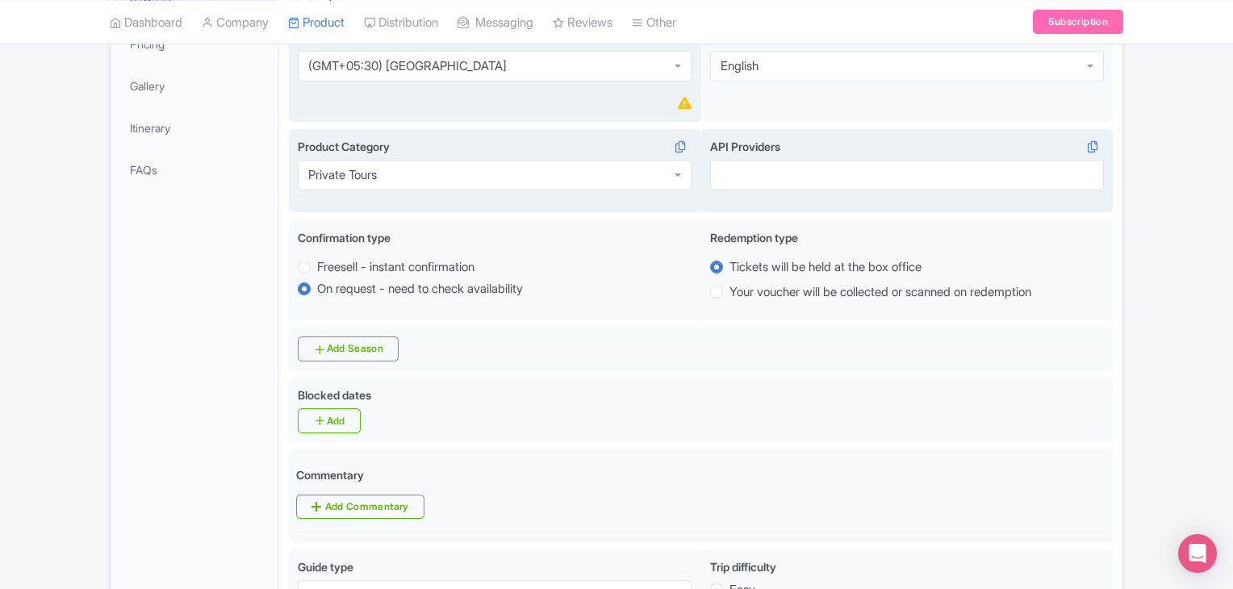
scroll to position [427, 0]
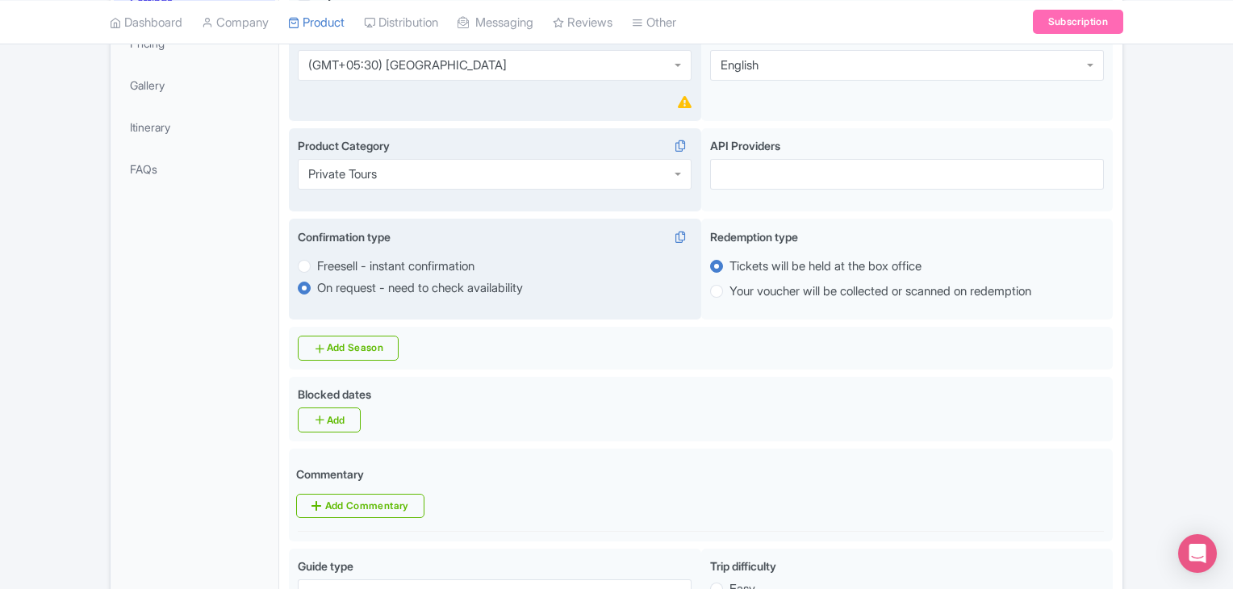
click at [317, 261] on label "Freesell - instant confirmation" at bounding box center [395, 266] width 157 height 19
click at [317, 261] on input "Freesell - instant confirmation" at bounding box center [325, 265] width 16 height 16
radio input "true"
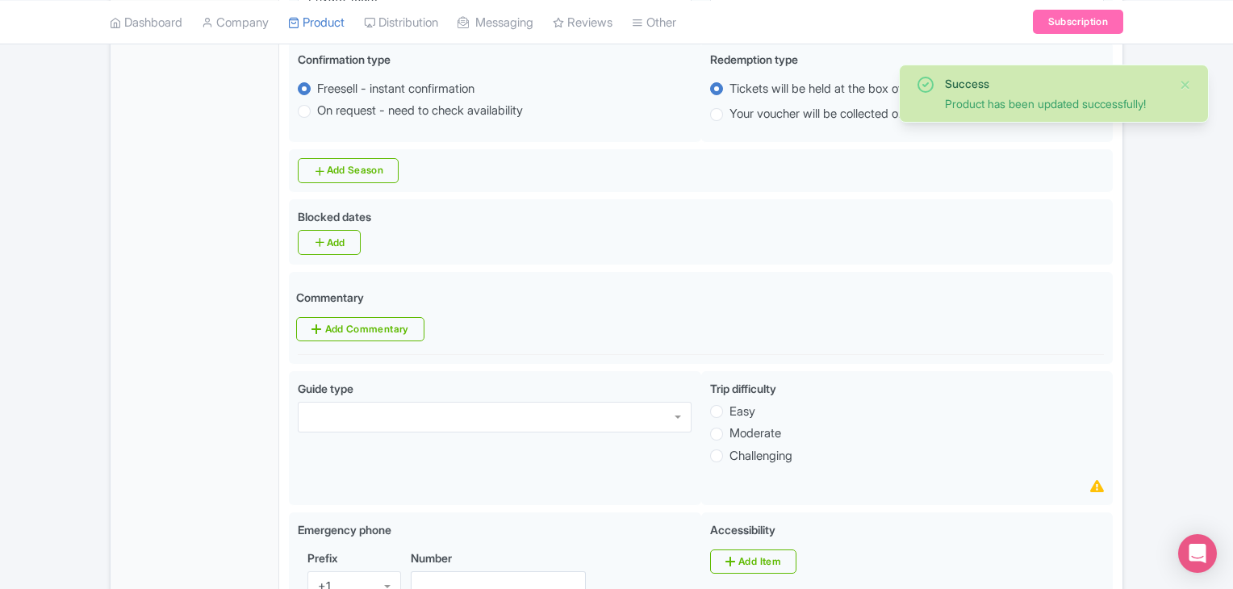
scroll to position [641, 0]
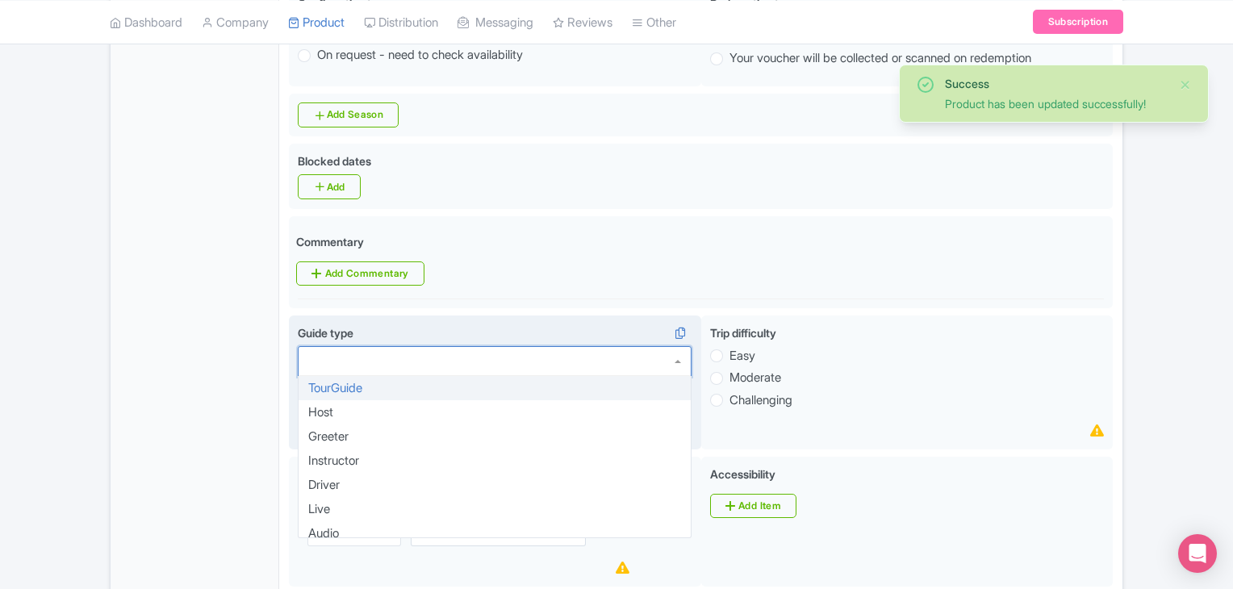
click at [572, 346] on div at bounding box center [495, 361] width 394 height 31
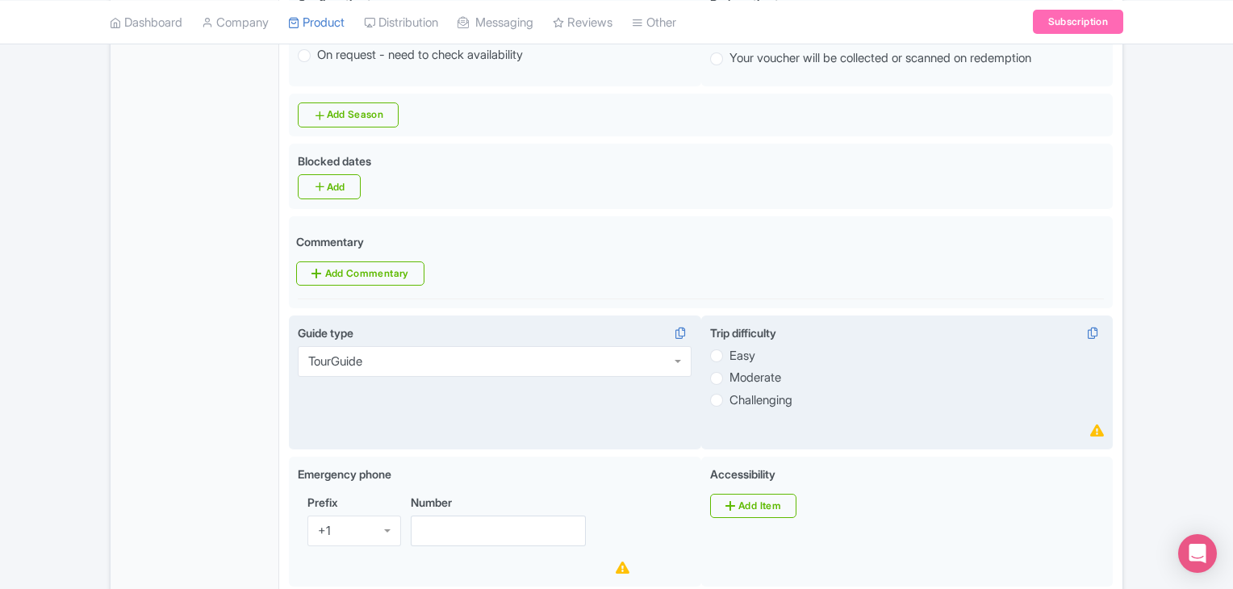
click at [729, 353] on label "Easy" at bounding box center [742, 356] width 26 height 19
click at [729, 353] on input "Easy" at bounding box center [737, 354] width 16 height 16
radio input "true"
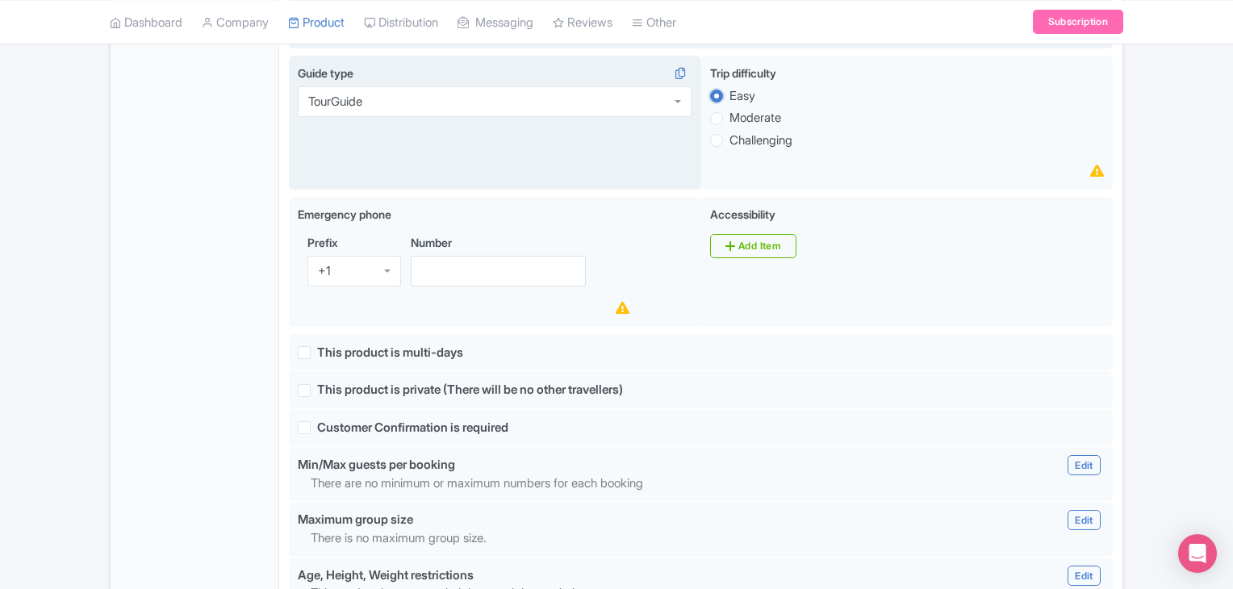
scroll to position [902, 0]
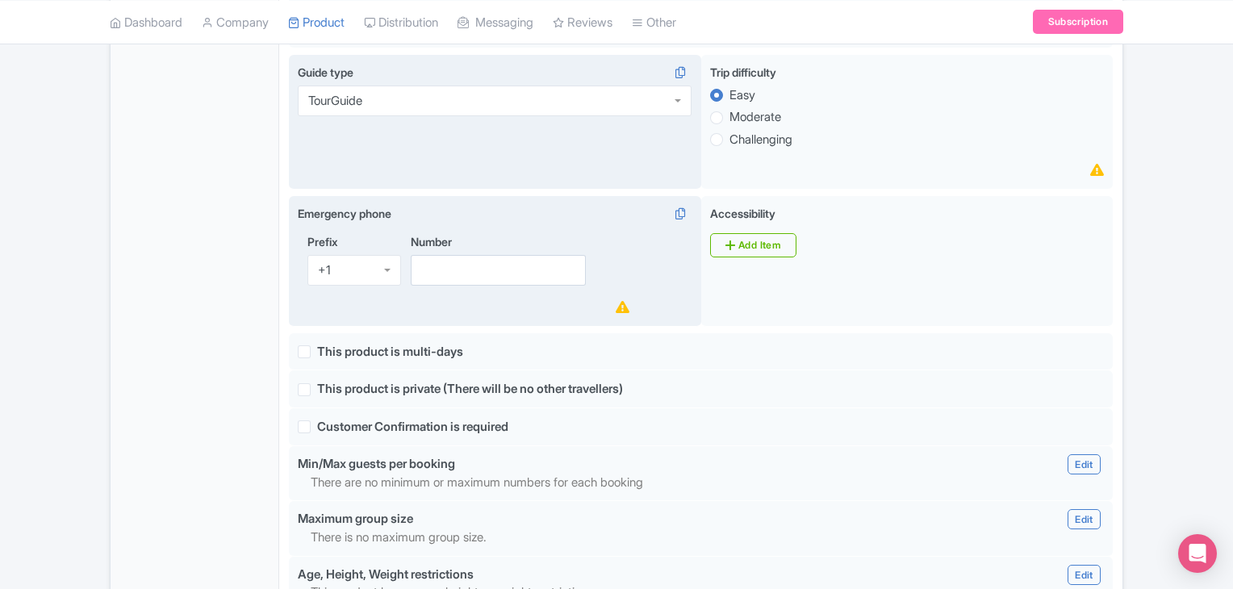
click at [349, 261] on div "+1" at bounding box center [354, 270] width 94 height 31
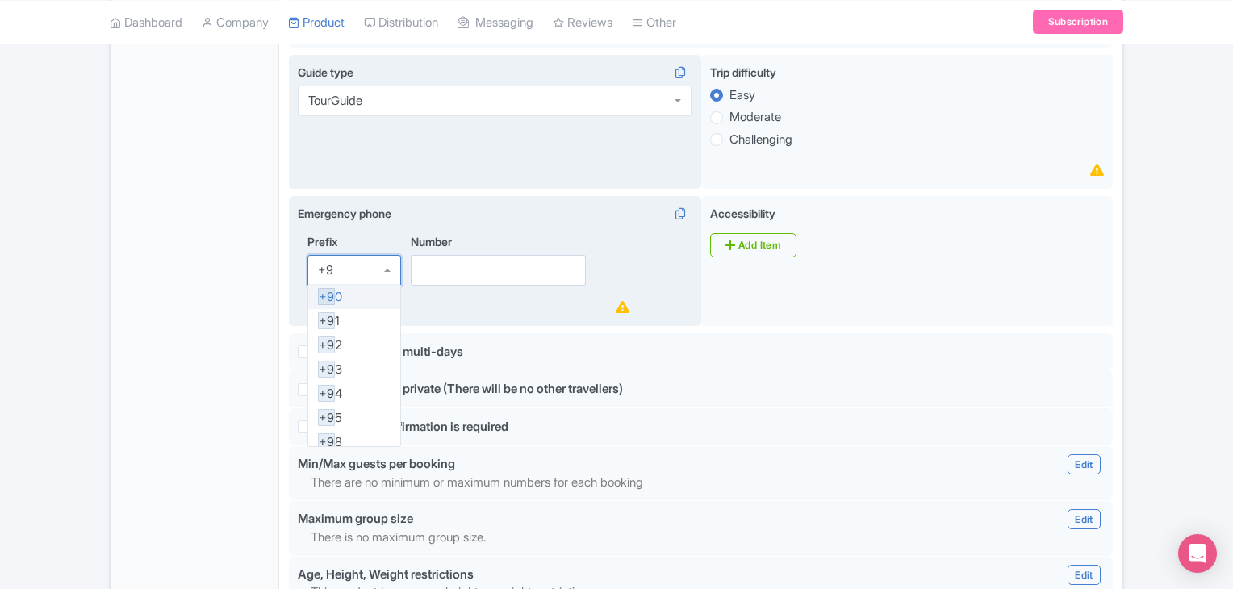
type input "+91"
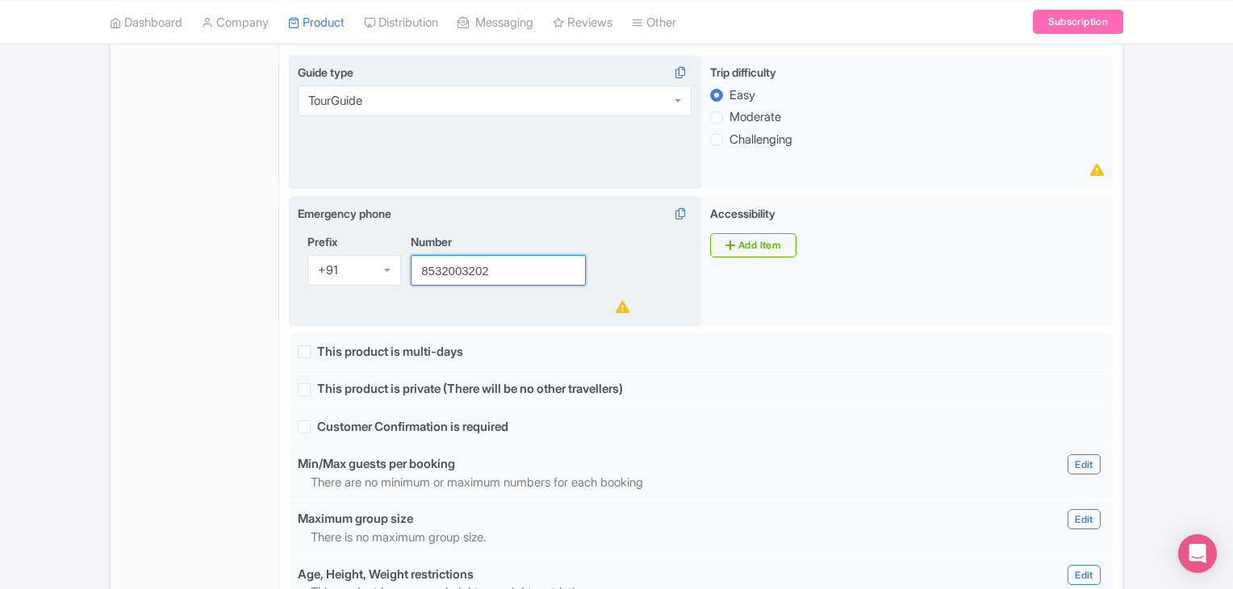
type input "8532003202"
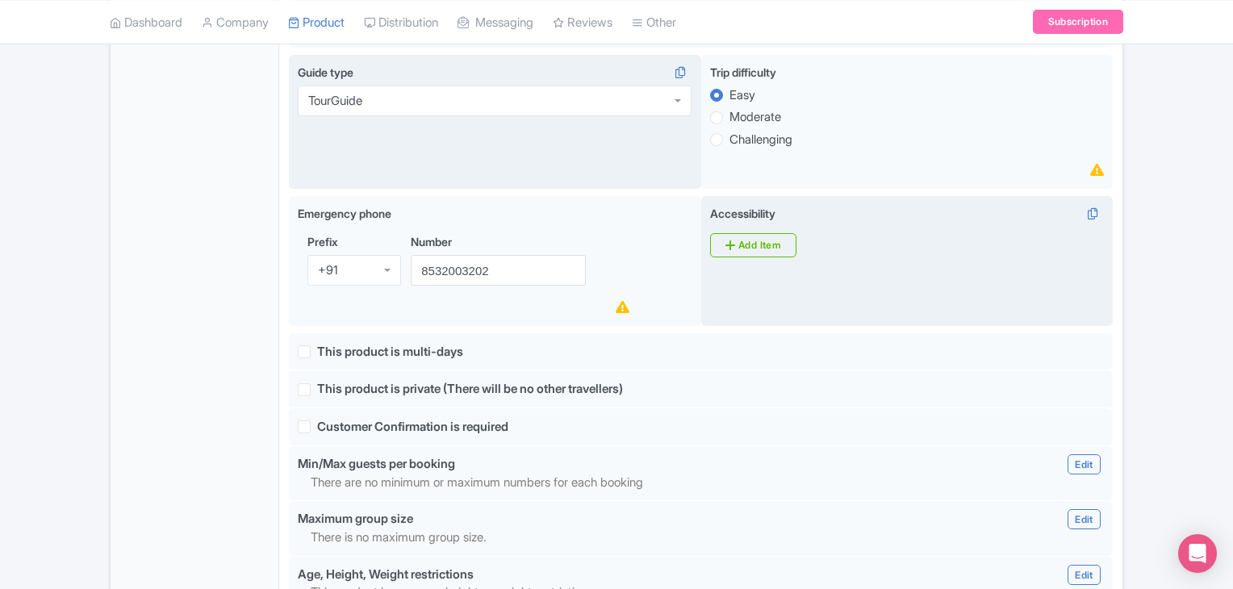
click at [705, 322] on div "Accessibility i Add Item" at bounding box center [907, 261] width 412 height 131
click at [737, 244] on link "Add Item" at bounding box center [753, 245] width 86 height 24
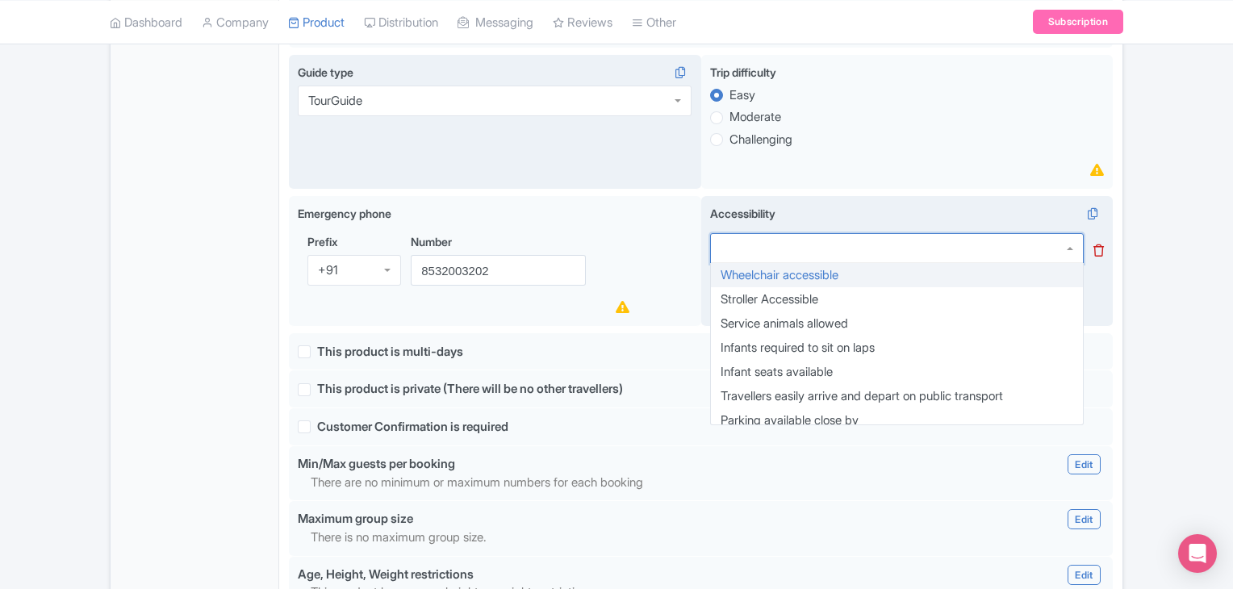
click at [737, 244] on div at bounding box center [897, 248] width 374 height 31
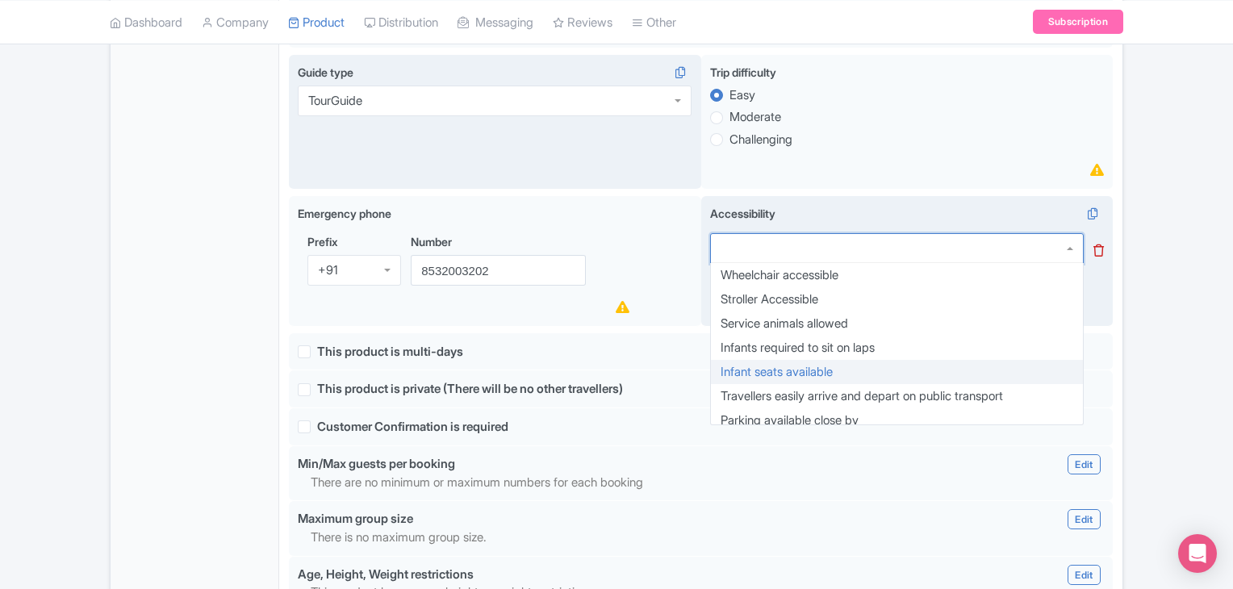
scroll to position [8, 0]
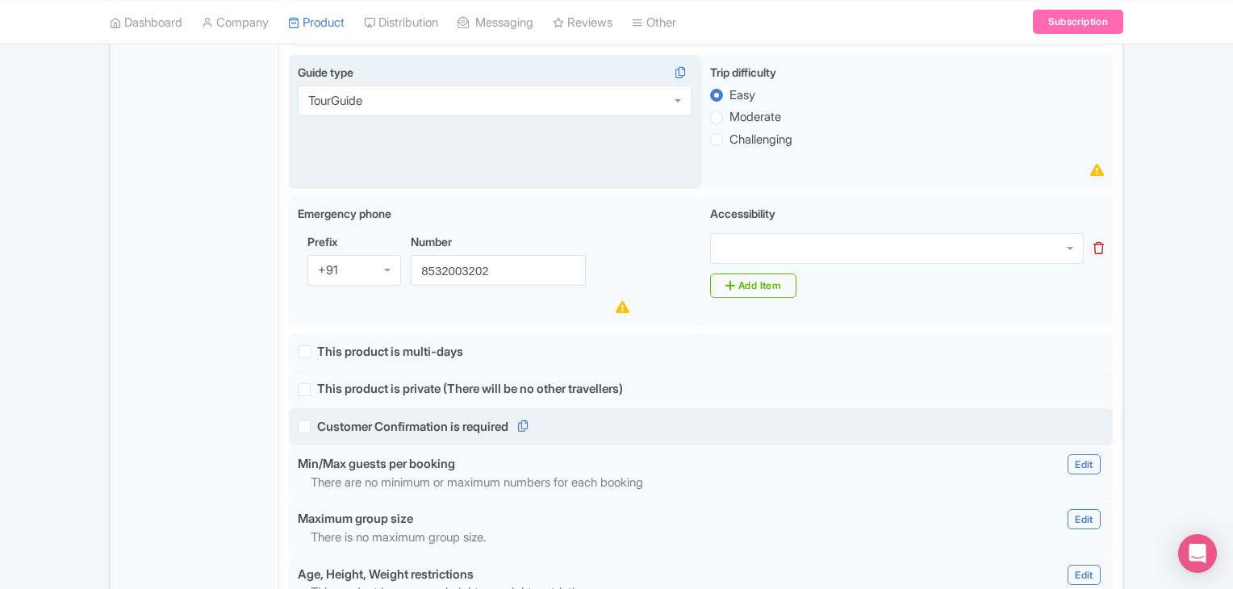
click at [660, 408] on div "Customer Confirmation is required" at bounding box center [701, 427] width 824 height 38
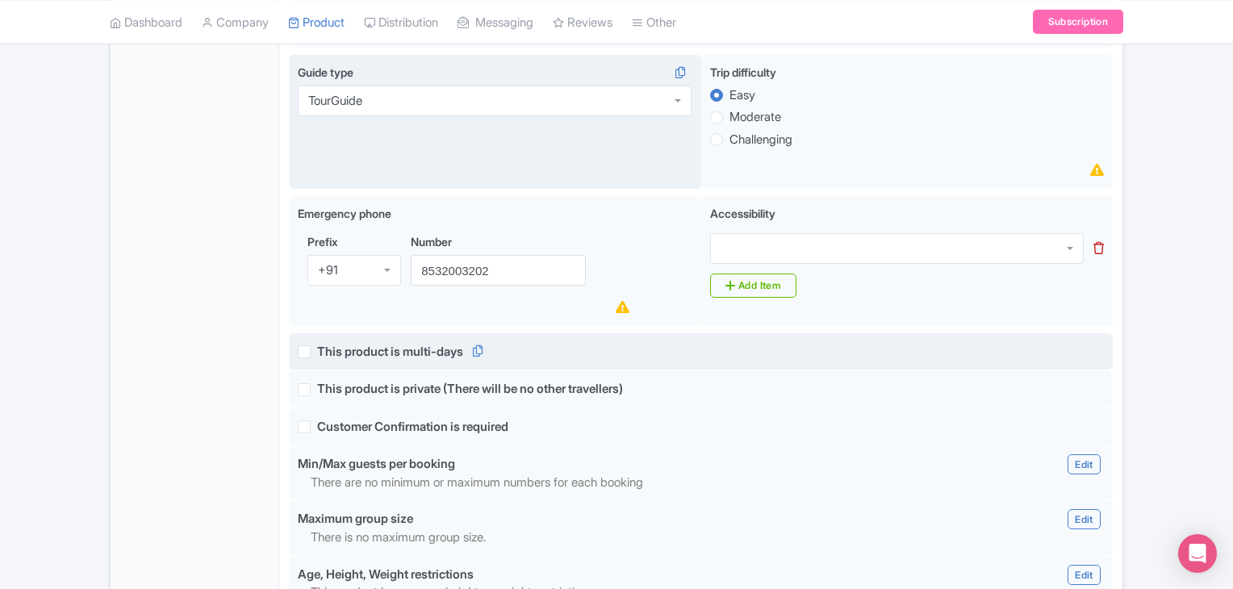
scroll to position [941, 0]
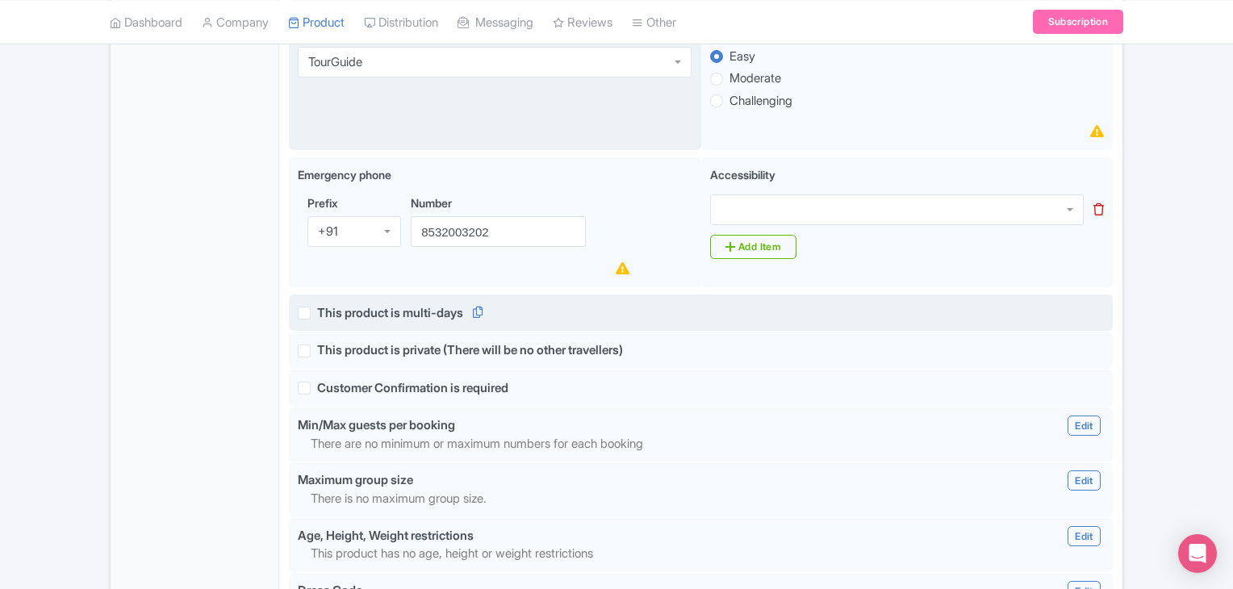
click at [317, 305] on label "This product is multi-days" at bounding box center [390, 313] width 146 height 19
click at [317, 305] on input "This product is multi-days" at bounding box center [322, 308] width 10 height 10
checkbox input "true"
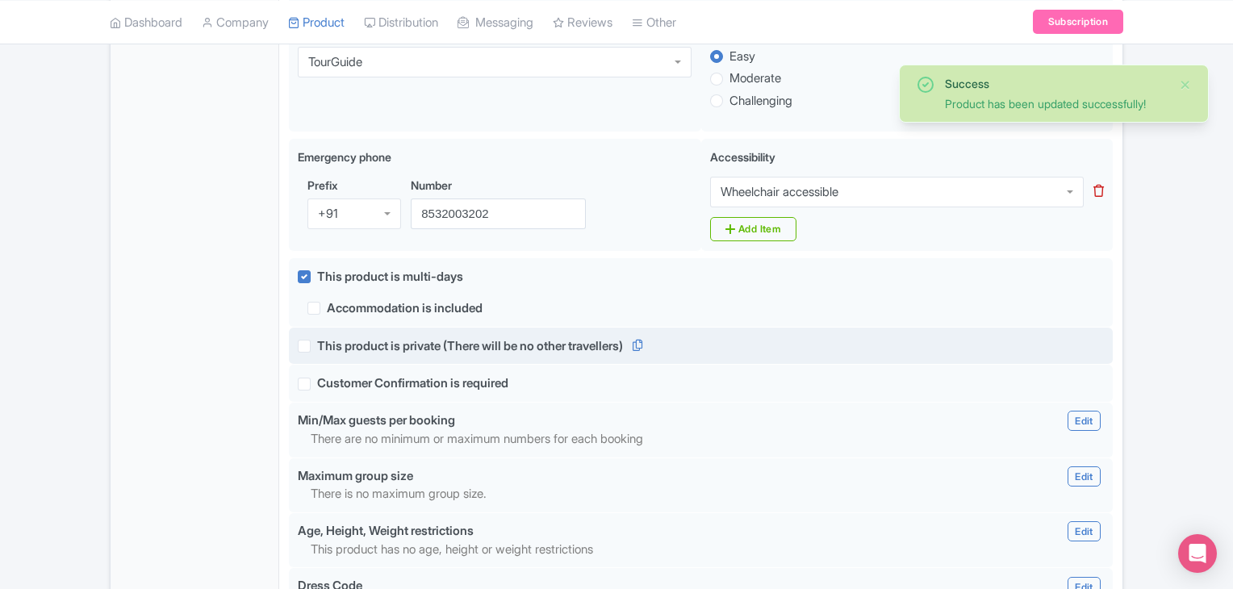
click at [317, 340] on label "This product is private (There will be no other travellers)" at bounding box center [470, 346] width 306 height 19
click at [317, 340] on input "This product is private (There will be no other travellers)" at bounding box center [322, 341] width 10 height 10
checkbox input "true"
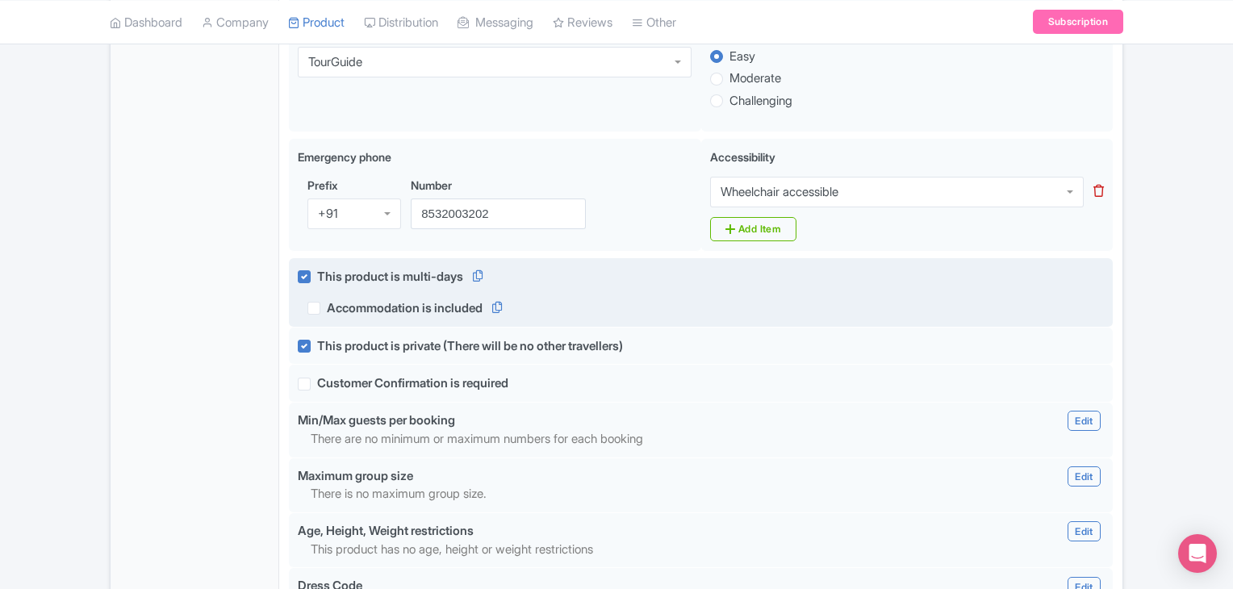
click at [327, 299] on label "Accommodation is included" at bounding box center [405, 308] width 156 height 19
click at [327, 299] on input "Accommodation is included" at bounding box center [332, 304] width 10 height 10
checkbox input "true"
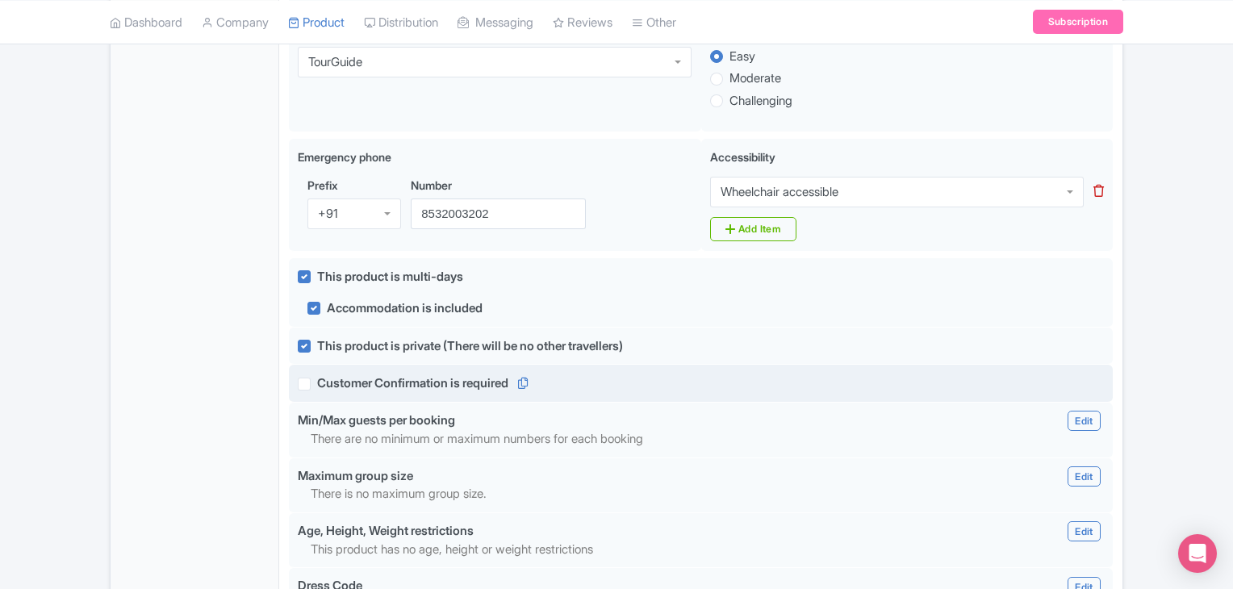
click at [317, 377] on label "Customer Confirmation is required" at bounding box center [412, 383] width 191 height 19
click at [317, 377] on input "Customer Confirmation is required" at bounding box center [322, 379] width 10 height 10
checkbox input "true"
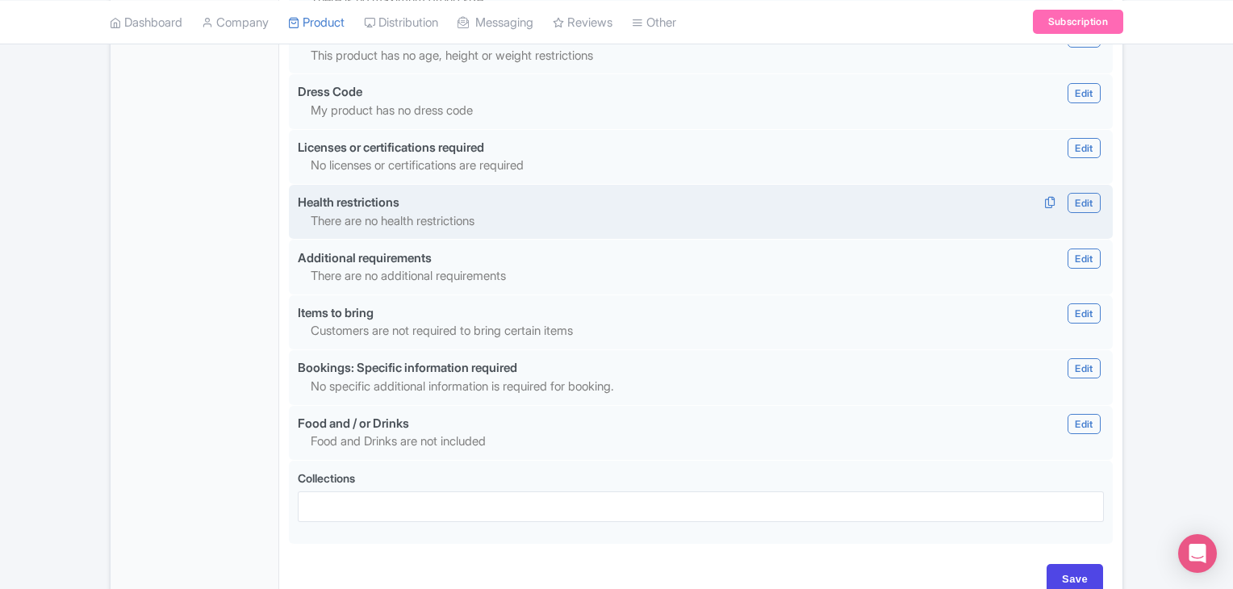
scroll to position [1521, 0]
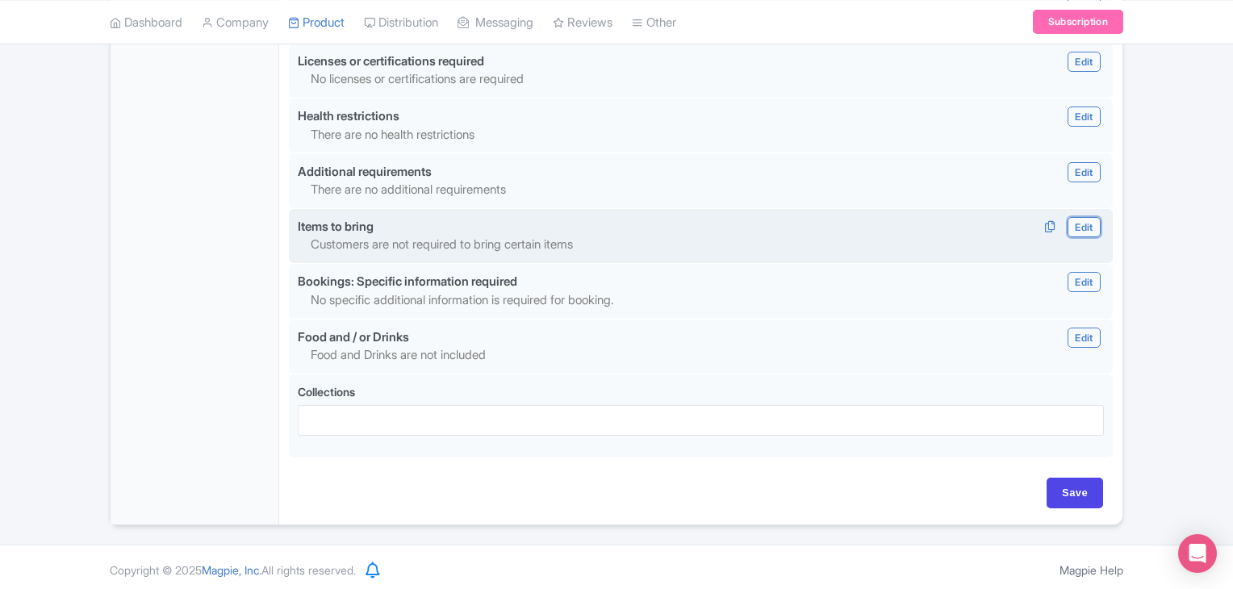
click at [1080, 227] on link "Edit" at bounding box center [1083, 227] width 32 height 20
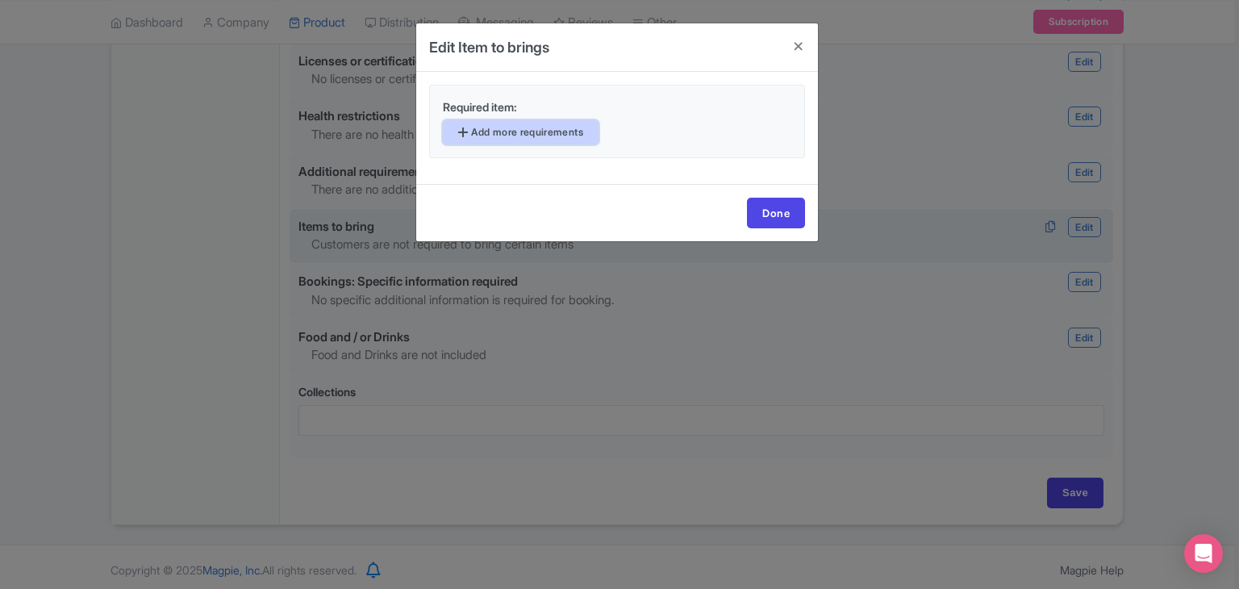
click at [580, 135] on link "Add more requirements" at bounding box center [521, 132] width 156 height 24
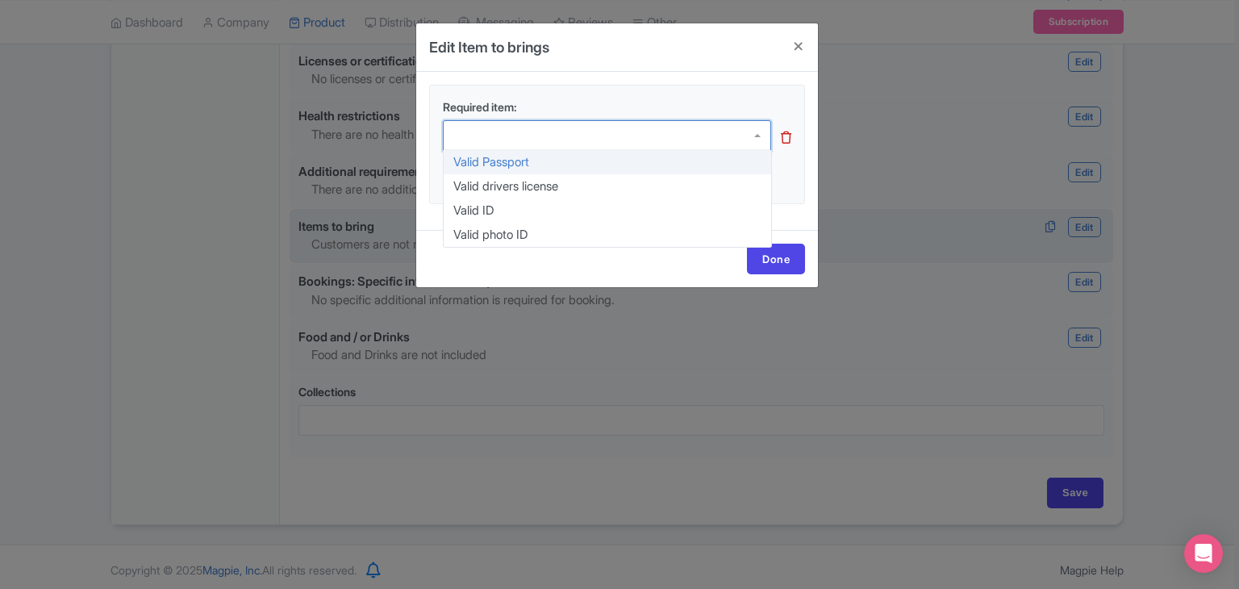
click at [580, 135] on div at bounding box center [607, 135] width 328 height 31
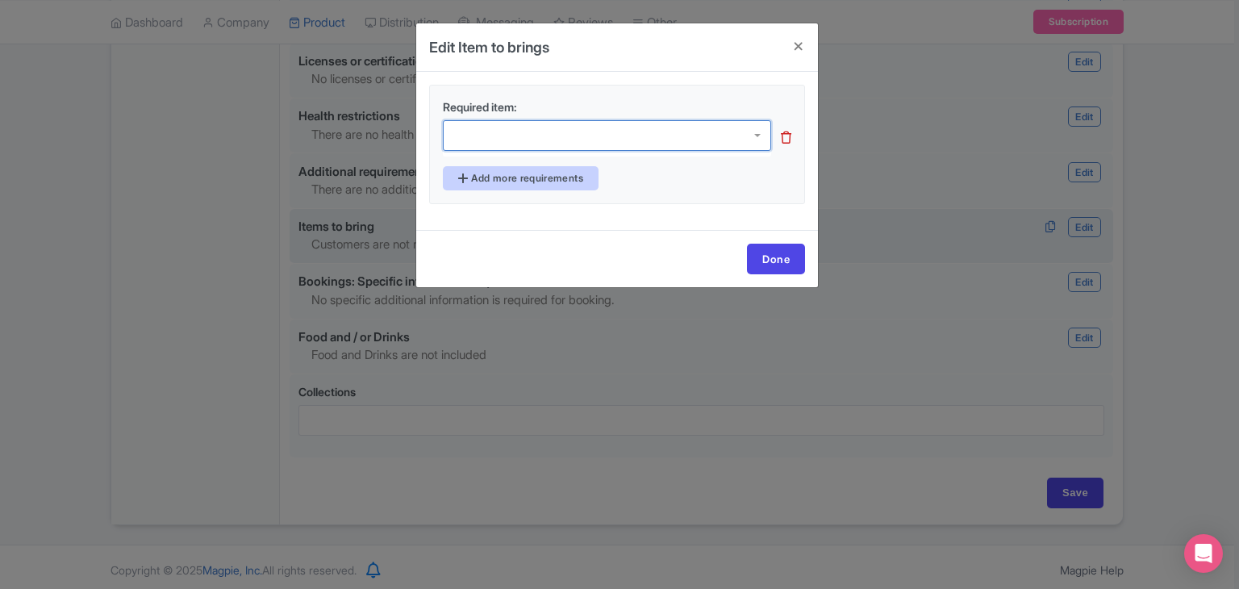
click at [580, 135] on div at bounding box center [607, 135] width 328 height 31
type input "C"
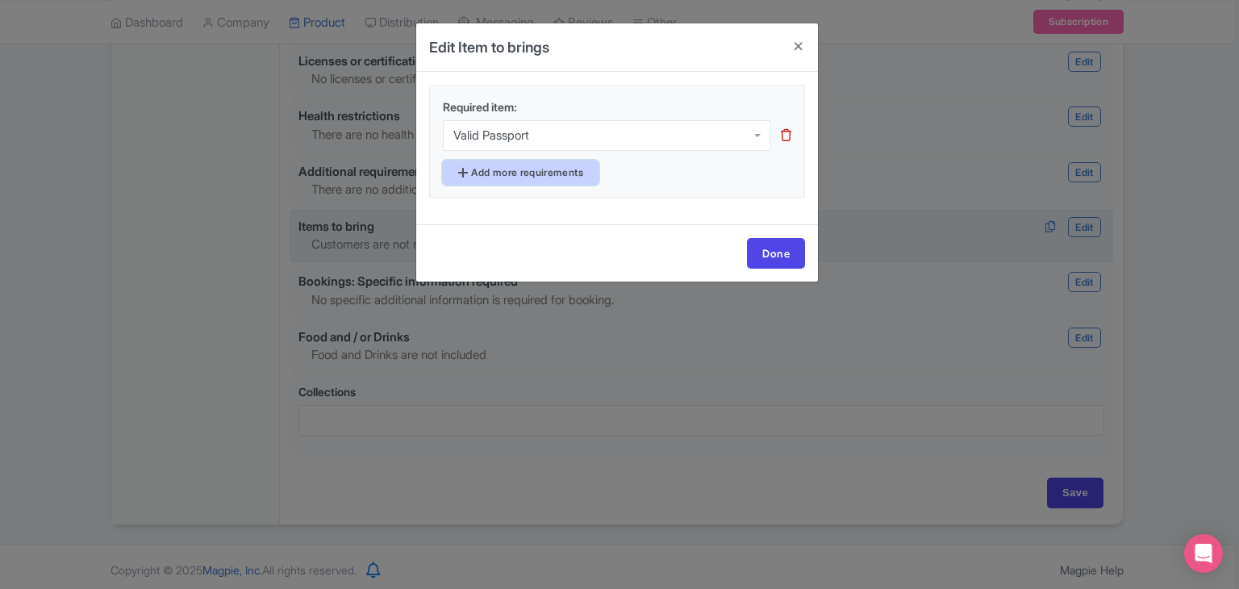
click at [533, 169] on link "Add more requirements" at bounding box center [521, 173] width 156 height 24
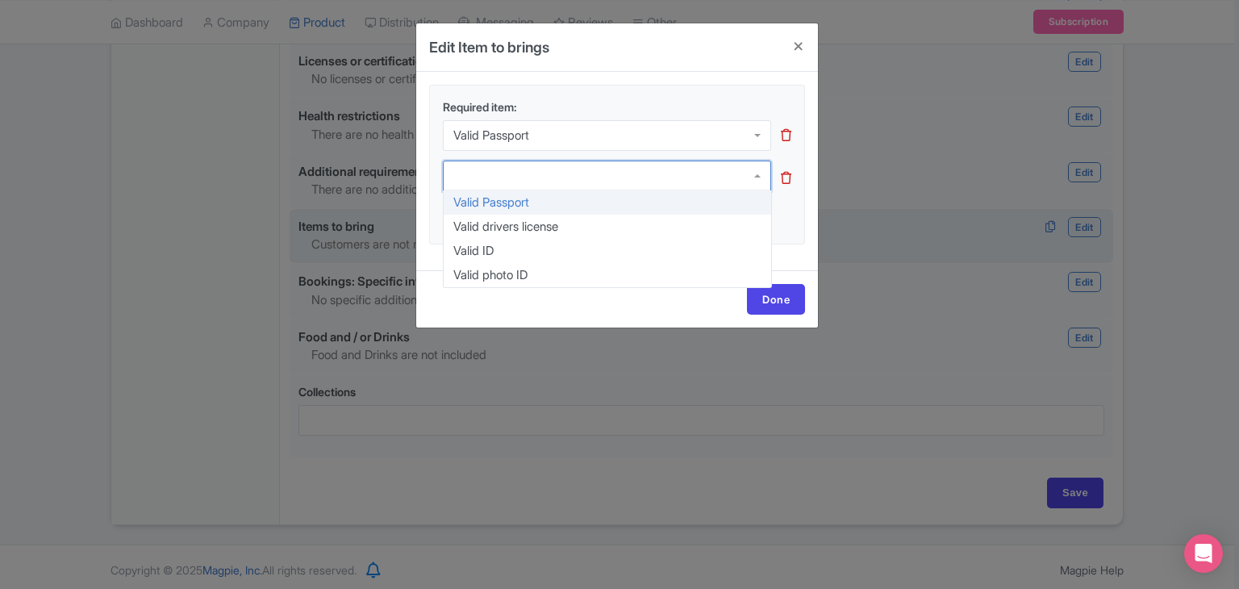
click at [533, 169] on div at bounding box center [607, 176] width 328 height 31
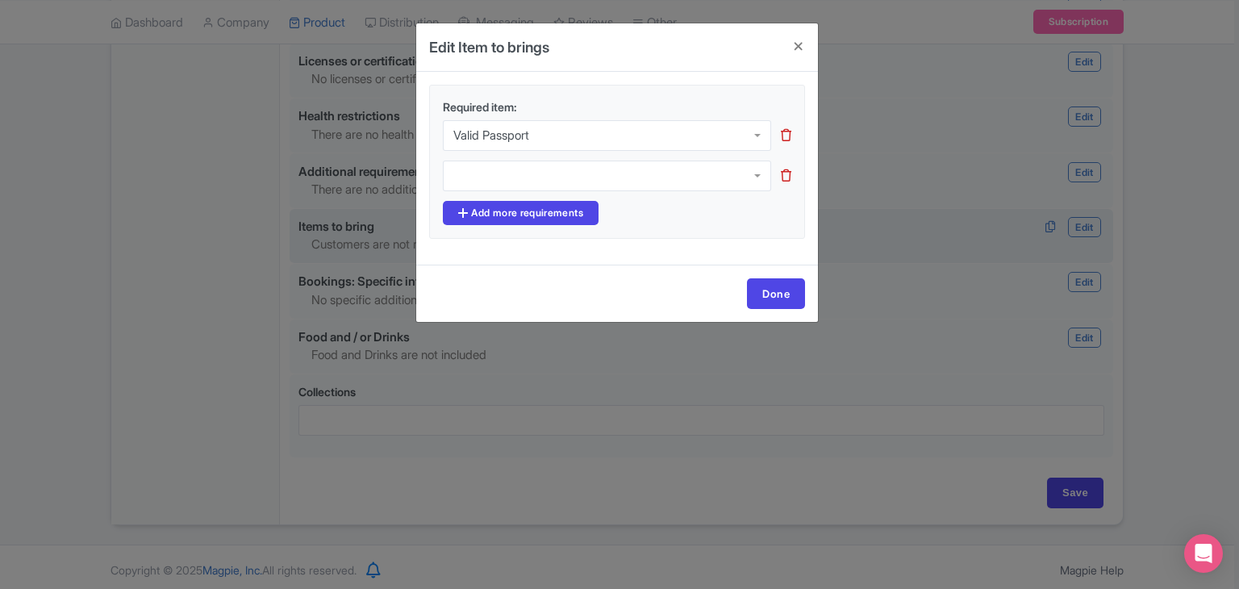
click at [802, 249] on div "Required item: Valid Passport Valid Passport Valid Passport Valid drivers licen…" at bounding box center [617, 168] width 402 height 193
click at [756, 285] on link "Done" at bounding box center [776, 293] width 58 height 31
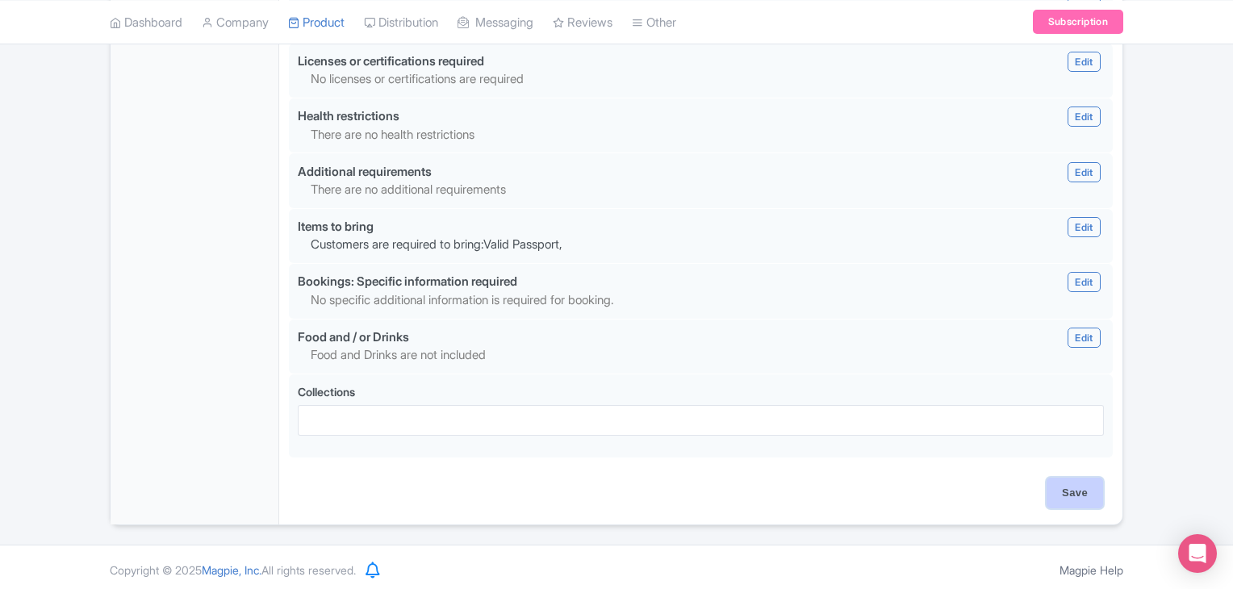
click at [1080, 495] on input "Save" at bounding box center [1075, 493] width 56 height 31
type input "Update Product"
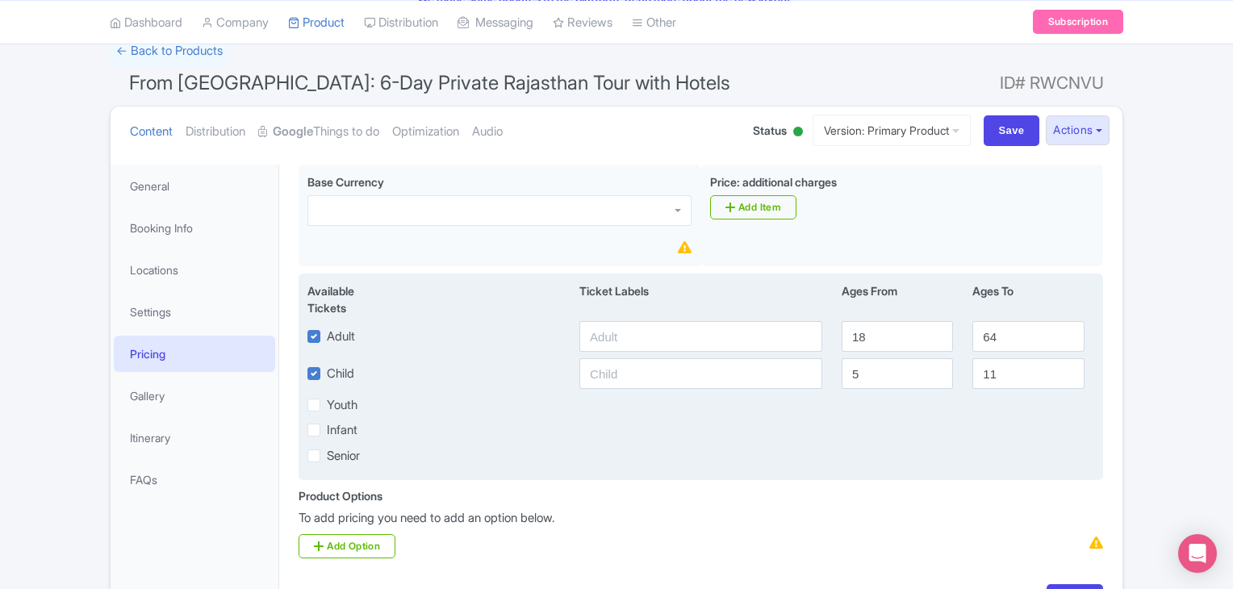
scroll to position [115, 0]
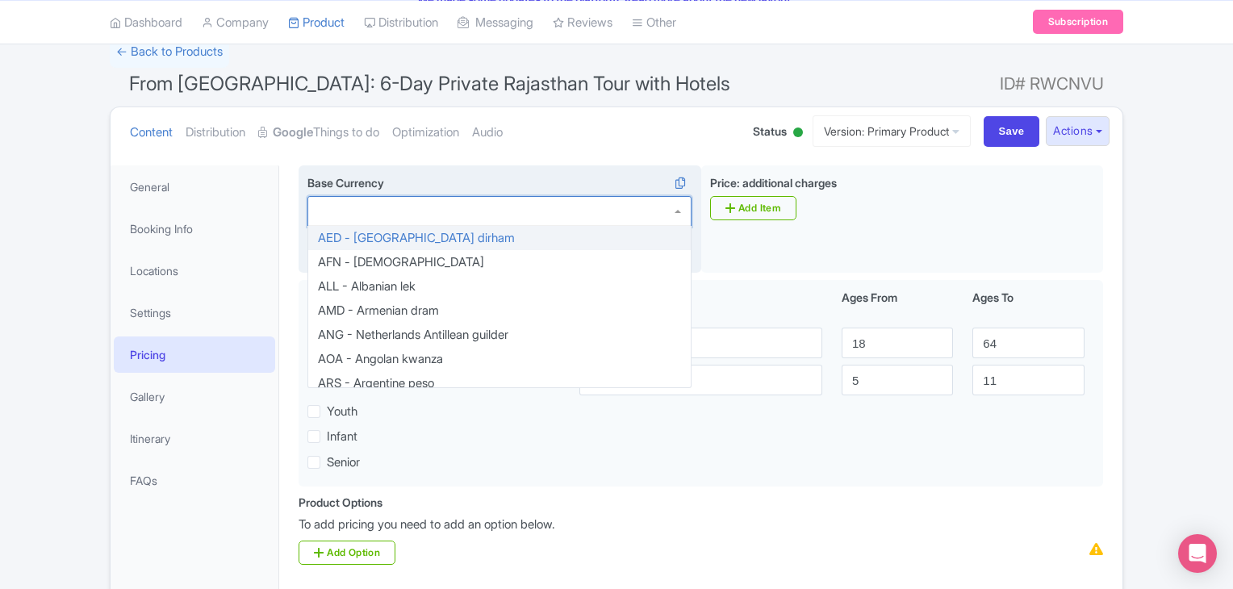
click at [426, 215] on div at bounding box center [499, 211] width 384 height 31
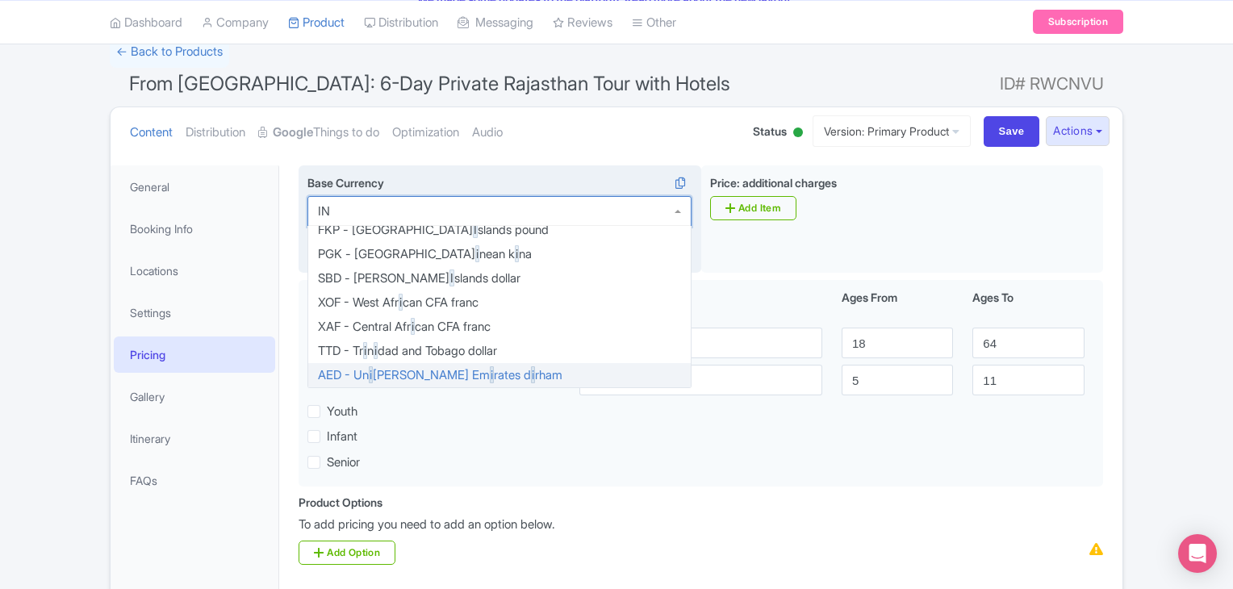
scroll to position [0, 0]
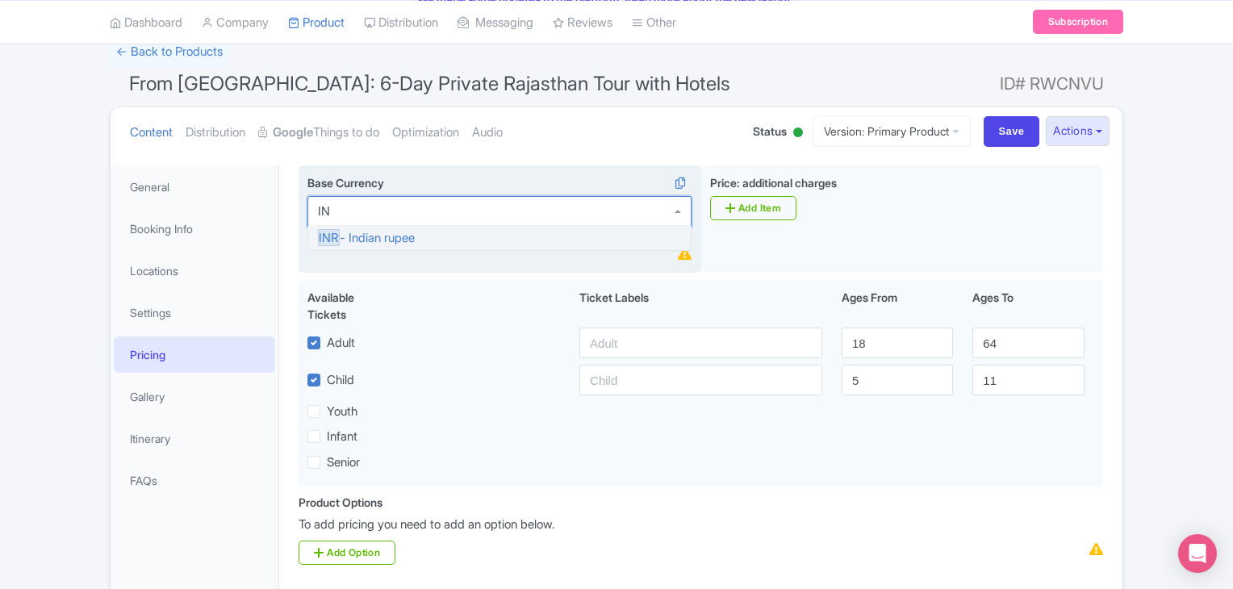
type input "I"
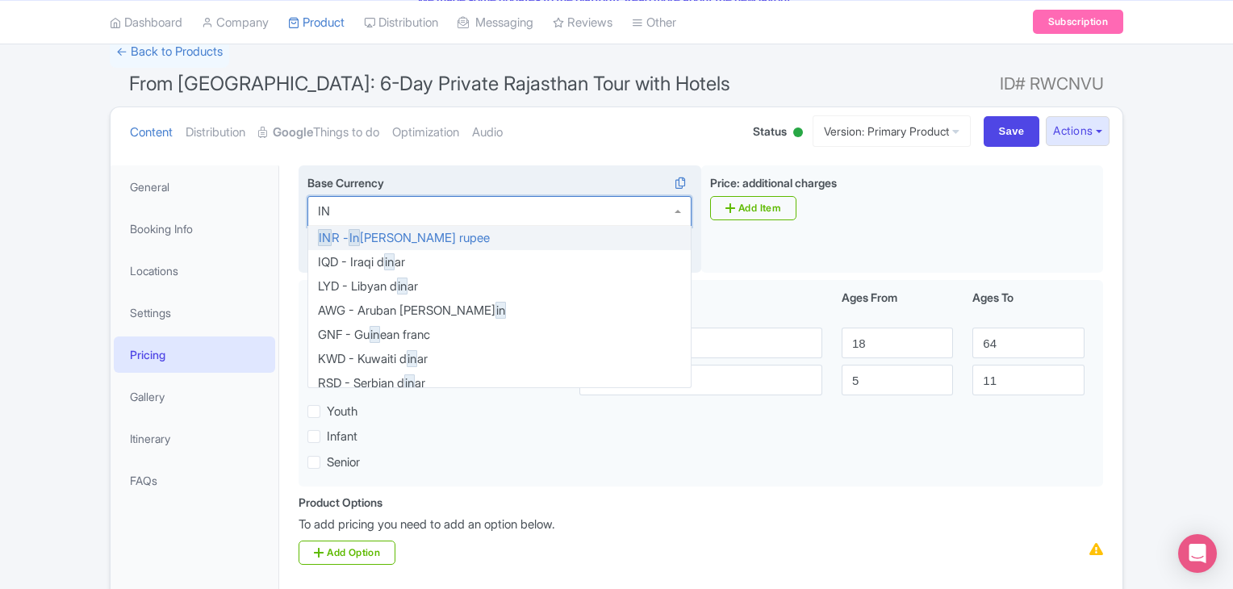
type input "INR"
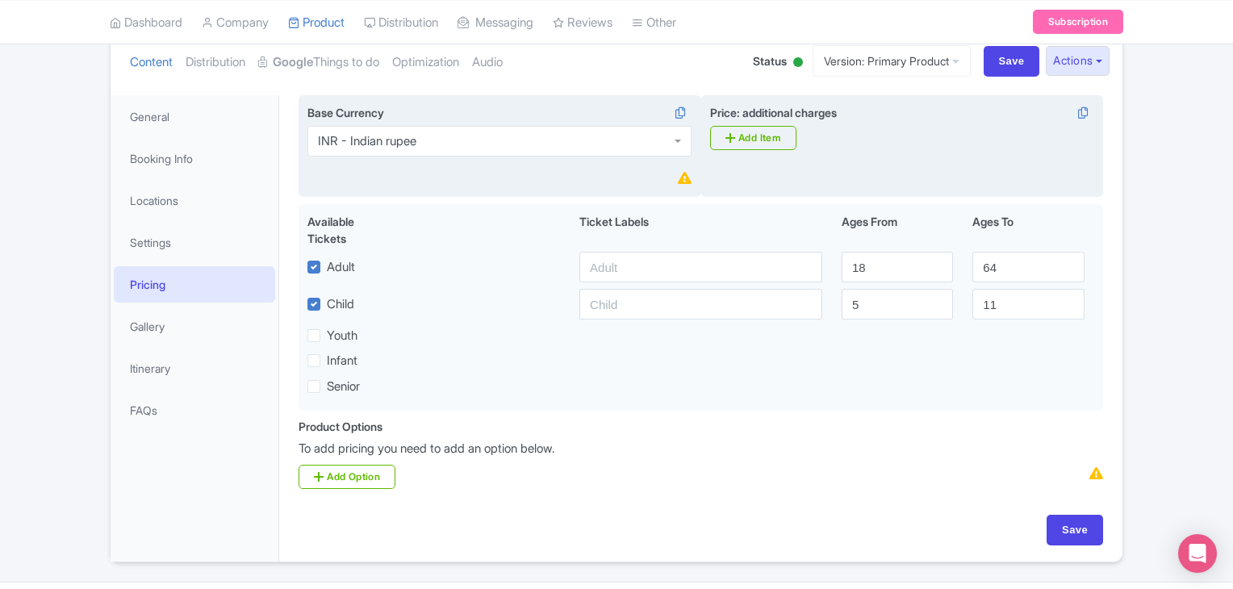
scroll to position [186, 0]
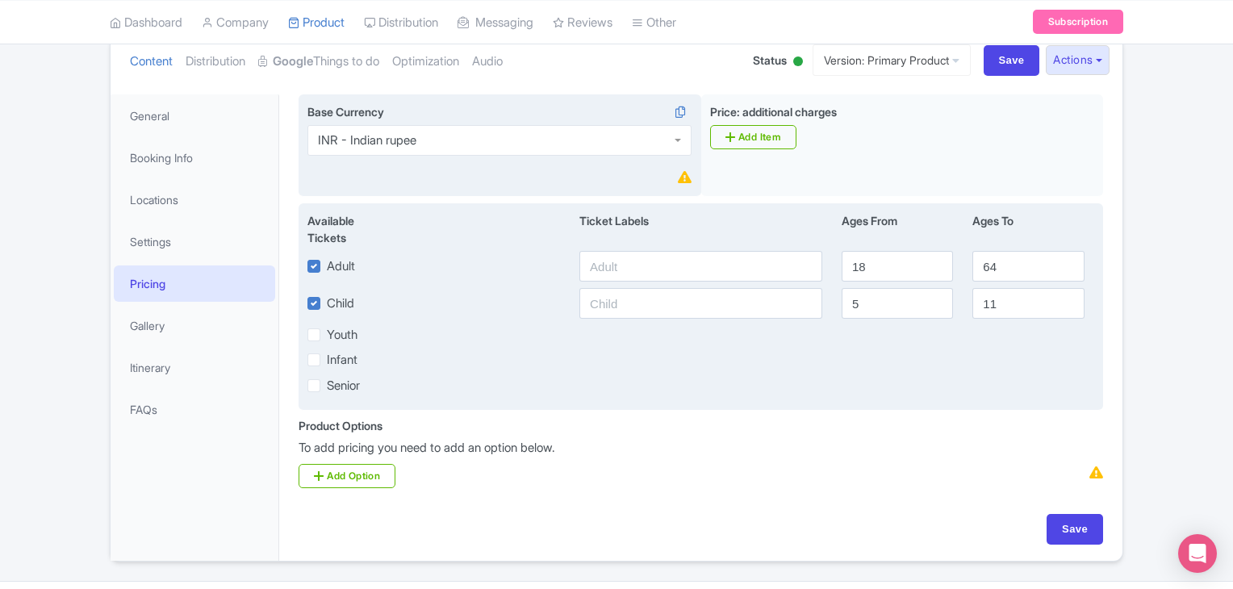
click at [625, 282] on div "Available Tickets i Ticket Labels Ages From Ages To Adult 18 64 Child 5 11 Yout…" at bounding box center [701, 306] width 804 height 207
click at [604, 275] on input "text" at bounding box center [700, 266] width 243 height 31
click at [896, 255] on input "18" at bounding box center [897, 266] width 111 height 31
type input "1"
type input "12"
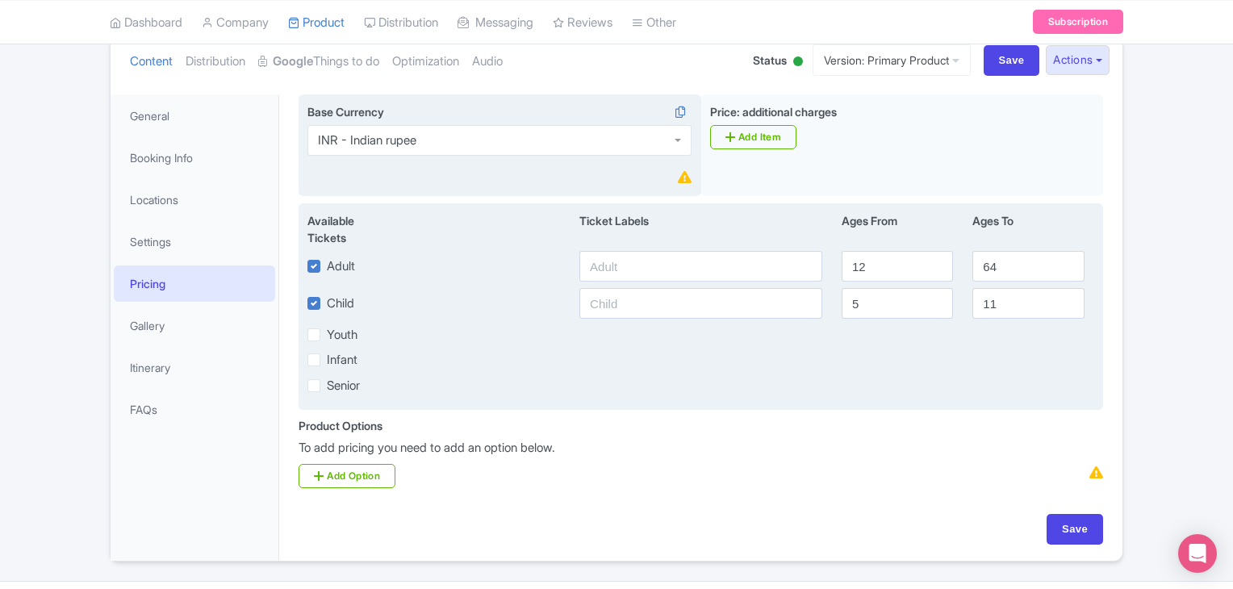
click at [713, 249] on div "Available Tickets i Ticket Labels Ages From Ages To" at bounding box center [701, 231] width 806 height 39
click at [696, 261] on input "text" at bounding box center [700, 266] width 243 height 31
type input "29500"
click at [622, 298] on input "text" at bounding box center [700, 303] width 243 height 31
type input "20000"
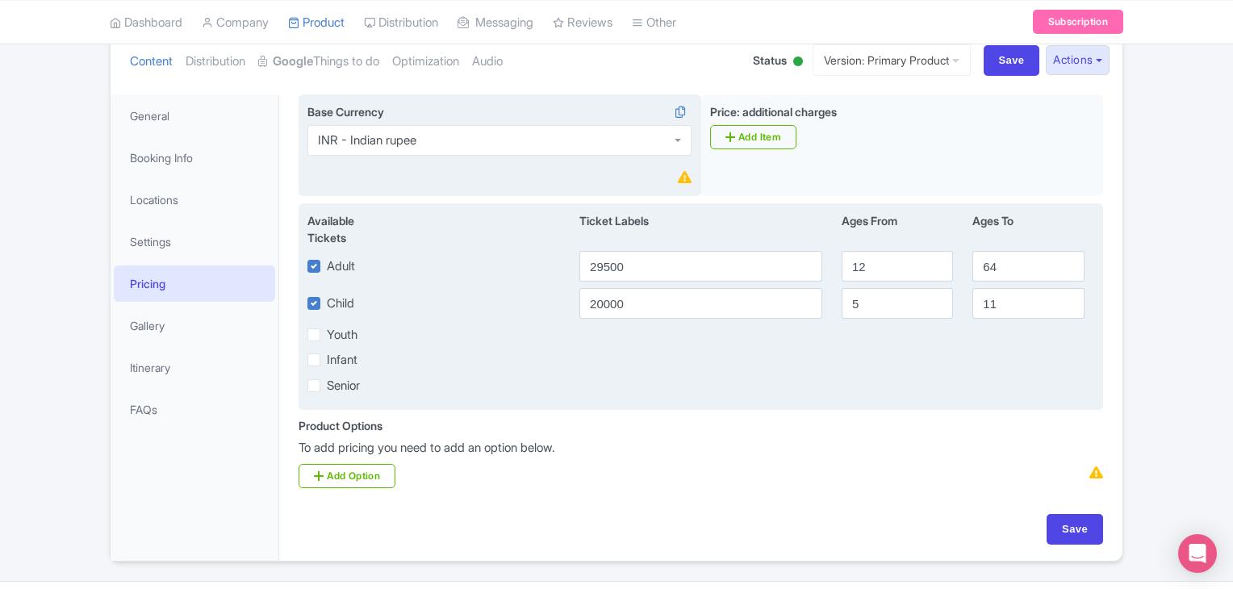
click at [657, 358] on div "Infant" at bounding box center [701, 359] width 806 height 19
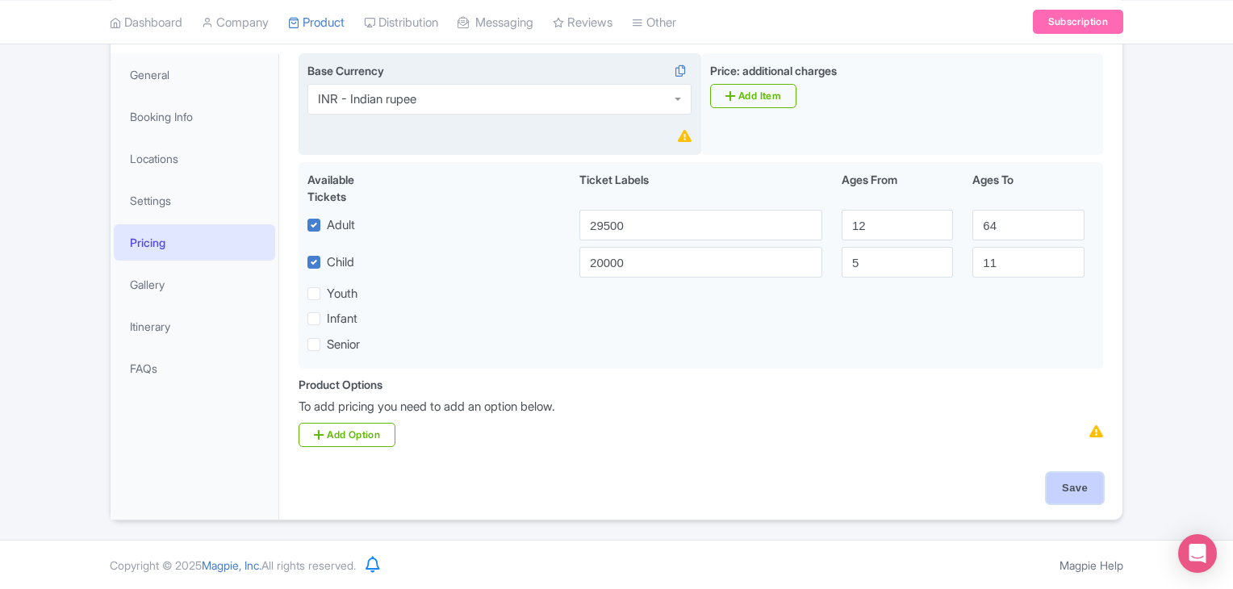
click at [1068, 476] on input "Save" at bounding box center [1075, 488] width 56 height 31
type input "Saving..."
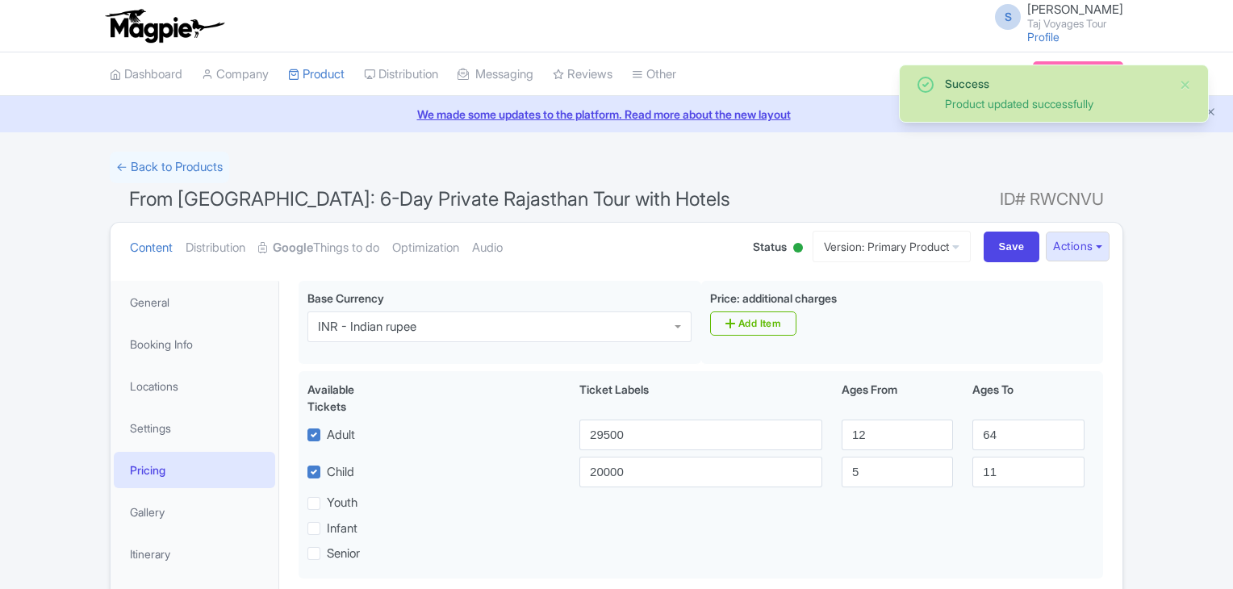
scroll to position [209, 0]
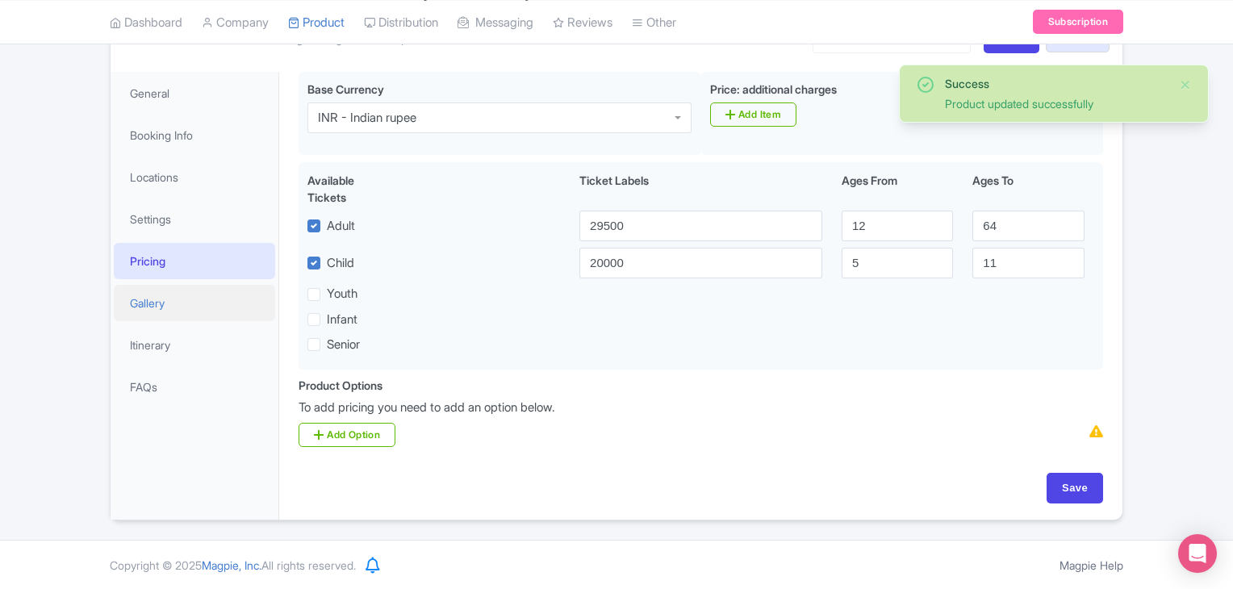
click at [161, 307] on link "Gallery" at bounding box center [194, 303] width 161 height 36
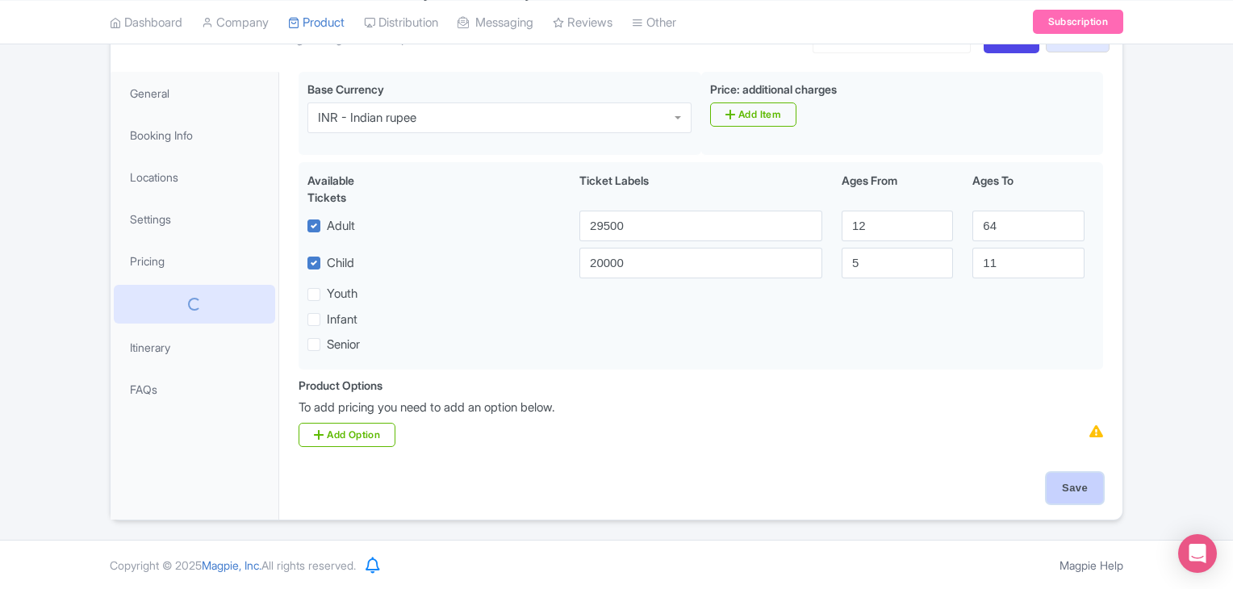
click at [1064, 475] on input "Save" at bounding box center [1075, 488] width 56 height 31
type input "Saving..."
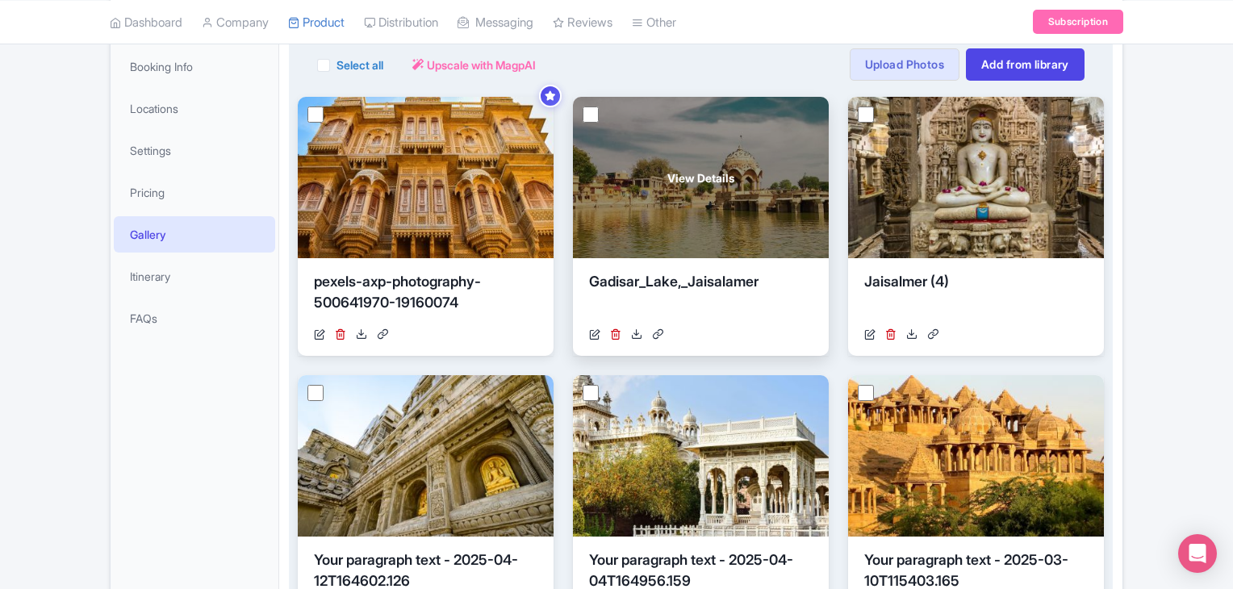
scroll to position [255, 0]
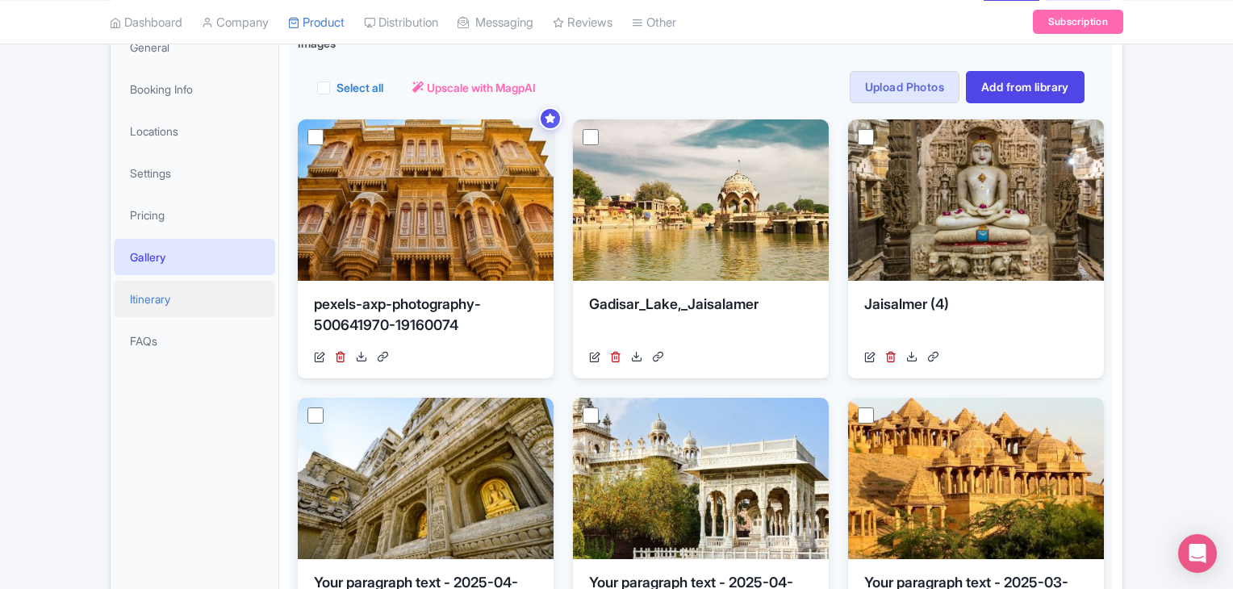
click at [146, 295] on link "Itinerary" at bounding box center [194, 299] width 161 height 36
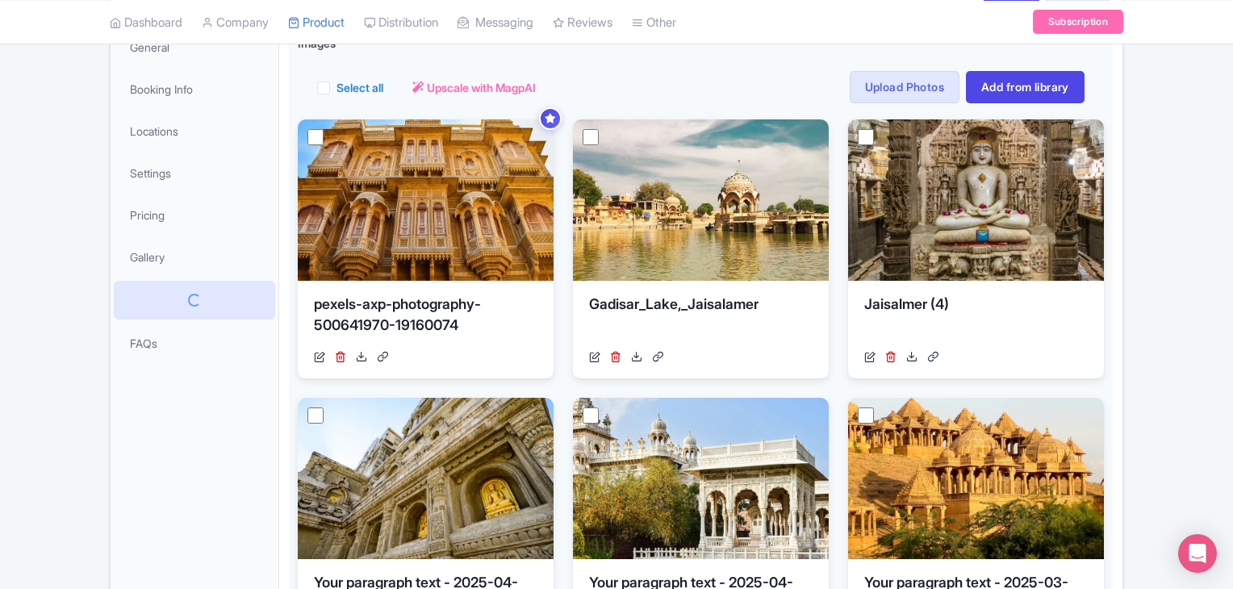
scroll to position [116, 0]
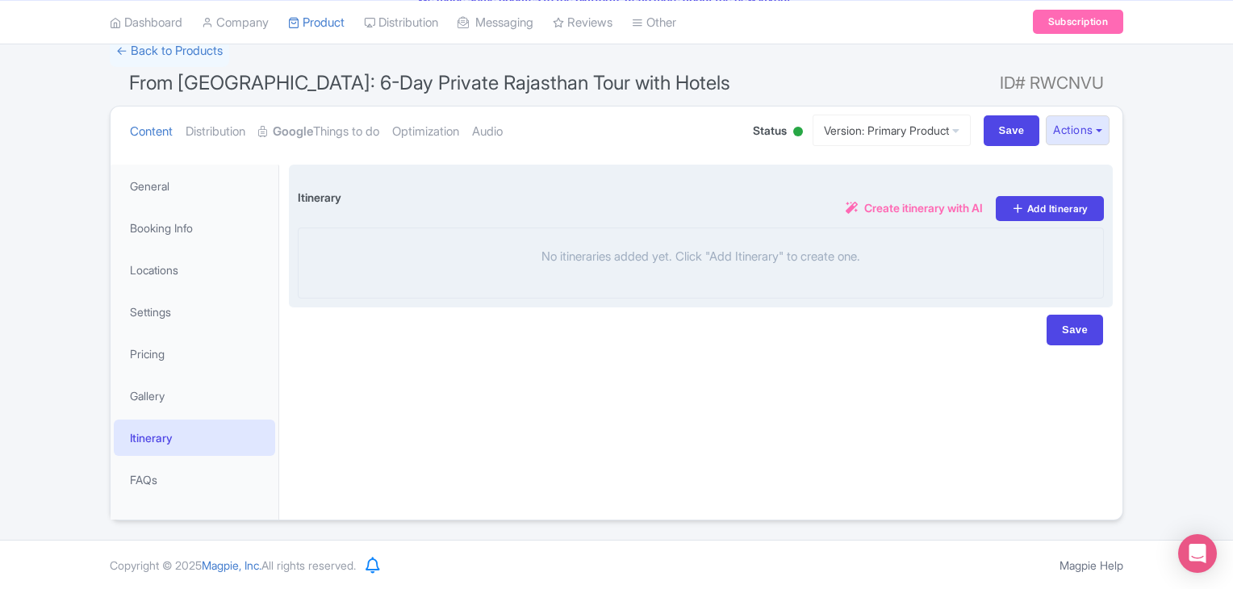
click at [610, 269] on div "No itineraries added yet. Click "Add Itinerary" to create one." at bounding box center [701, 263] width 806 height 71
click at [1035, 207] on link "Add Itinerary" at bounding box center [1050, 208] width 108 height 25
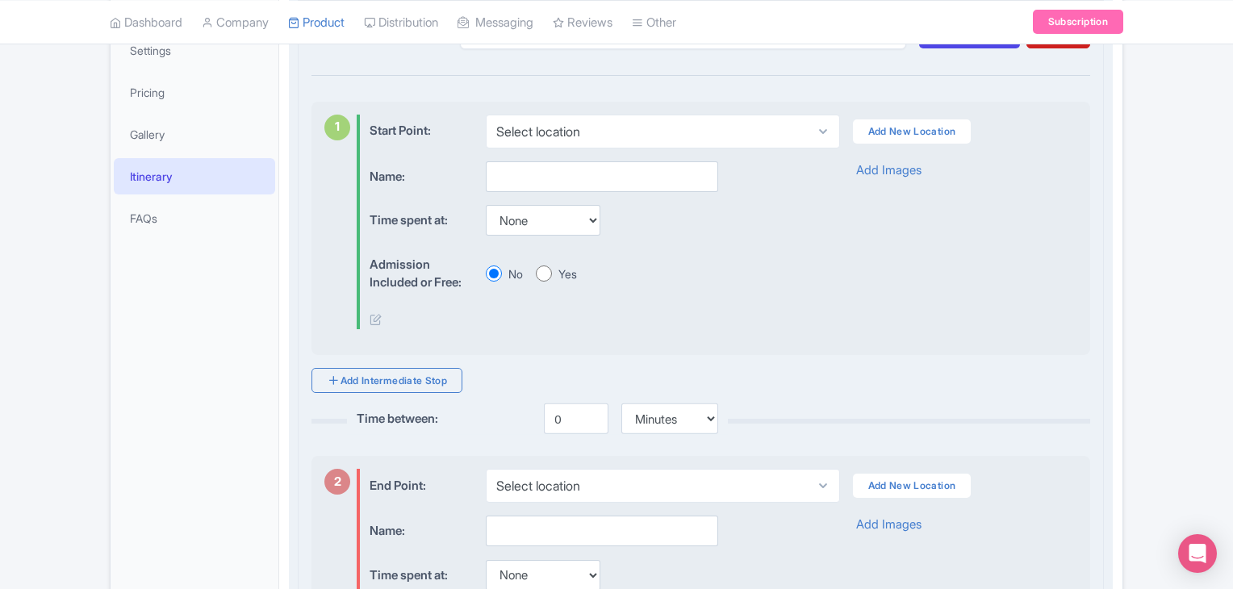
scroll to position [377, 0]
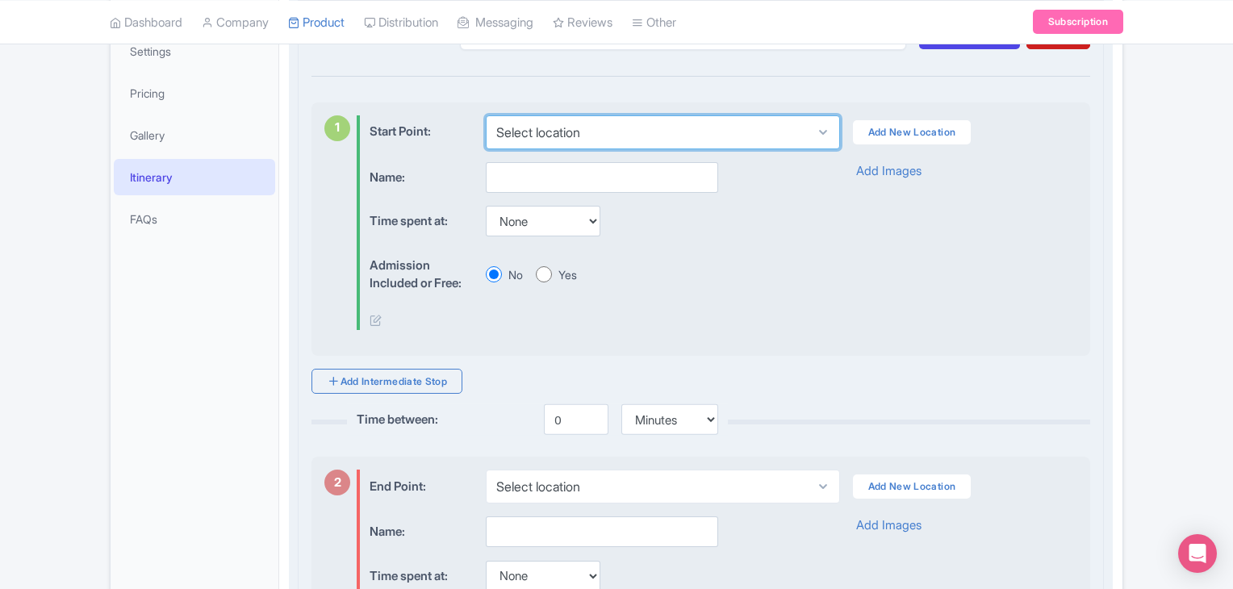
click at [775, 133] on select "Select location [GEOGRAPHIC_DATA], [GEOGRAPHIC_DATA], [GEOGRAPHIC_DATA]" at bounding box center [662, 132] width 353 height 34
select select "40fc5dc6-ed86-4aac-866f-3e2066b735ec"
click at [486, 115] on select "Select location [GEOGRAPHIC_DATA], [GEOGRAPHIC_DATA], [GEOGRAPHIC_DATA]" at bounding box center [662, 132] width 353 height 34
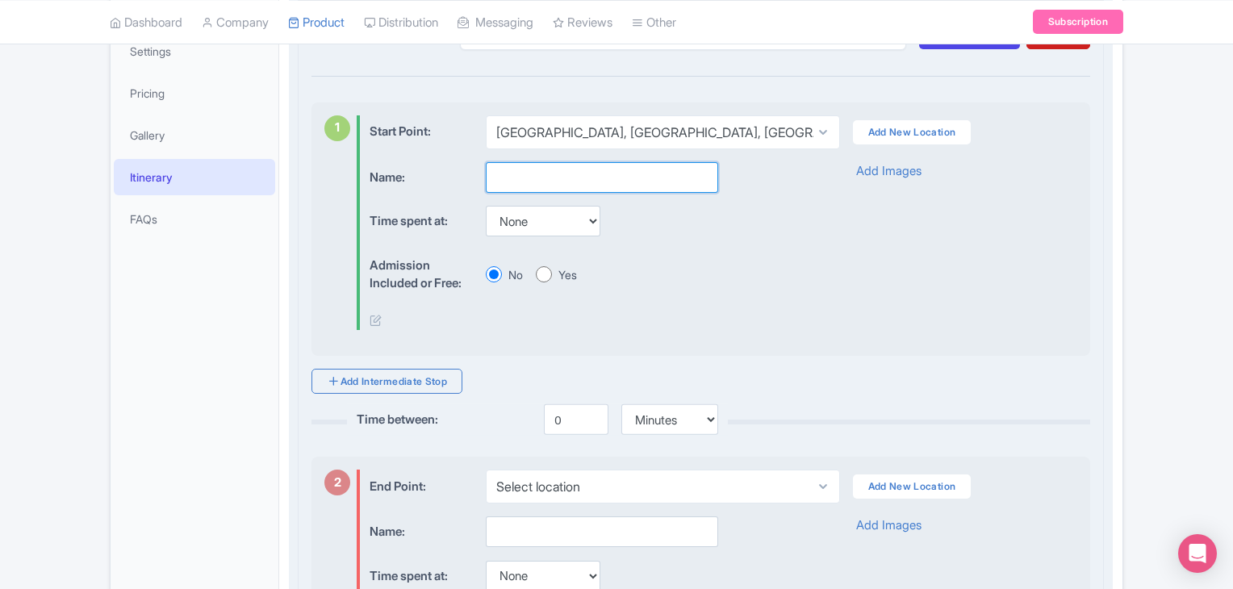
click at [645, 183] on input "text" at bounding box center [602, 177] width 232 height 31
click at [589, 220] on select "None 15 mins 30 mins 45 mins 1 hour 1 hour 15 mins 1 hour 30 mins 1 hour 45 min…" at bounding box center [543, 221] width 115 height 31
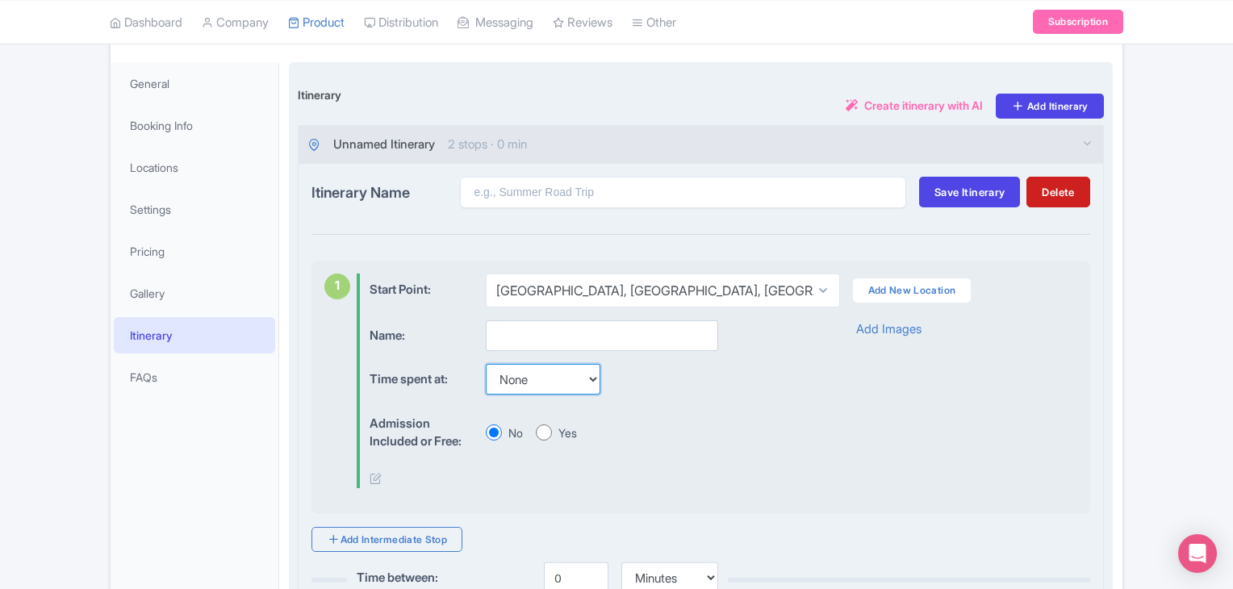
scroll to position [219, 0]
click at [580, 332] on input "text" at bounding box center [602, 335] width 232 height 31
click at [551, 374] on select "None 15 mins 30 mins 45 mins 1 hour 1 hour 15 mins 1 hour 30 mins 1 hour 45 min…" at bounding box center [543, 378] width 115 height 31
select select "15"
click at [486, 363] on select "None 15 mins 30 mins 45 mins 1 hour 1 hour 15 mins 1 hour 30 mins 1 hour 45 min…" at bounding box center [543, 378] width 115 height 31
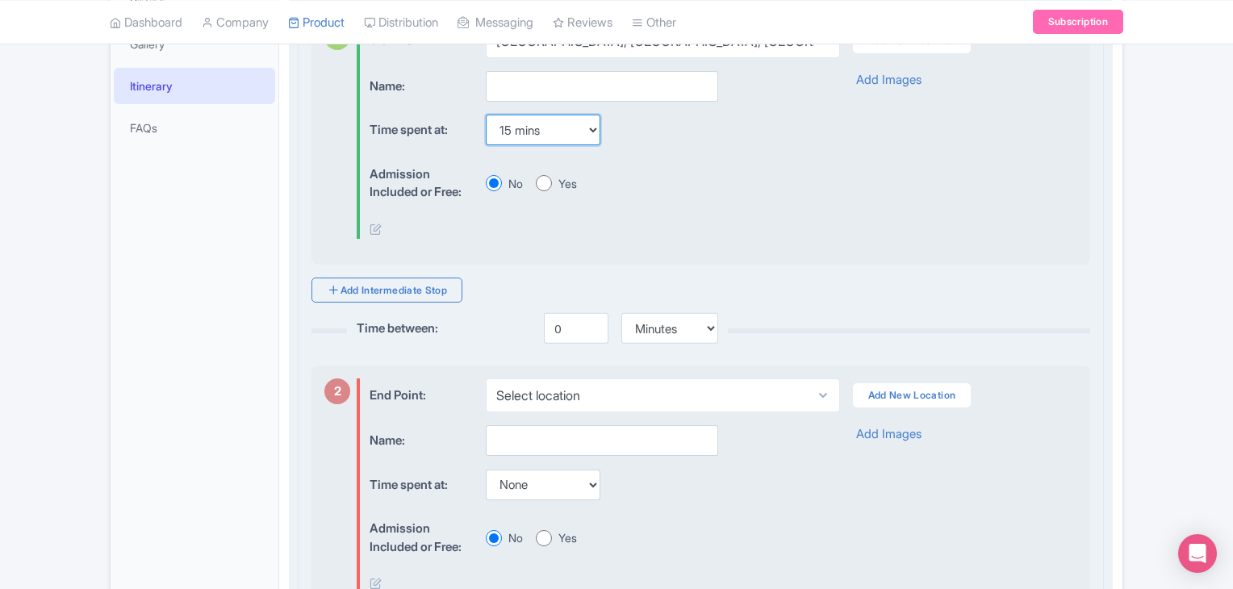
scroll to position [470, 0]
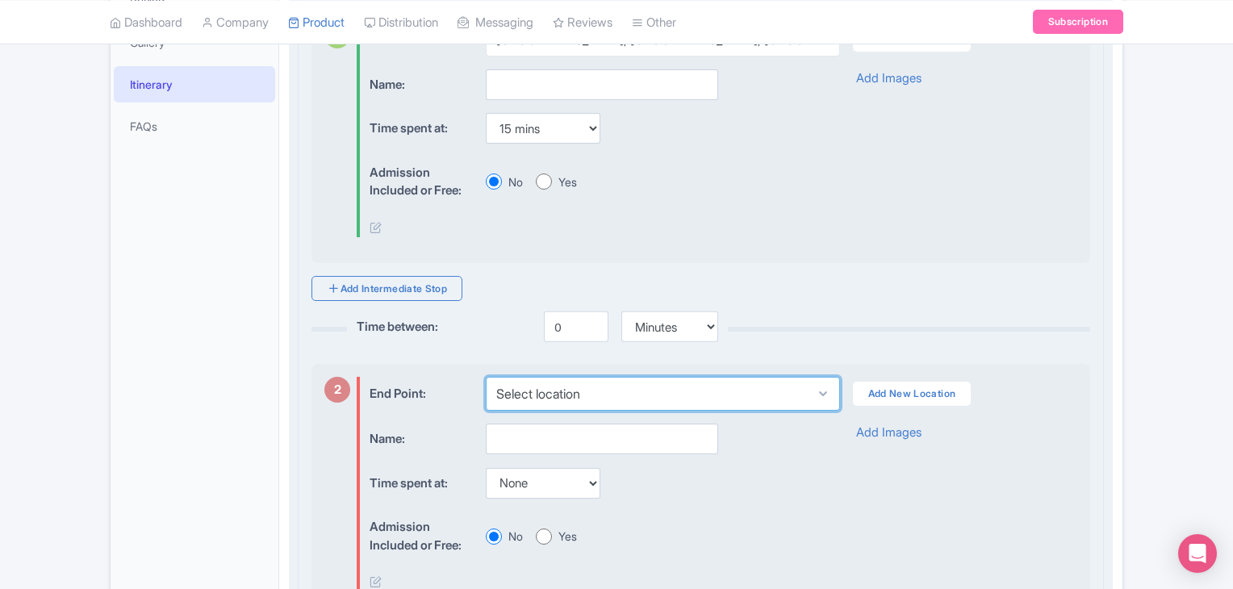
click at [629, 391] on select "Select location Udaipur, Rajasthan, India" at bounding box center [662, 394] width 353 height 34
select select "1c9649fb-4917-464d-8f4b-94f1ee4e1c82"
click at [486, 377] on select "Select location Udaipur, Rajasthan, India" at bounding box center [662, 394] width 353 height 34
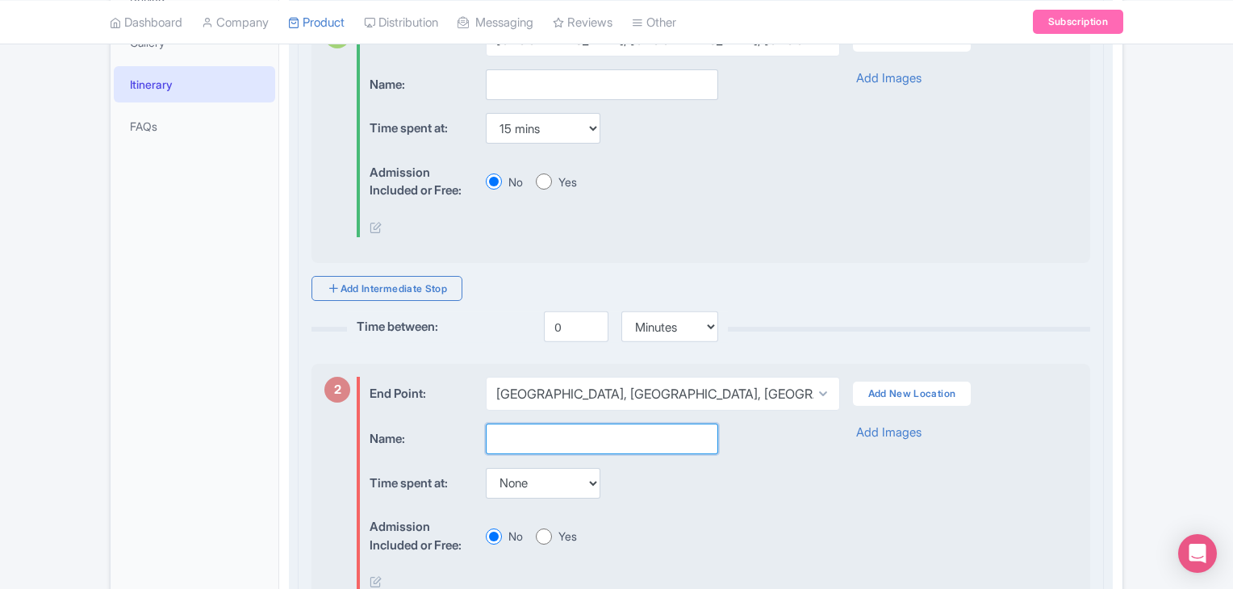
click at [591, 438] on input "text" at bounding box center [602, 439] width 232 height 31
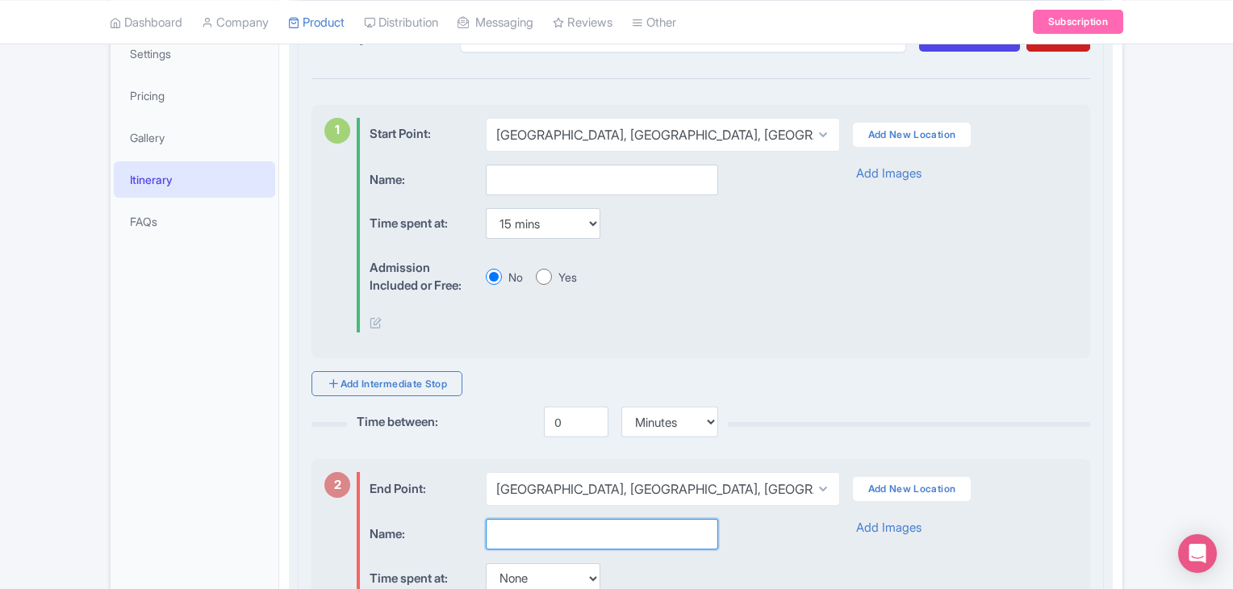
scroll to position [374, 0]
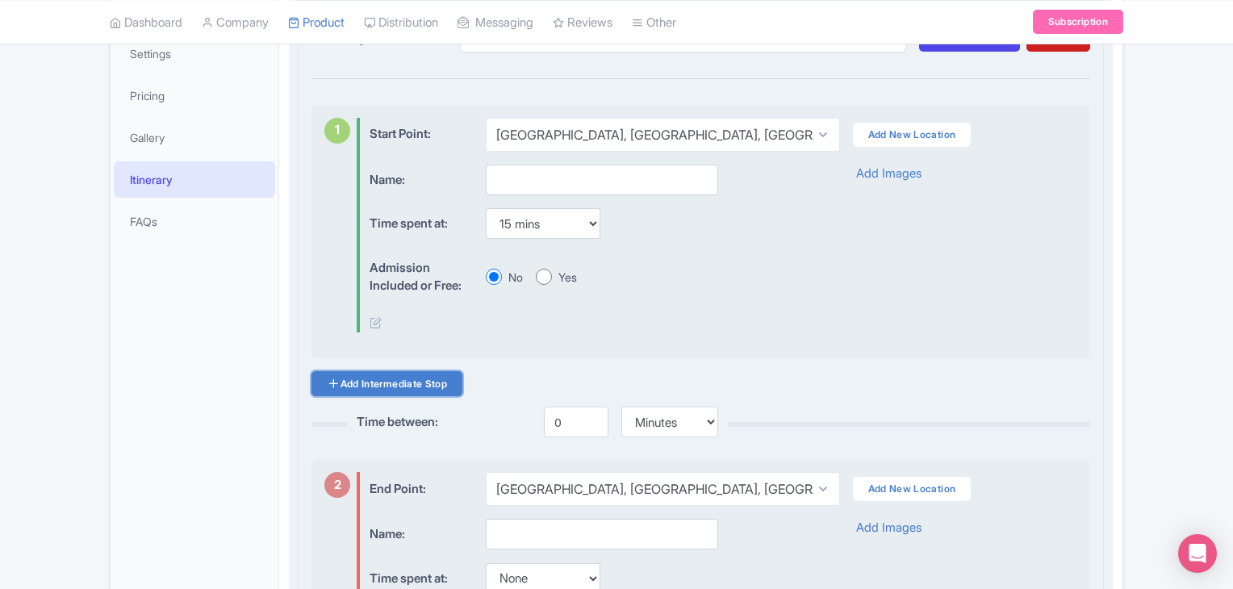
click at [441, 386] on link "Add Intermediate Stop" at bounding box center [386, 383] width 151 height 25
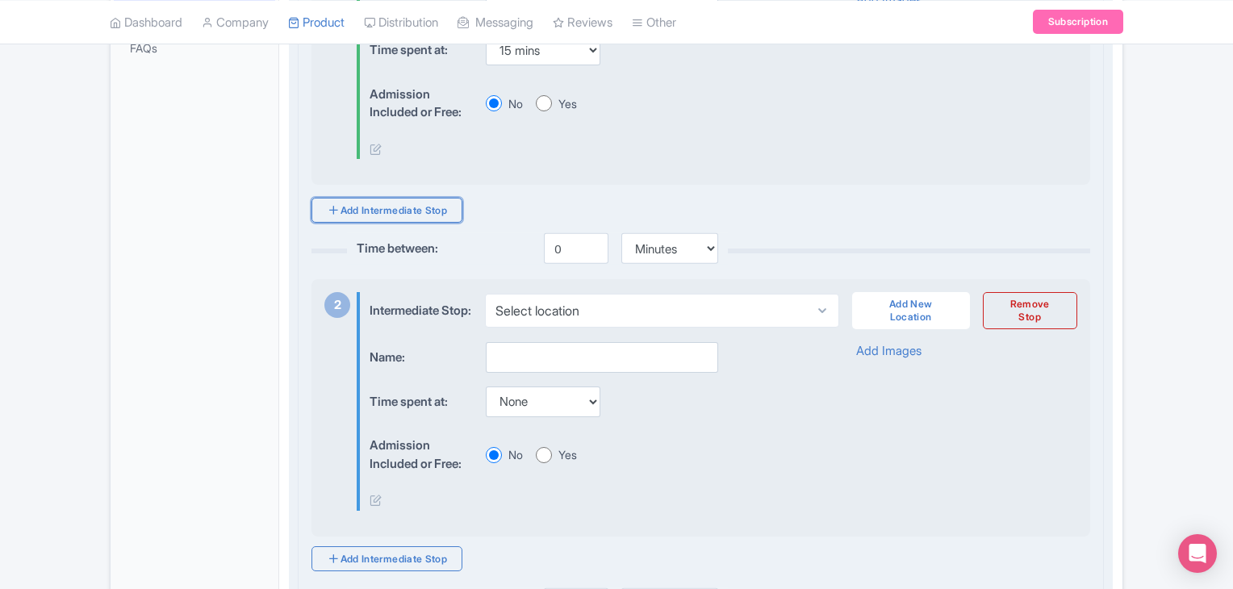
scroll to position [547, 0]
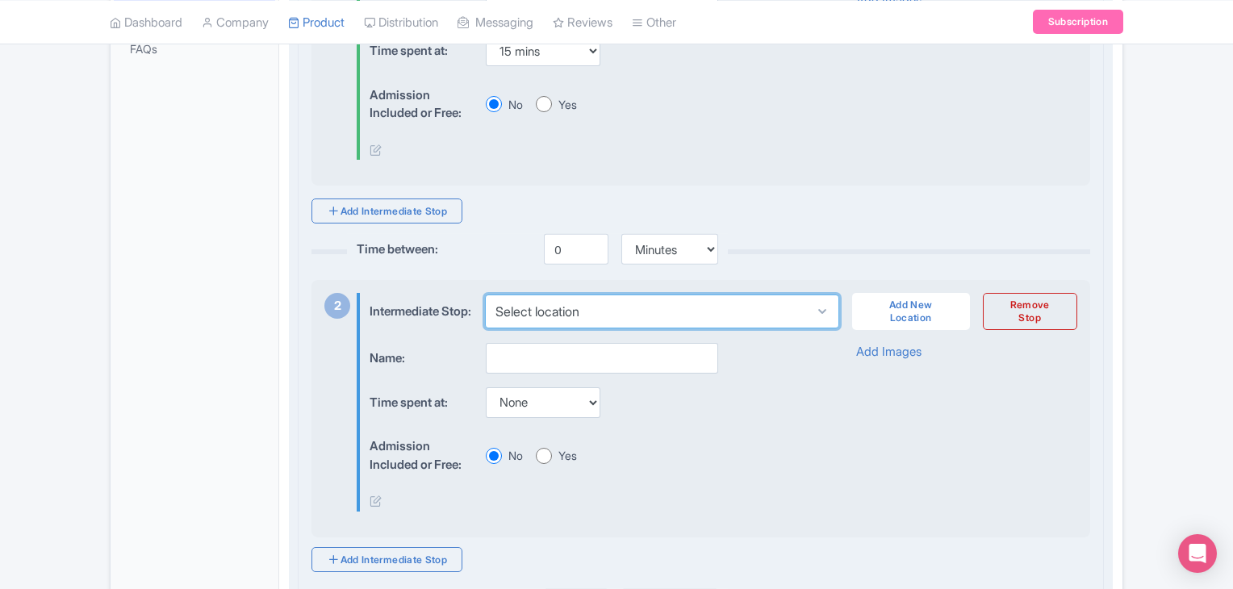
click at [708, 315] on select "Select location" at bounding box center [661, 312] width 353 height 34
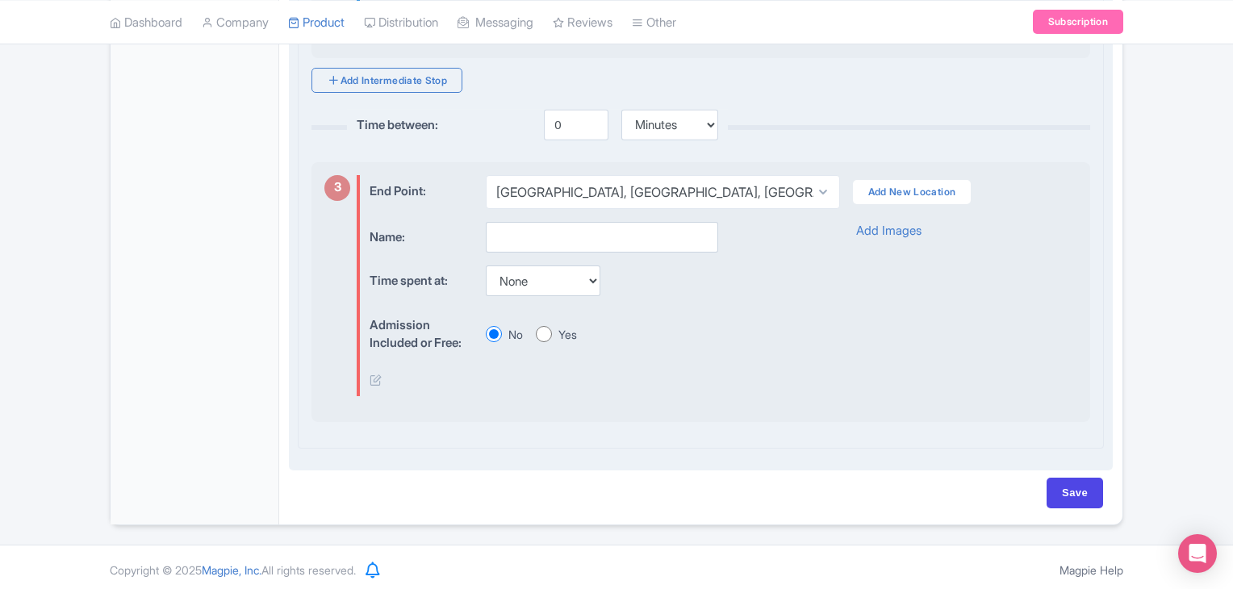
scroll to position [1040, 0]
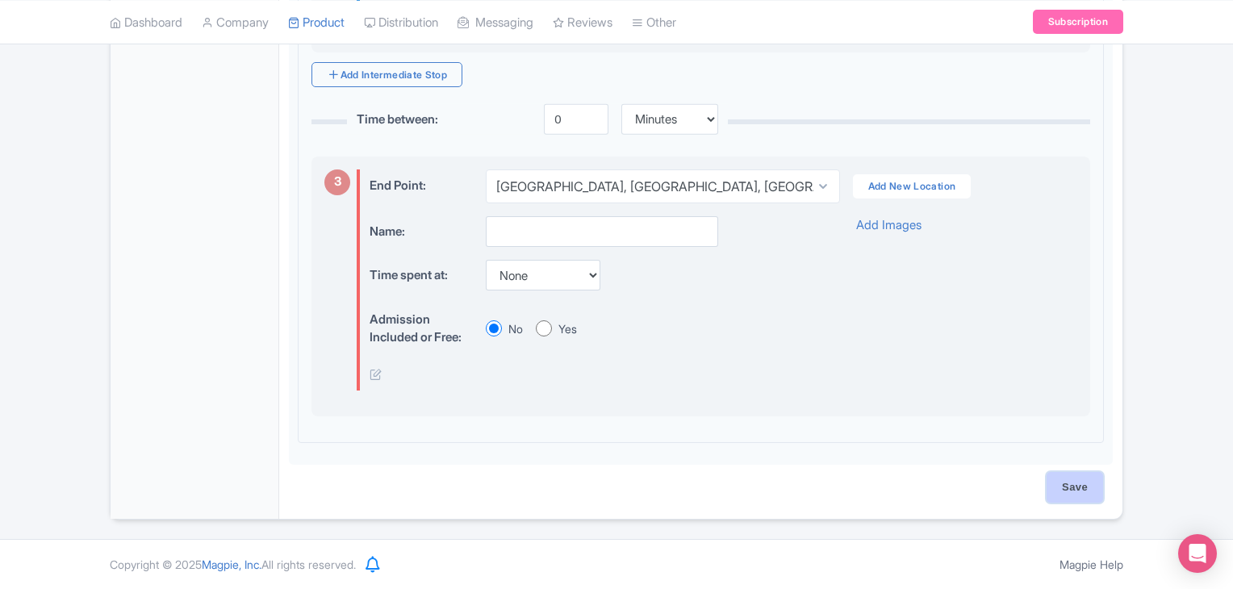
click at [1061, 490] on input "Save" at bounding box center [1075, 487] width 56 height 31
type input "Saving..."
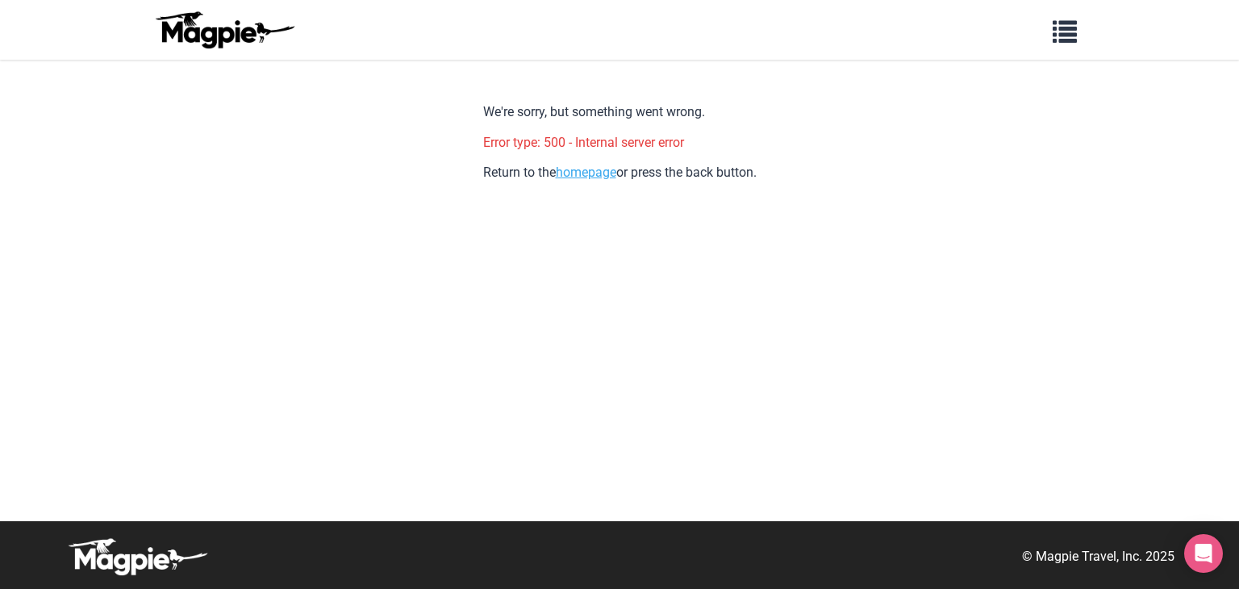
click at [581, 176] on link "homepage" at bounding box center [586, 172] width 61 height 15
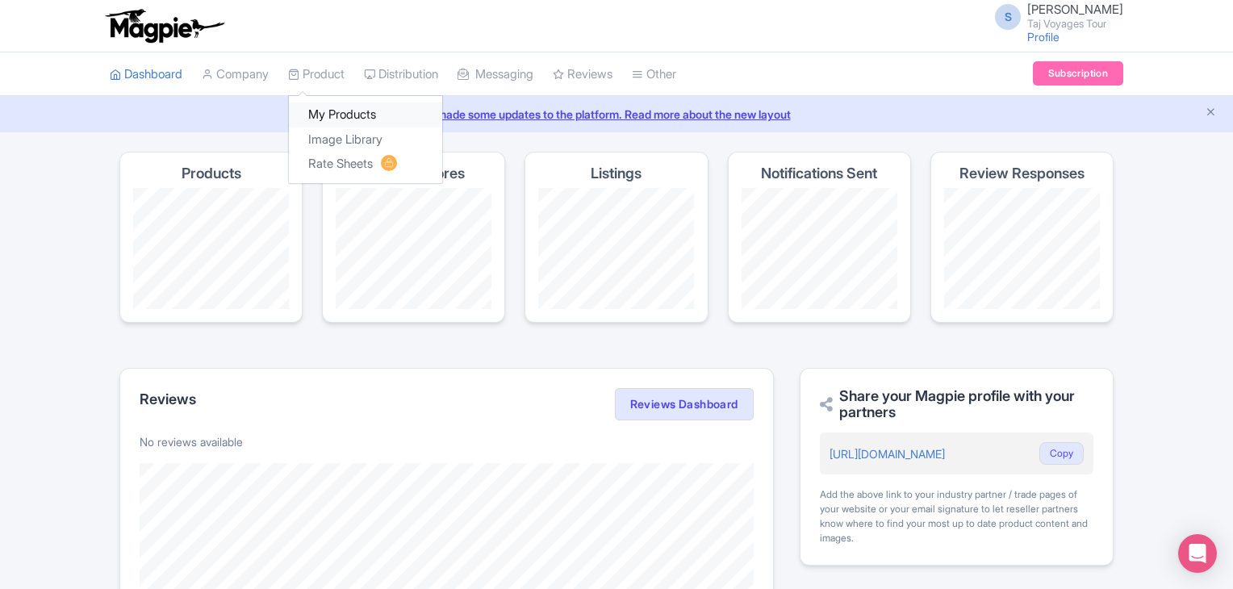
click at [326, 119] on link "My Products" at bounding box center [365, 114] width 153 height 25
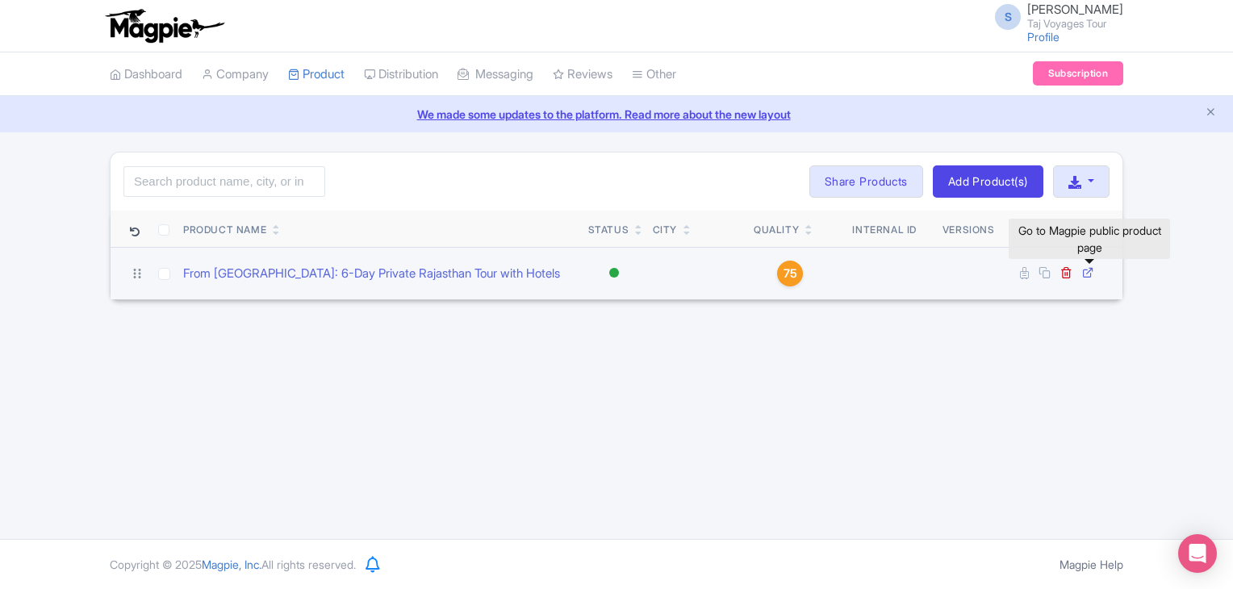
click at [1094, 276] on link at bounding box center [1089, 272] width 15 height 15
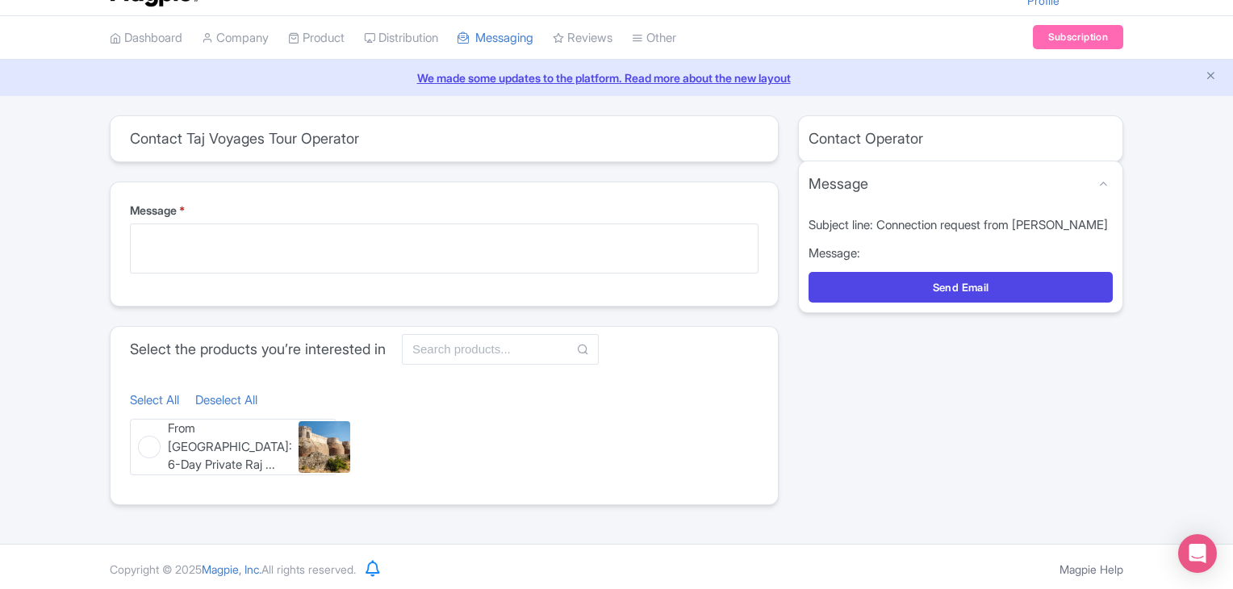
scroll to position [36, 0]
click at [136, 447] on figure "From [GEOGRAPHIC_DATA]: 6-Day Private Raj ... From [GEOGRAPHIC_DATA]: 6-Day Pri…" at bounding box center [233, 448] width 207 height 56
click at [136, 430] on input "From [GEOGRAPHIC_DATA]: 6-Day Private Raj ... From [GEOGRAPHIC_DATA]: 6-Day Pri…" at bounding box center [135, 425] width 10 height 10
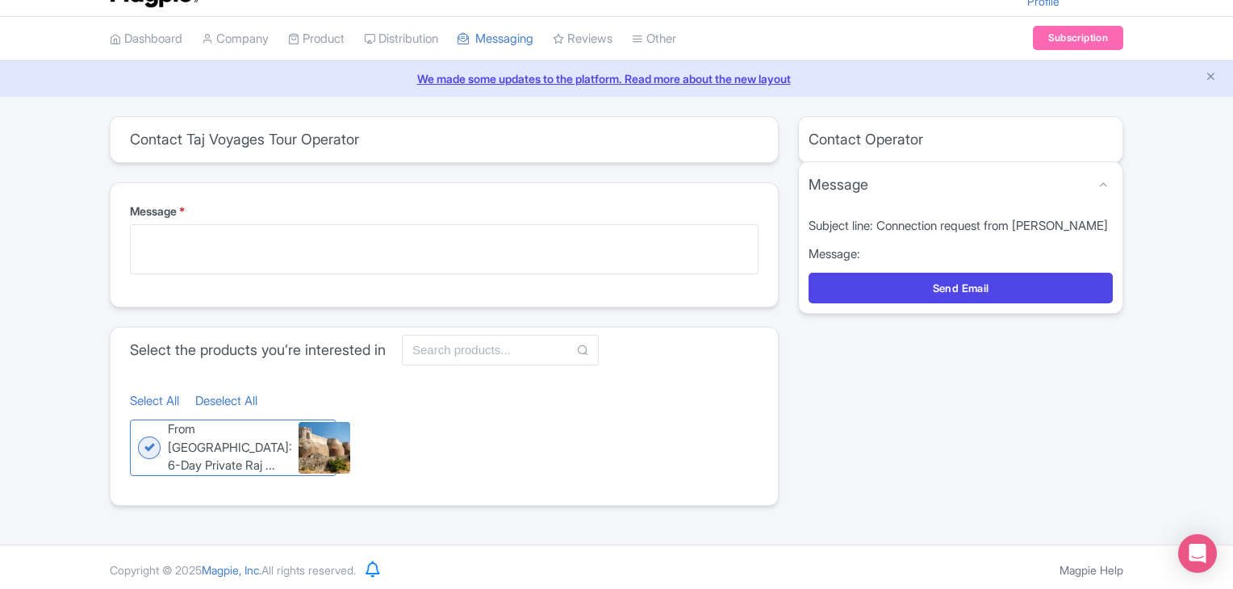
click at [136, 447] on figure "From [GEOGRAPHIC_DATA]: 6-Day Private Raj ... From [GEOGRAPHIC_DATA]: 6-Day Pri…" at bounding box center [233, 448] width 207 height 56
click at [136, 430] on input "From [GEOGRAPHIC_DATA]: 6-Day Private Raj ... From [GEOGRAPHIC_DATA]: 6-Day Pri…" at bounding box center [135, 425] width 10 height 10
checkbox input "false"
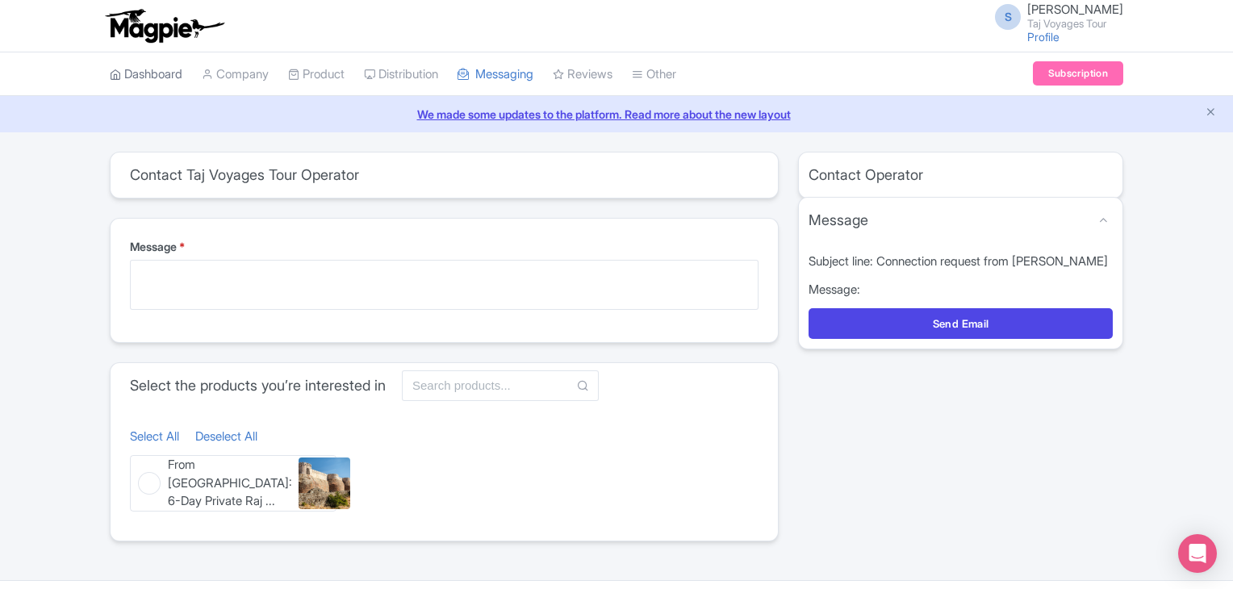
click at [129, 72] on link "Dashboard" at bounding box center [146, 74] width 73 height 44
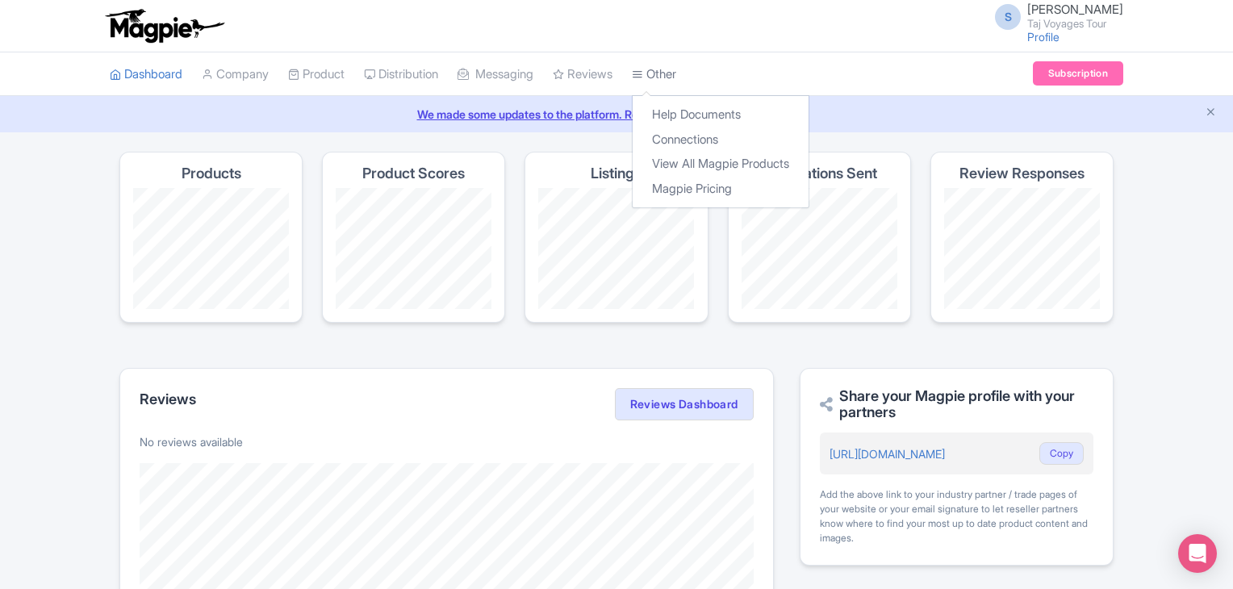
click at [643, 69] on icon at bounding box center [637, 74] width 11 height 11
click at [728, 169] on link "View All Magpie Products" at bounding box center [721, 164] width 176 height 25
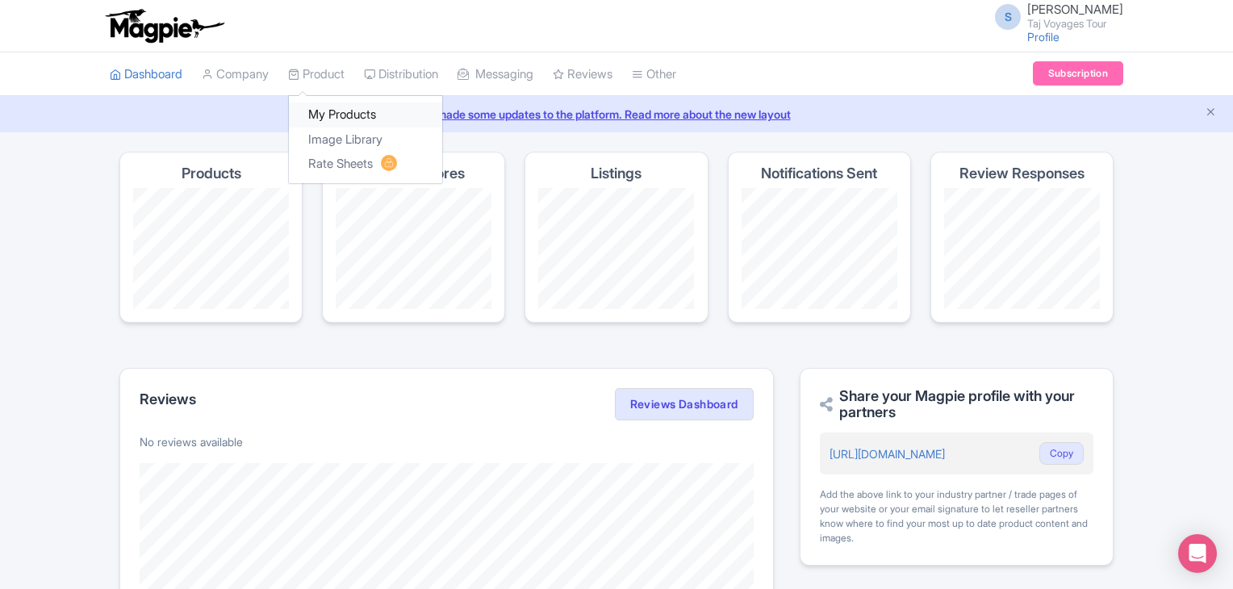
click at [335, 115] on link "My Products" at bounding box center [365, 114] width 153 height 25
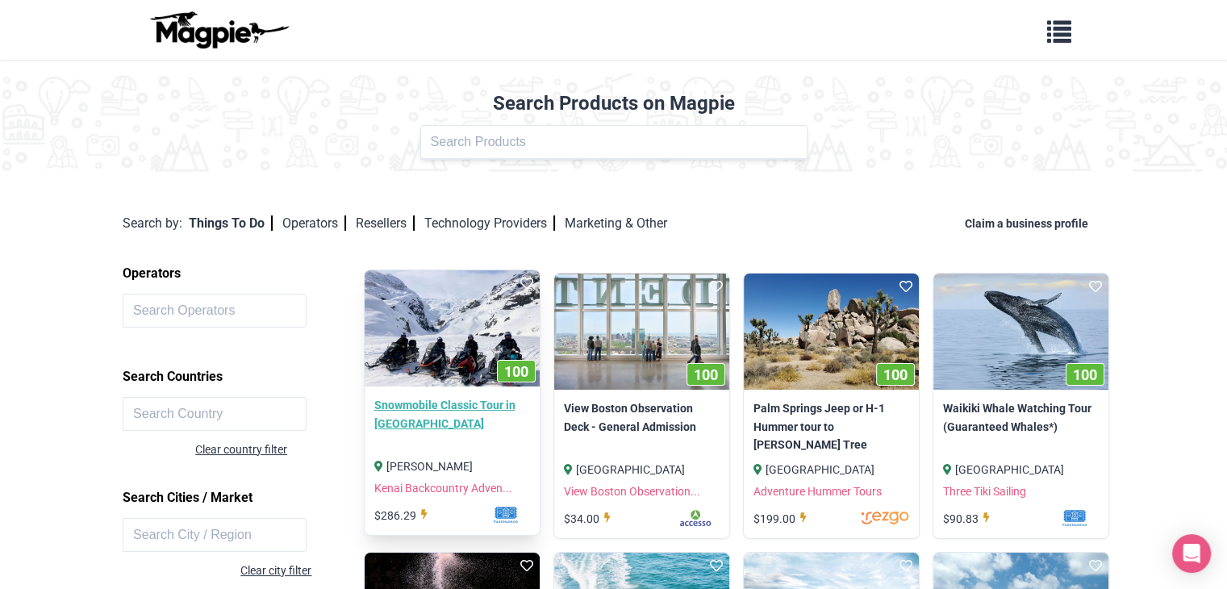
click at [407, 401] on link "Snowmobile Classic Tour in [GEOGRAPHIC_DATA]" at bounding box center [452, 414] width 156 height 36
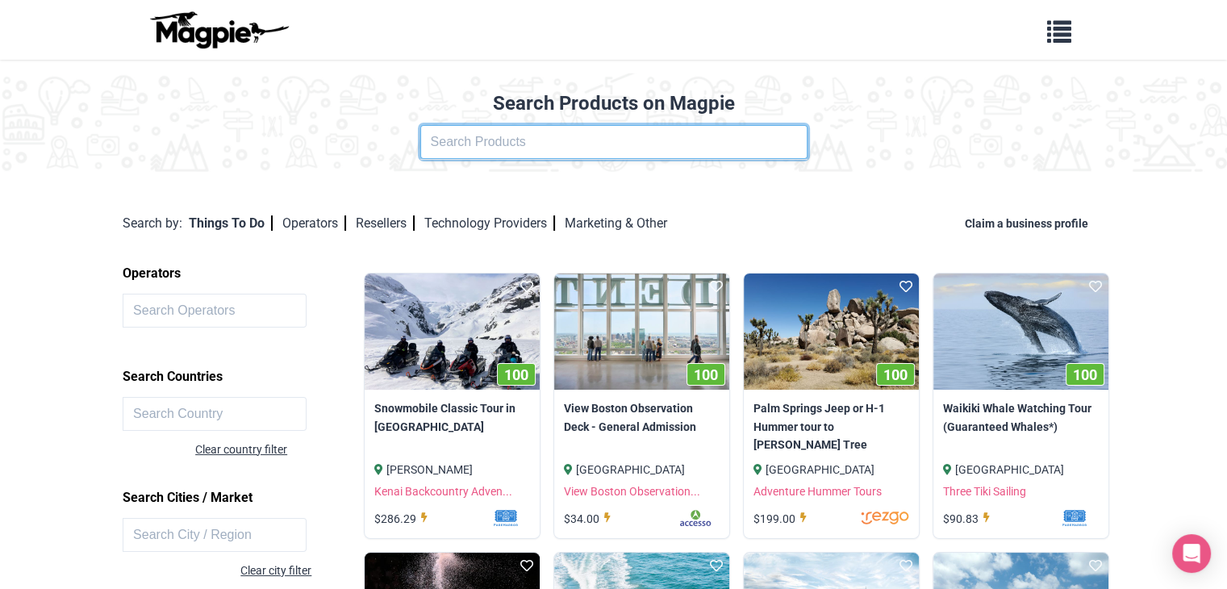
click at [610, 144] on input "text" at bounding box center [613, 142] width 387 height 34
type input "6"
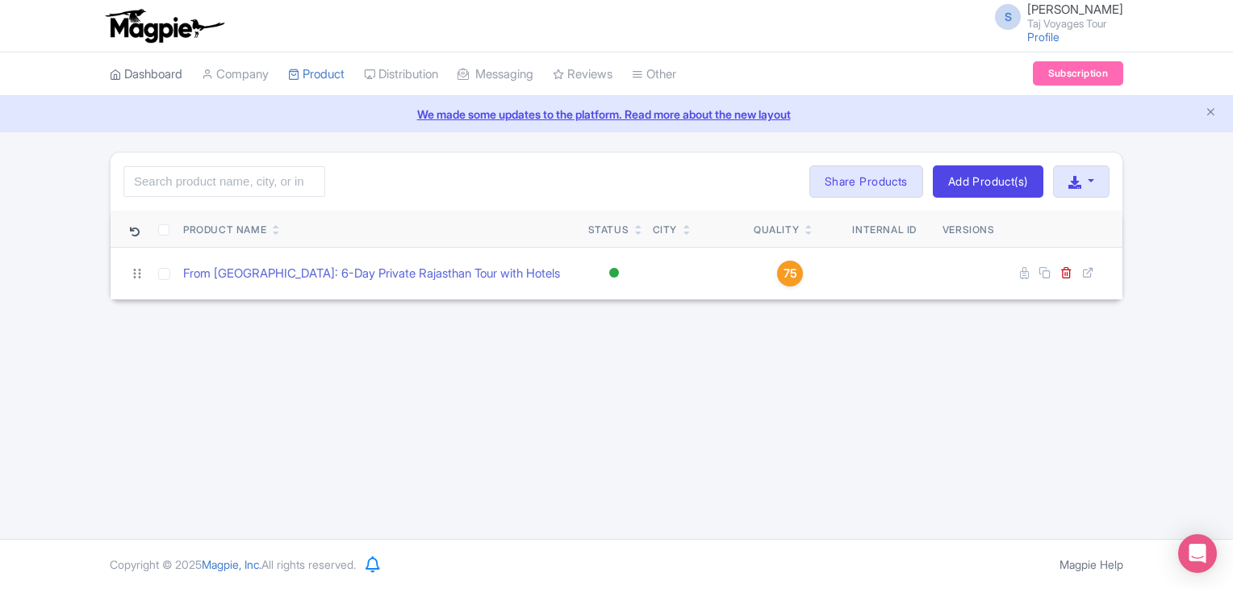
click at [128, 72] on link "Dashboard" at bounding box center [146, 74] width 73 height 44
